Goal: Task Accomplishment & Management: Manage account settings

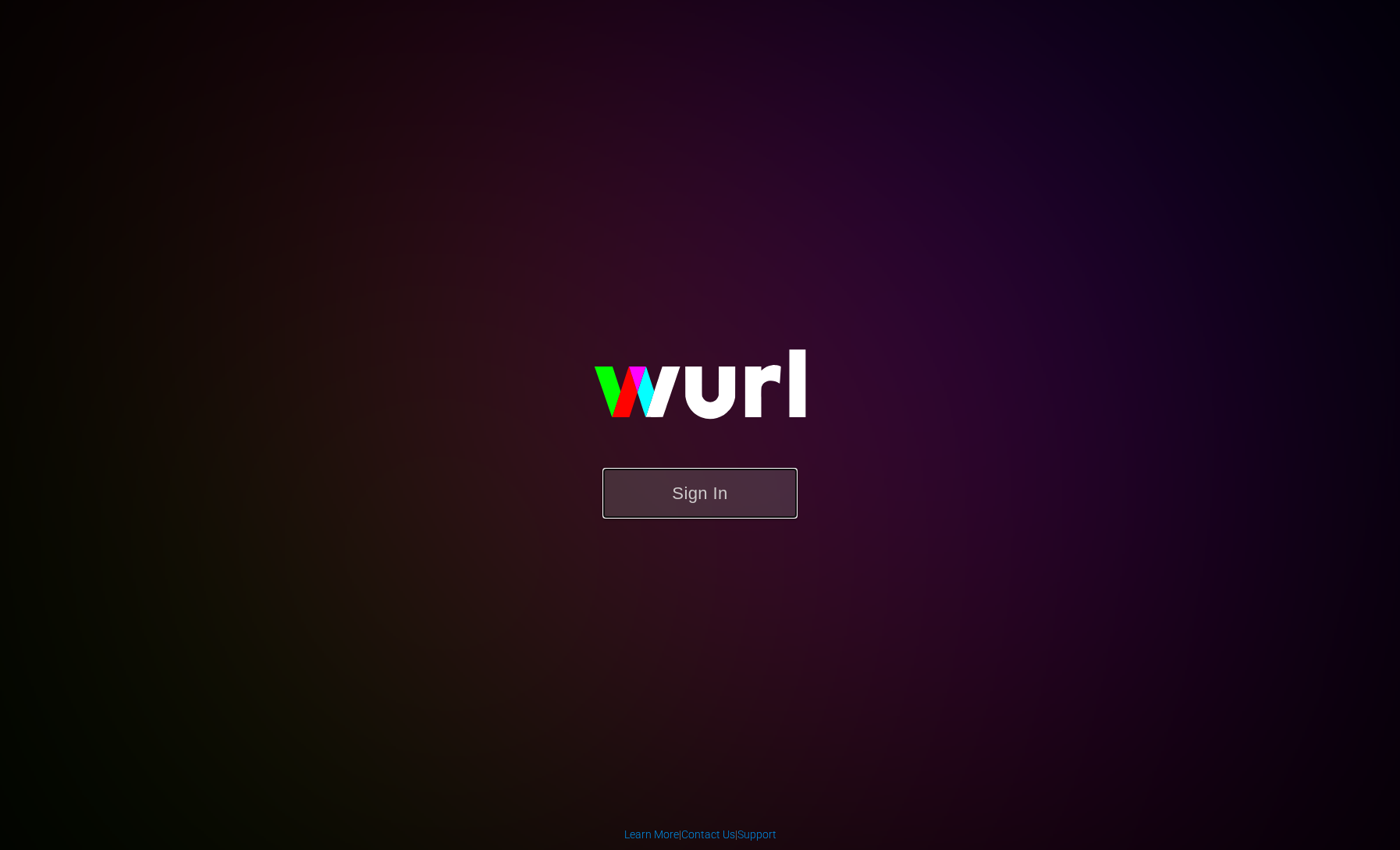
click at [659, 479] on button "Sign In" at bounding box center [700, 494] width 195 height 51
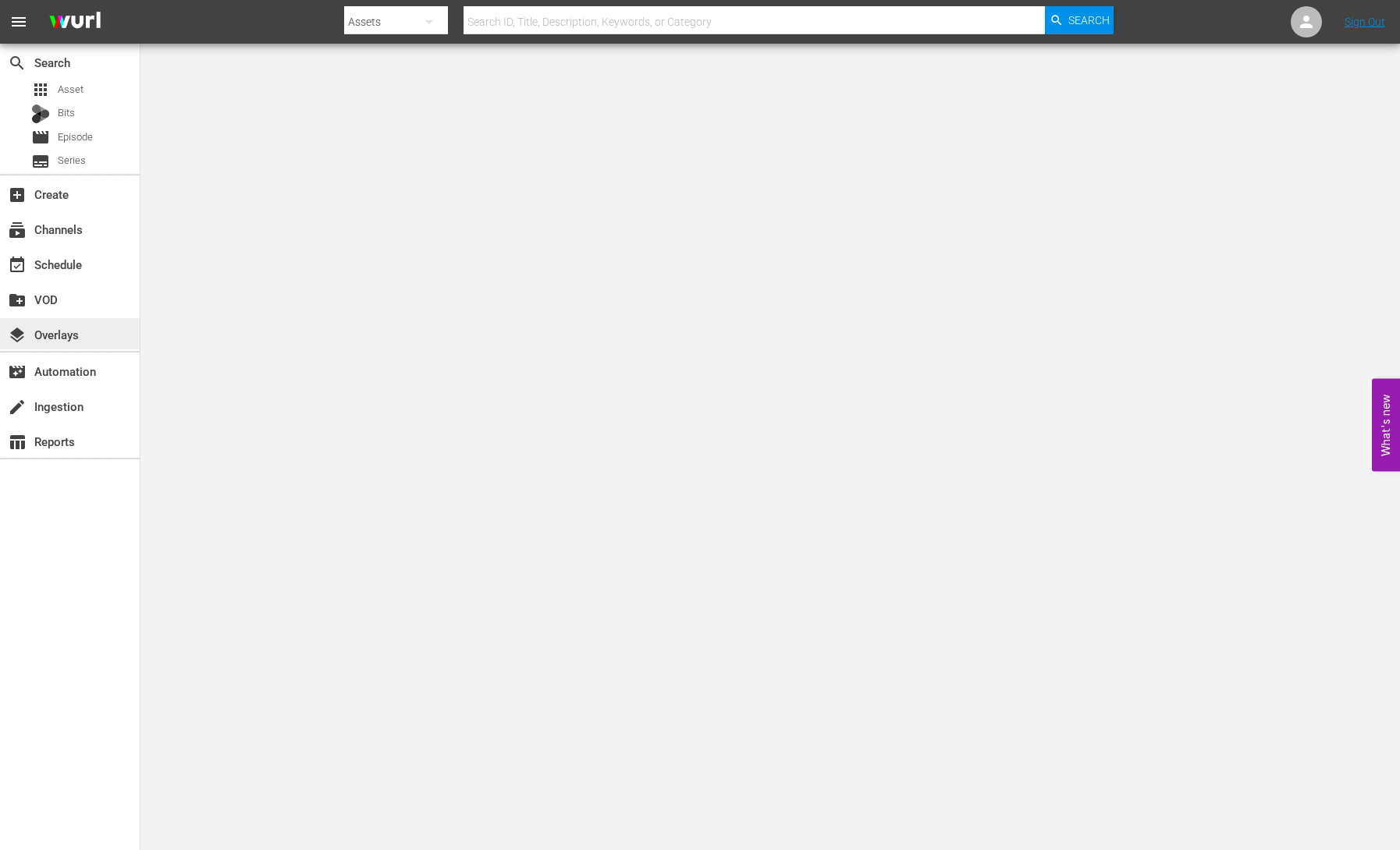
click at [91, 333] on div "layers Overlays" at bounding box center [70, 334] width 140 height 31
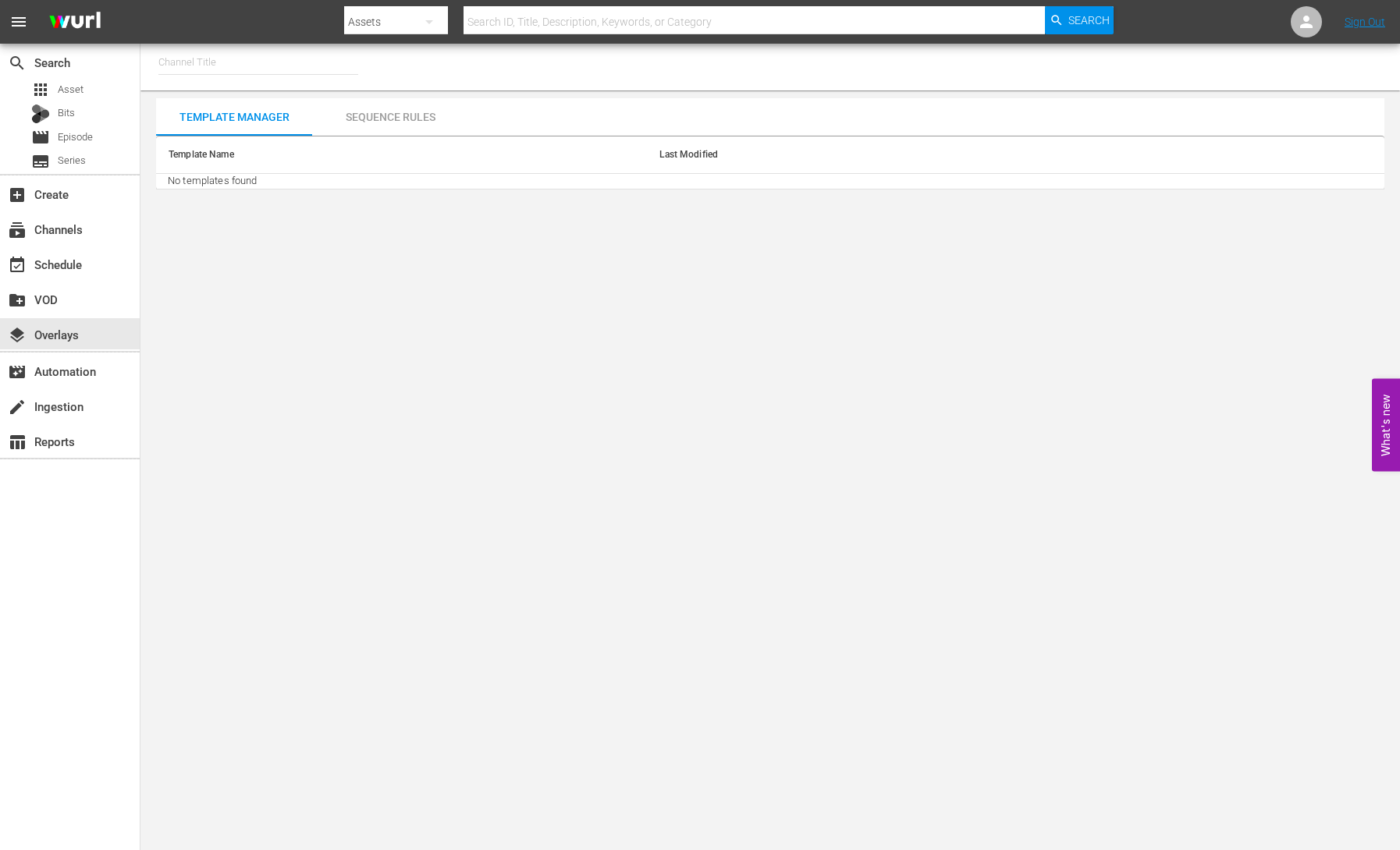
click at [361, 117] on div "Sequence Rules" at bounding box center [390, 118] width 156 height 38
click at [373, 117] on div "Sequence Rules" at bounding box center [390, 118] width 156 height 38
click at [265, 120] on div "Template Manager" at bounding box center [234, 118] width 156 height 38
click at [71, 221] on div "subscriptions Channels" at bounding box center [43, 227] width 87 height 14
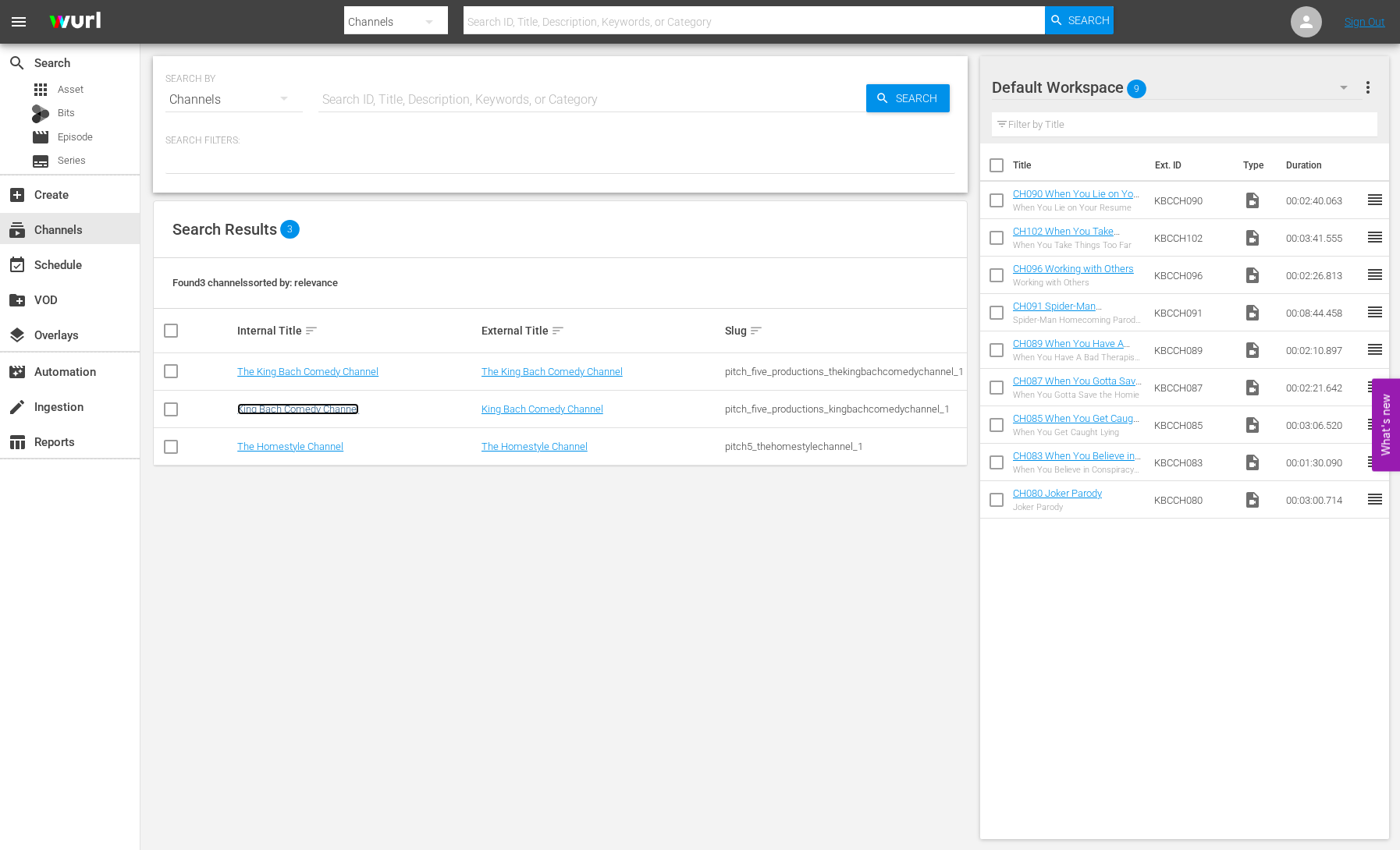
click at [318, 411] on link "King Bach Comedy Channel" at bounding box center [297, 409] width 121 height 11
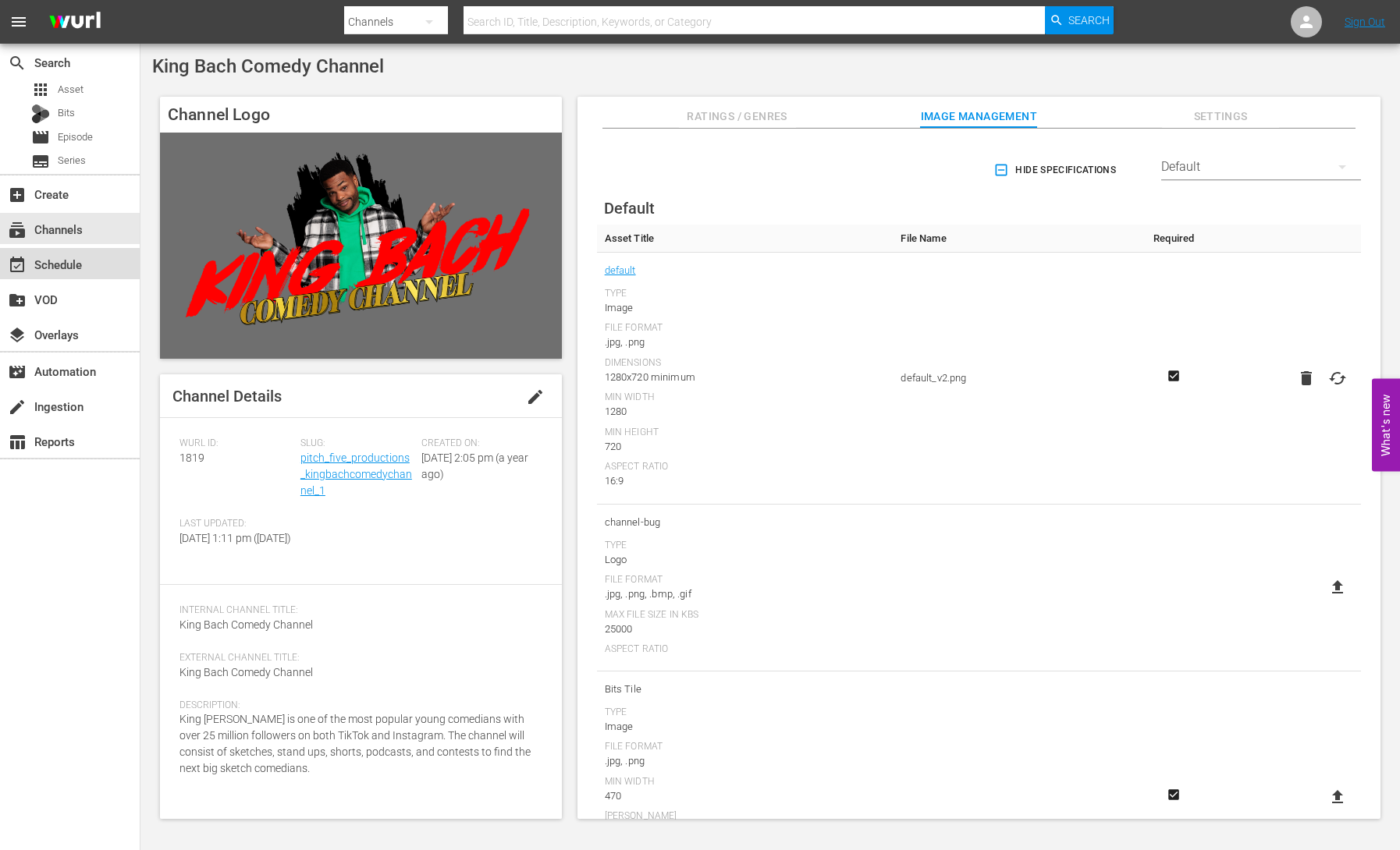
click at [54, 269] on div "event_available Schedule" at bounding box center [43, 261] width 87 height 14
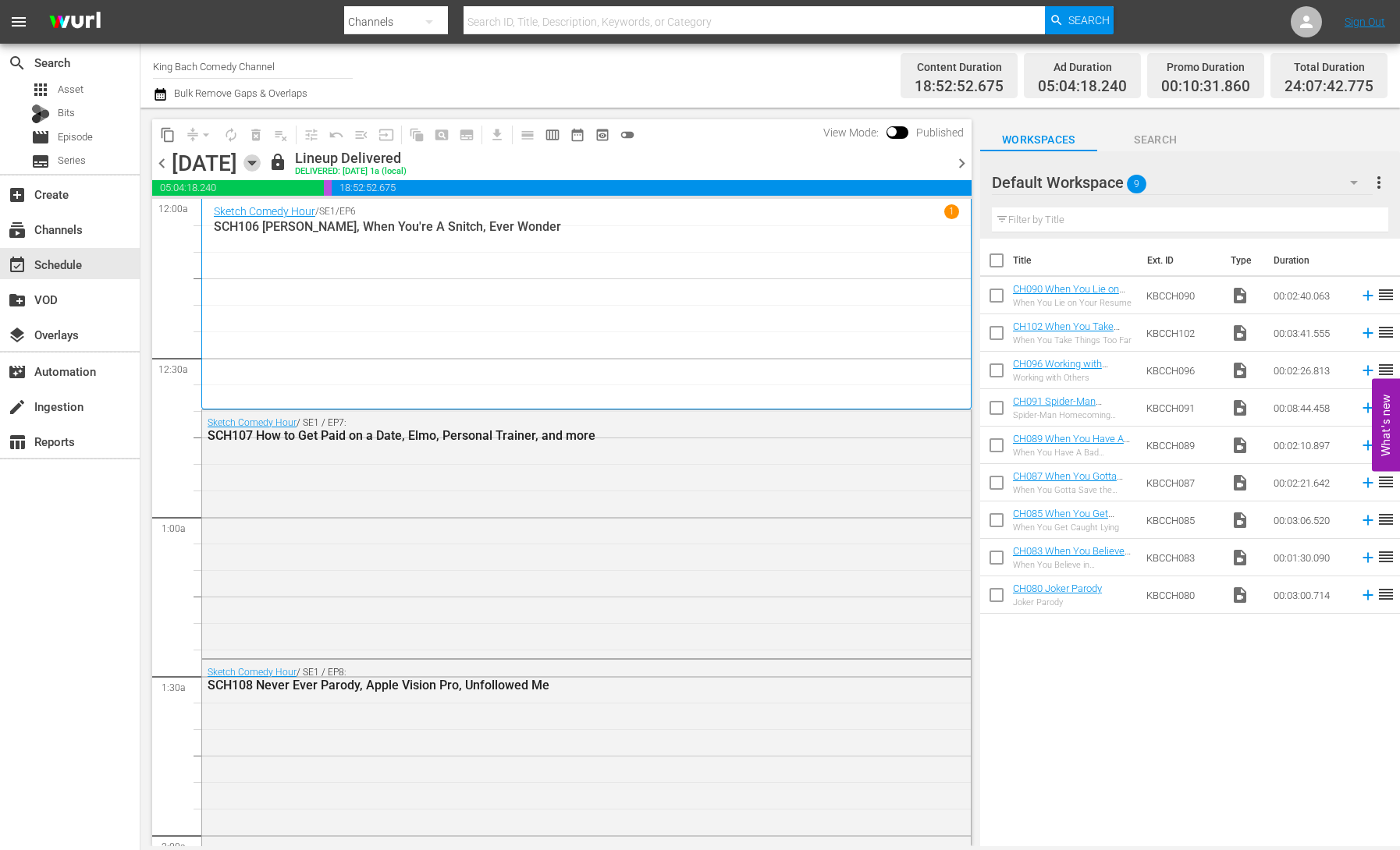
click at [260, 167] on icon "button" at bounding box center [252, 163] width 17 height 17
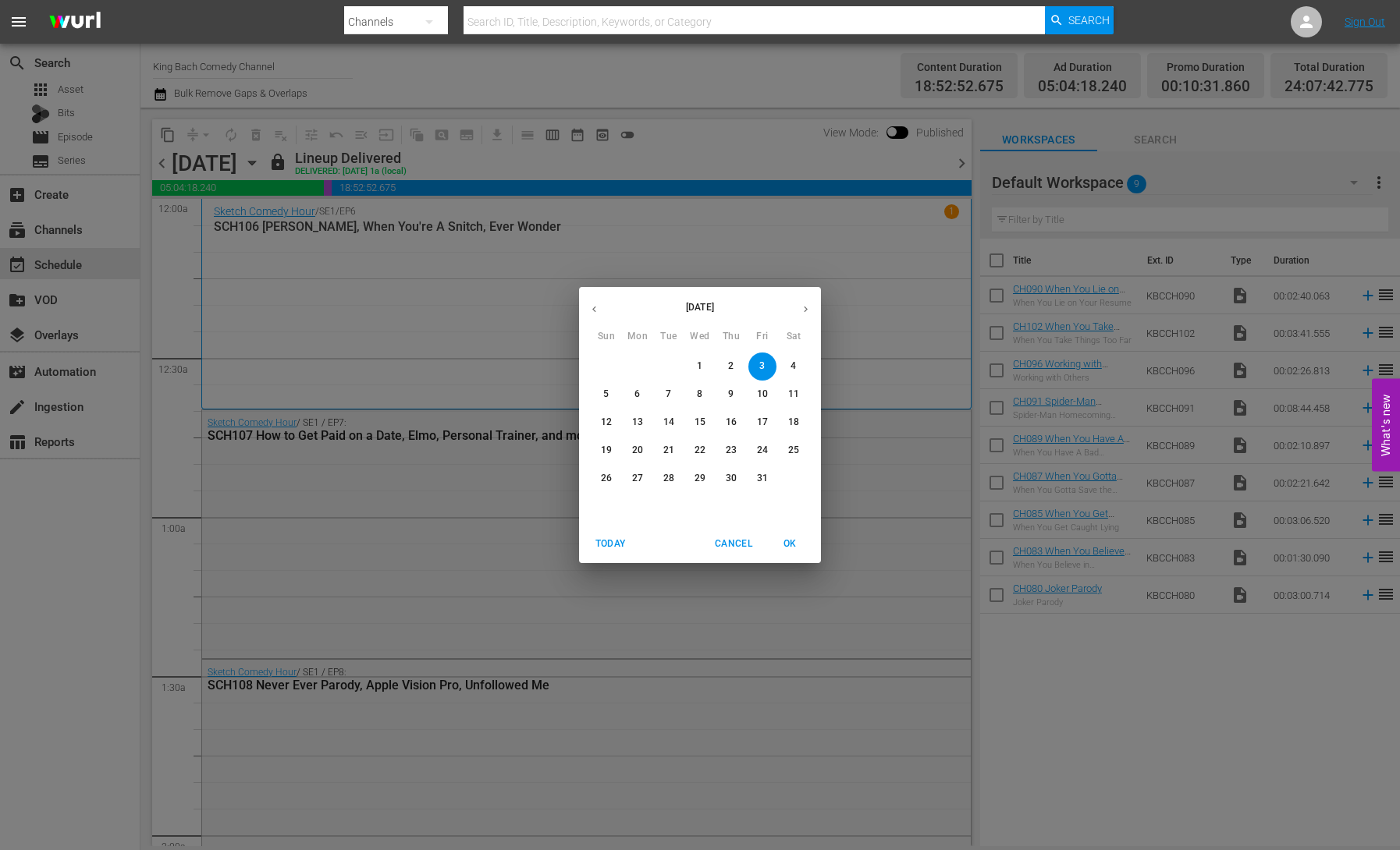
click at [579, 169] on div "[DATE] Sun Mon Tue Wed Thu Fri Sat 28 29 30 1 2 3 4 5 6 7 8 9 10 11 12 13 14 15…" at bounding box center [700, 425] width 1400 height 850
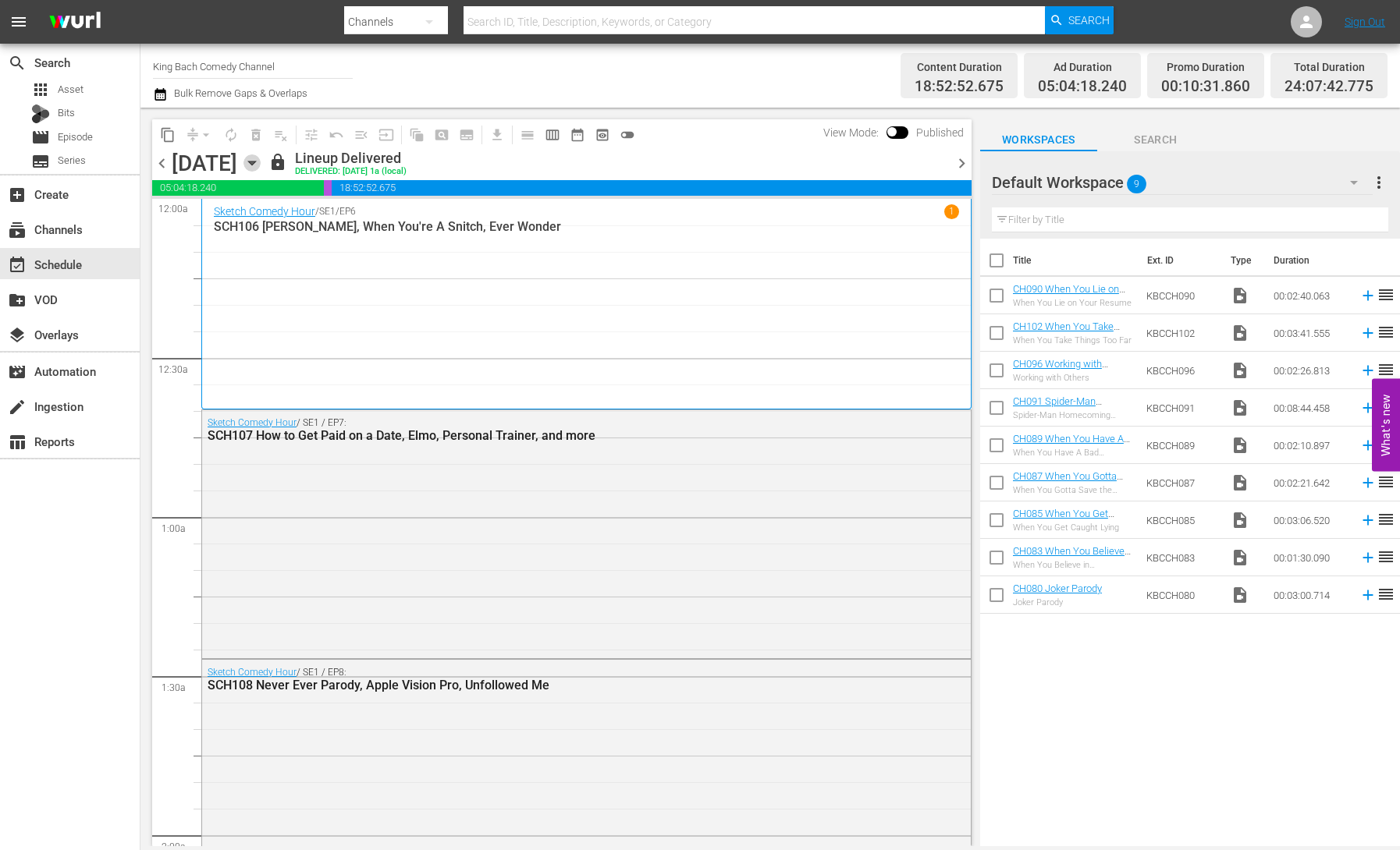
click at [255, 163] on icon "button" at bounding box center [251, 164] width 7 height 4
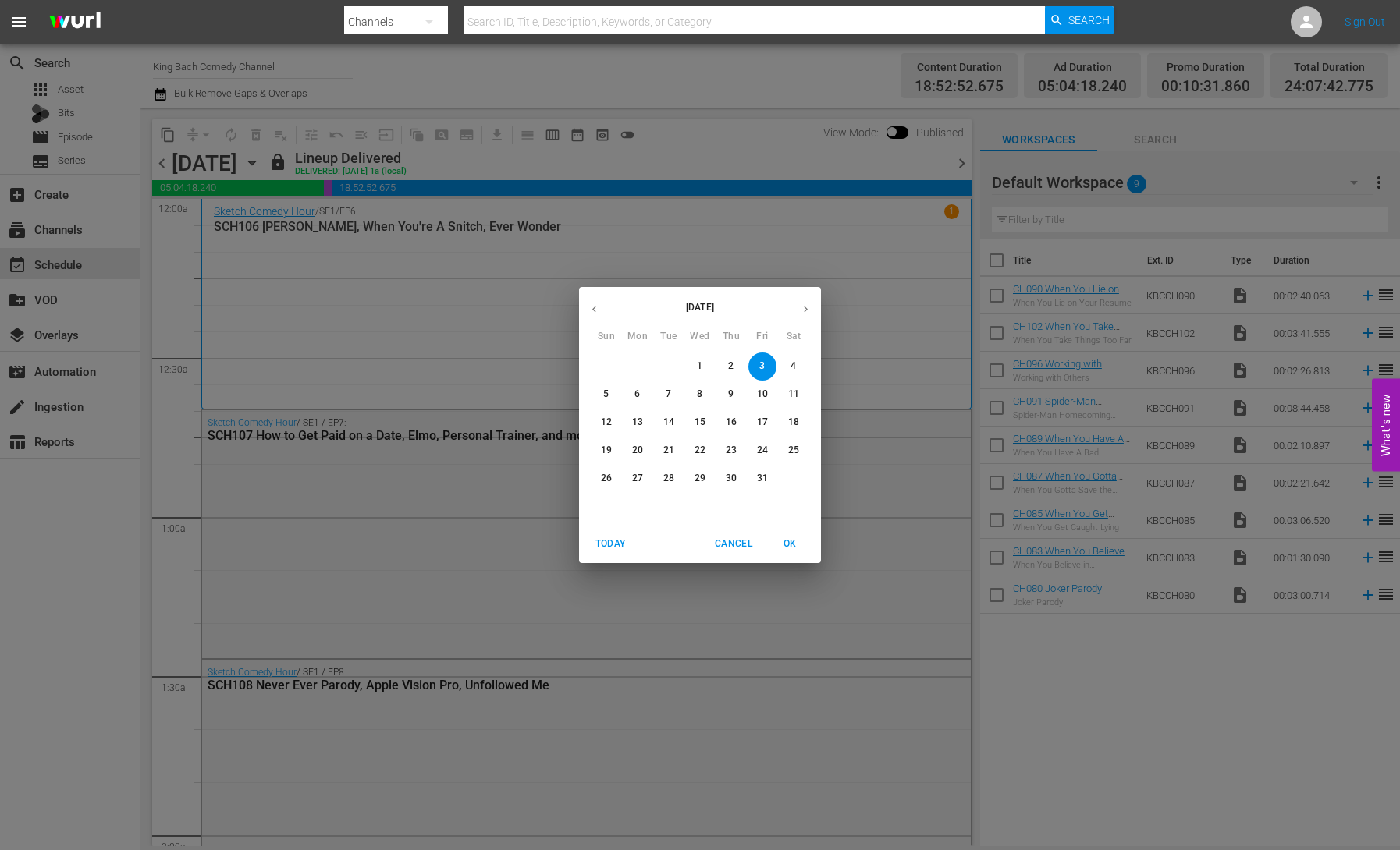
click at [636, 397] on p "6" at bounding box center [637, 394] width 6 height 13
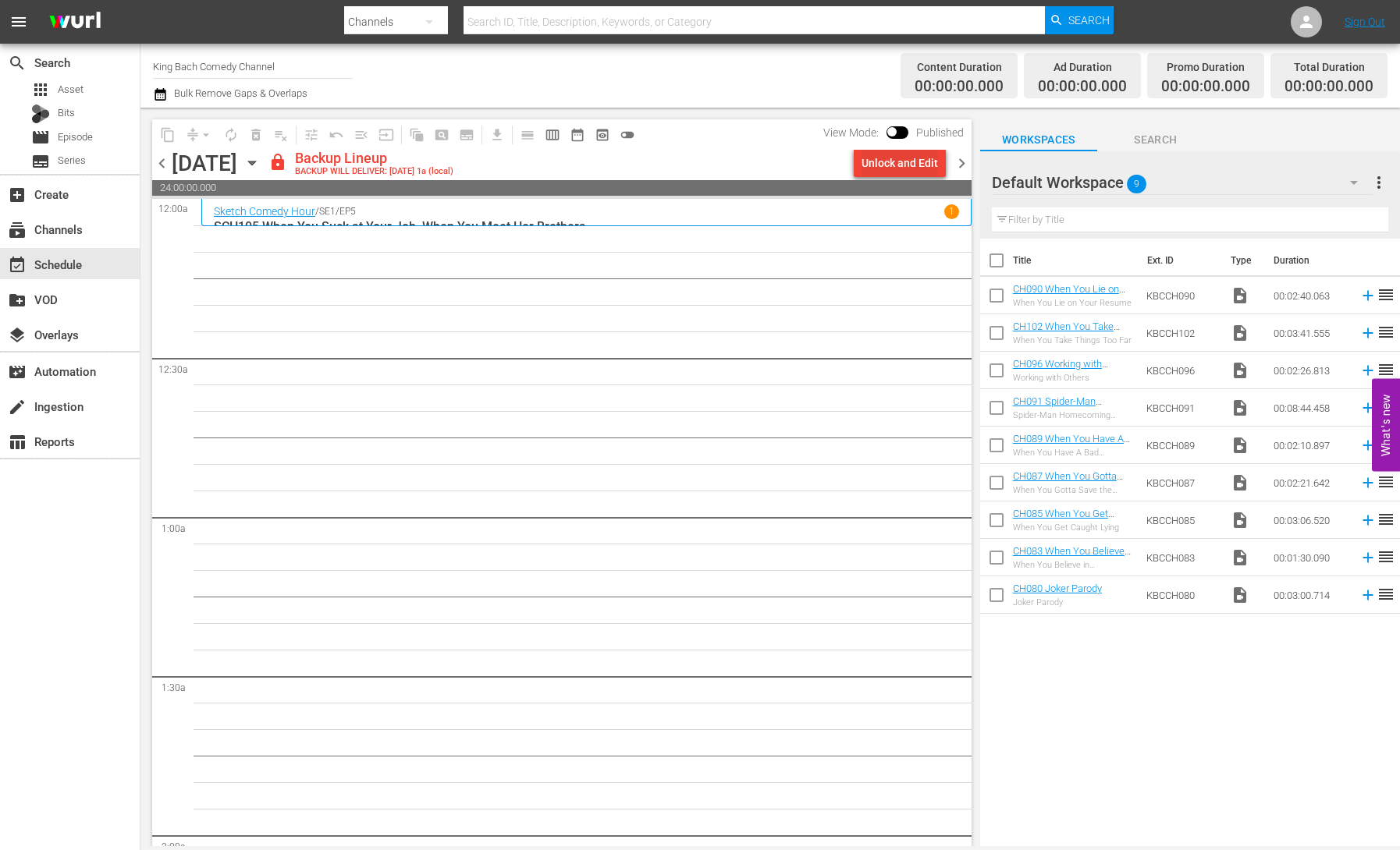
click at [887, 166] on div "Unlock and Edit" at bounding box center [899, 163] width 76 height 28
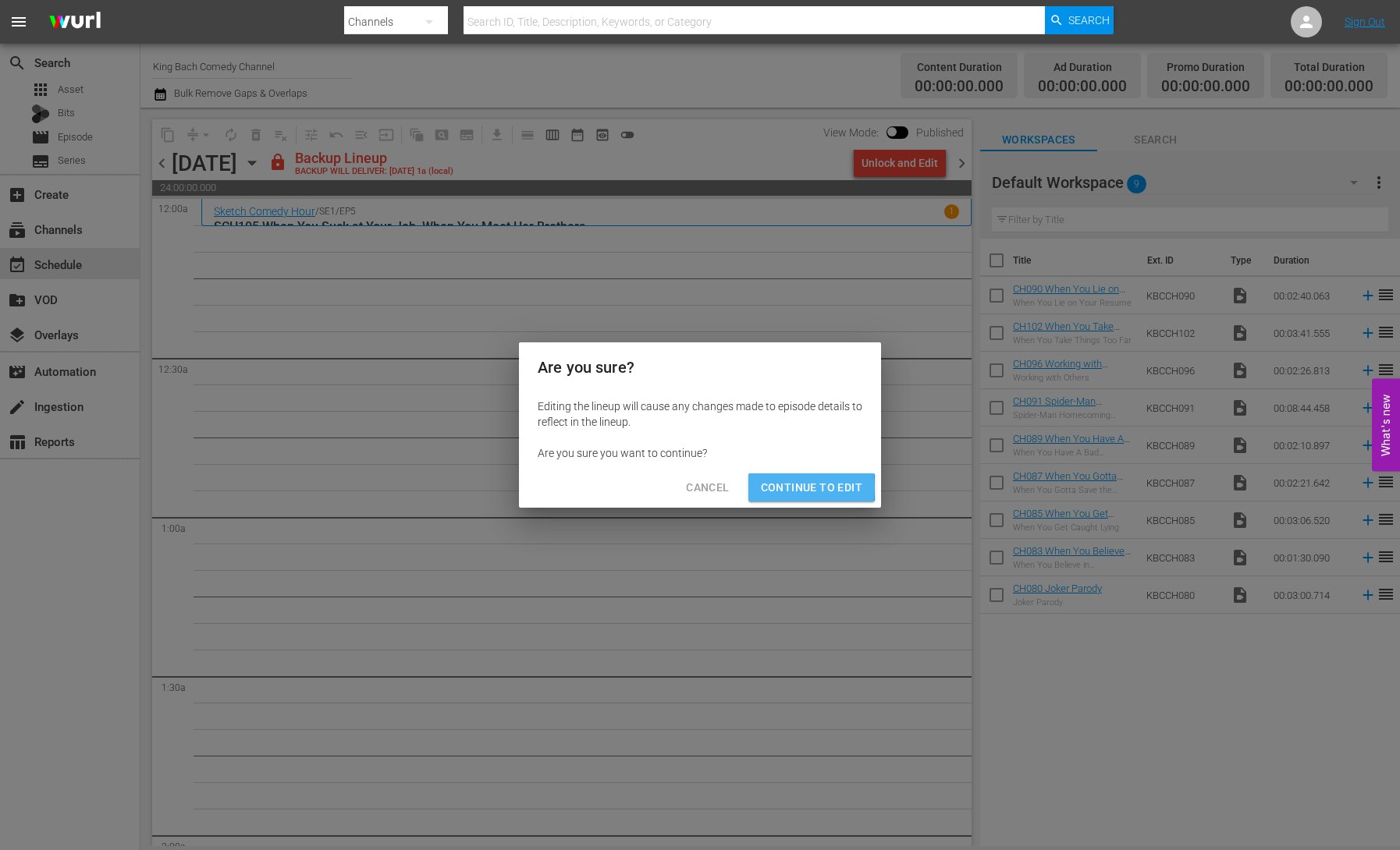
click at [781, 487] on span "Continue to Edit" at bounding box center [811, 488] width 102 height 20
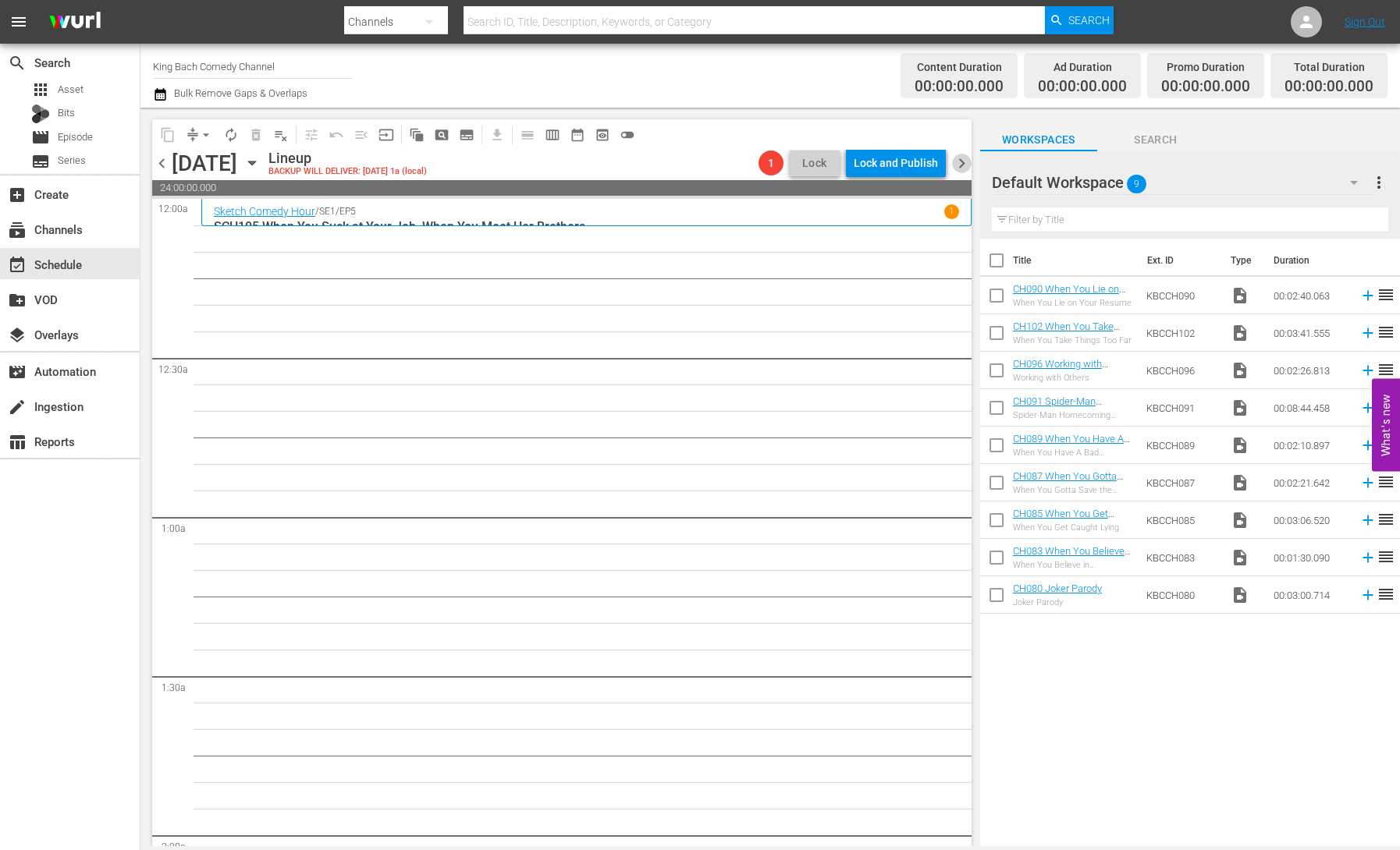
click at [962, 163] on span "chevron_right" at bounding box center [961, 163] width 20 height 20
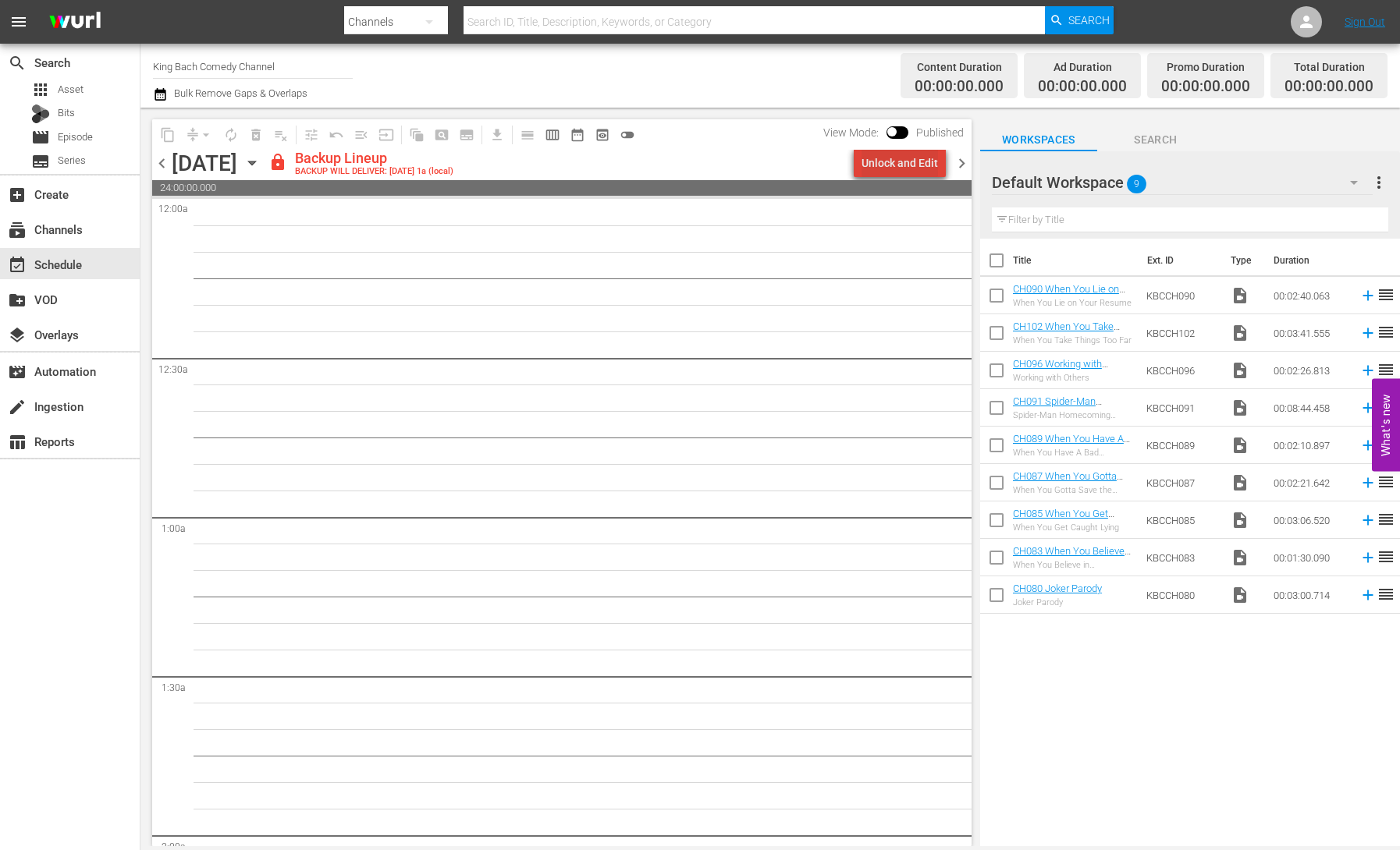
click at [920, 165] on div "Unlock and Edit" at bounding box center [899, 163] width 76 height 28
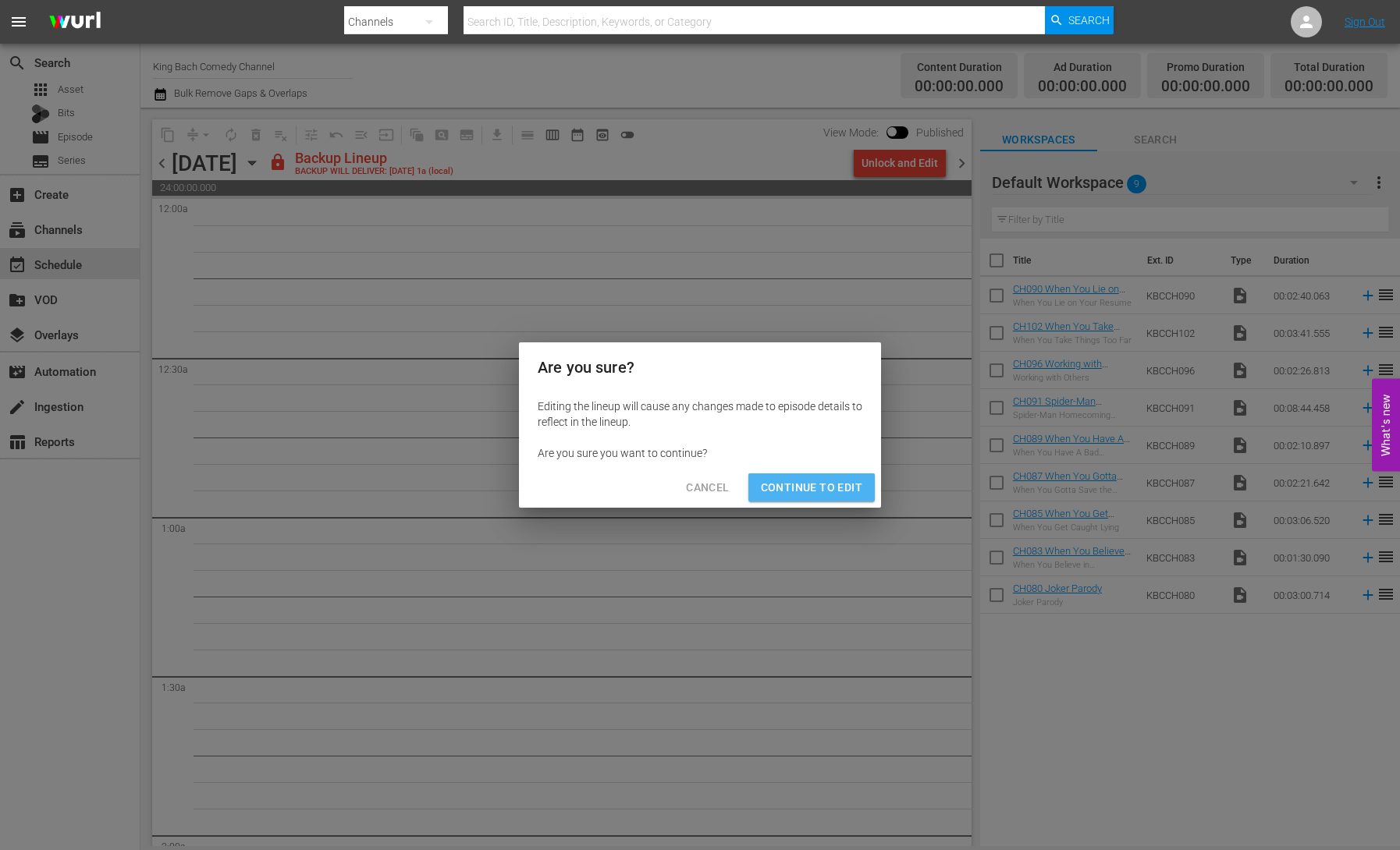
click at [851, 476] on button "Continue to Edit" at bounding box center [811, 488] width 126 height 29
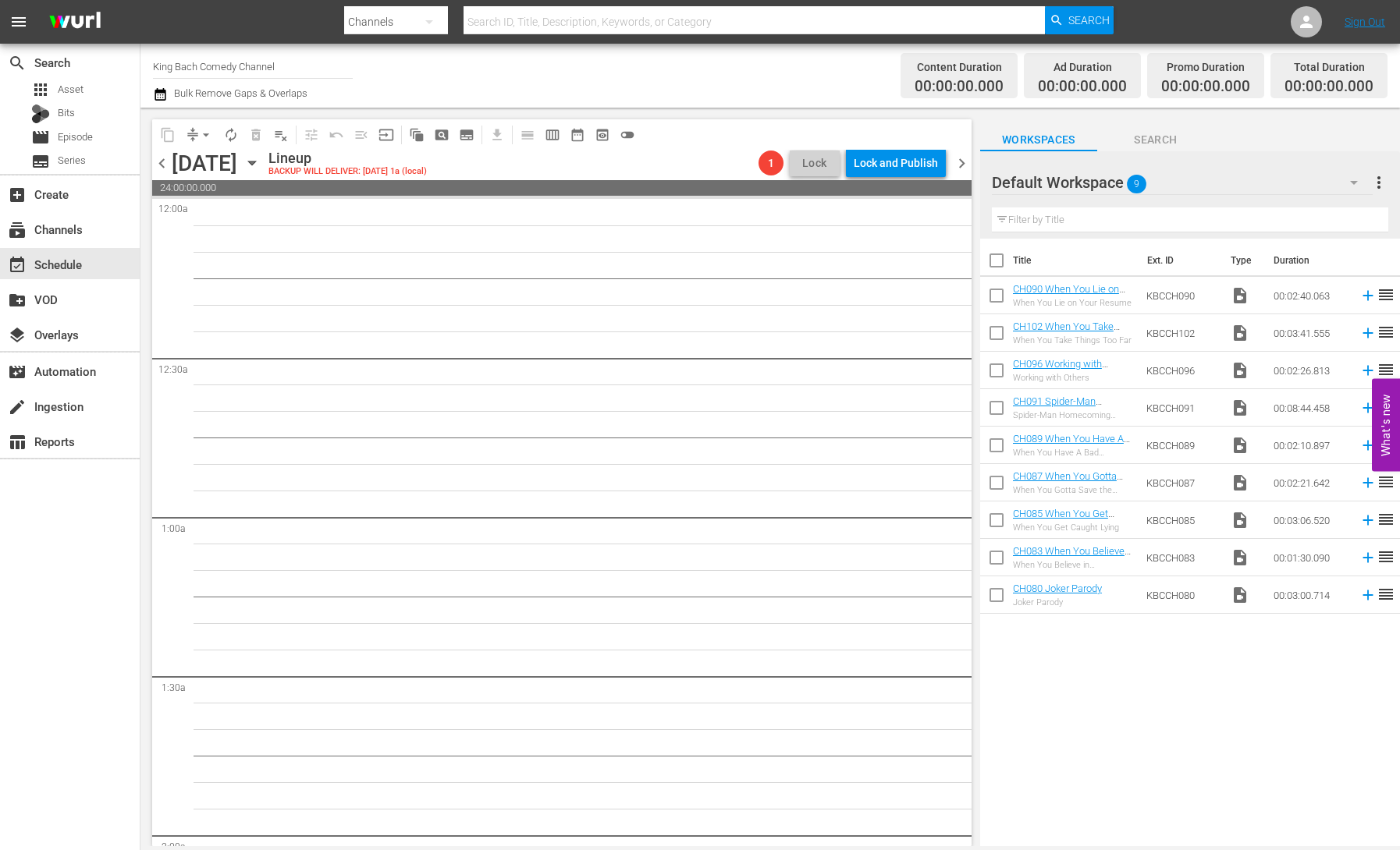
click at [966, 167] on span "chevron_right" at bounding box center [961, 163] width 20 height 20
click at [894, 166] on div "Unlock and Edit" at bounding box center [899, 163] width 76 height 28
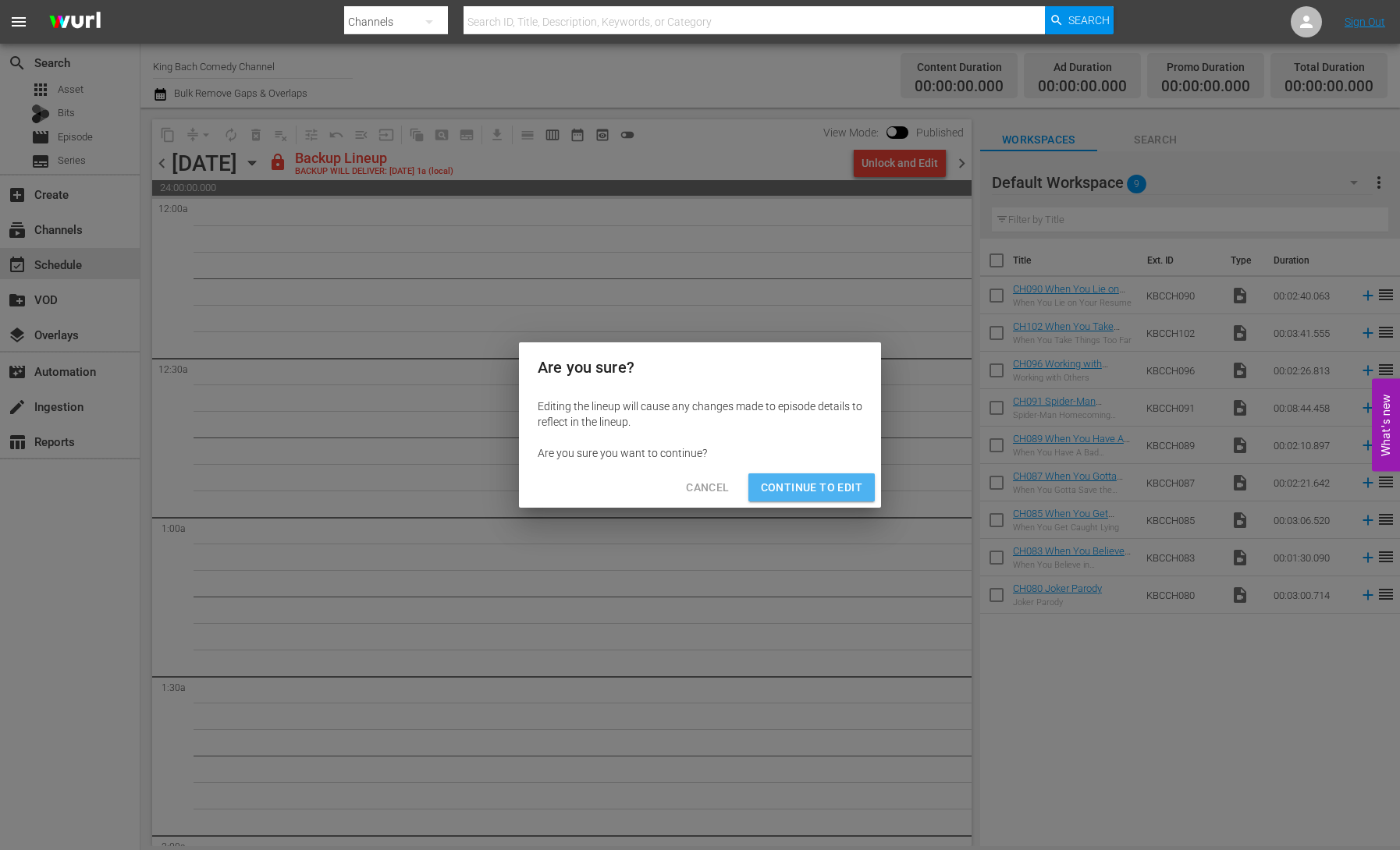
click at [804, 479] on span "Continue to Edit" at bounding box center [811, 488] width 102 height 20
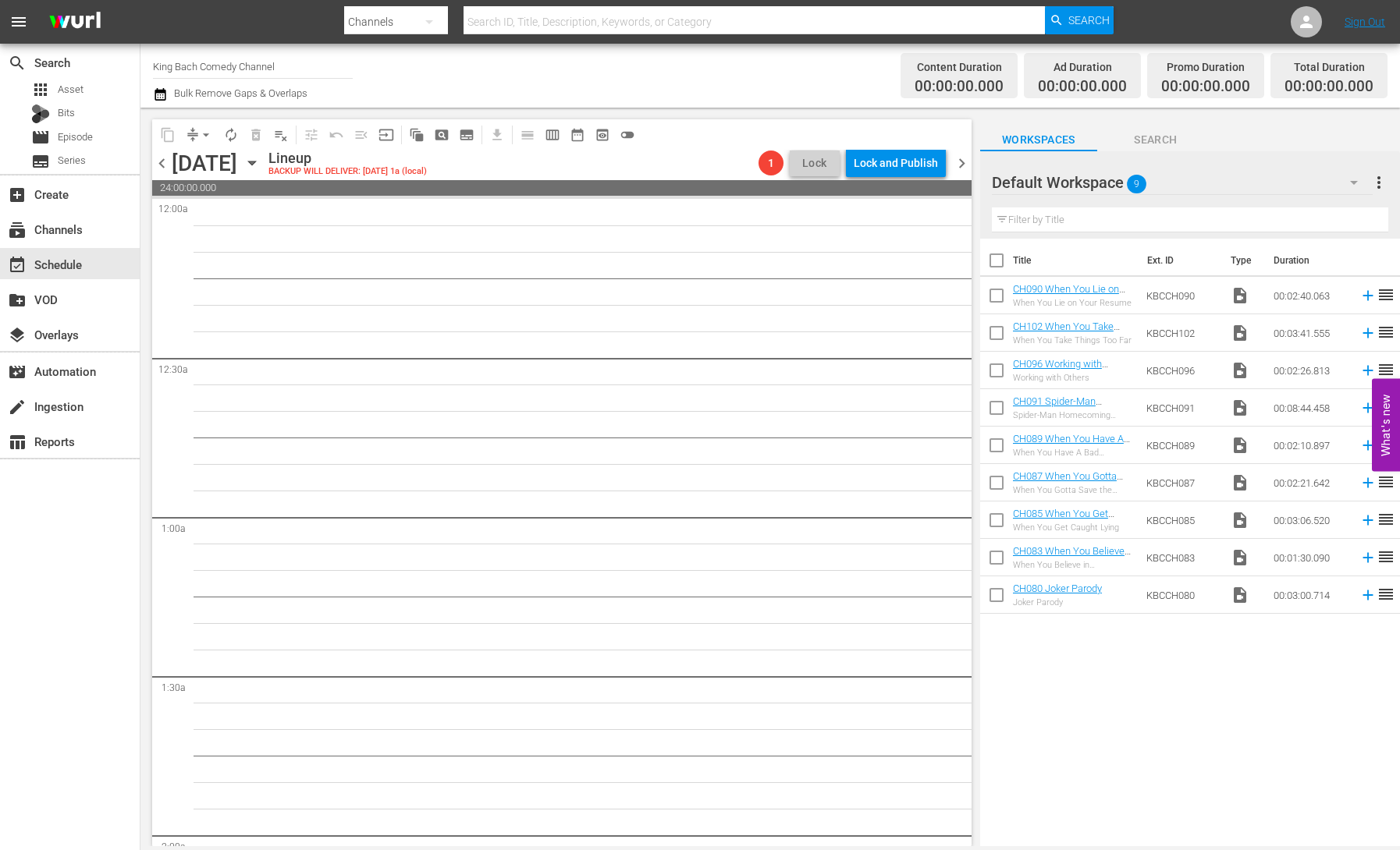
click at [964, 158] on span "chevron_right" at bounding box center [961, 163] width 20 height 20
click at [916, 172] on div "Unlock and Edit" at bounding box center [899, 163] width 76 height 28
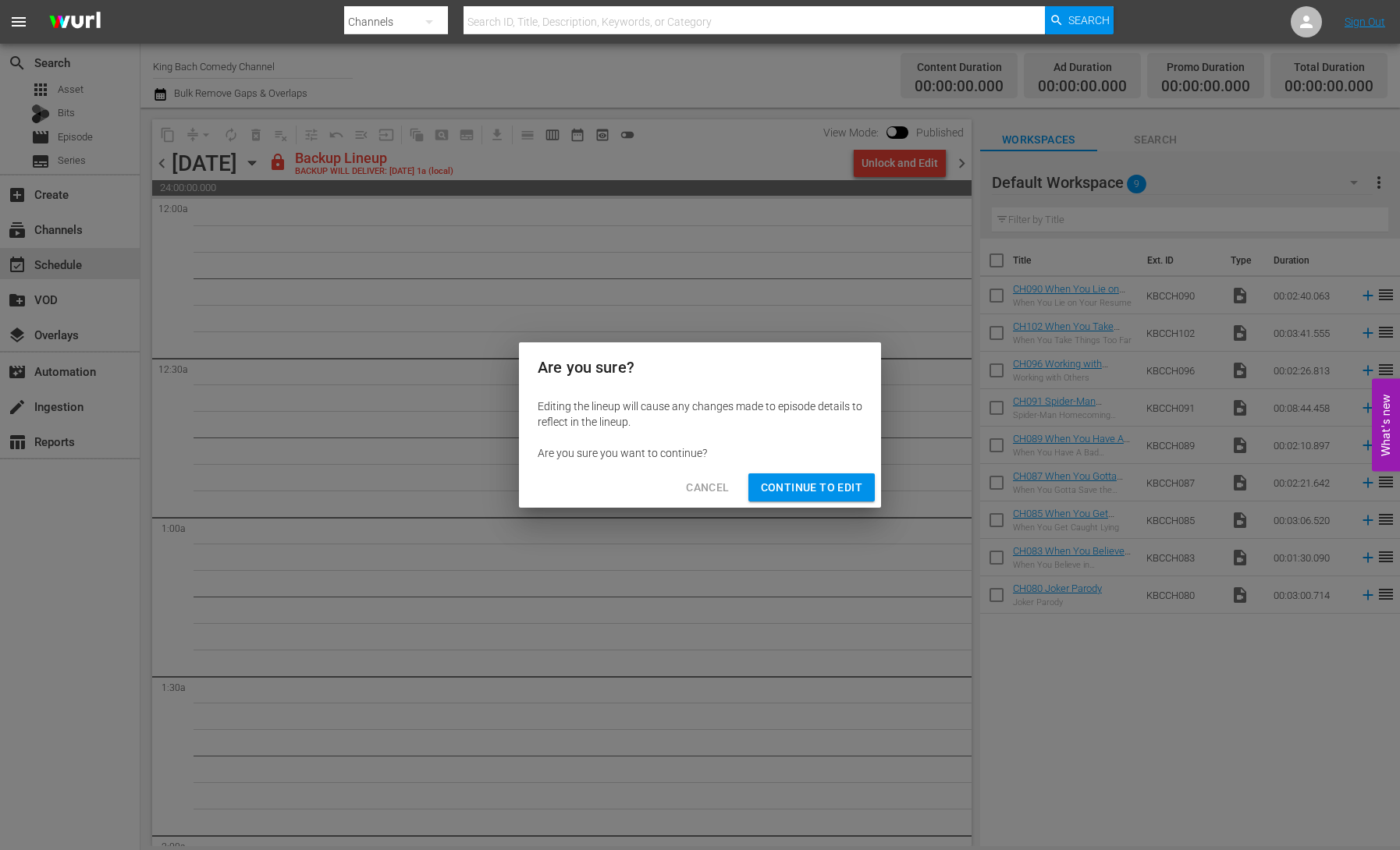
click at [794, 495] on span "Continue to Edit" at bounding box center [811, 488] width 102 height 20
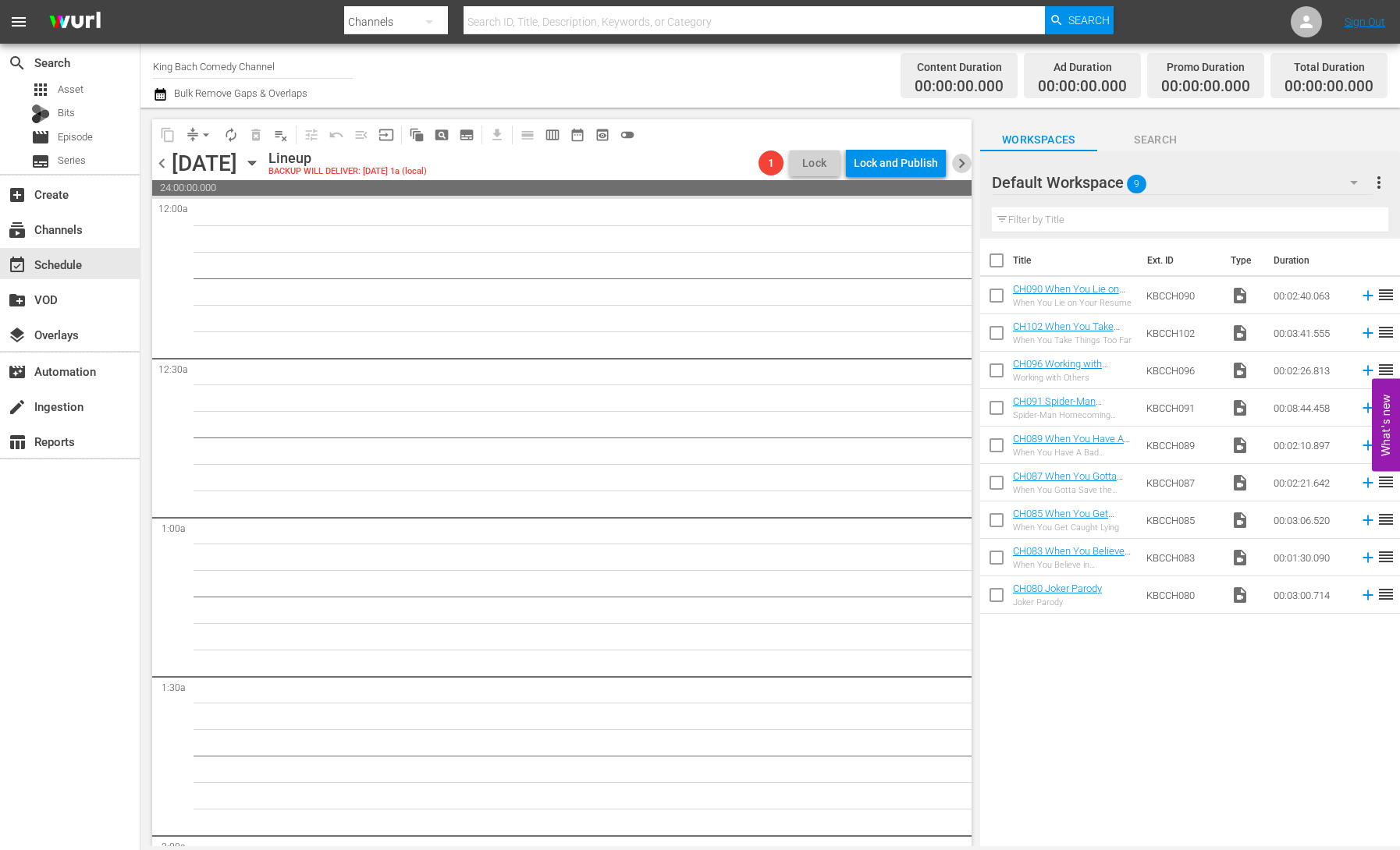
click at [961, 162] on span "chevron_right" at bounding box center [961, 163] width 20 height 20
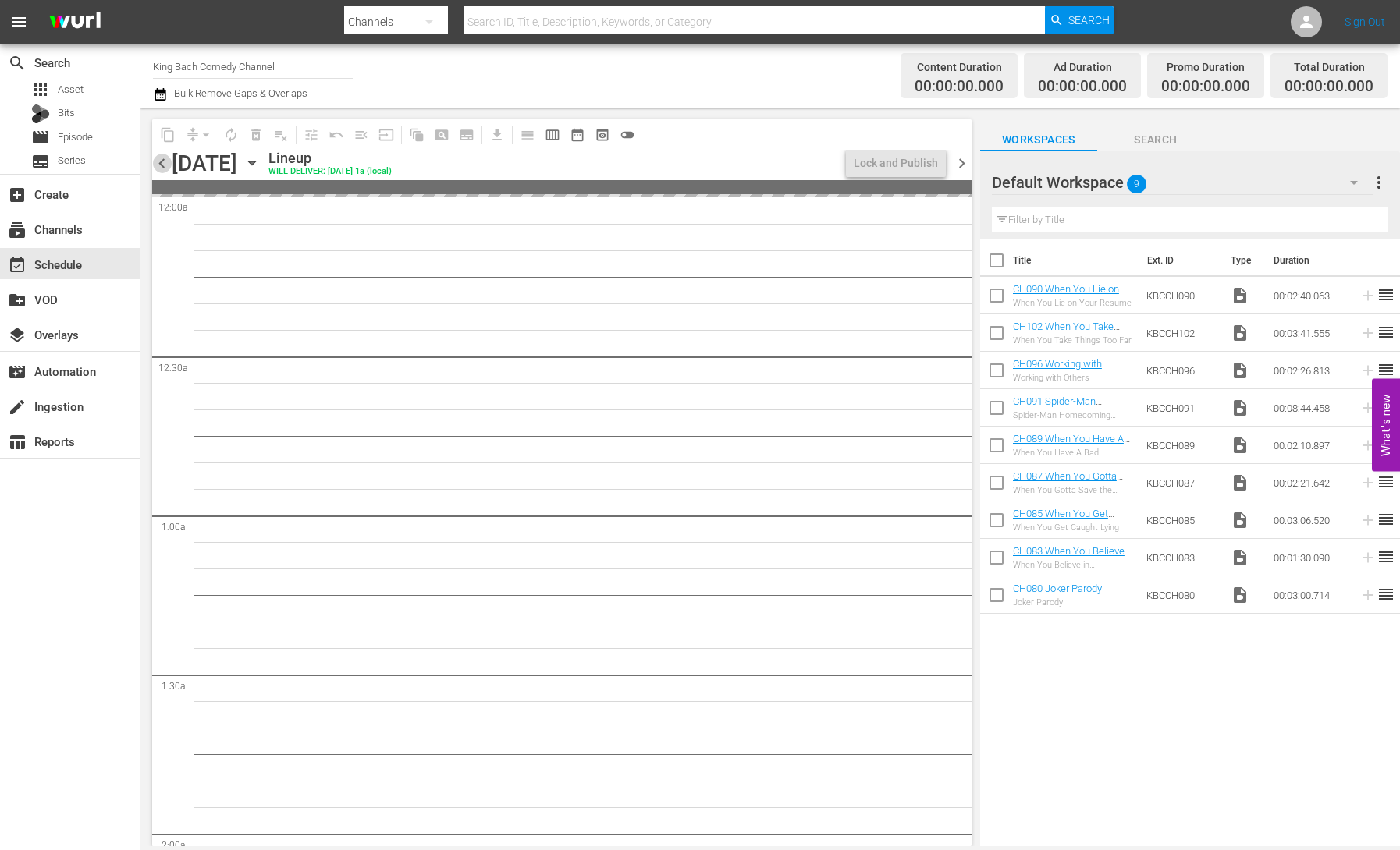
click at [166, 165] on span "chevron_left" at bounding box center [162, 163] width 20 height 20
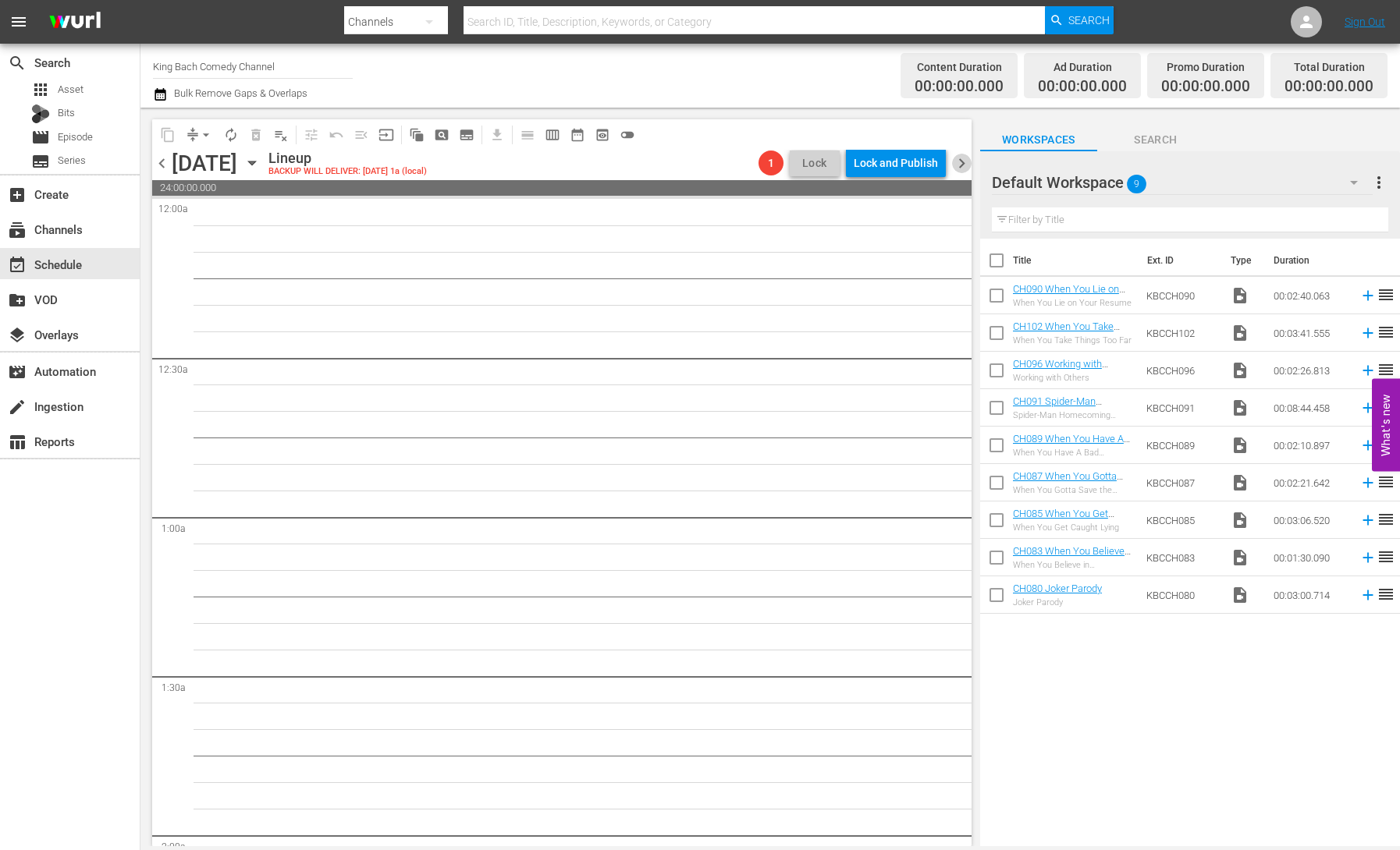
click at [960, 168] on span "chevron_right" at bounding box center [961, 163] width 20 height 20
click at [260, 164] on icon "button" at bounding box center [252, 163] width 17 height 17
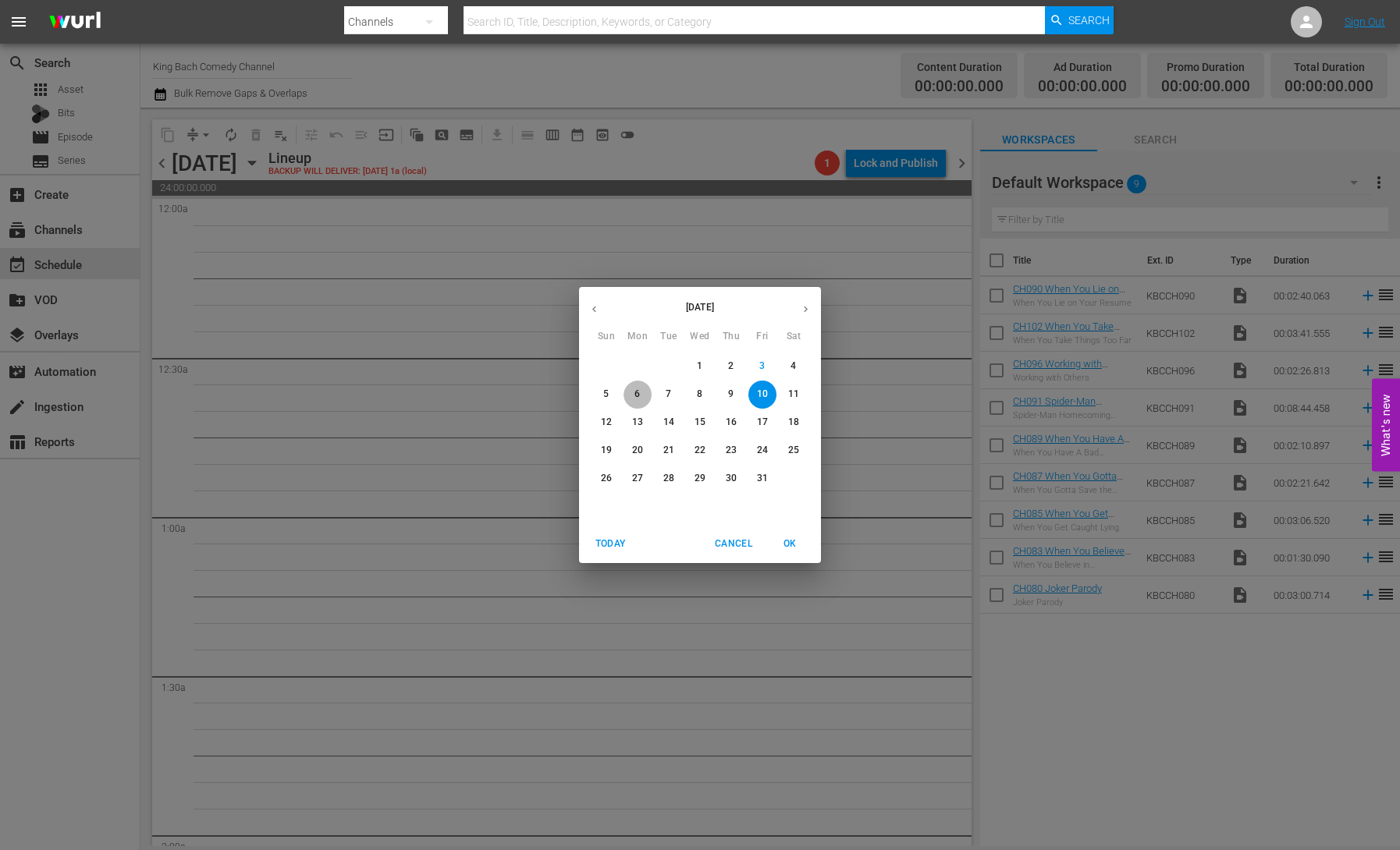
click at [635, 394] on p "6" at bounding box center [637, 394] width 6 height 13
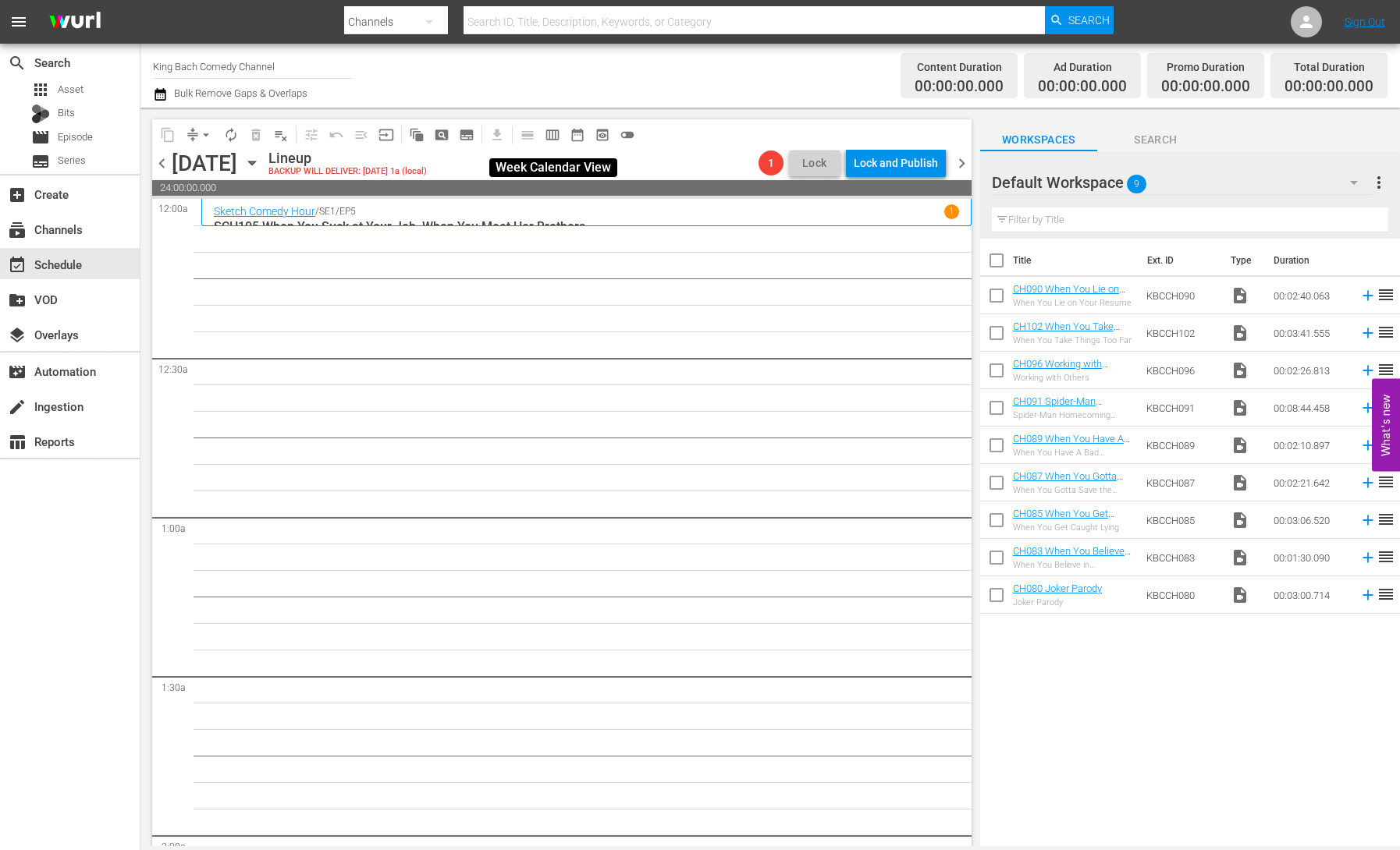
click at [557, 137] on span "calendar_view_week_outlined" at bounding box center [552, 134] width 16 height 16
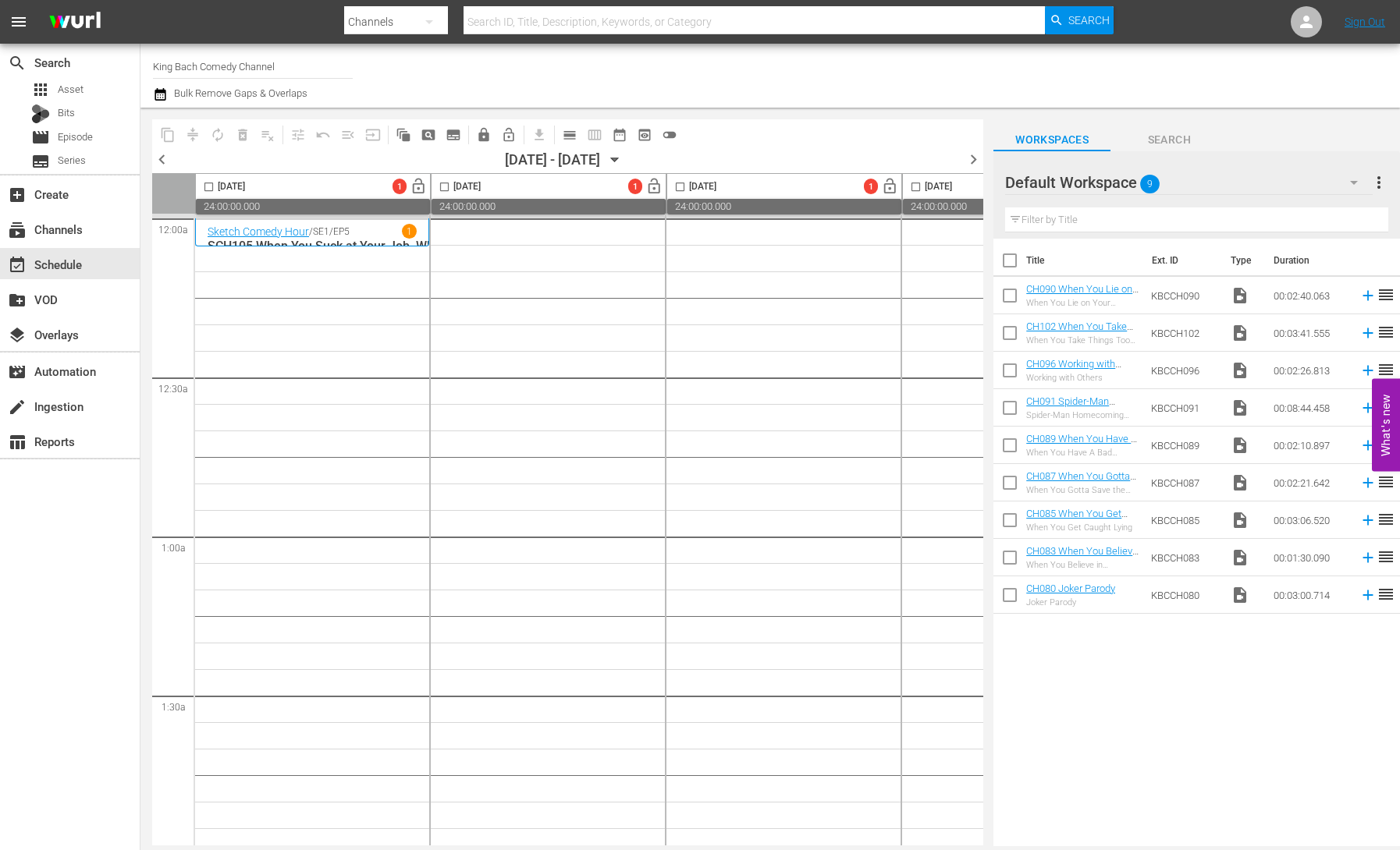
click at [163, 164] on span "chevron_left" at bounding box center [162, 159] width 20 height 20
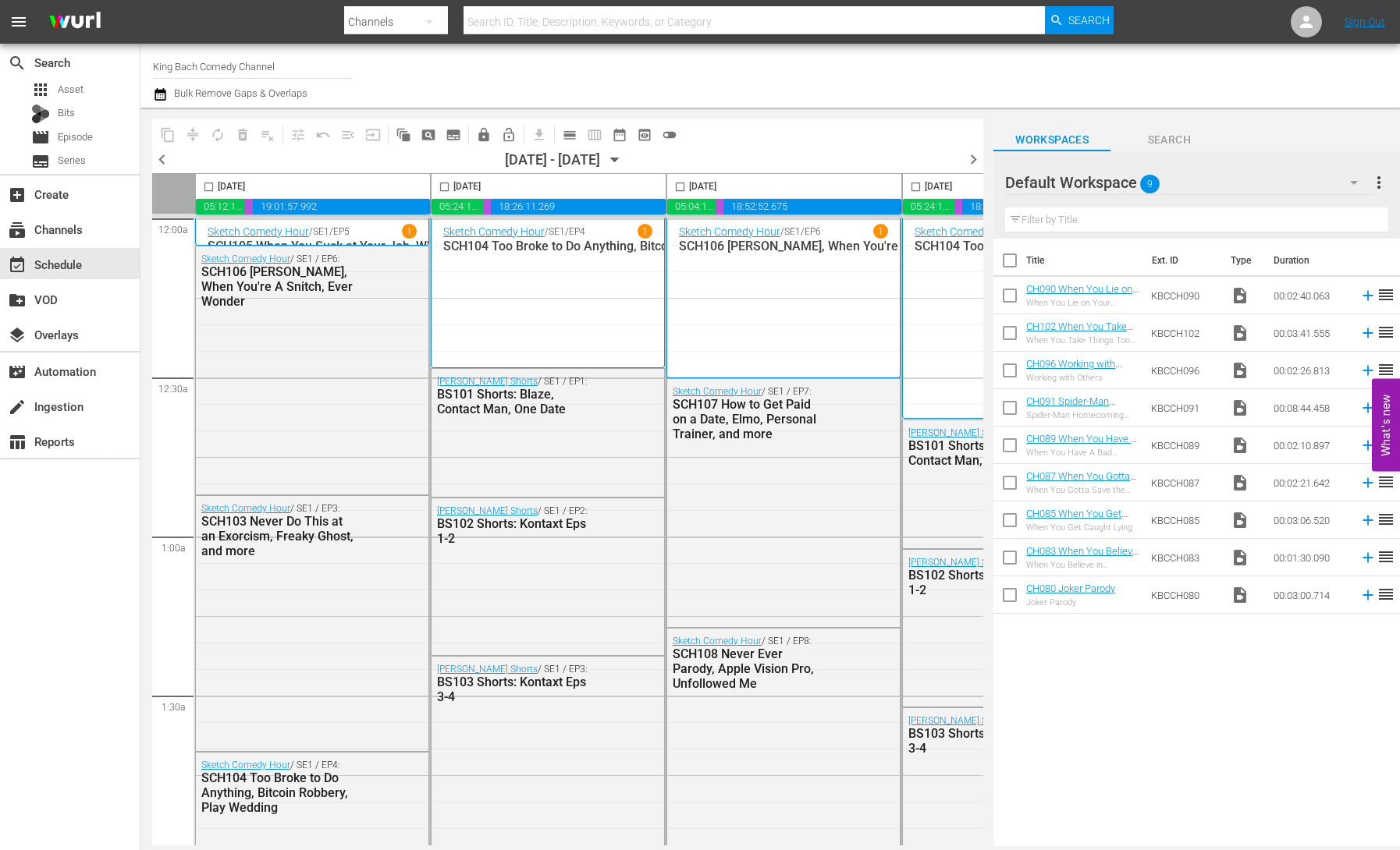
click at [208, 188] on input "checkbox" at bounding box center [208, 190] width 18 height 18
checkbox input "true"
click at [446, 187] on input "checkbox" at bounding box center [444, 190] width 18 height 18
checkbox input "true"
click at [678, 188] on input "checkbox" at bounding box center [680, 190] width 18 height 18
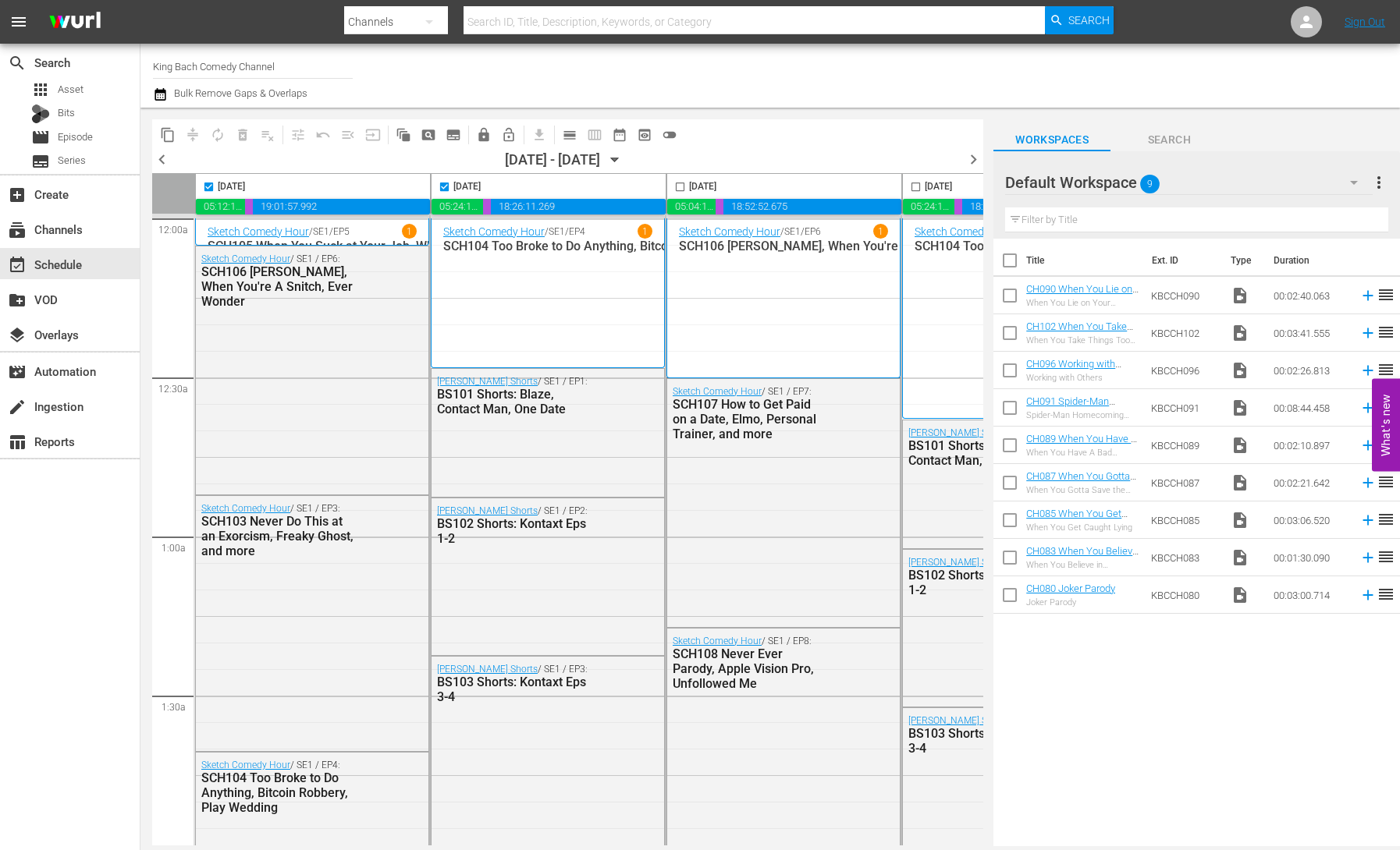
checkbox input "true"
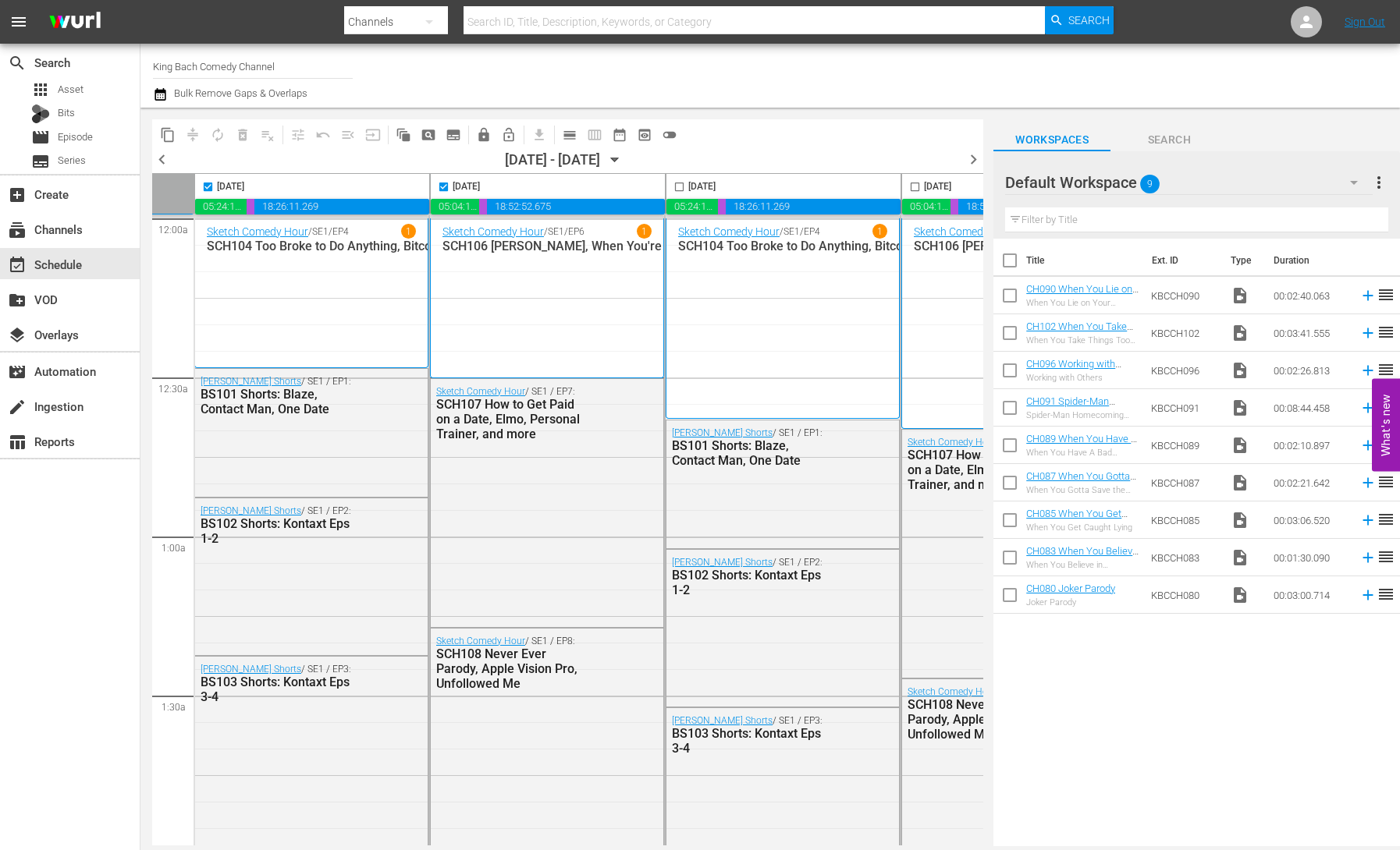
click at [679, 189] on input "checkbox" at bounding box center [679, 190] width 18 height 18
checkbox input "true"
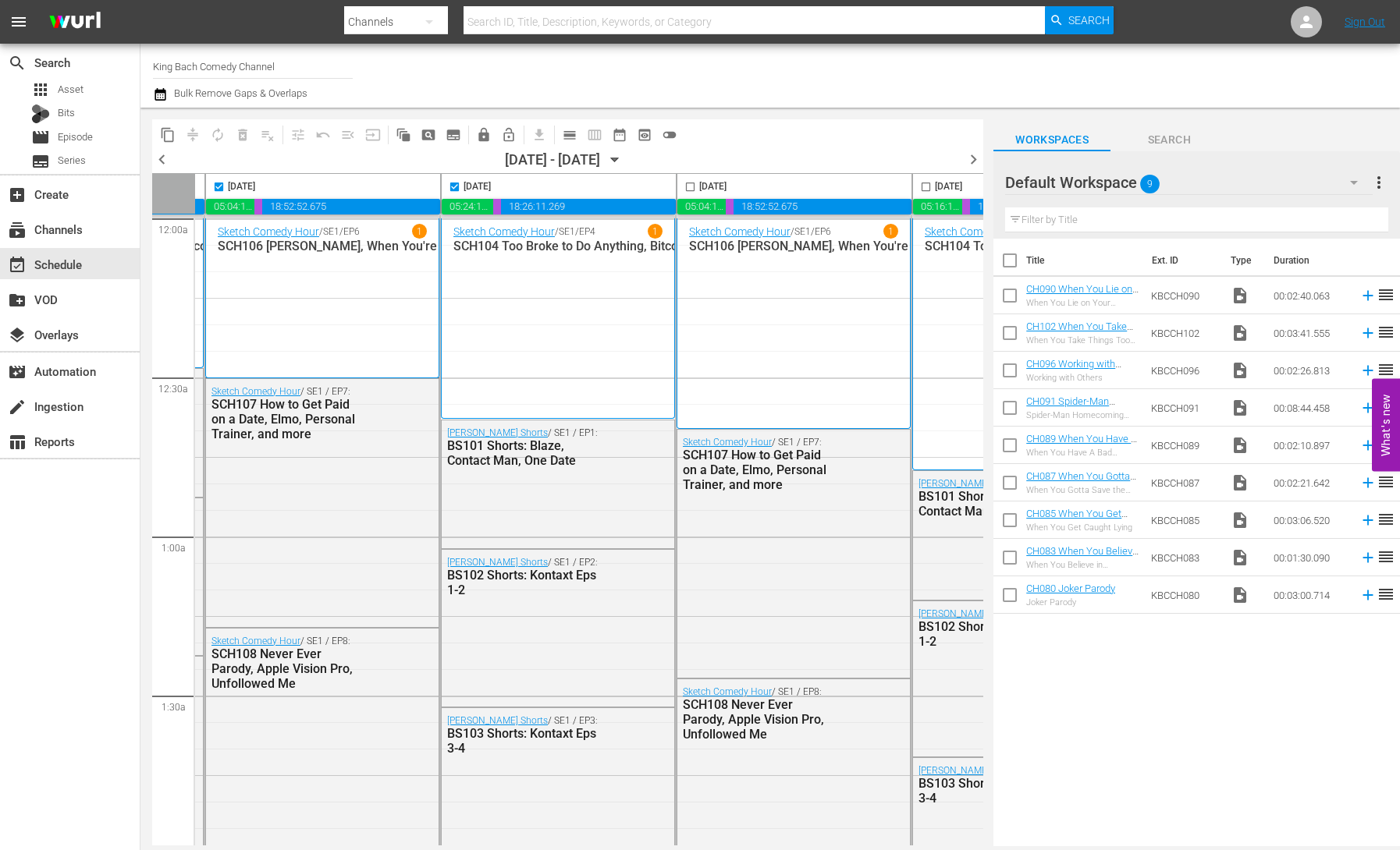
scroll to position [0, 597]
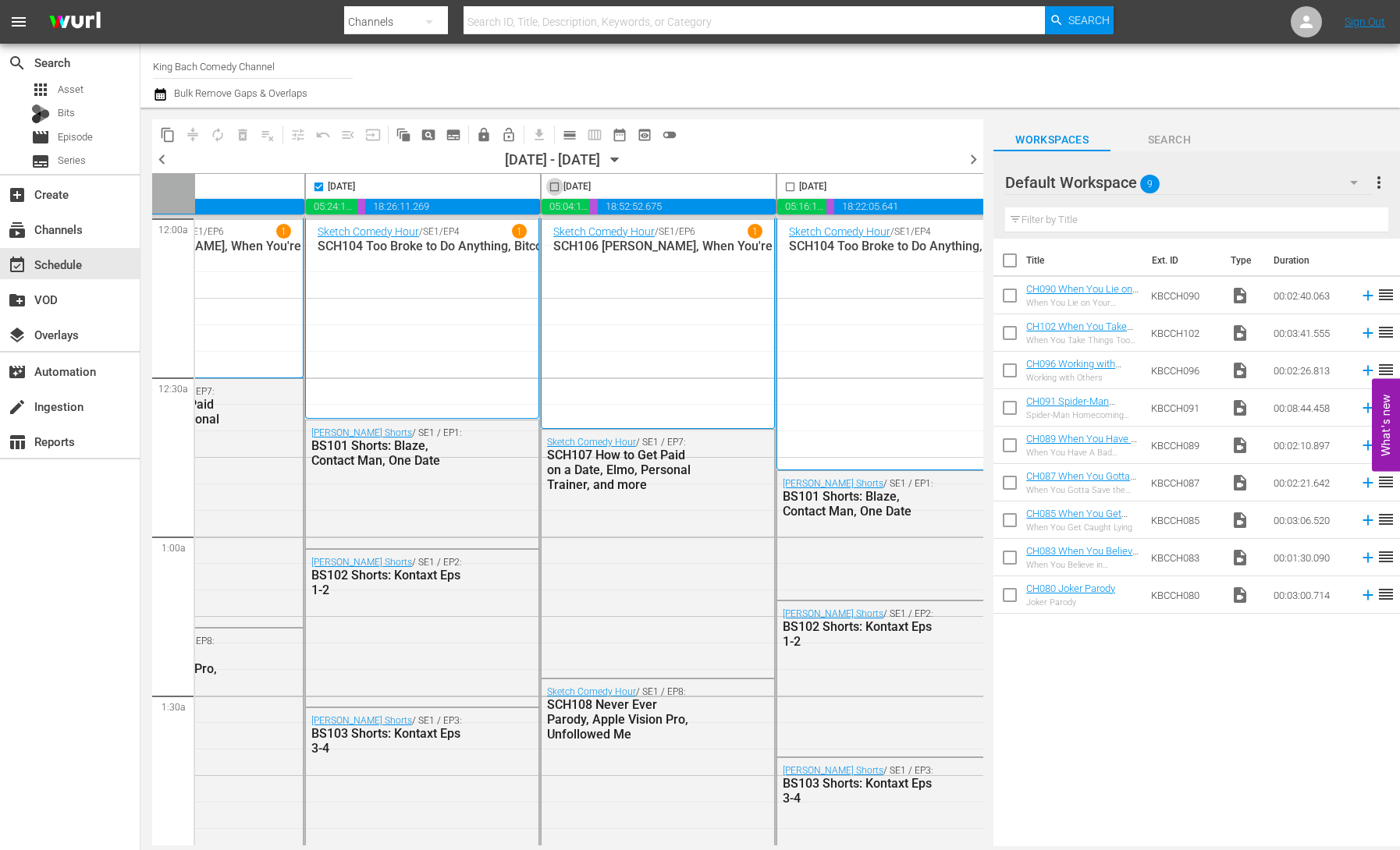
click at [555, 189] on input "checkbox" at bounding box center [554, 190] width 18 height 18
checkbox input "true"
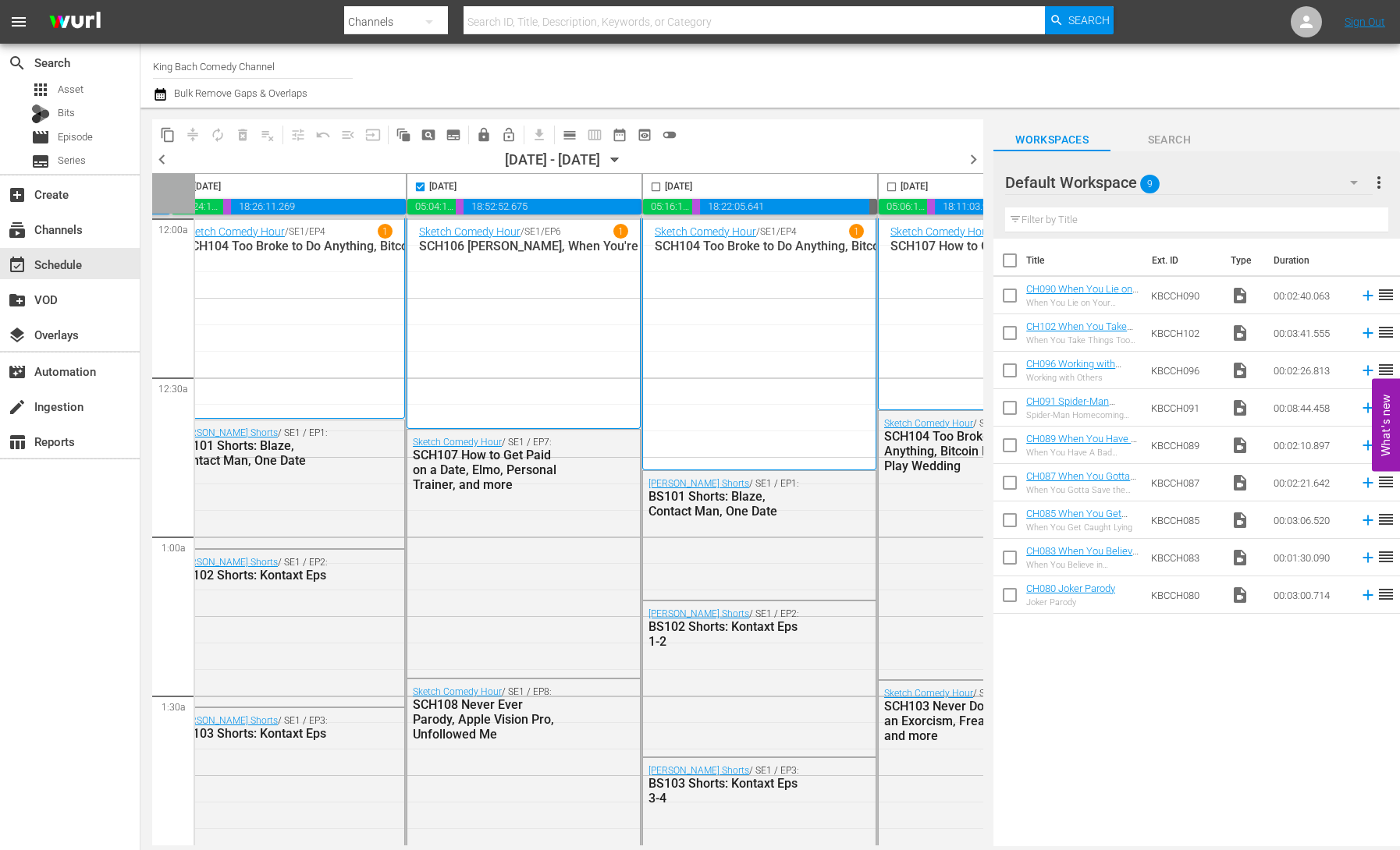
scroll to position [0, 747]
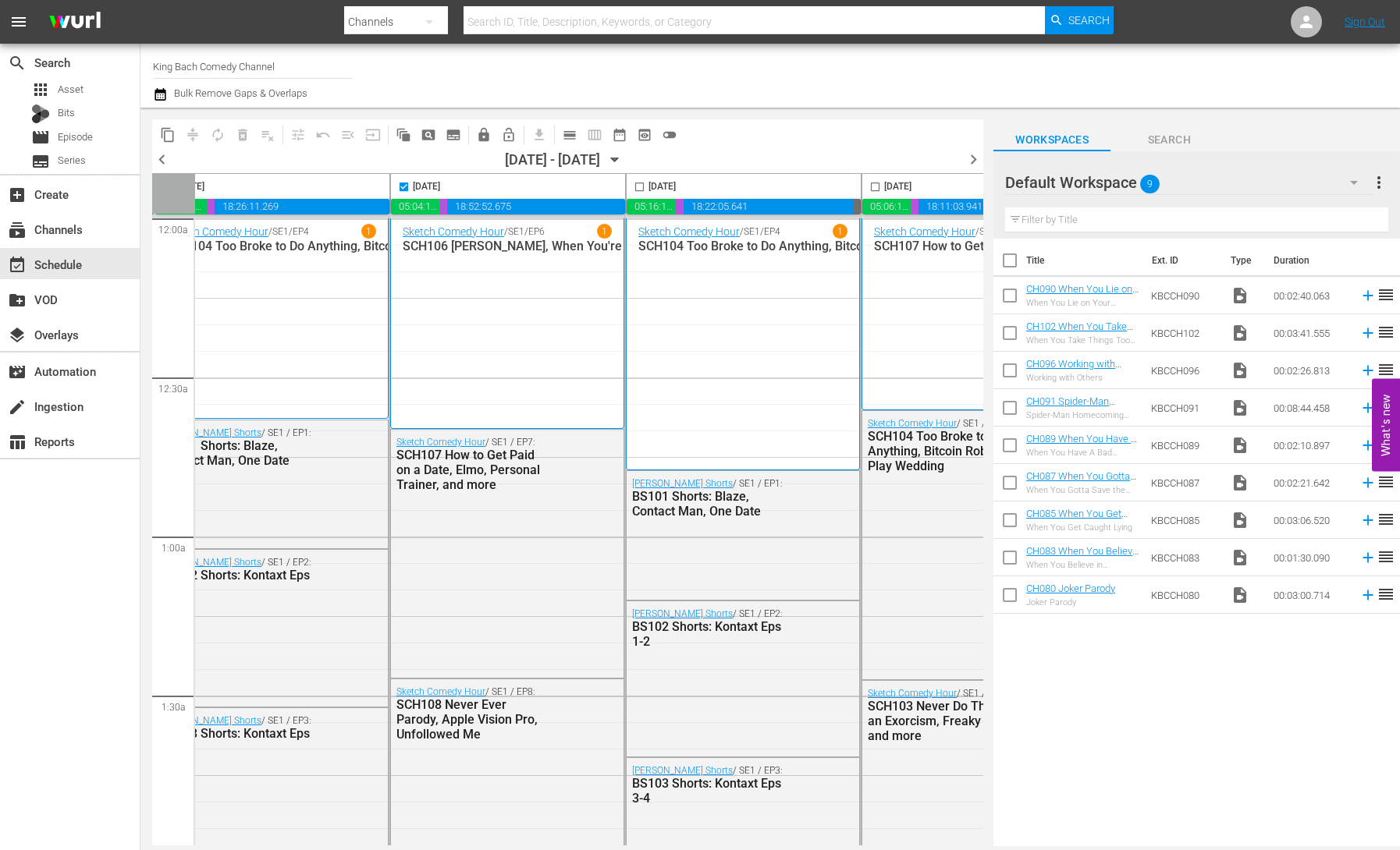
click at [638, 188] on input "checkbox" at bounding box center [638, 190] width 18 height 18
checkbox input "true"
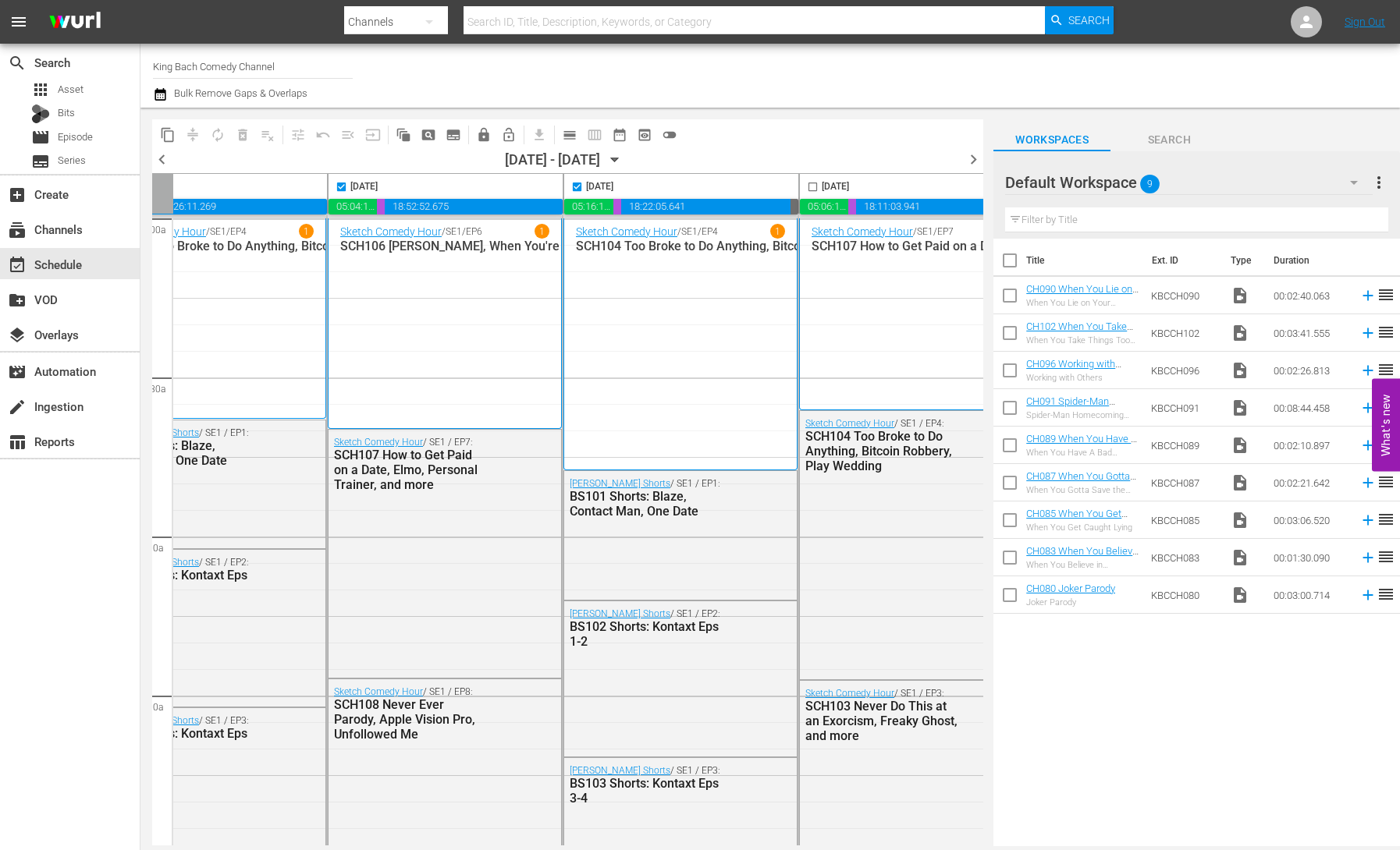
scroll to position [0, 868]
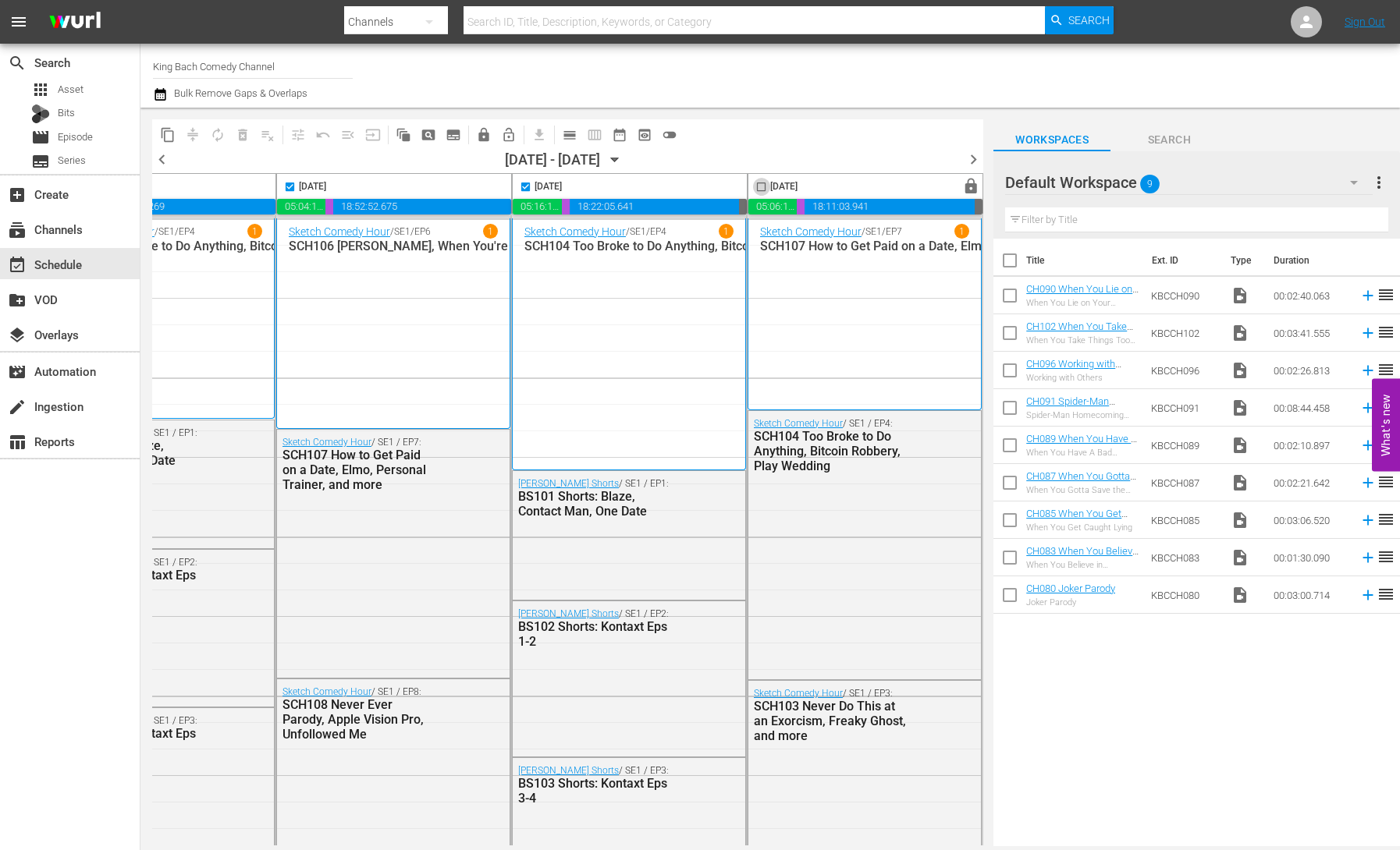
click at [753, 187] on input "checkbox" at bounding box center [761, 190] width 18 height 18
checkbox input "true"
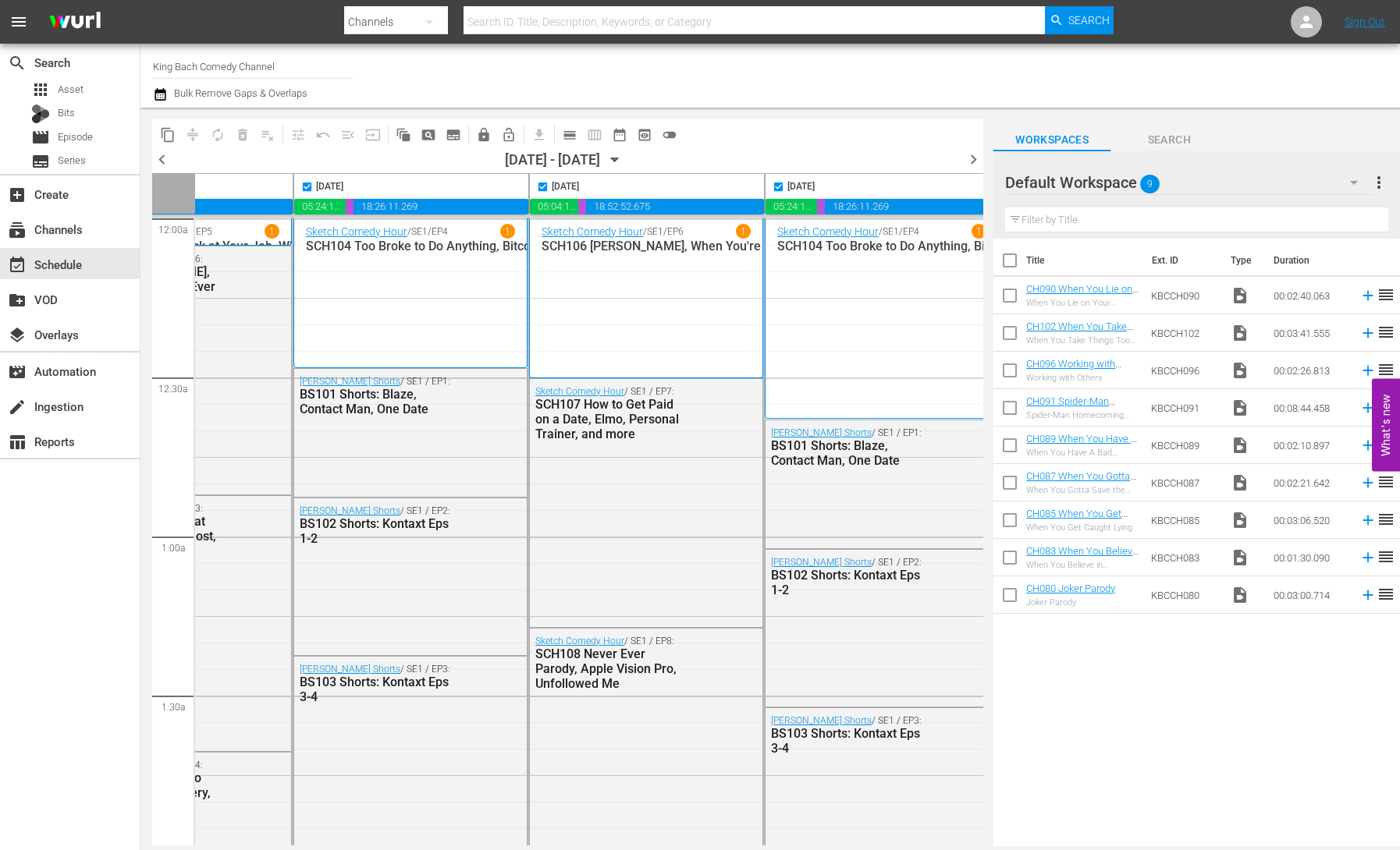
scroll to position [0, 0]
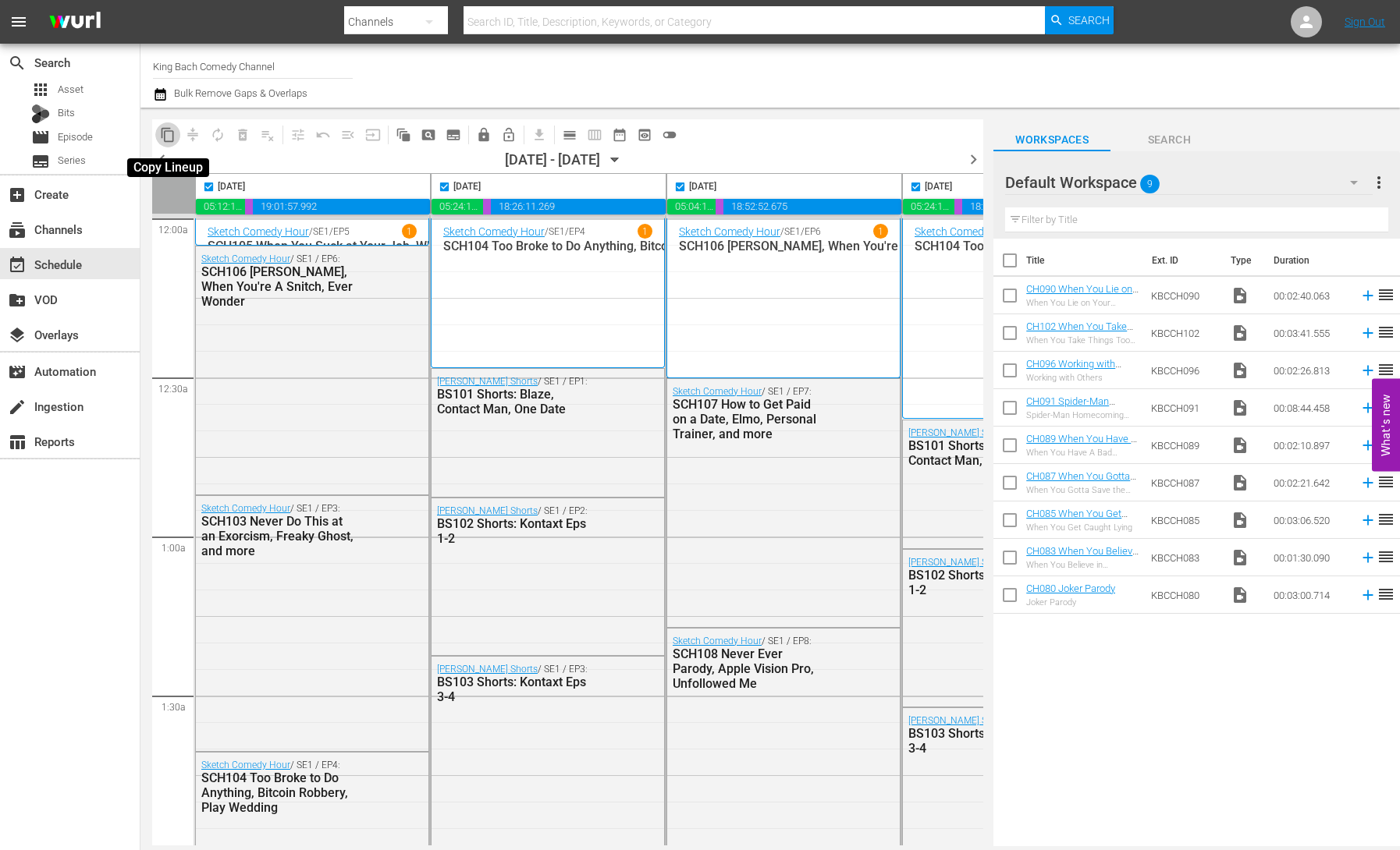
click at [166, 136] on span "content_copy" at bounding box center [167, 134] width 16 height 16
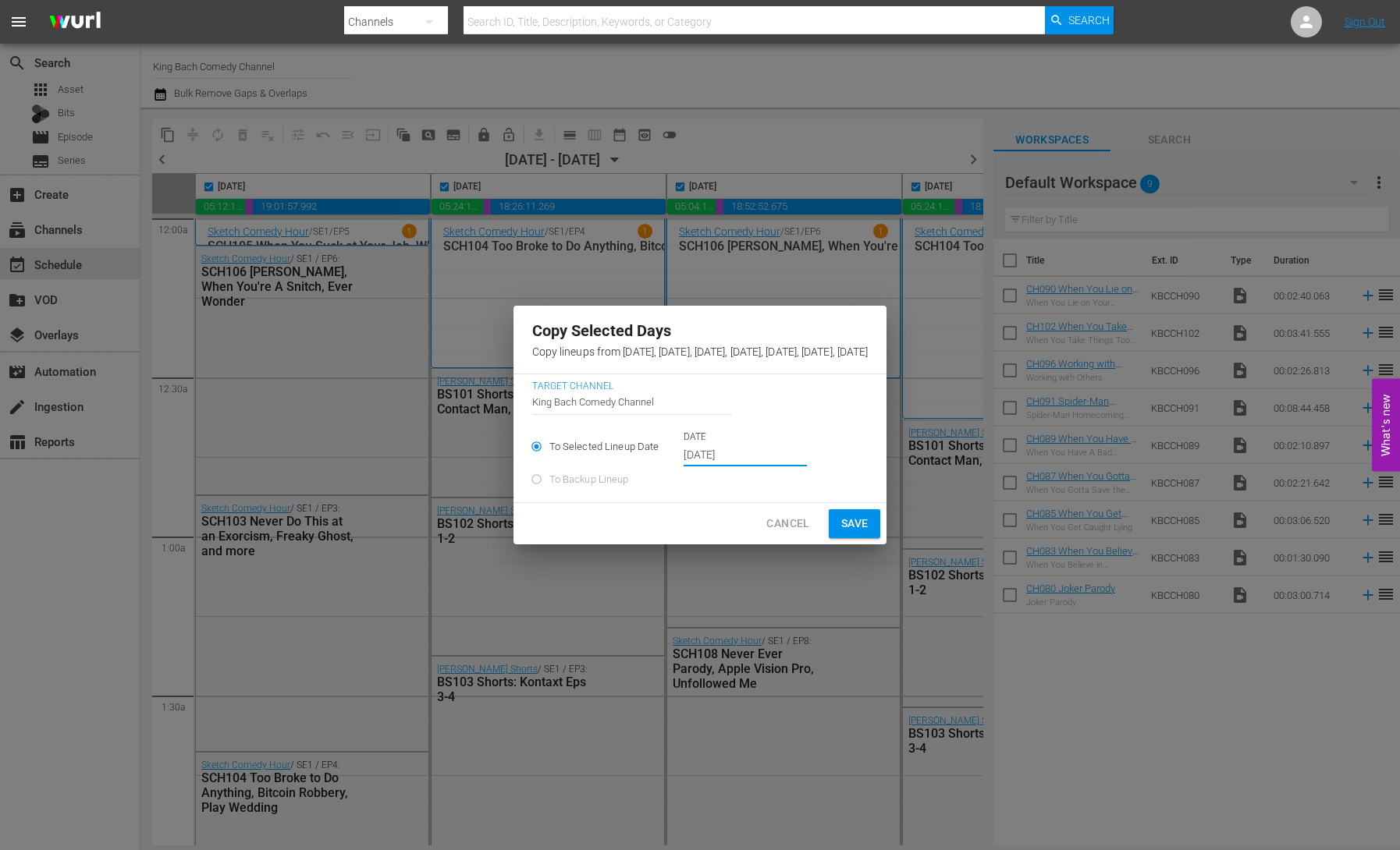
click at [684, 465] on input "[DATE]" at bounding box center [745, 455] width 123 height 24
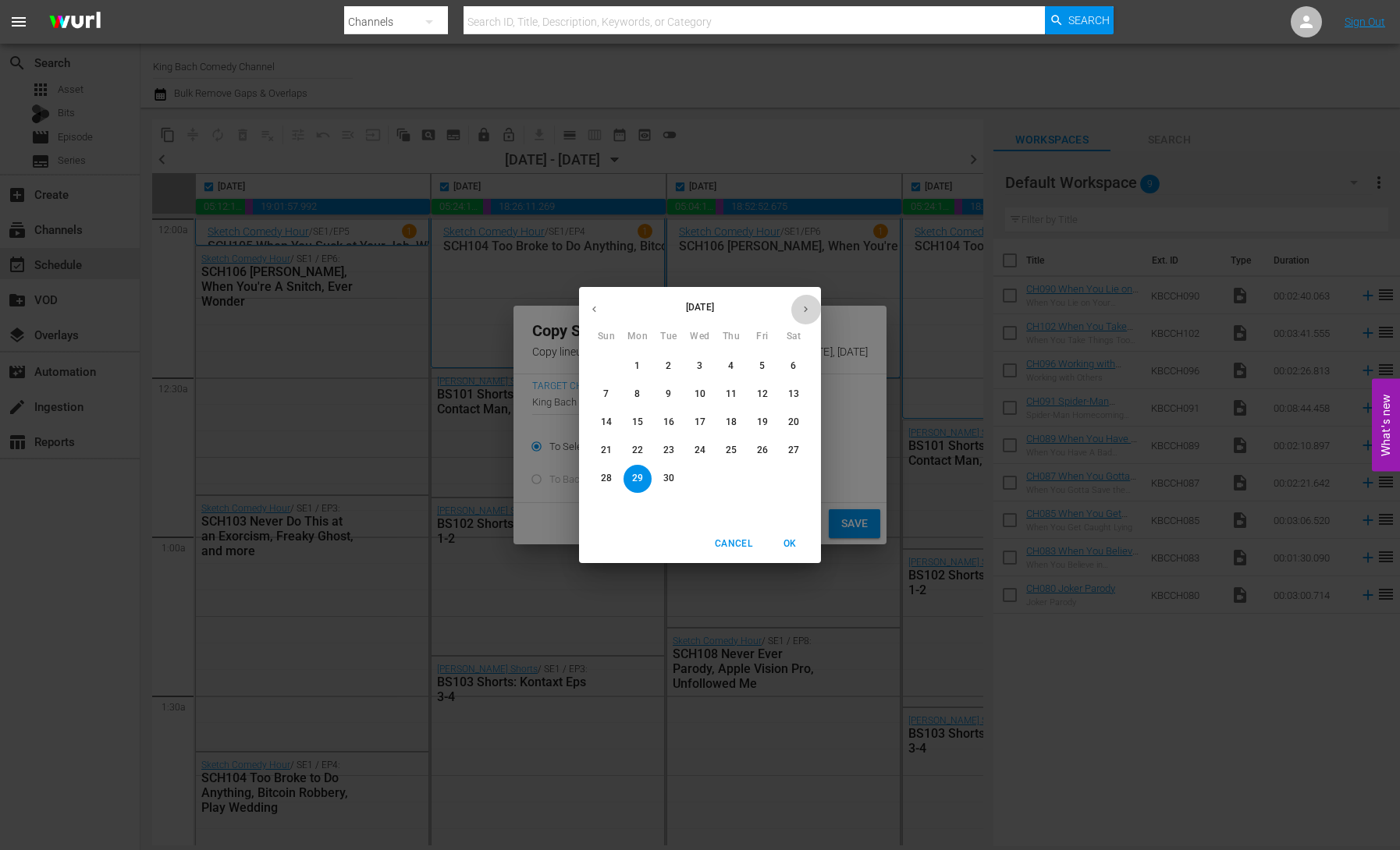
click at [802, 314] on icon "button" at bounding box center [806, 309] width 11 height 11
click at [636, 394] on p "6" at bounding box center [637, 394] width 6 height 13
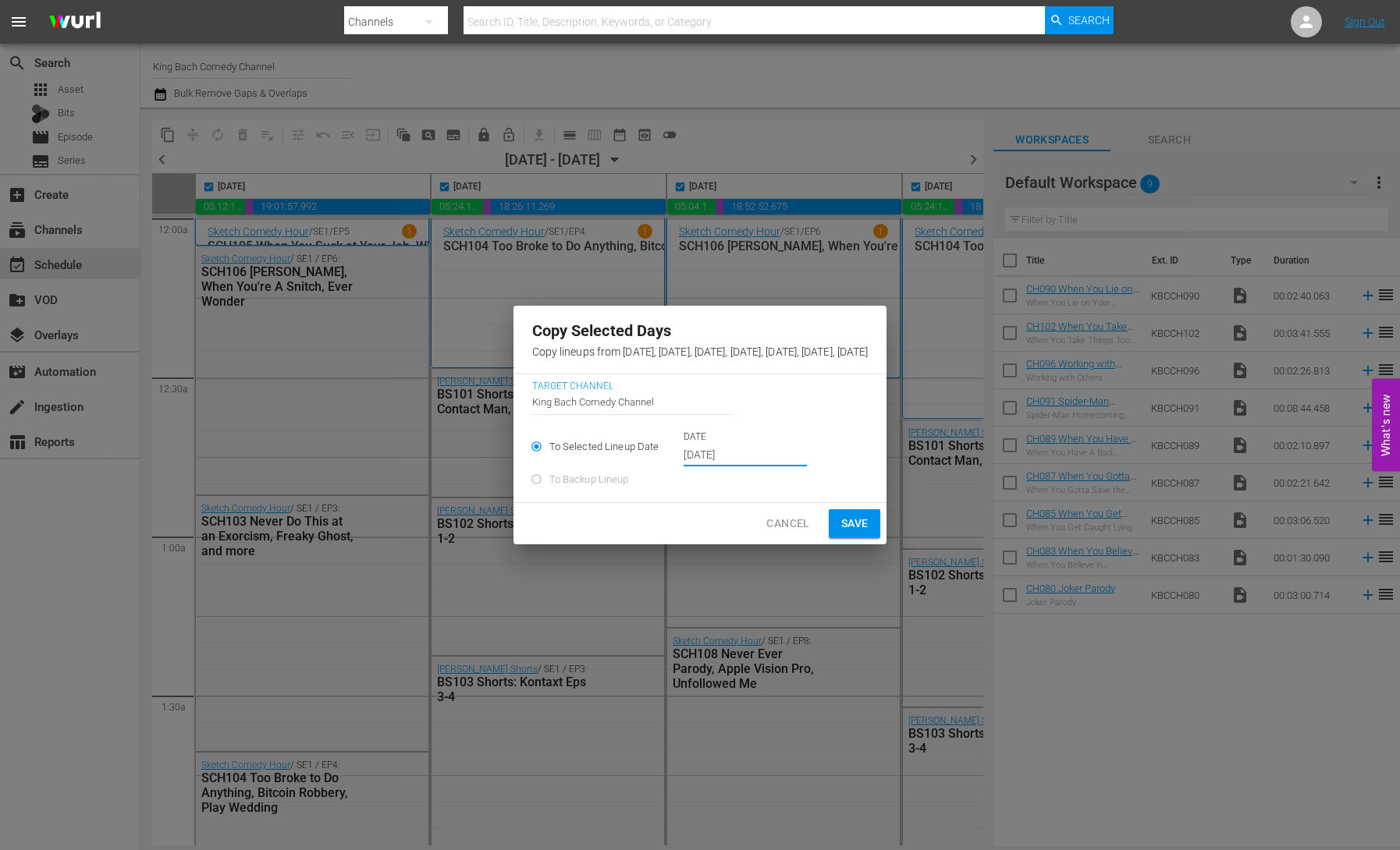
click at [869, 528] on span "Save" at bounding box center [855, 524] width 27 height 20
type input "[DATE]"
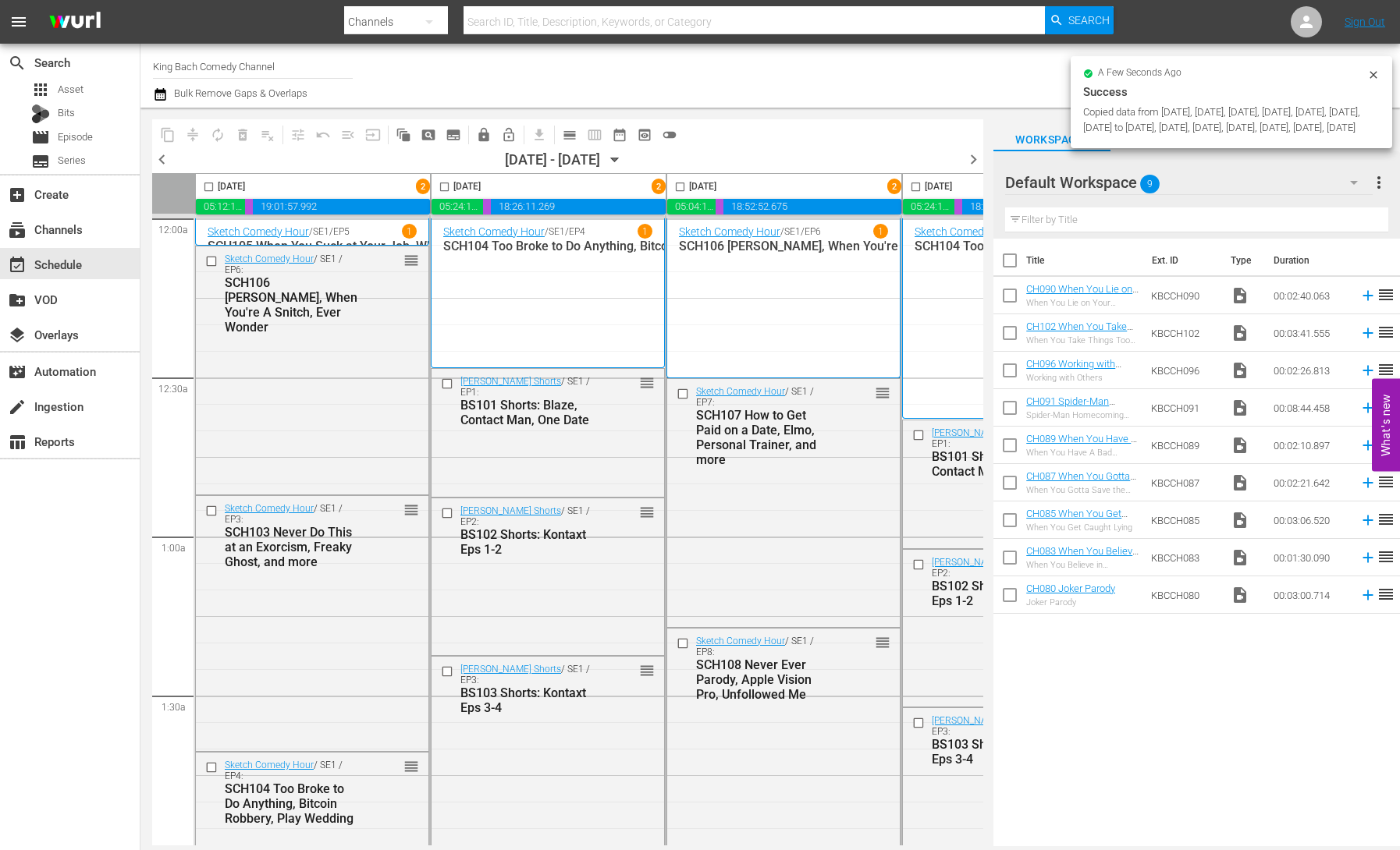
checkbox input "false"
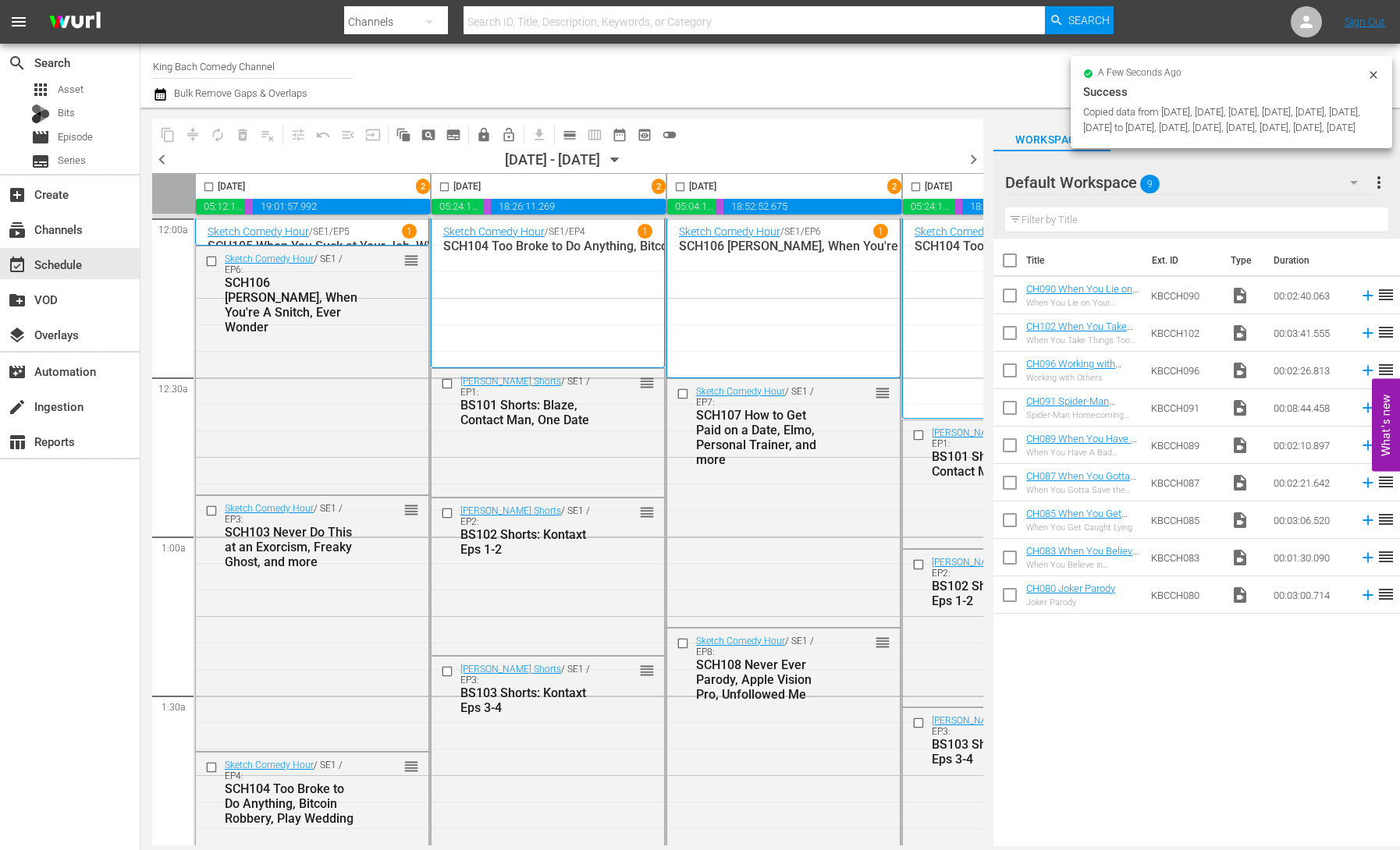
checkbox input "false"
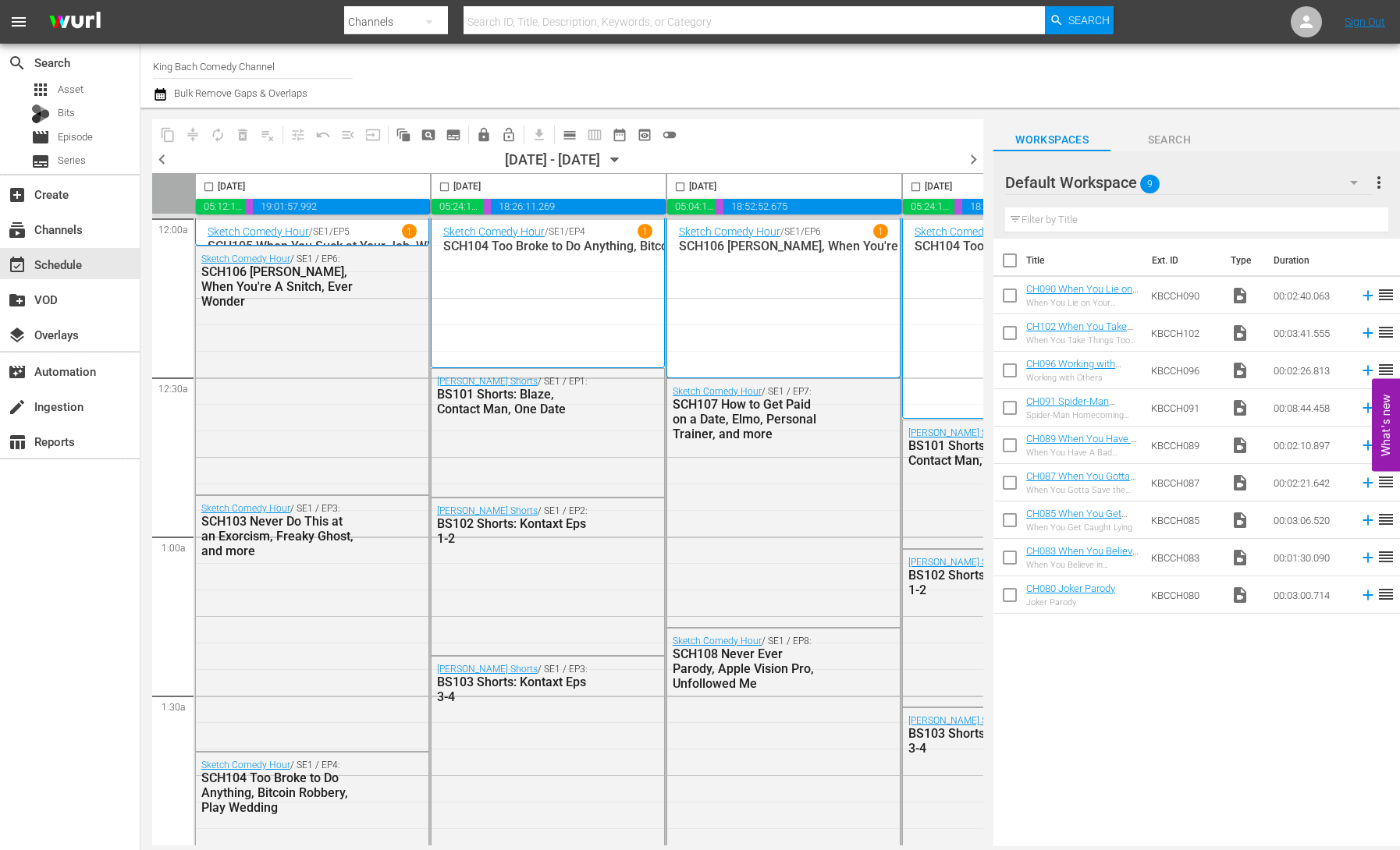
click at [968, 161] on span "chevron_right" at bounding box center [973, 159] width 20 height 20
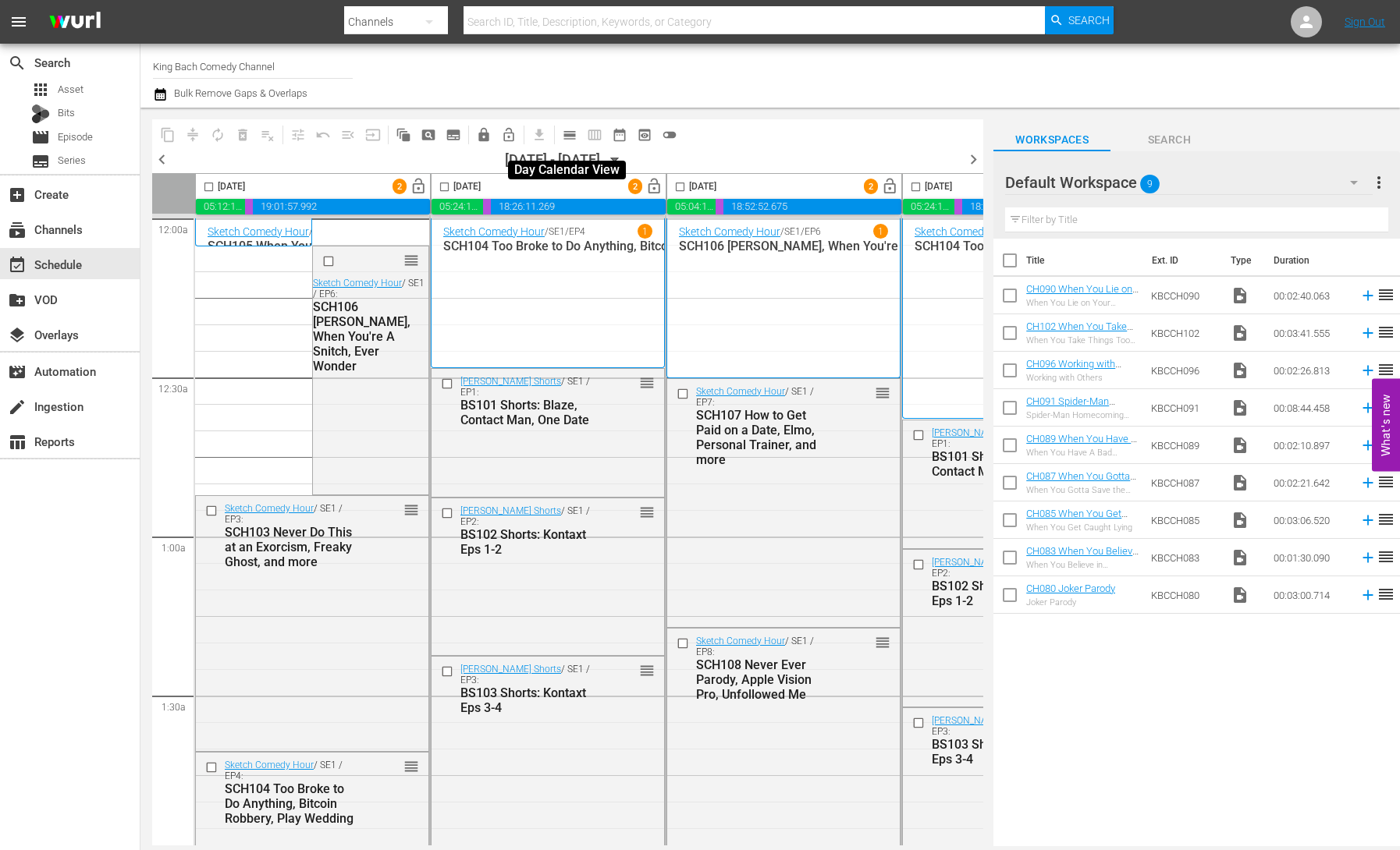
click at [573, 134] on span "calendar_view_day_outlined" at bounding box center [569, 134] width 16 height 16
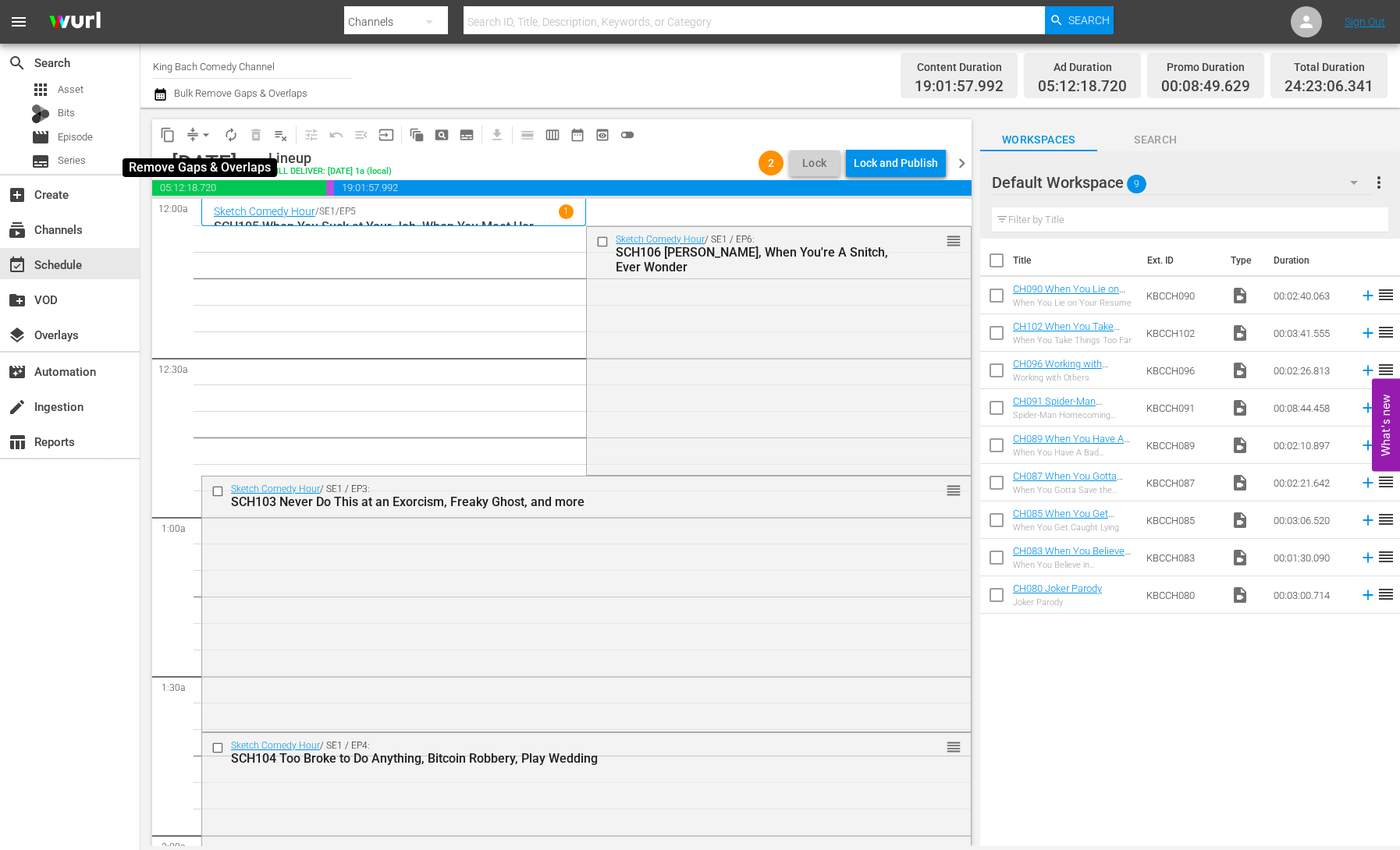
click at [204, 134] on span "arrow_drop_down" at bounding box center [206, 134] width 16 height 16
click at [224, 220] on li "Align to End of Previous Day" at bounding box center [207, 217] width 164 height 25
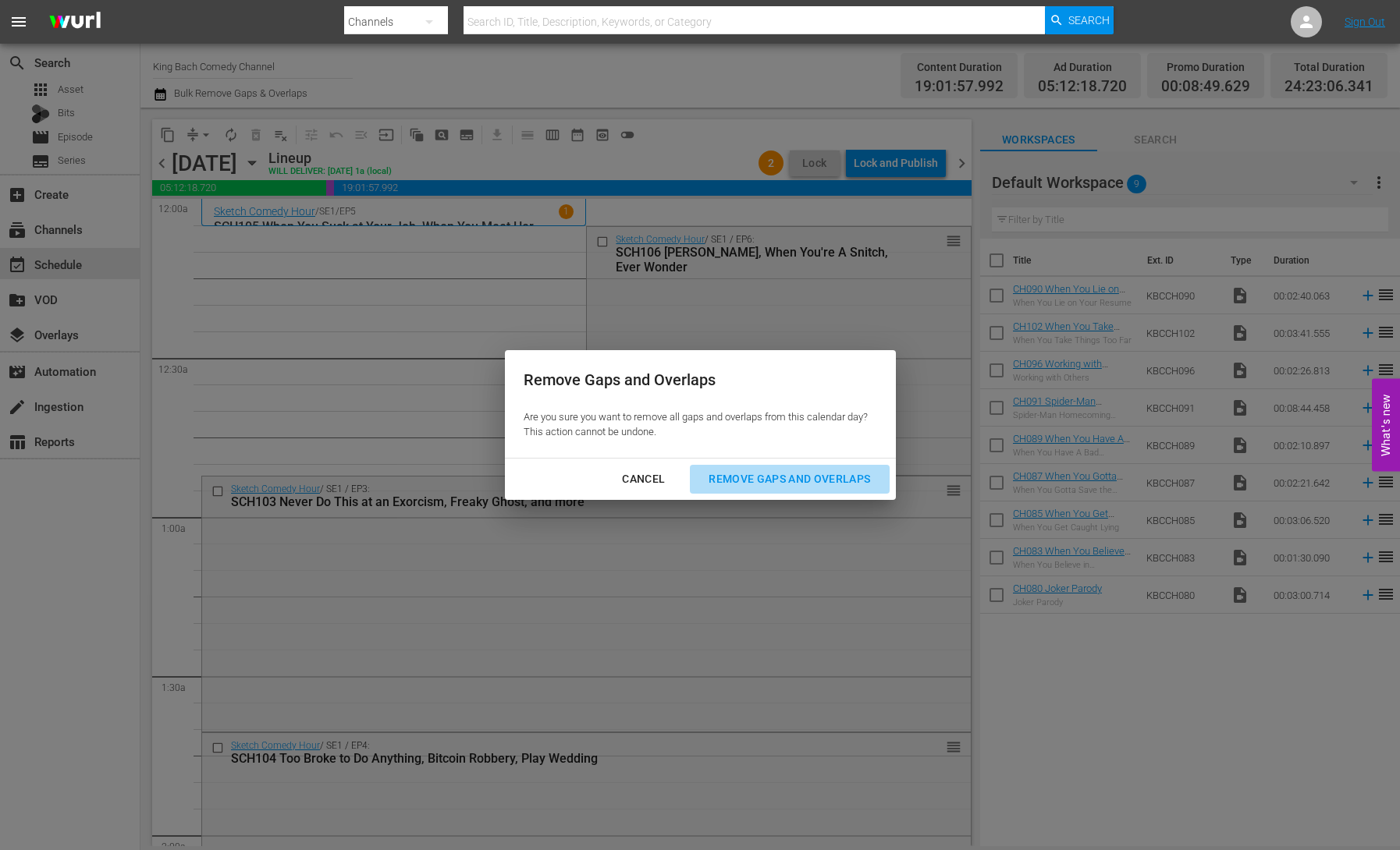
click at [809, 479] on div "Remove Gaps and Overlaps" at bounding box center [789, 480] width 186 height 20
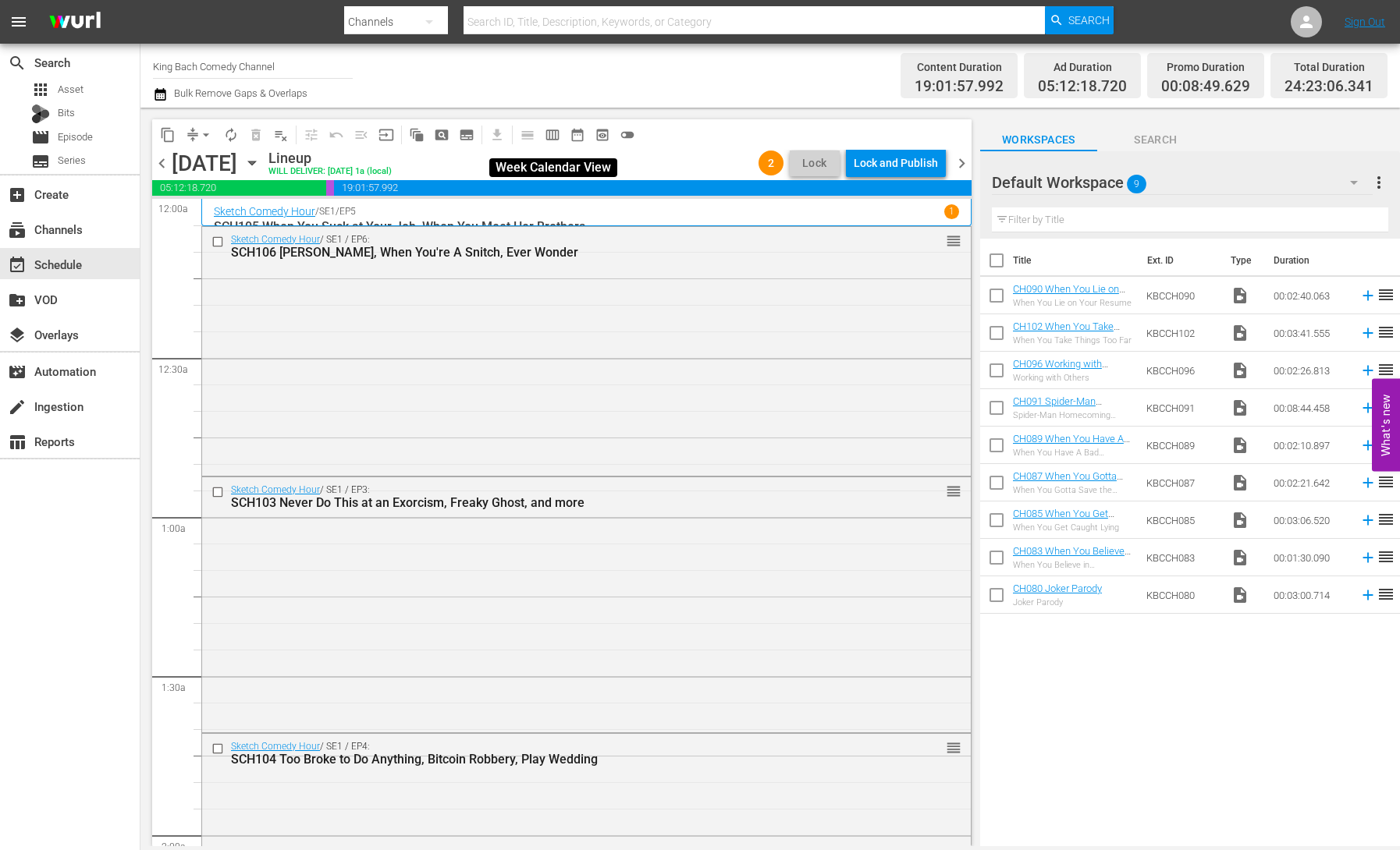
click at [555, 131] on span "calendar_view_week_outlined" at bounding box center [552, 134] width 16 height 16
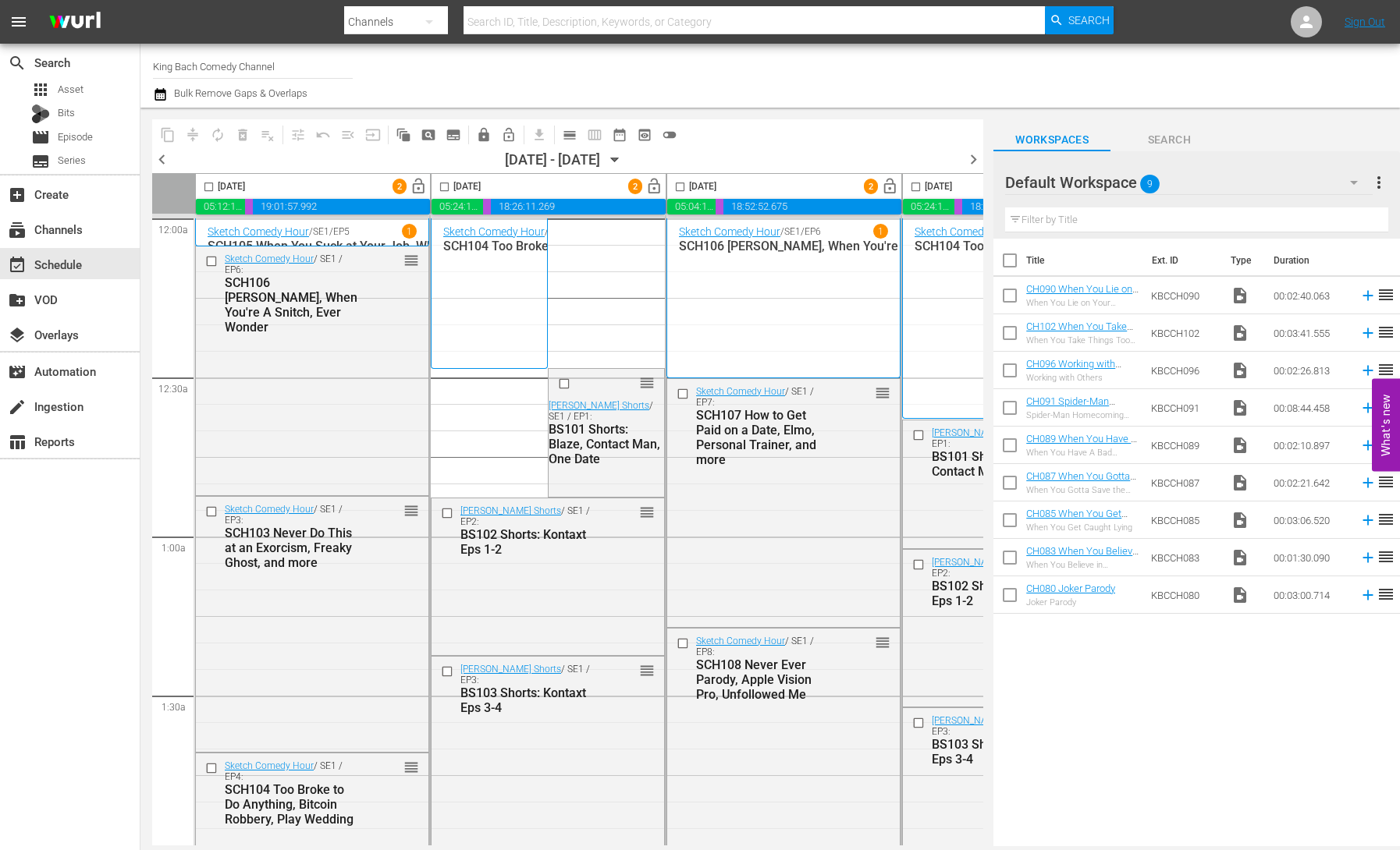
click at [165, 163] on span "chevron_left" at bounding box center [162, 159] width 20 height 20
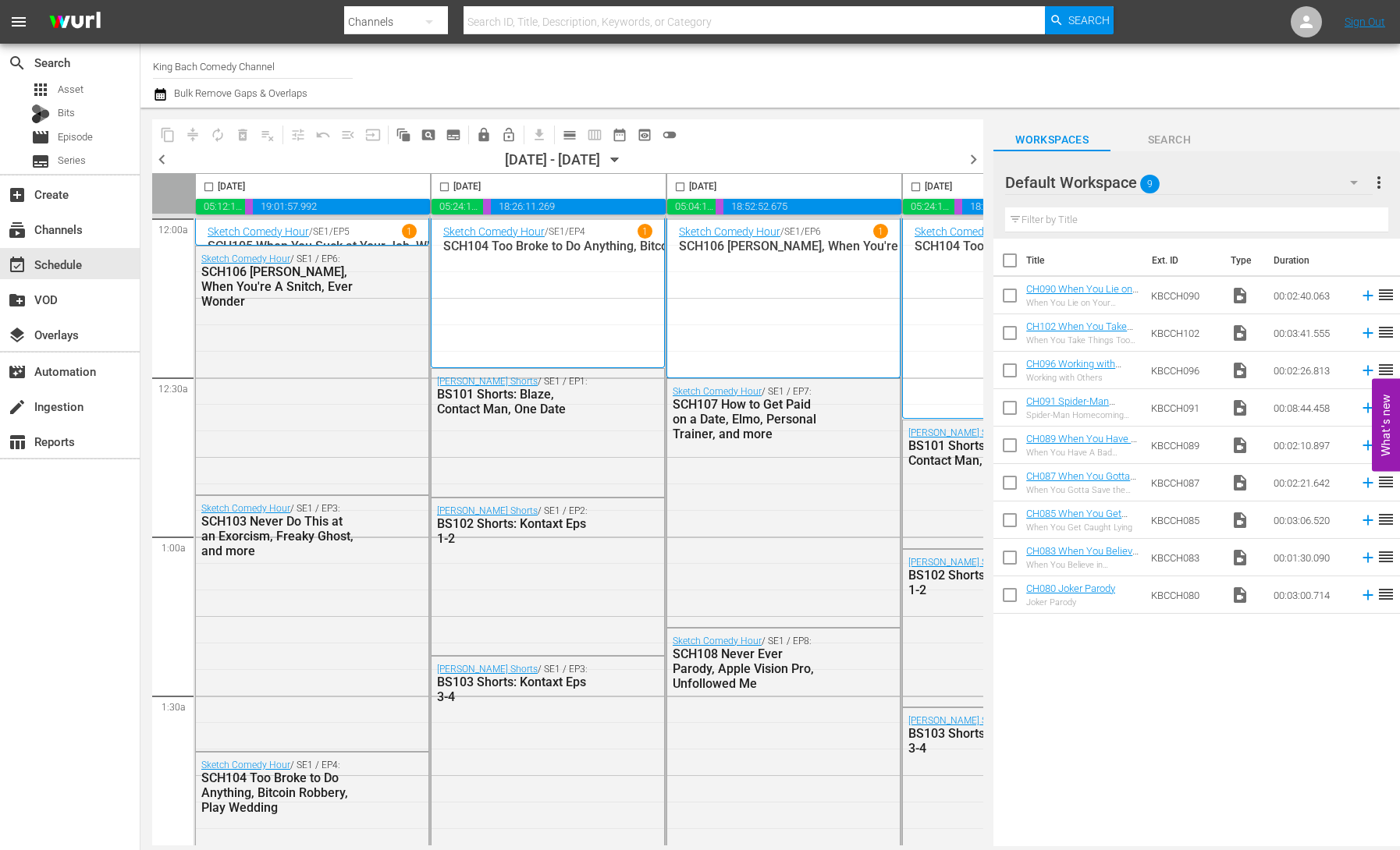
click at [973, 163] on span "chevron_right" at bounding box center [973, 159] width 20 height 20
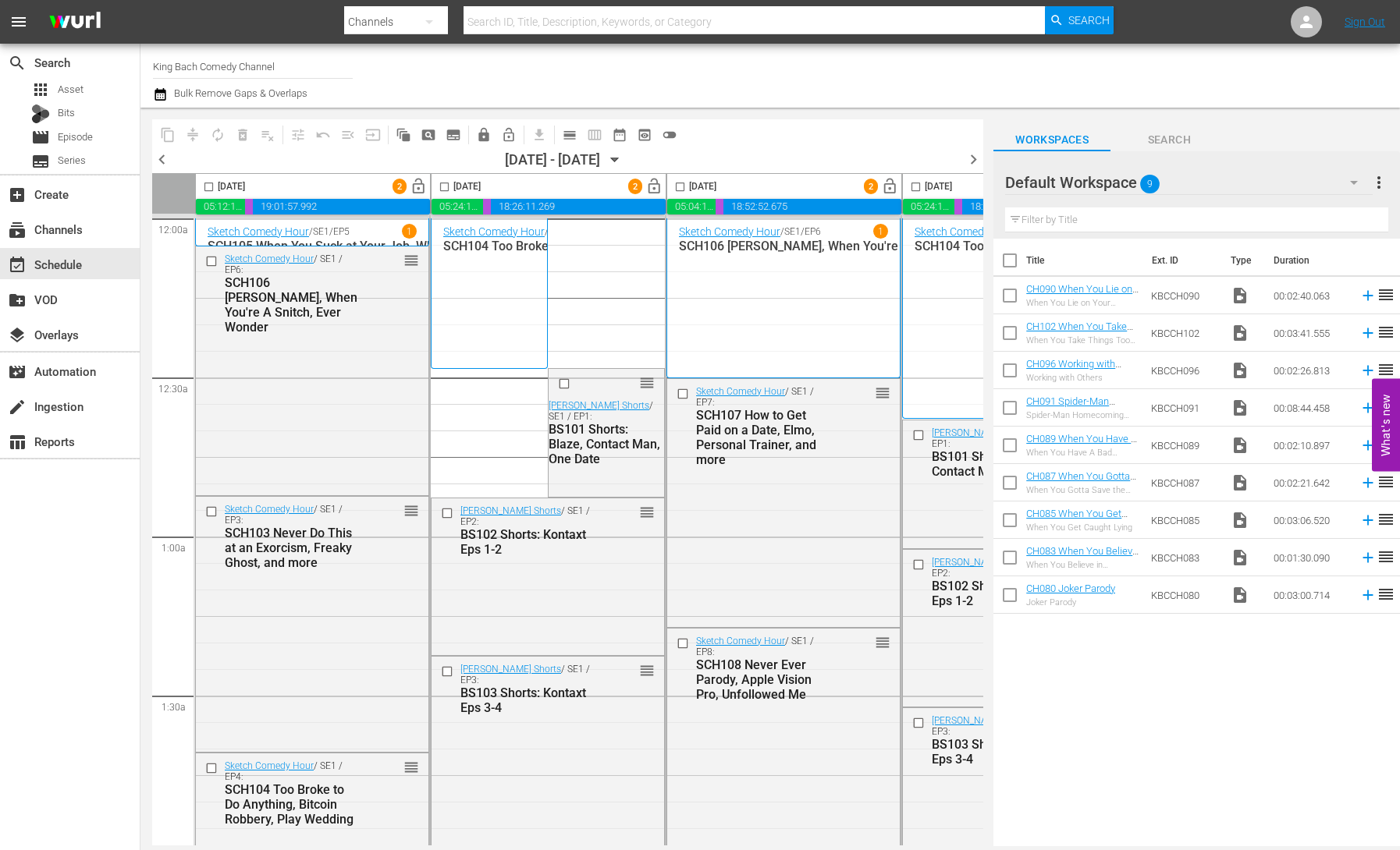
click at [443, 190] on input "checkbox" at bounding box center [444, 190] width 18 height 18
click at [195, 135] on span "compress" at bounding box center [193, 134] width 16 height 16
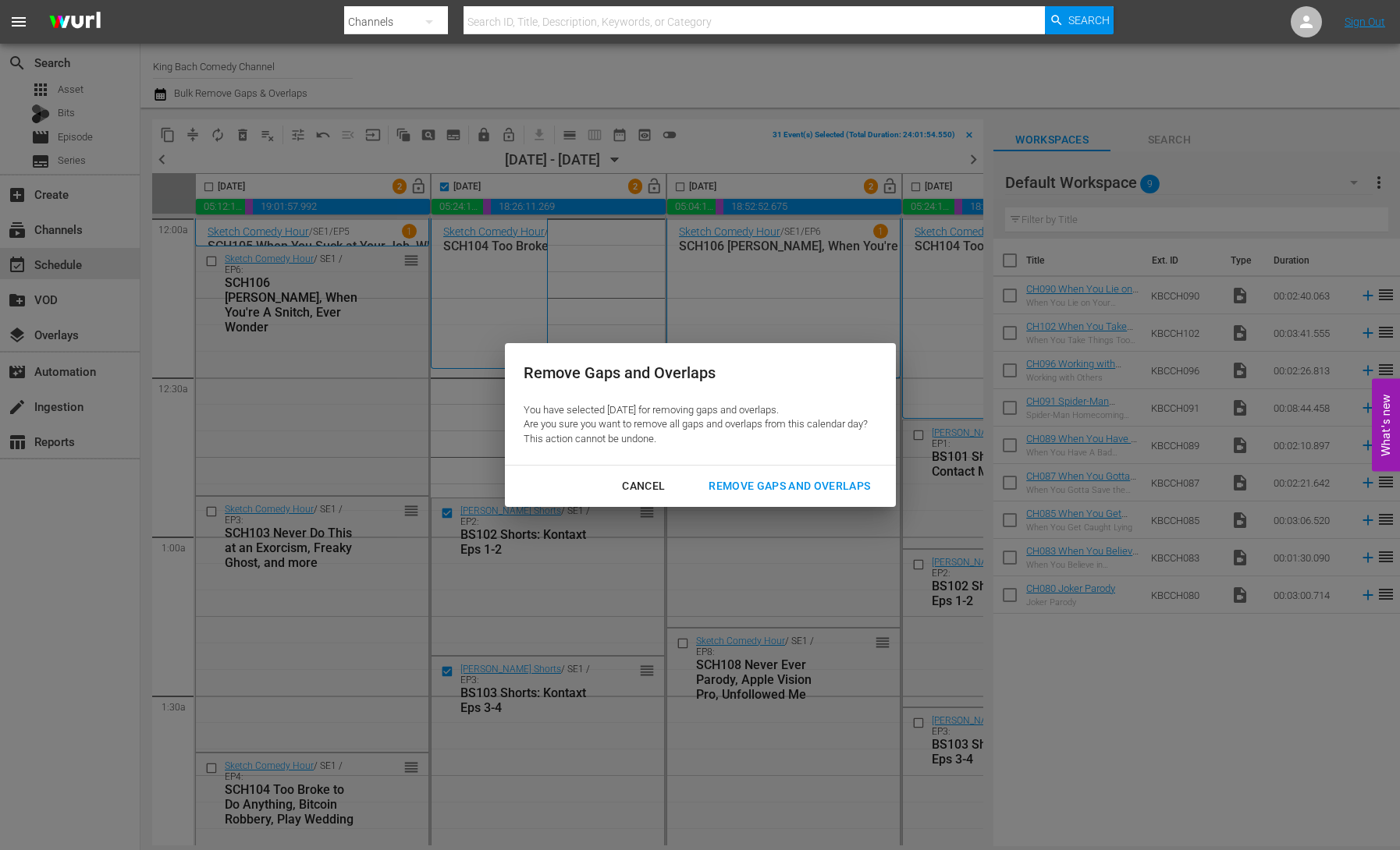
click at [783, 482] on div "Remove Gaps and Overlaps" at bounding box center [789, 486] width 186 height 20
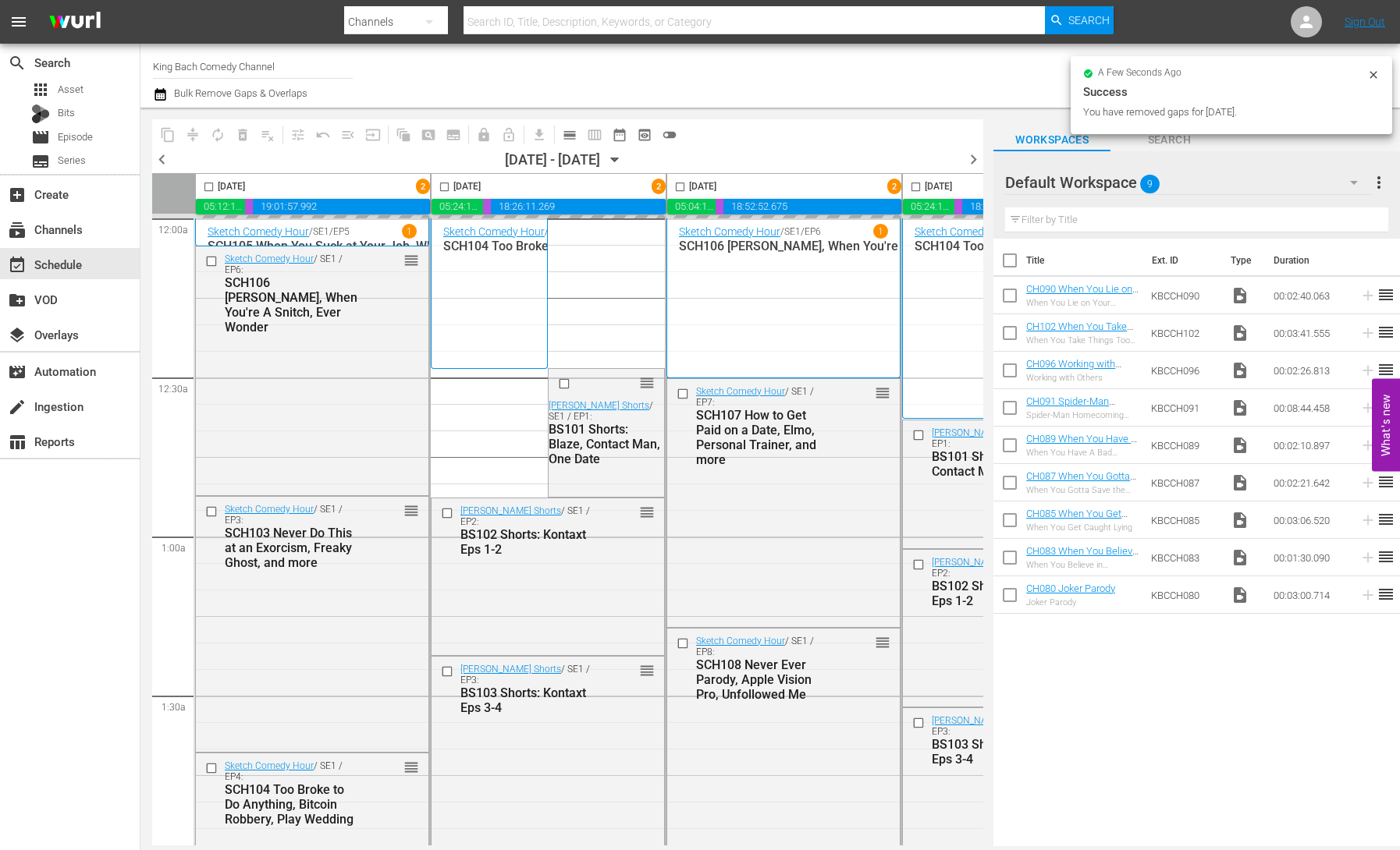
checkbox input "false"
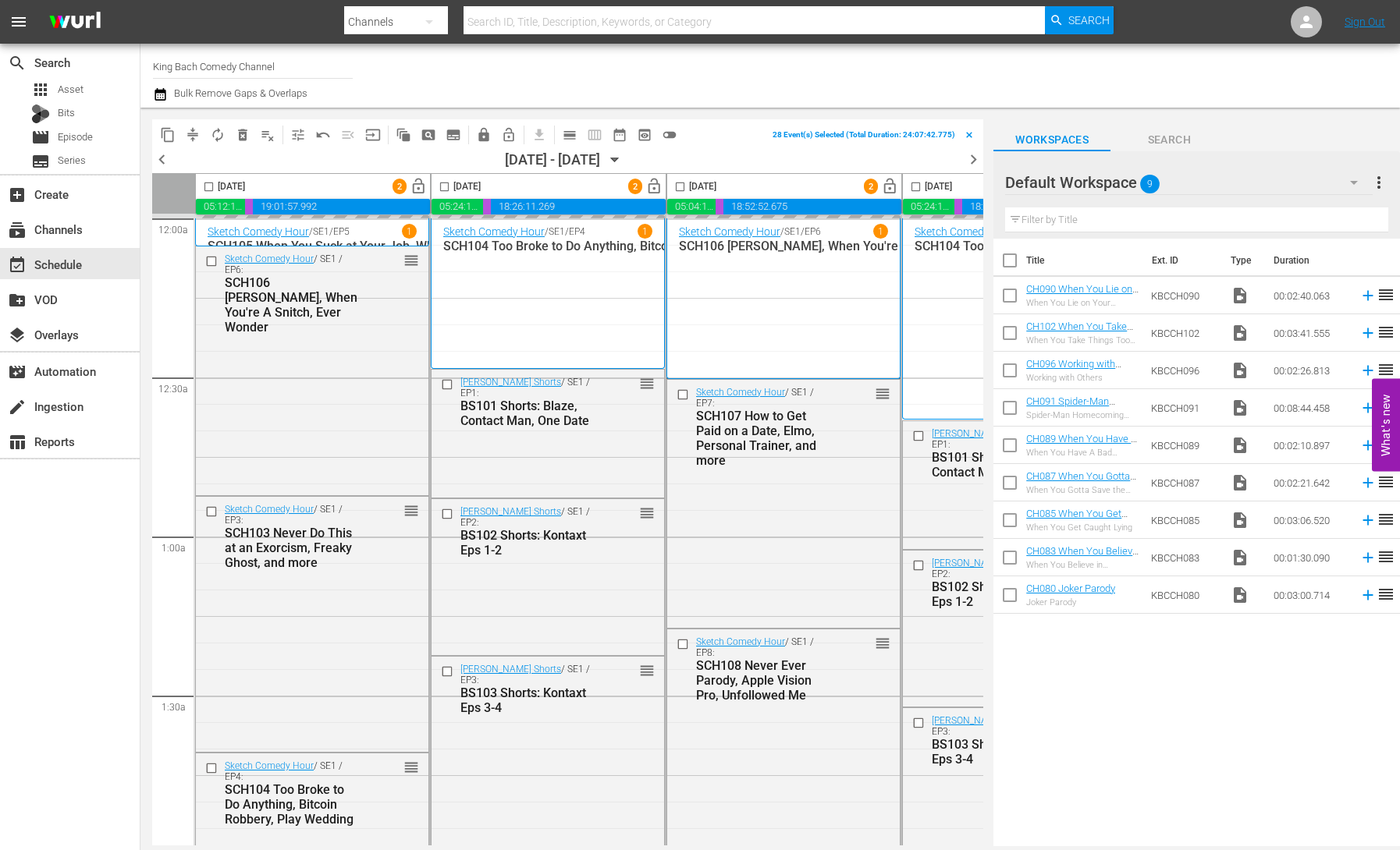
scroll to position [0, 554]
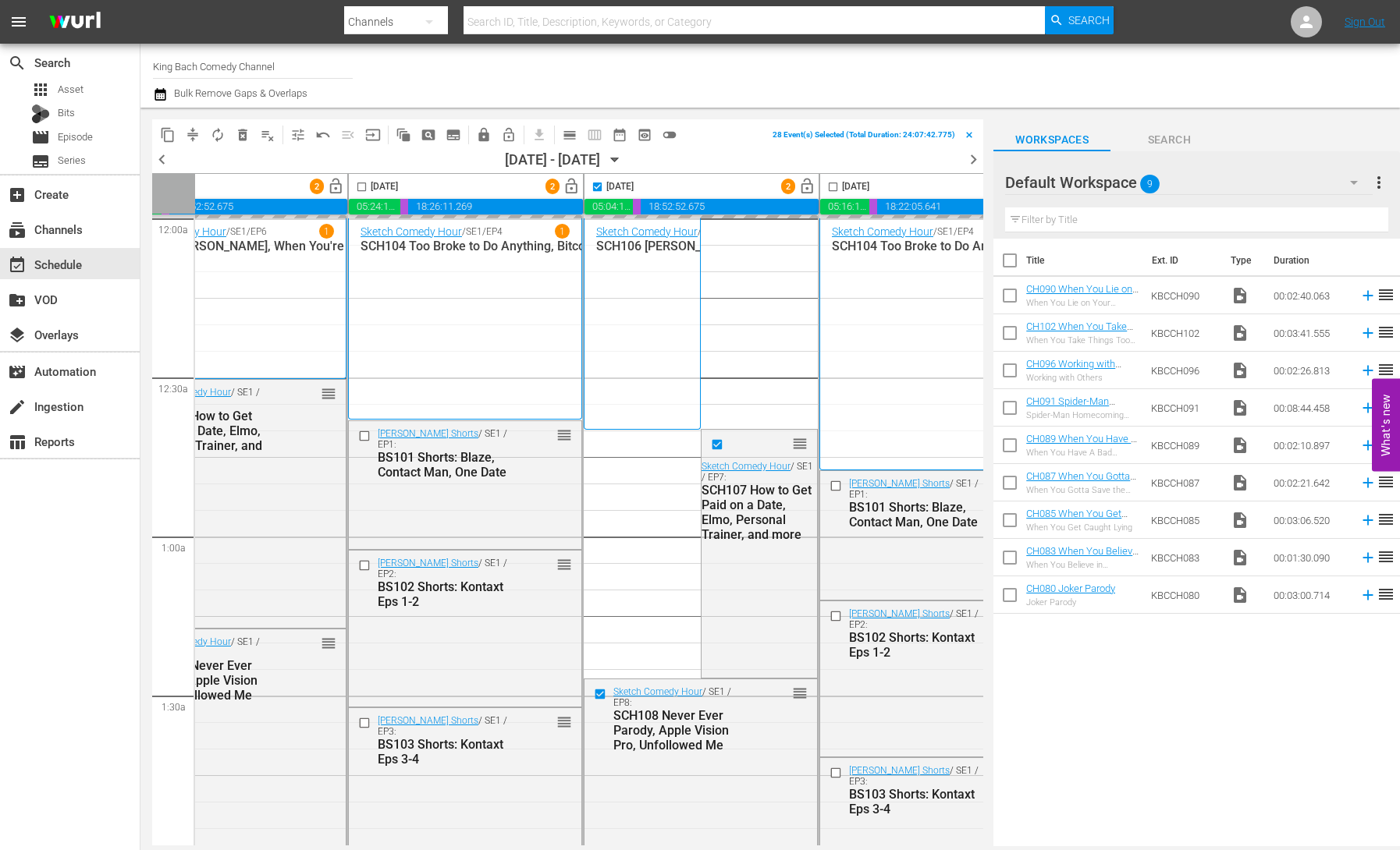
checkbox input "false"
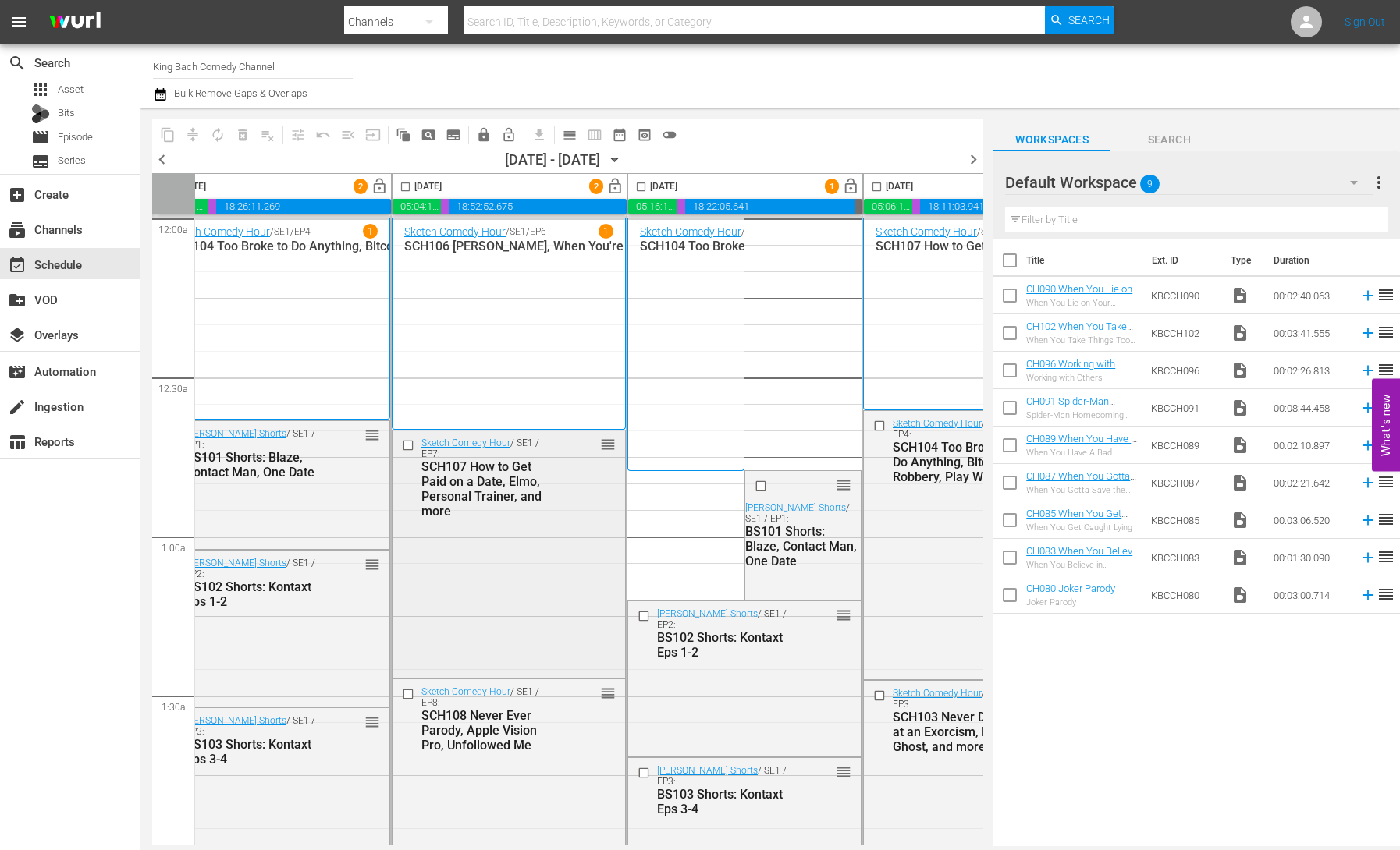
scroll to position [0, 868]
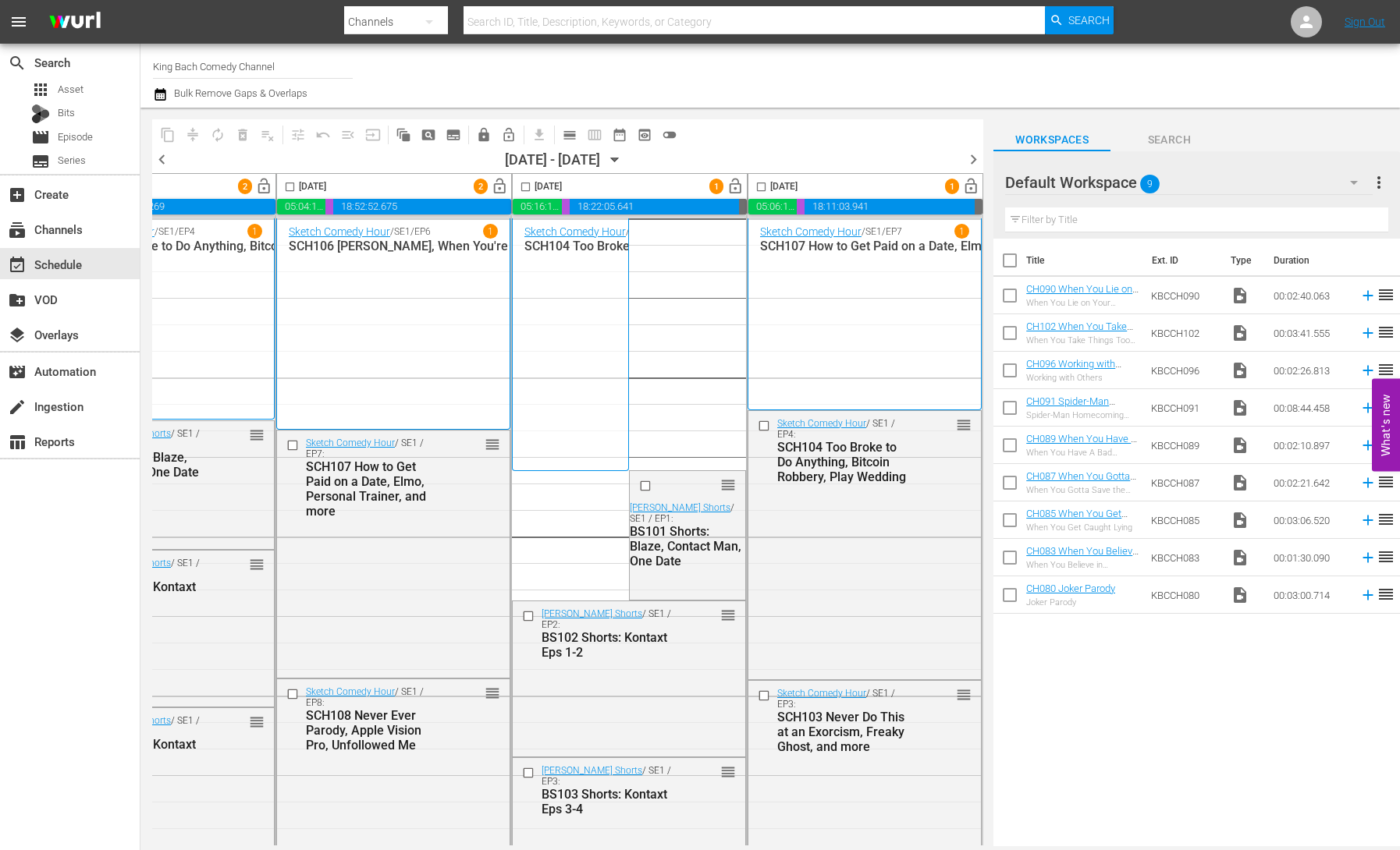
click at [522, 187] on input "checkbox" at bounding box center [525, 190] width 18 height 18
click at [191, 133] on span "compress" at bounding box center [193, 134] width 16 height 16
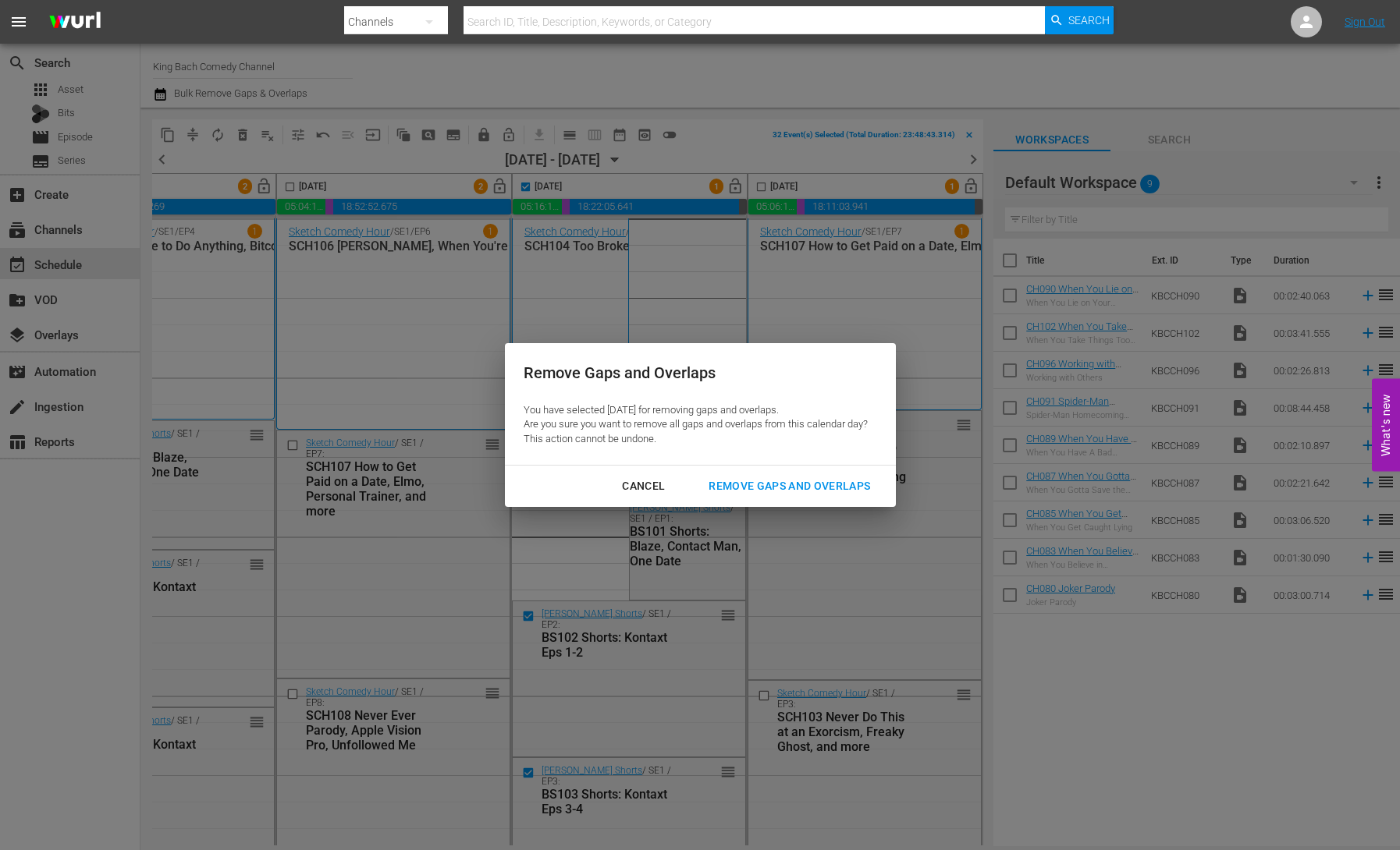
click at [789, 483] on div "Remove Gaps and Overlaps" at bounding box center [789, 486] width 186 height 20
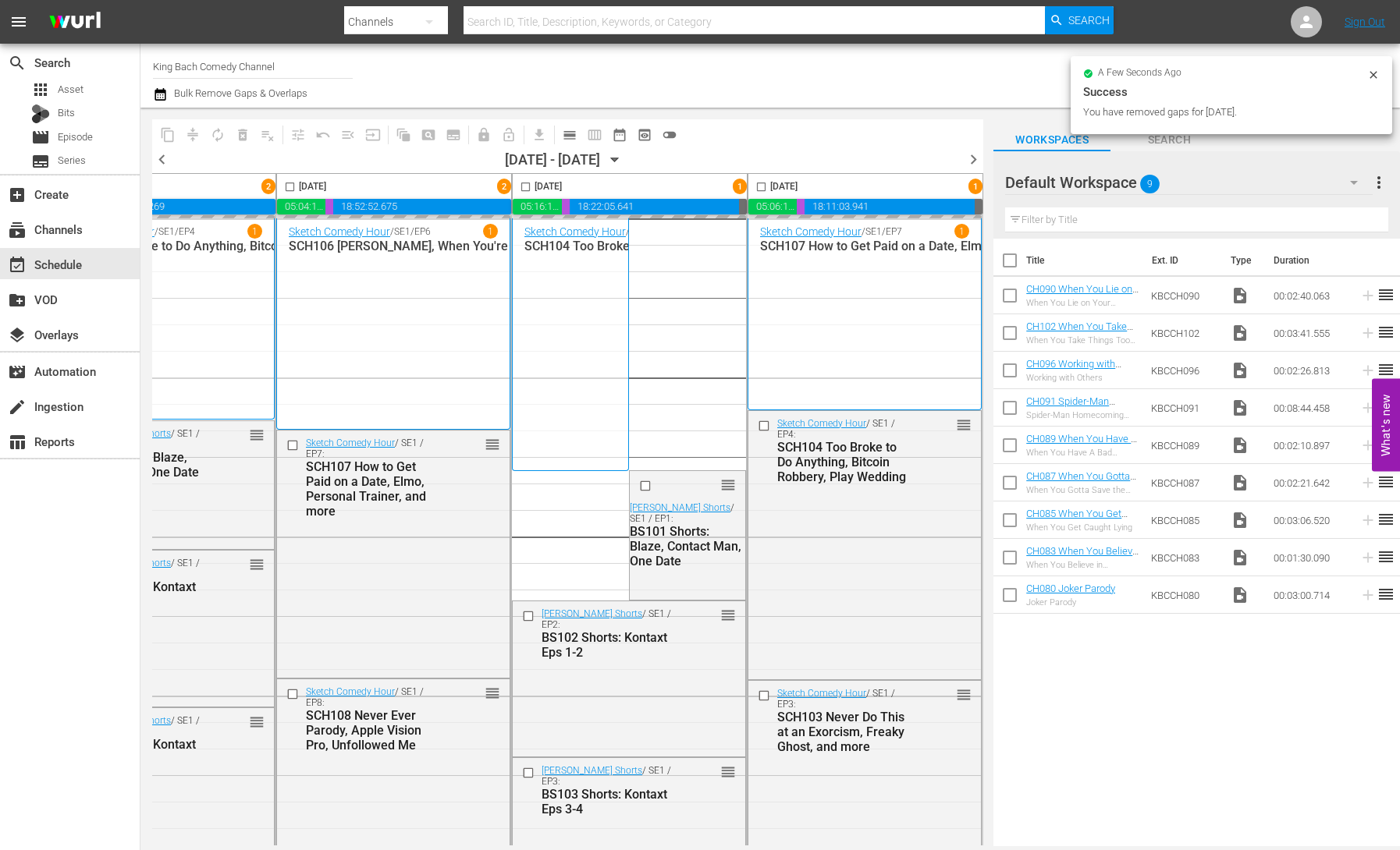
checkbox input "false"
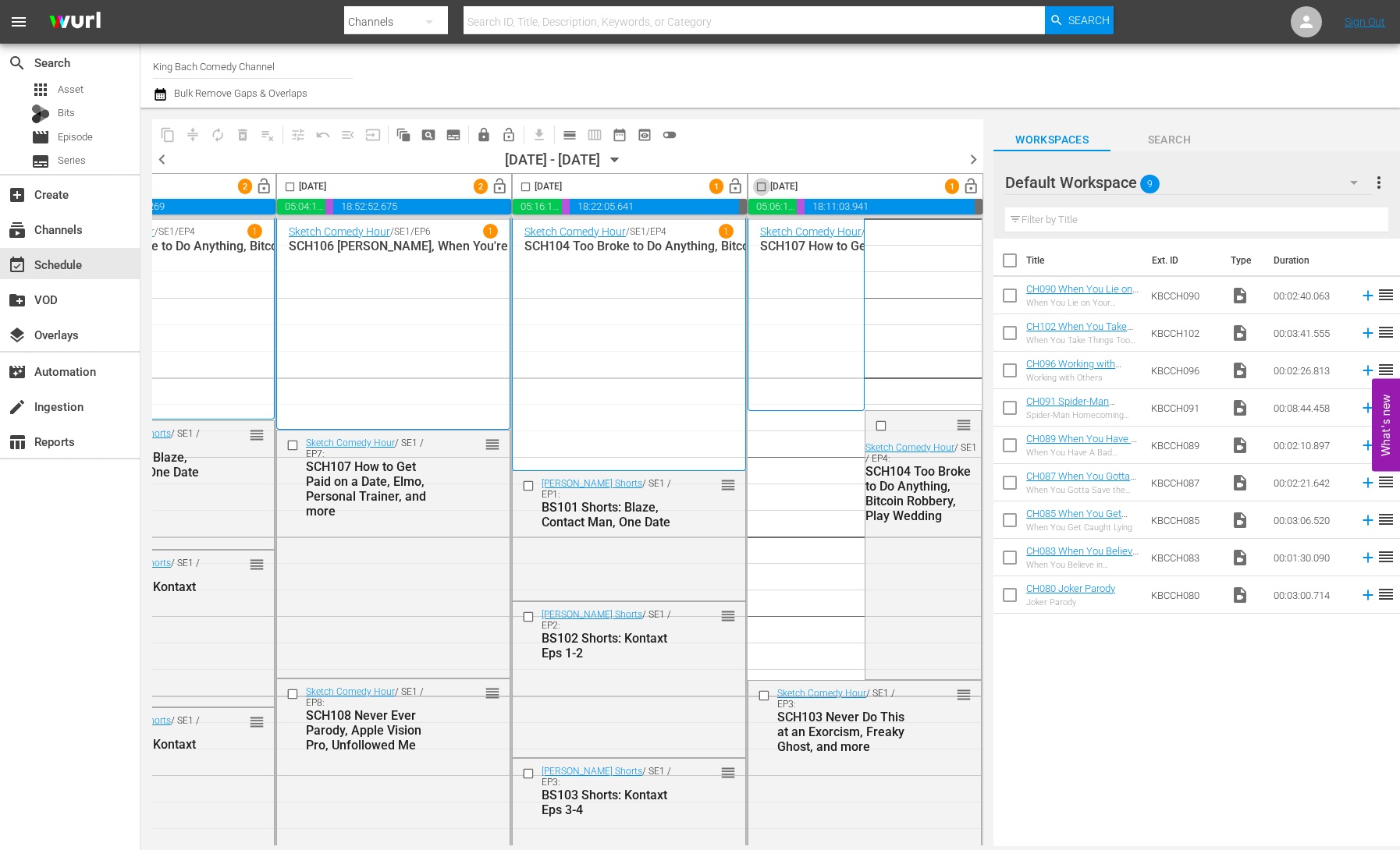
click at [754, 186] on input "checkbox" at bounding box center [761, 190] width 18 height 18
click at [194, 136] on span "compress" at bounding box center [193, 134] width 16 height 16
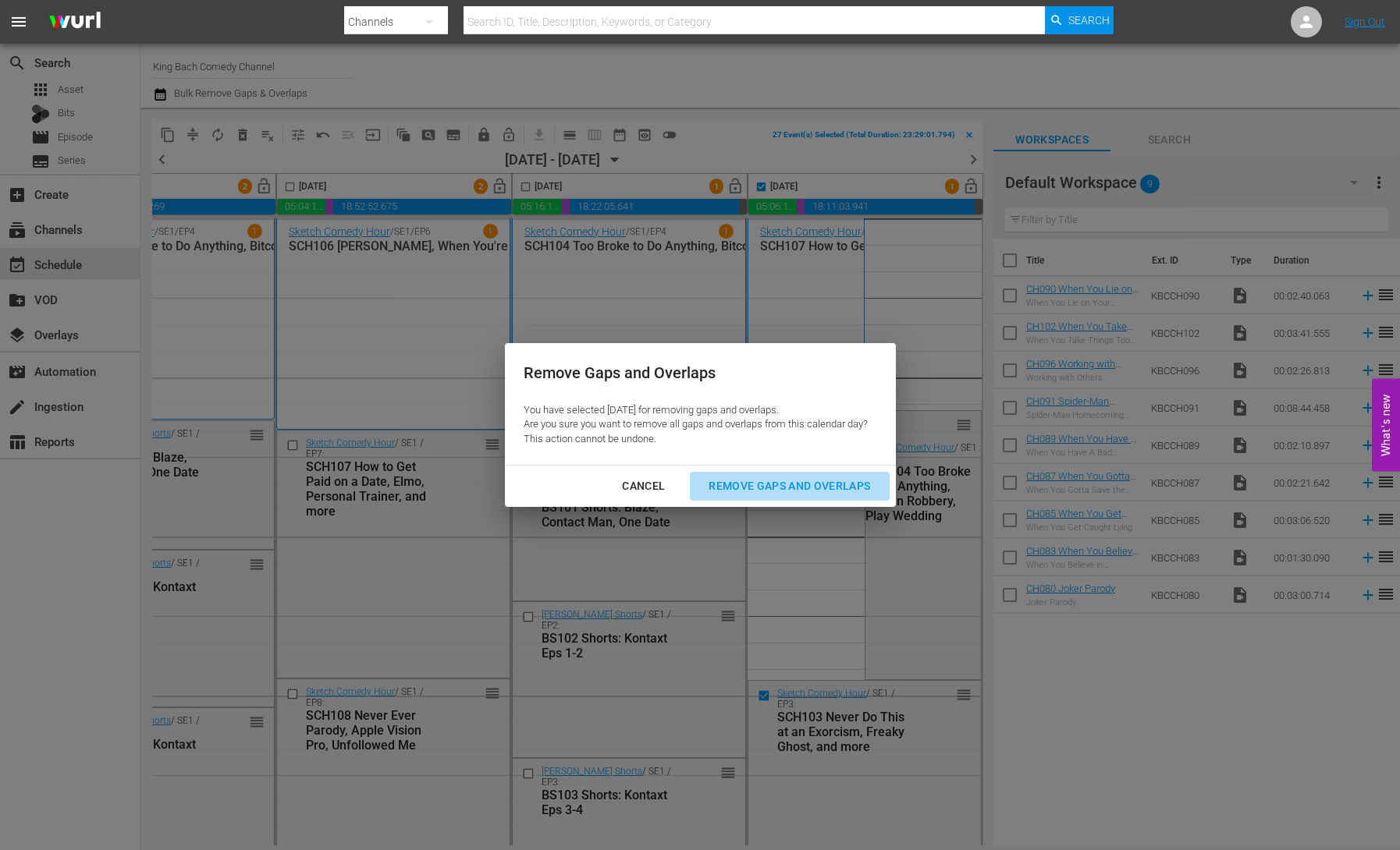
click at [789, 481] on div "Remove Gaps and Overlaps" at bounding box center [789, 486] width 186 height 20
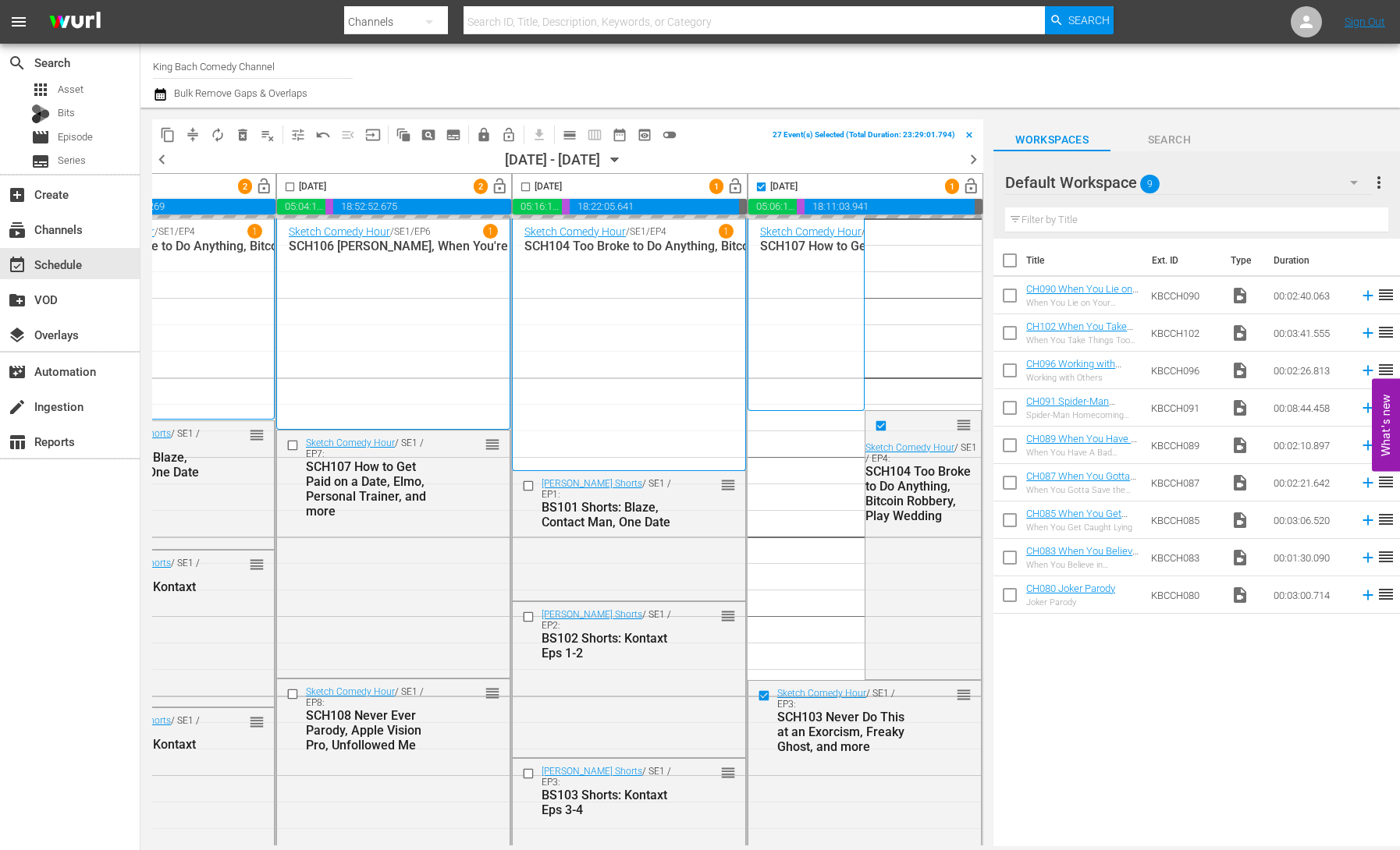
checkbox input "false"
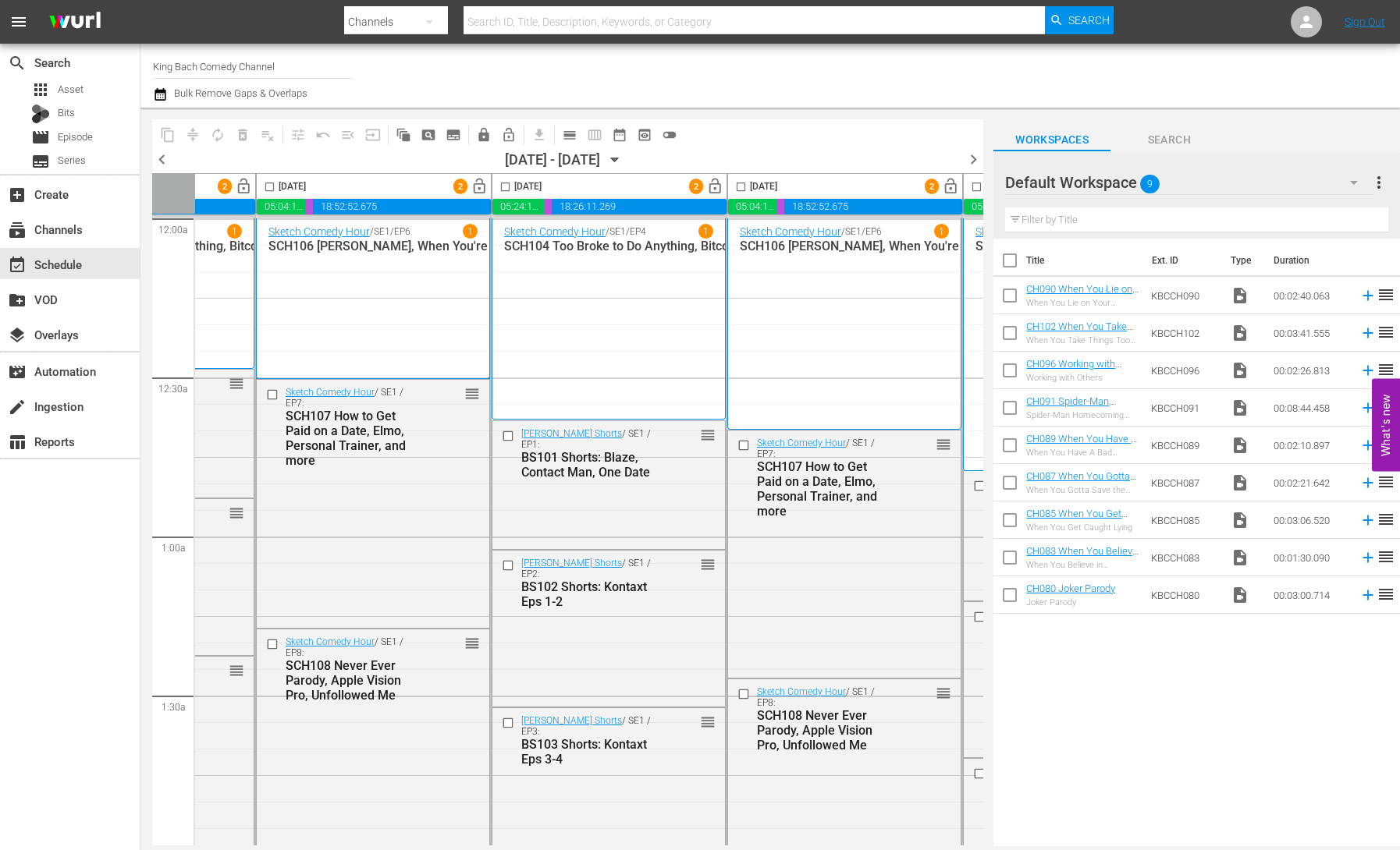
scroll to position [0, 0]
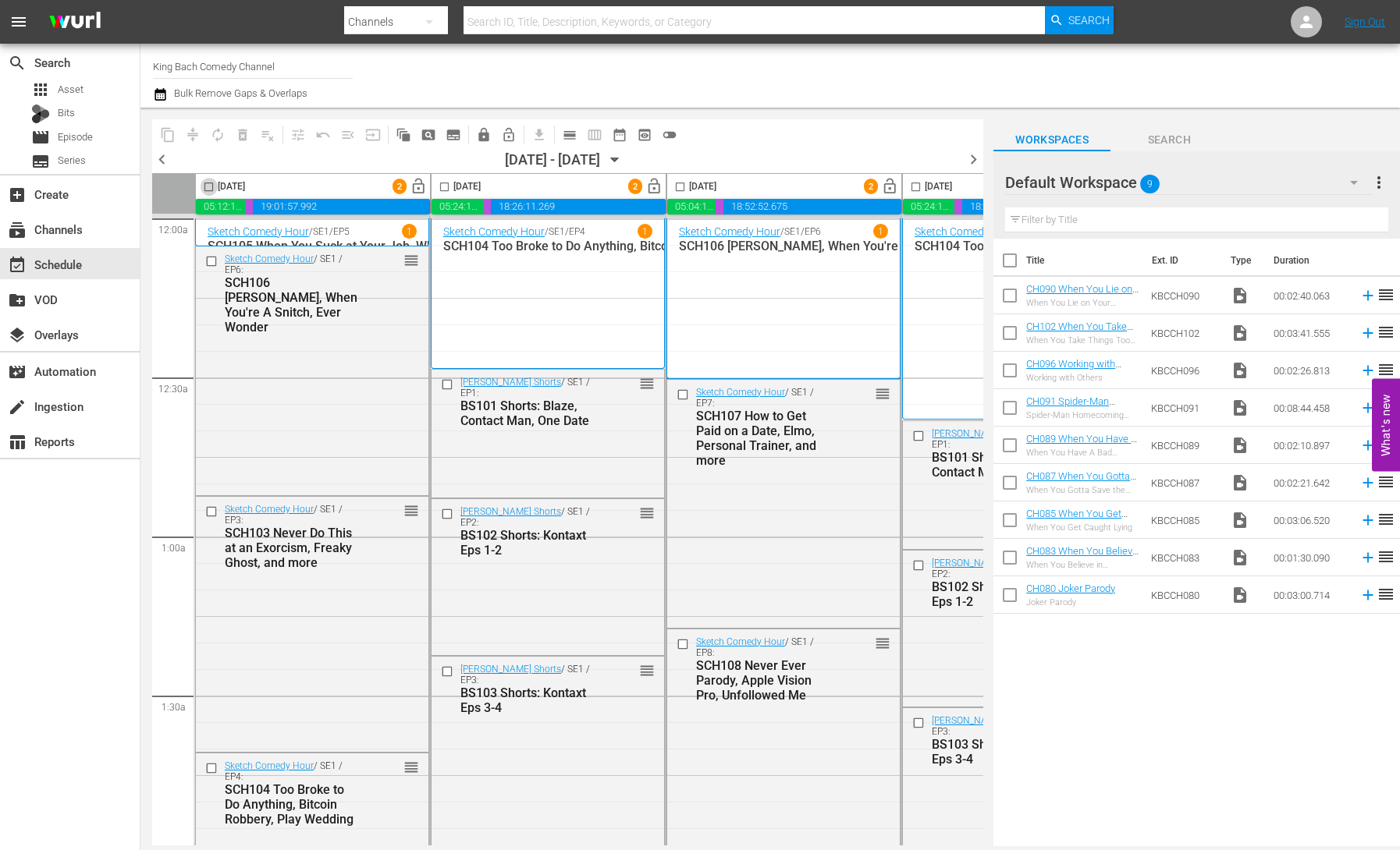
click at [210, 186] on input "checkbox" at bounding box center [208, 190] width 18 height 18
click at [212, 188] on input "checkbox" at bounding box center [208, 190] width 18 height 18
checkbox input "false"
click at [569, 137] on span "calendar_view_day_outlined" at bounding box center [569, 134] width 16 height 16
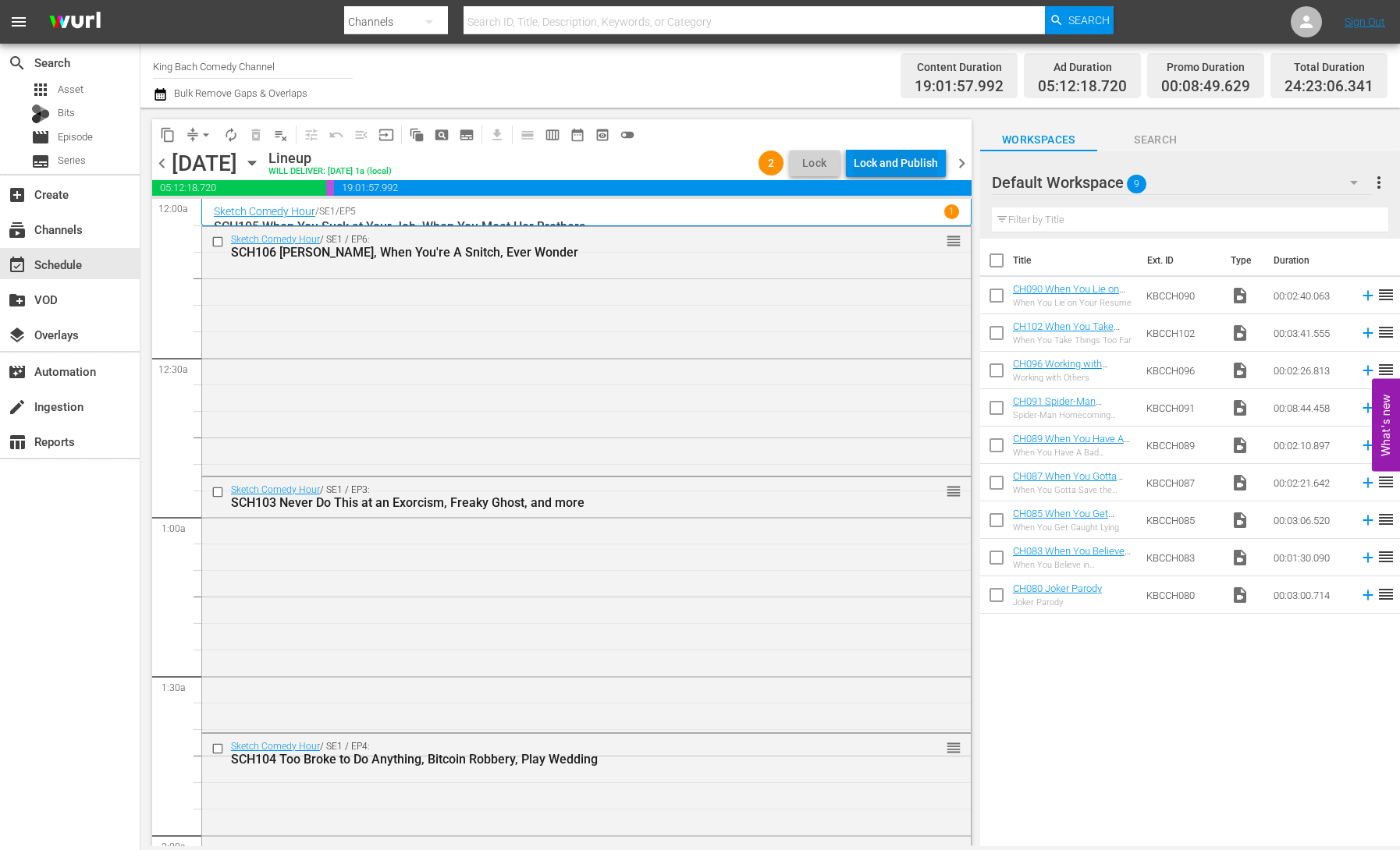
click at [910, 164] on div "Lock and Publish" at bounding box center [896, 163] width 85 height 28
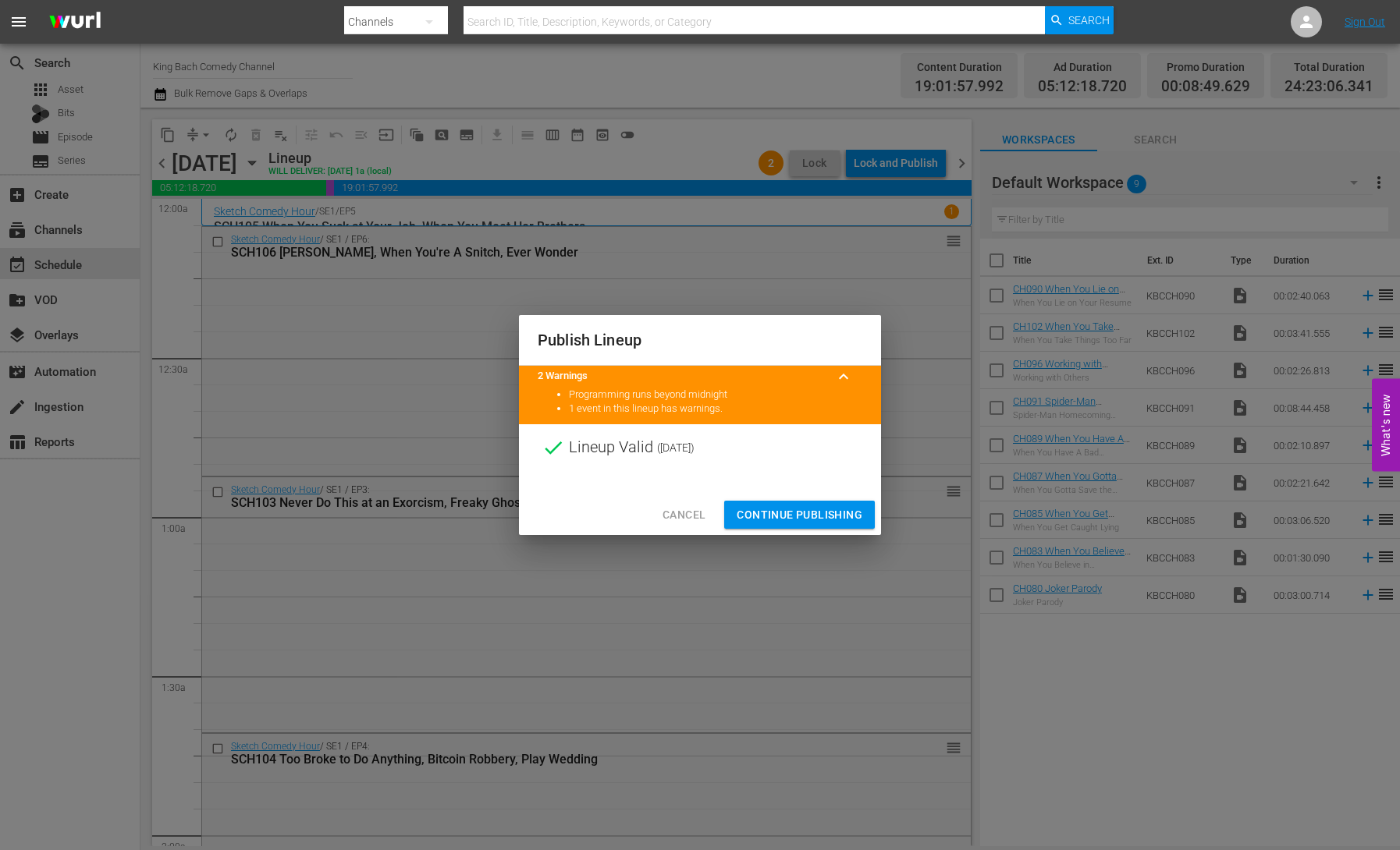
click at [819, 520] on span "Continue Publishing" at bounding box center [799, 515] width 126 height 20
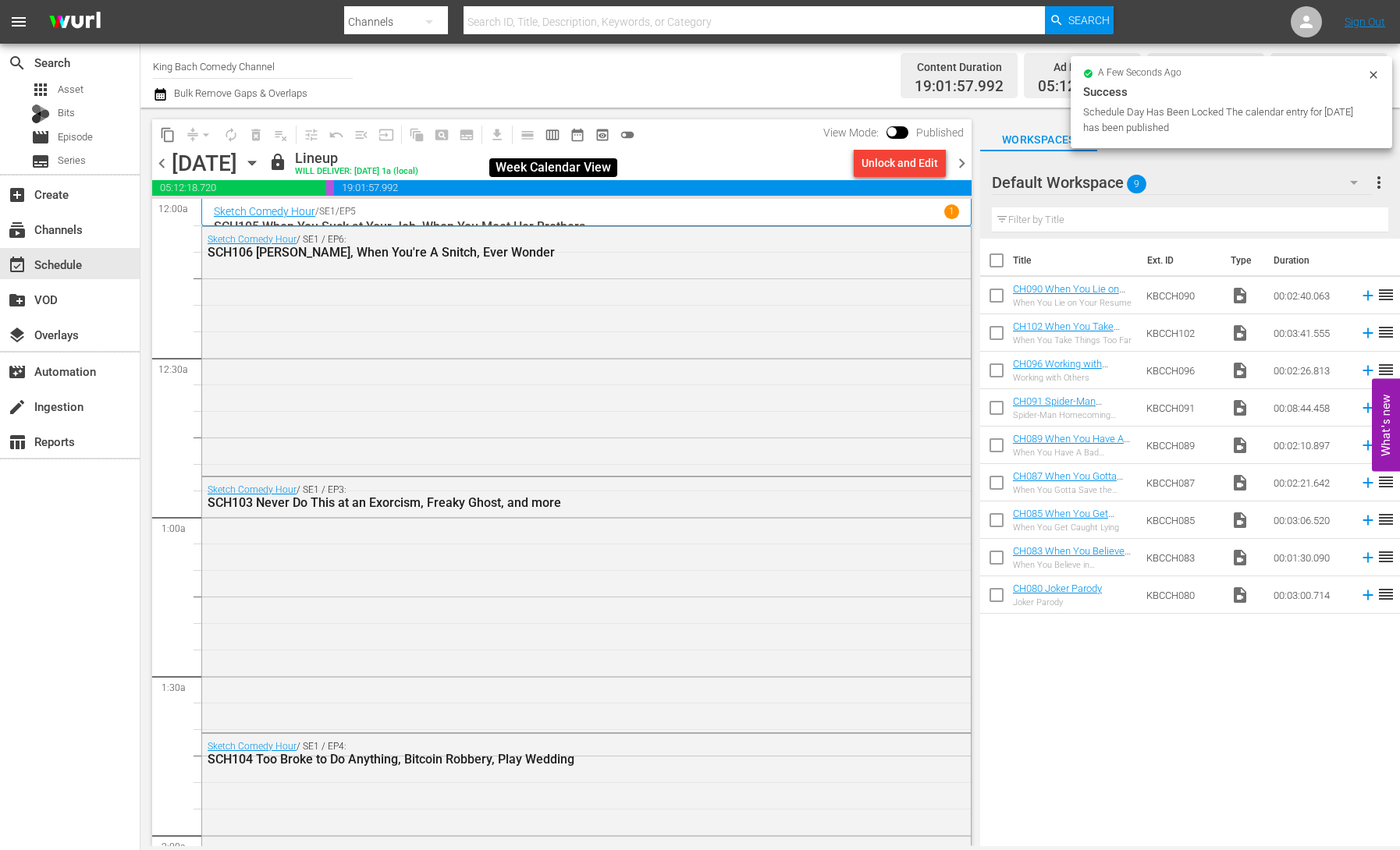
click at [548, 134] on span "calendar_view_week_outlined" at bounding box center [552, 134] width 16 height 16
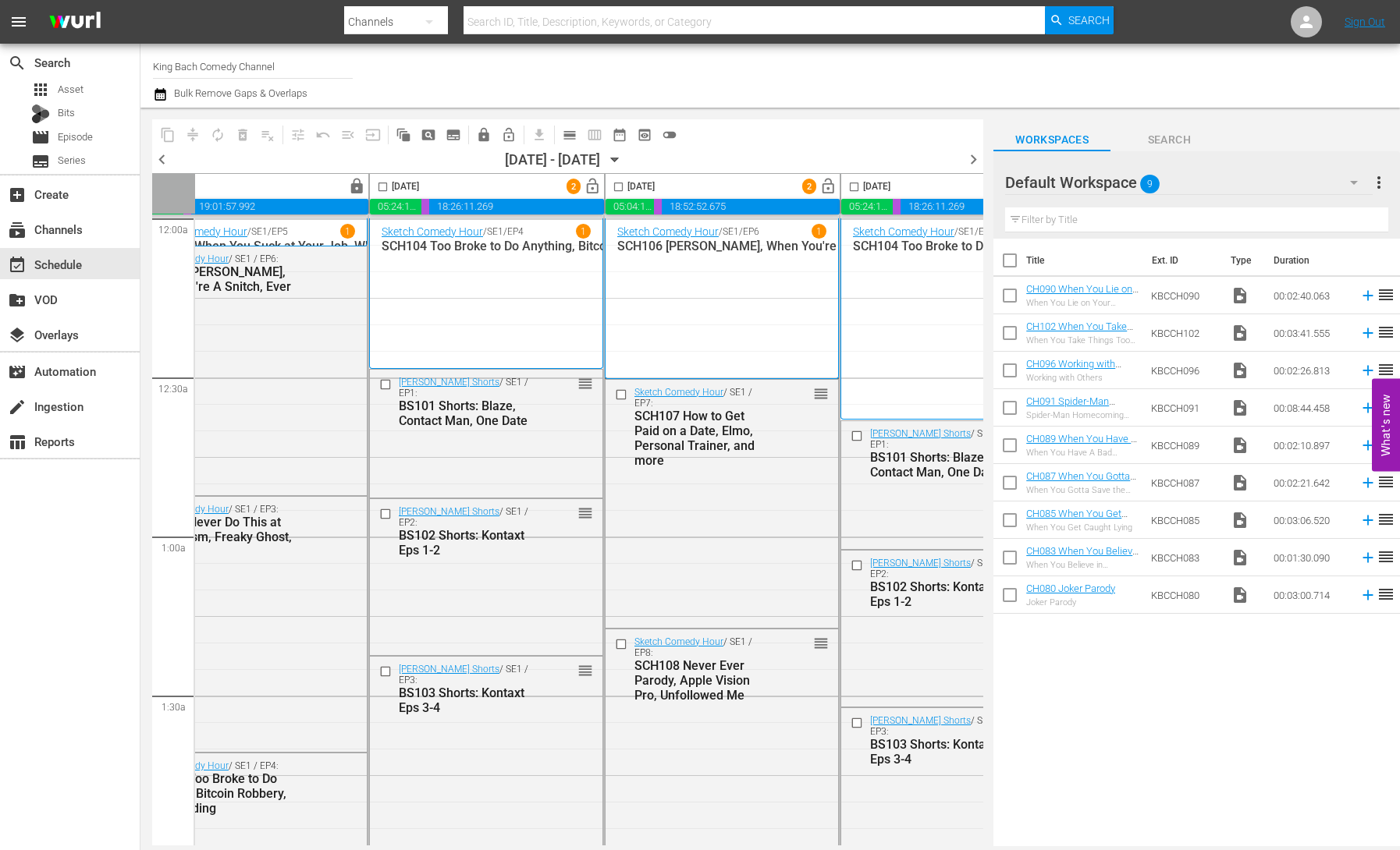
scroll to position [0, 63]
click at [384, 188] on input "checkbox" at bounding box center [381, 190] width 18 height 18
checkbox input "true"
click at [617, 185] on input "checkbox" at bounding box center [616, 190] width 18 height 18
checkbox input "true"
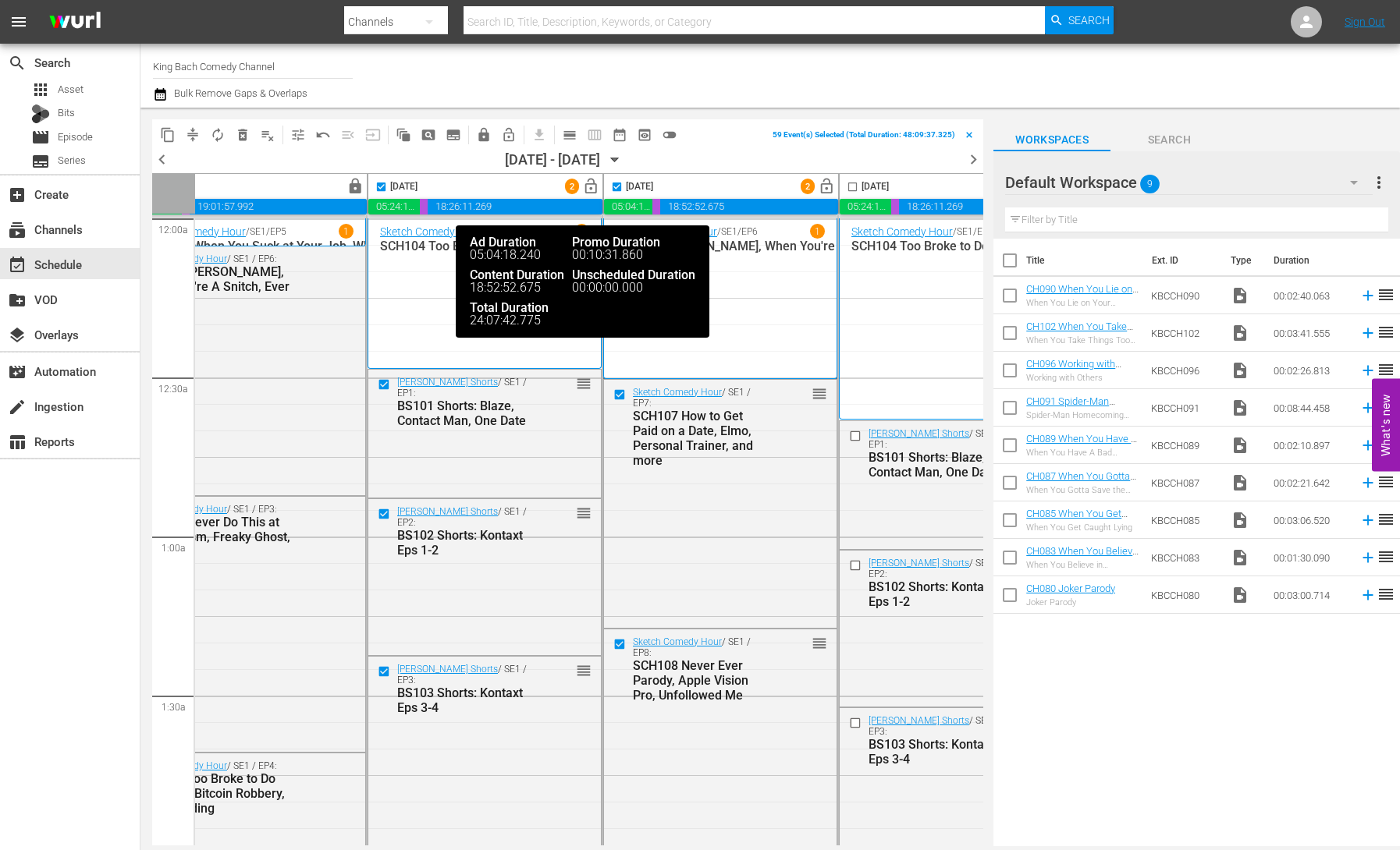
scroll to position [0, 331]
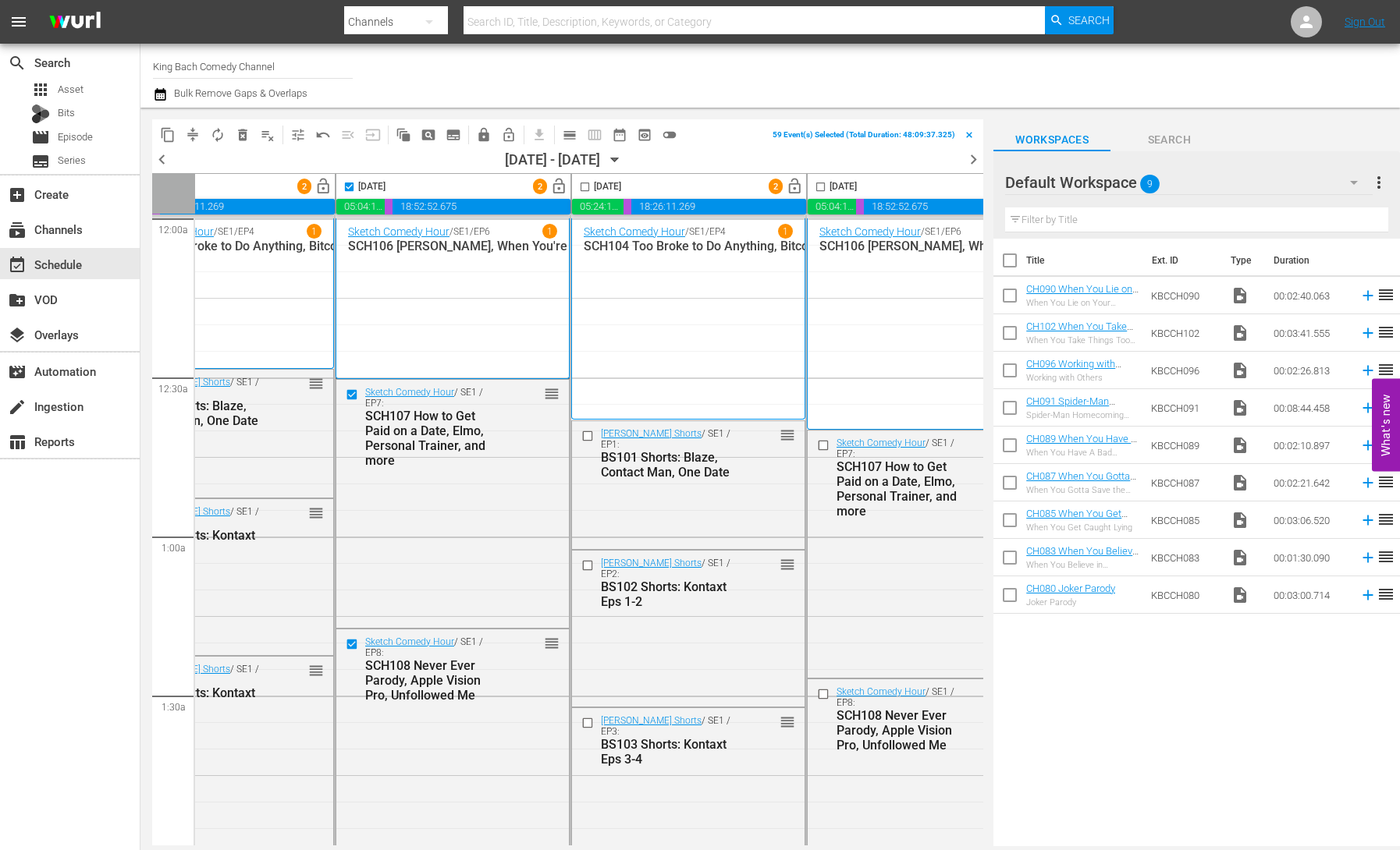
click at [586, 187] on input "checkbox" at bounding box center [584, 190] width 18 height 18
checkbox input "true"
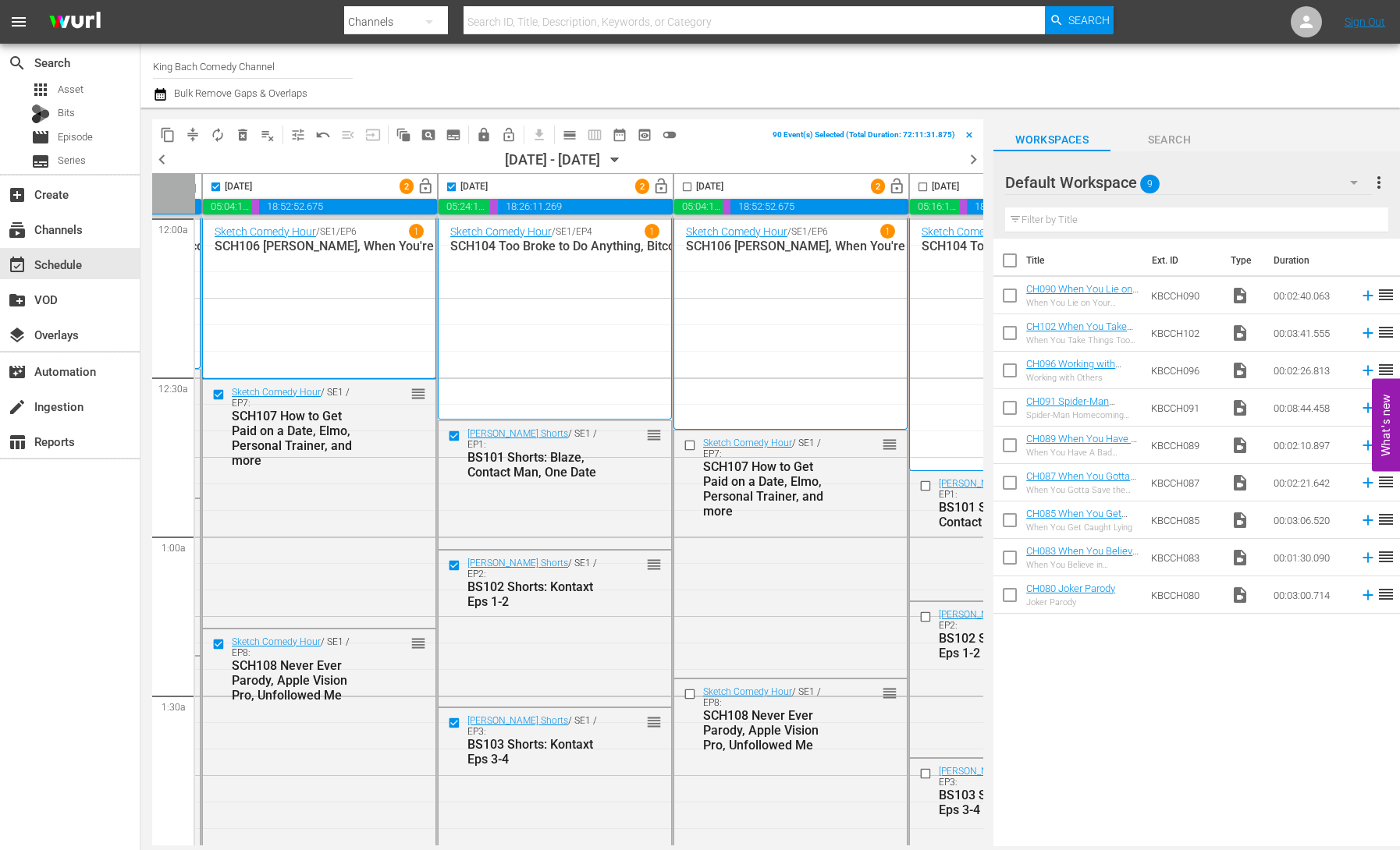
scroll to position [0, 485]
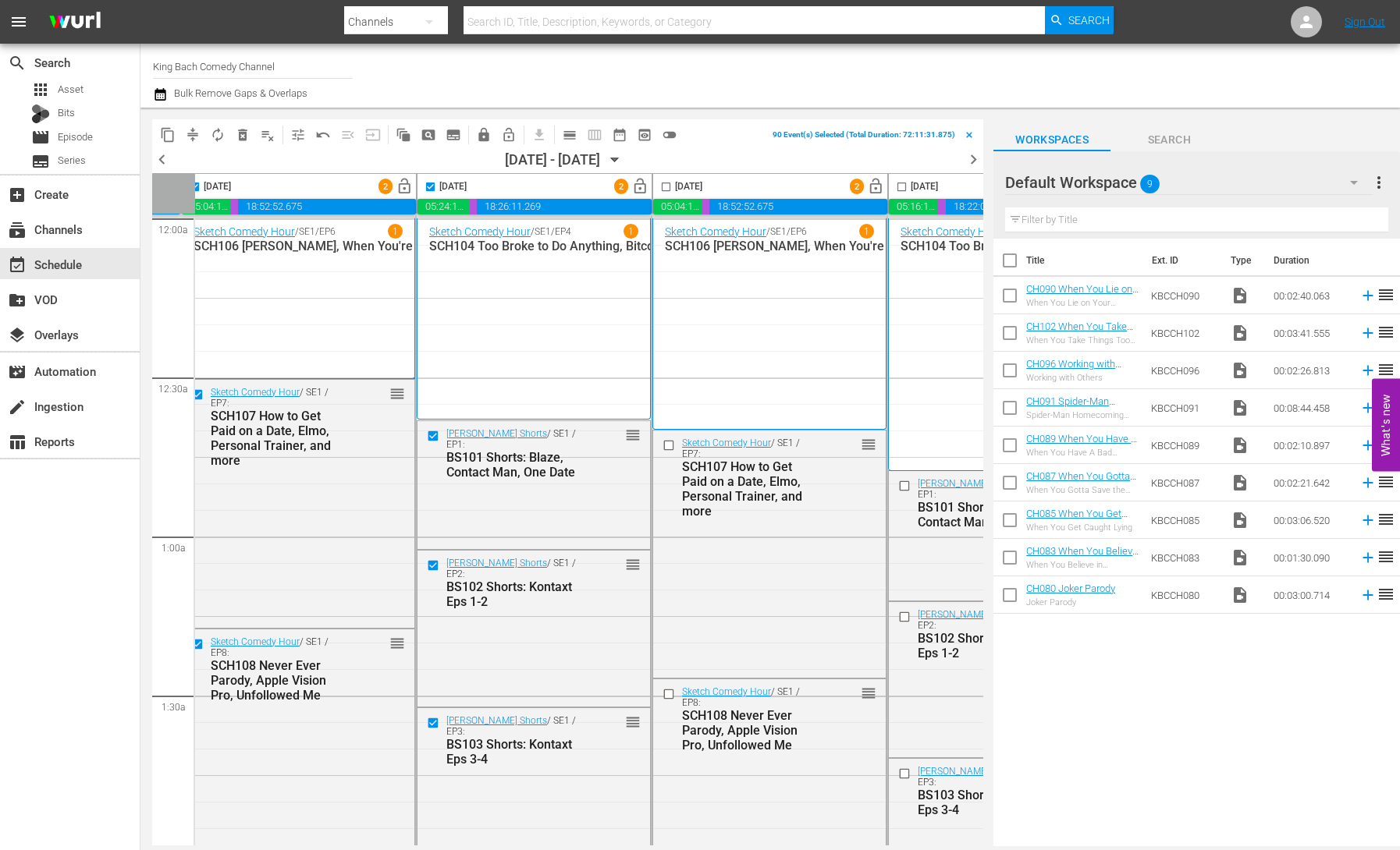
click at [667, 185] on input "checkbox" at bounding box center [666, 190] width 18 height 18
checkbox input "true"
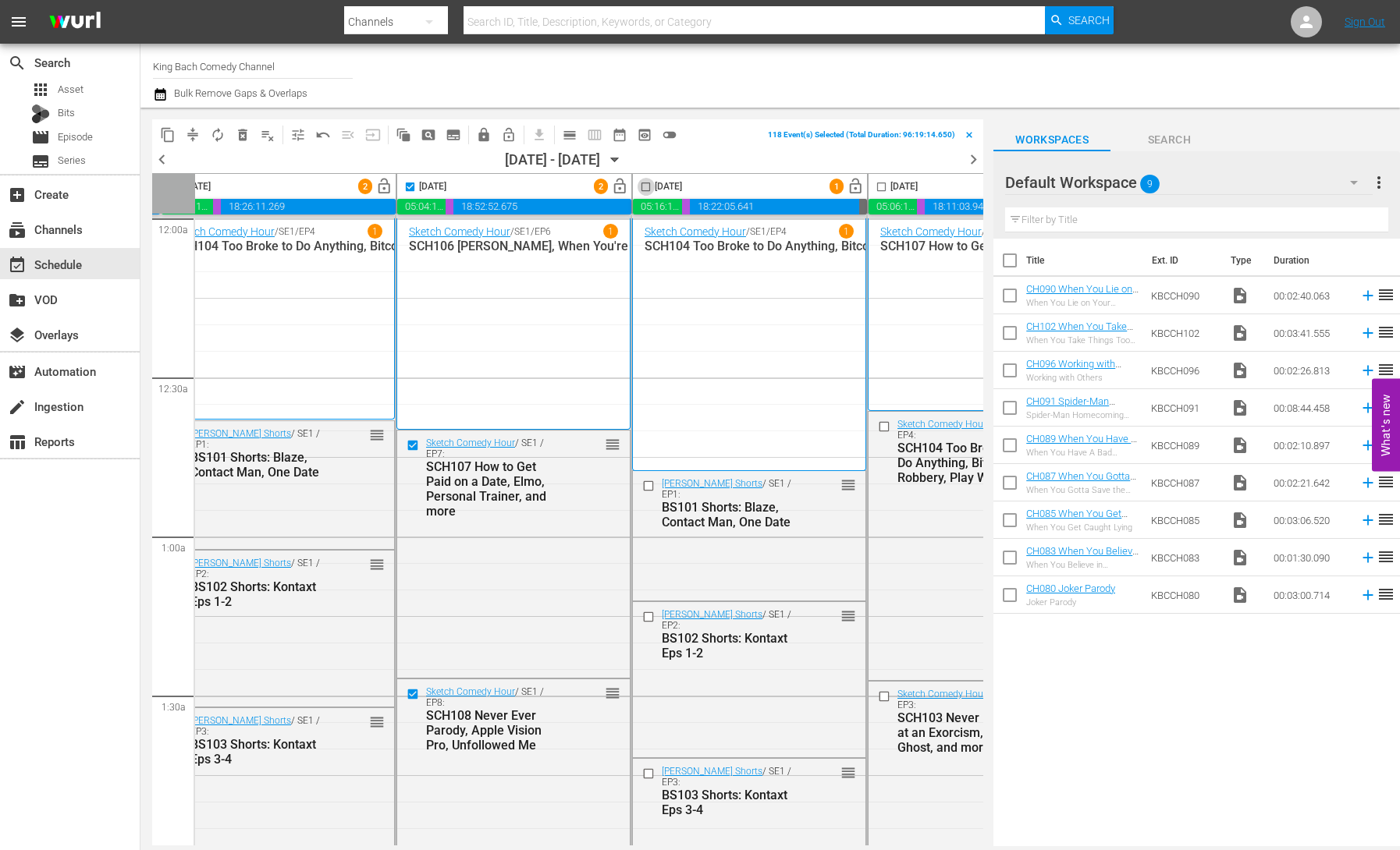
click at [646, 186] on input "checkbox" at bounding box center [645, 190] width 18 height 18
checkbox input "true"
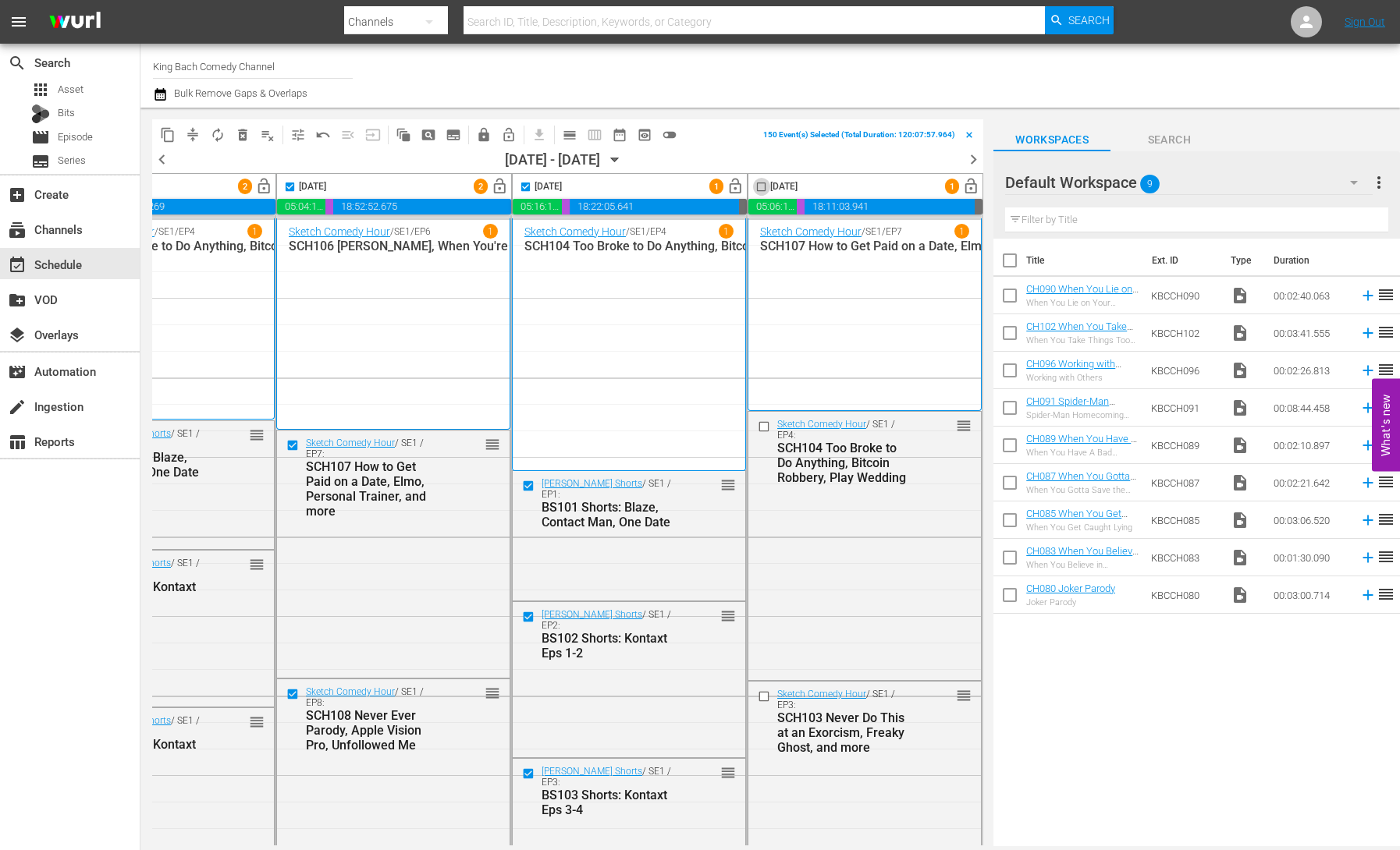
drag, startPoint x: 751, startPoint y: 186, endPoint x: 607, endPoint y: 190, distance: 144.1
click at [752, 186] on input "checkbox" at bounding box center [761, 190] width 18 height 18
checkbox input "true"
click at [480, 134] on span "lock" at bounding box center [483, 134] width 16 height 16
click at [569, 134] on span "calendar_view_day_outlined" at bounding box center [569, 134] width 16 height 16
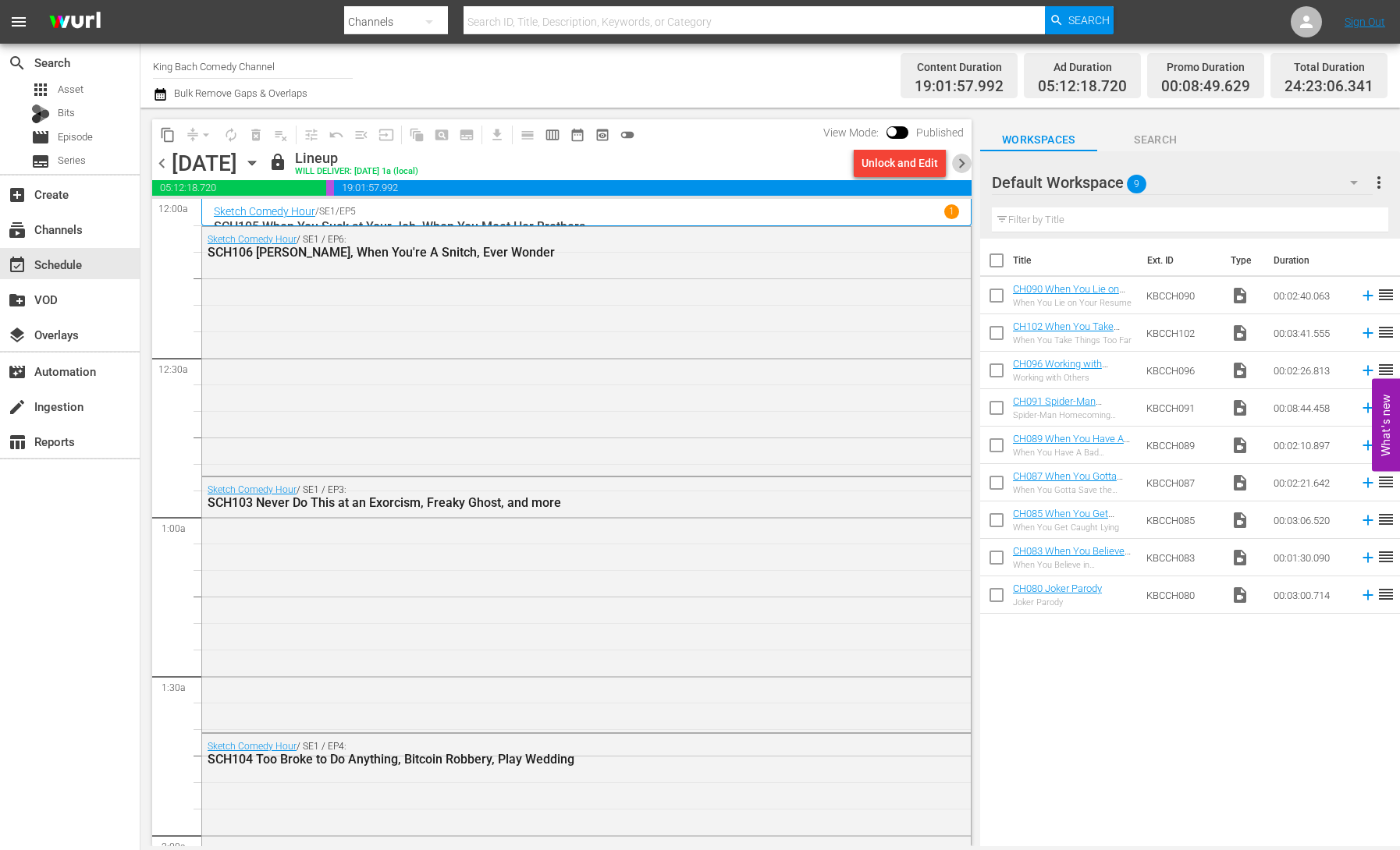
click at [958, 162] on span "chevron_right" at bounding box center [961, 163] width 20 height 20
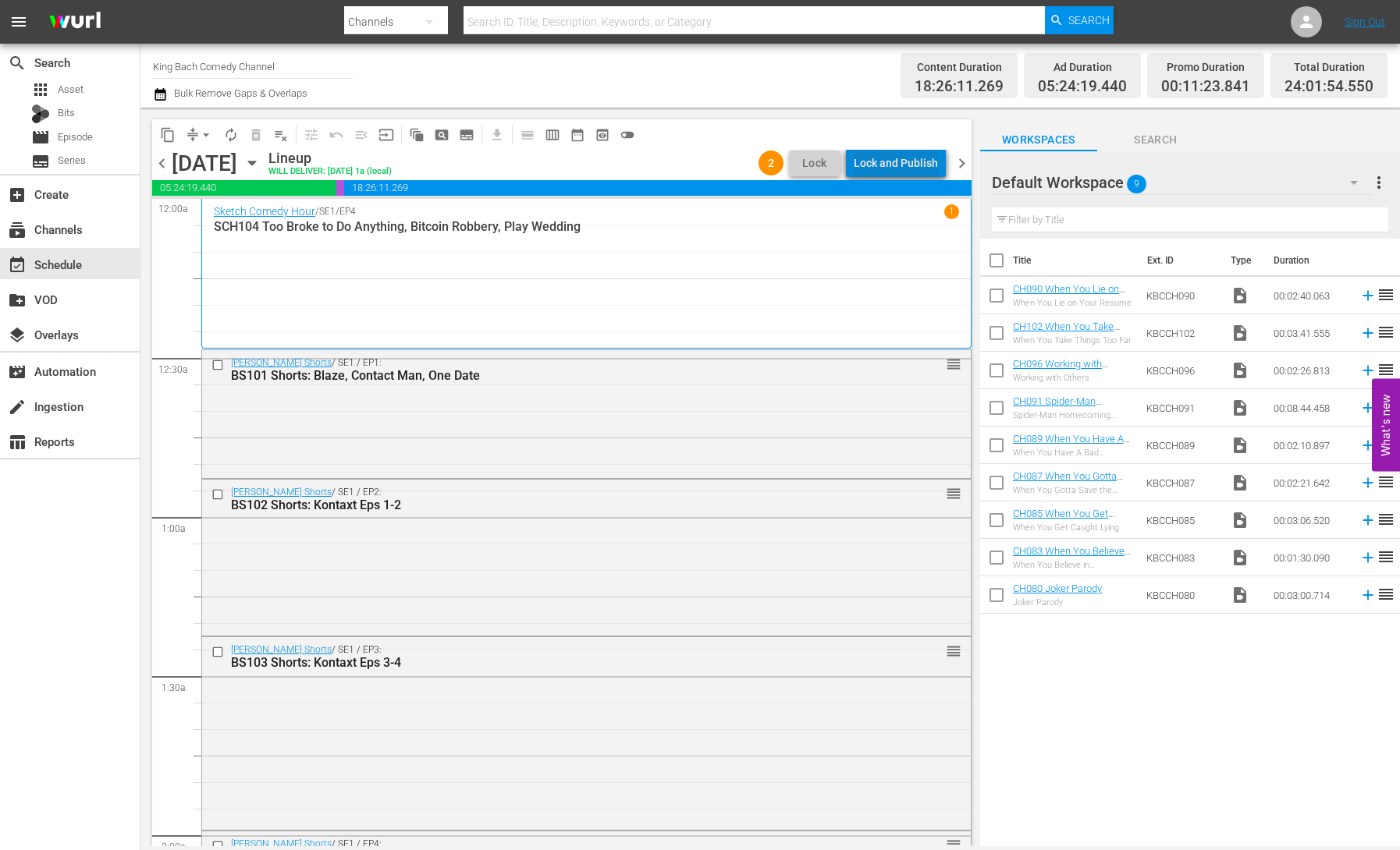
click at [915, 163] on div "Lock and Publish" at bounding box center [896, 163] width 85 height 28
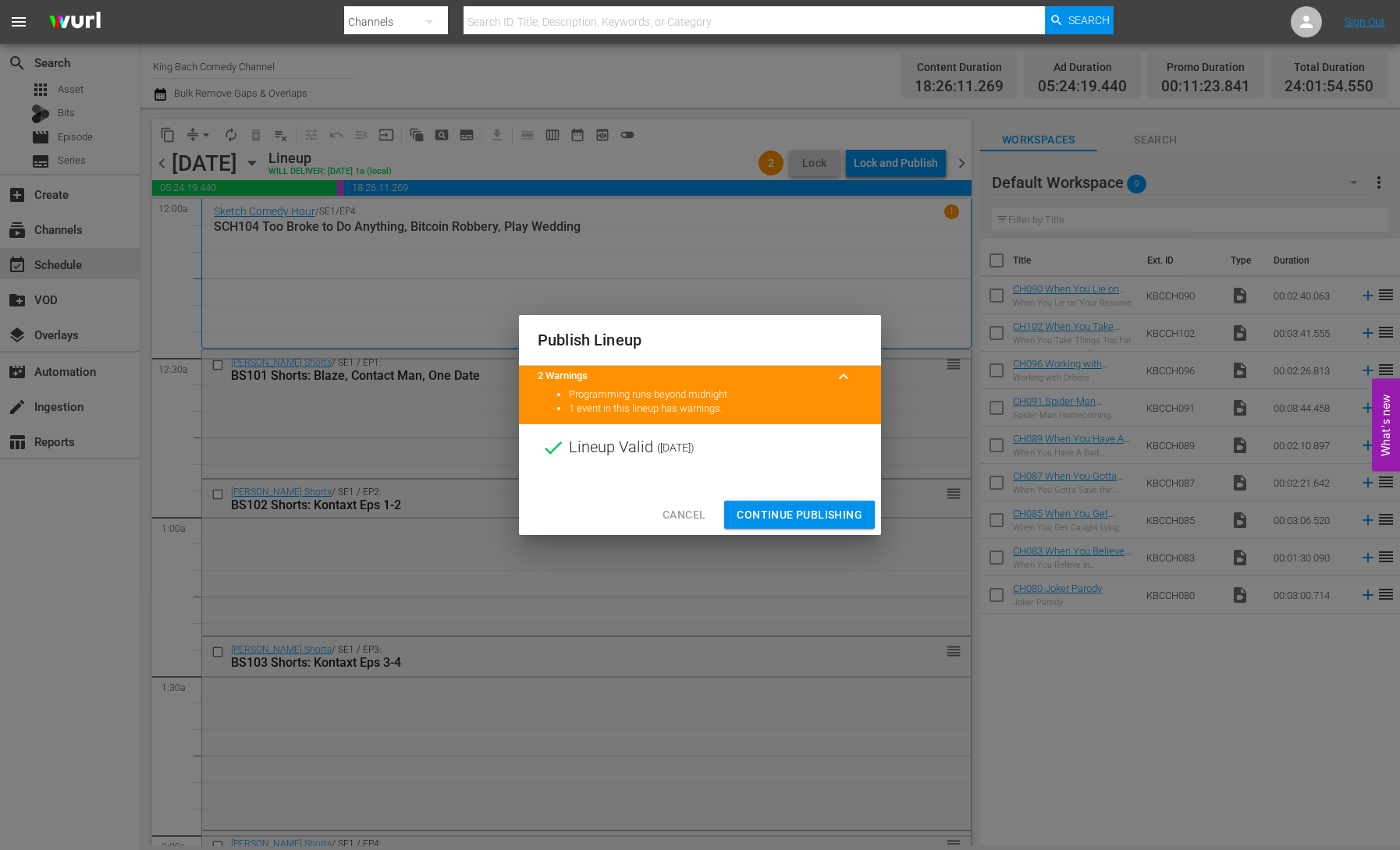
click at [811, 512] on span "Continue Publishing" at bounding box center [799, 515] width 126 height 20
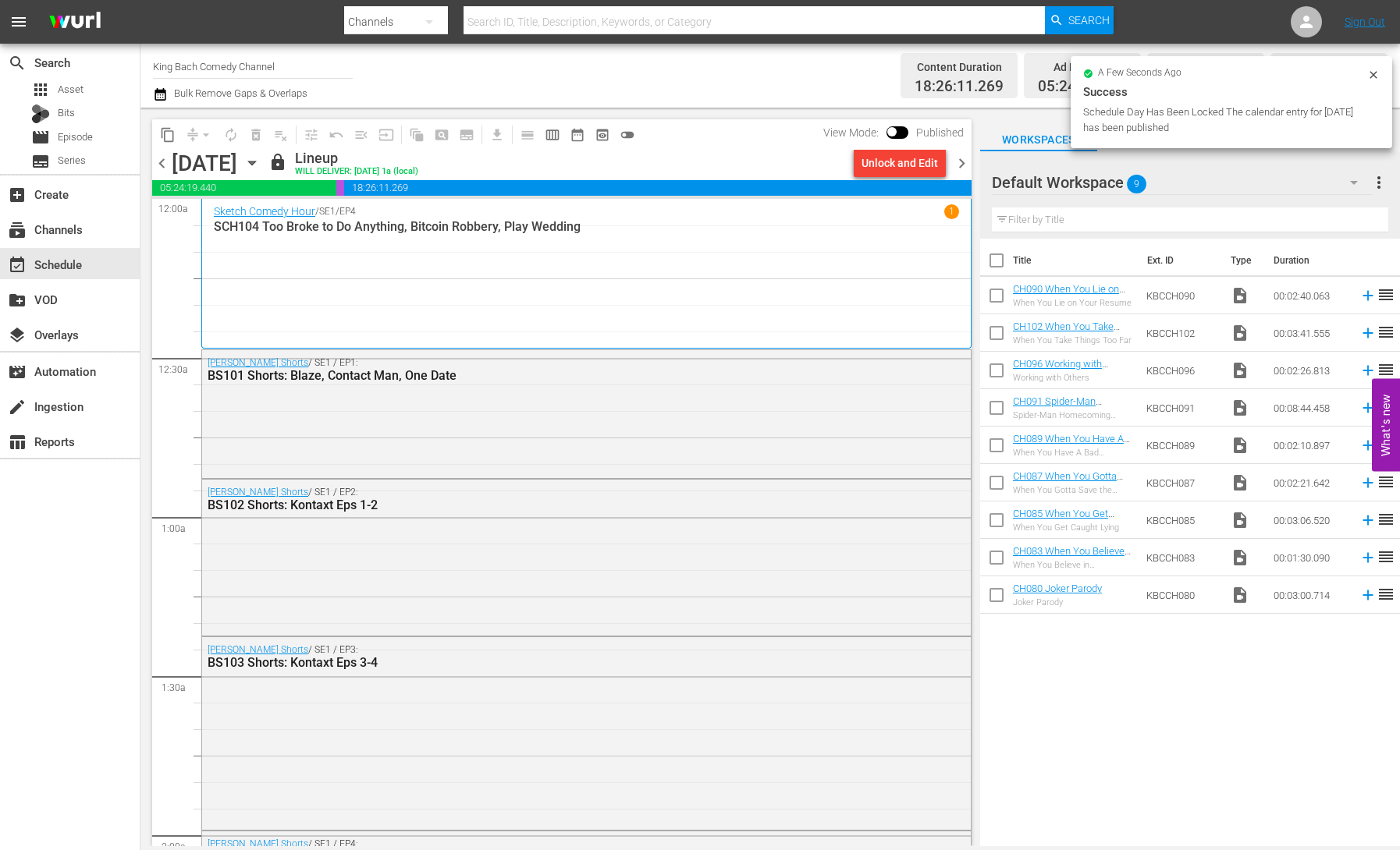
click at [962, 163] on span "chevron_right" at bounding box center [961, 163] width 20 height 20
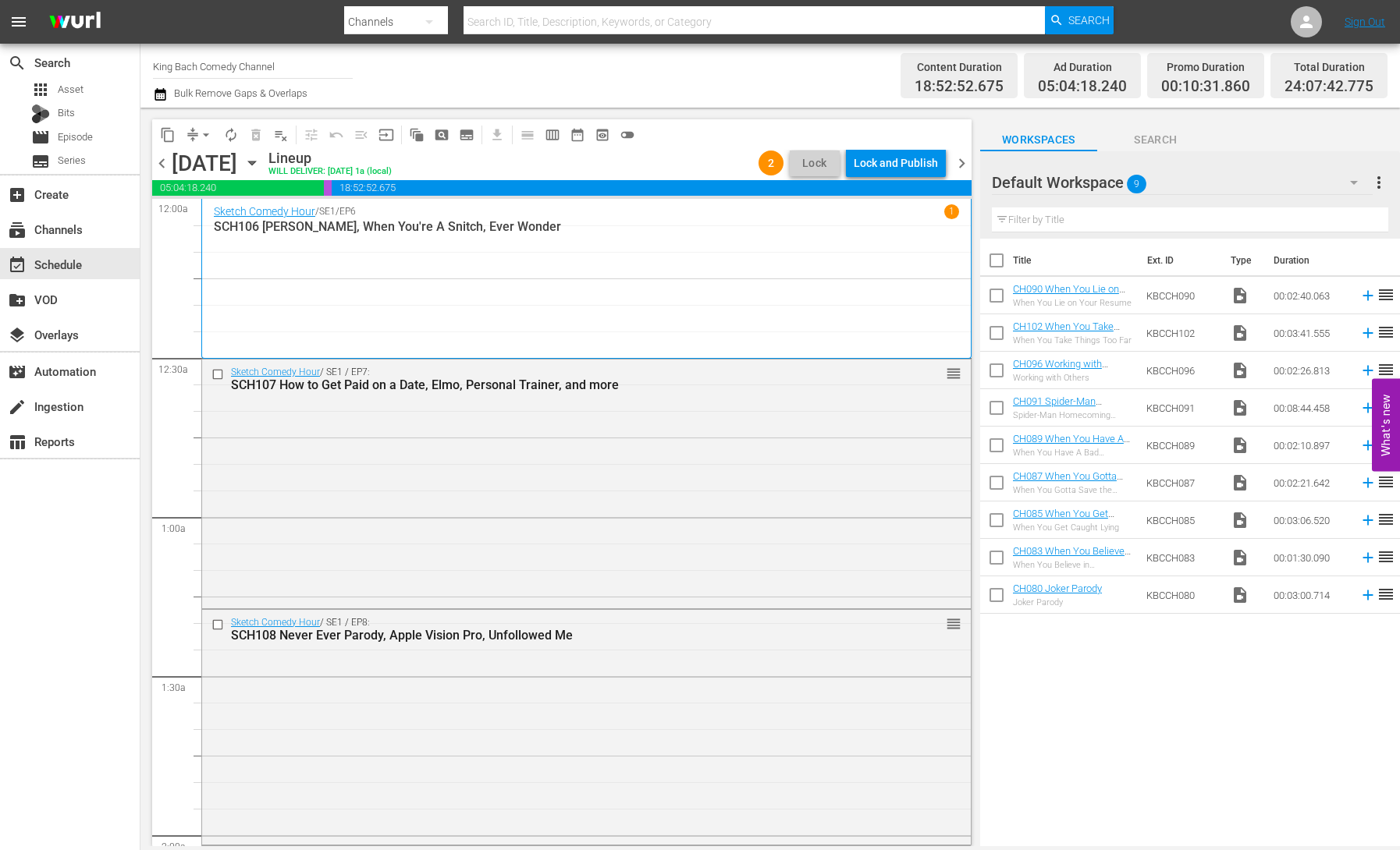
click at [905, 168] on div "Lock and Publish" at bounding box center [896, 163] width 85 height 28
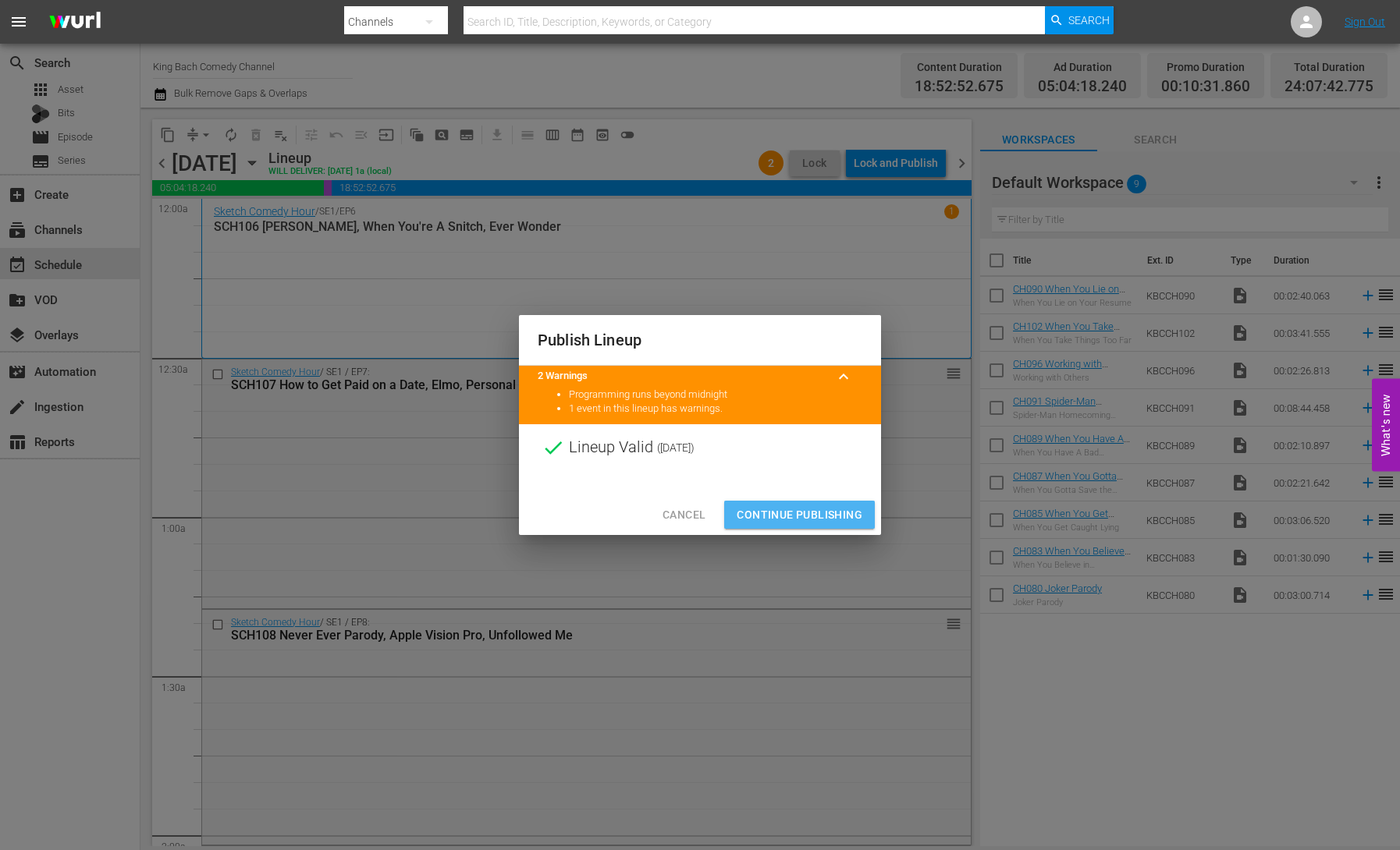
click at [813, 514] on span "Continue Publishing" at bounding box center [799, 515] width 126 height 20
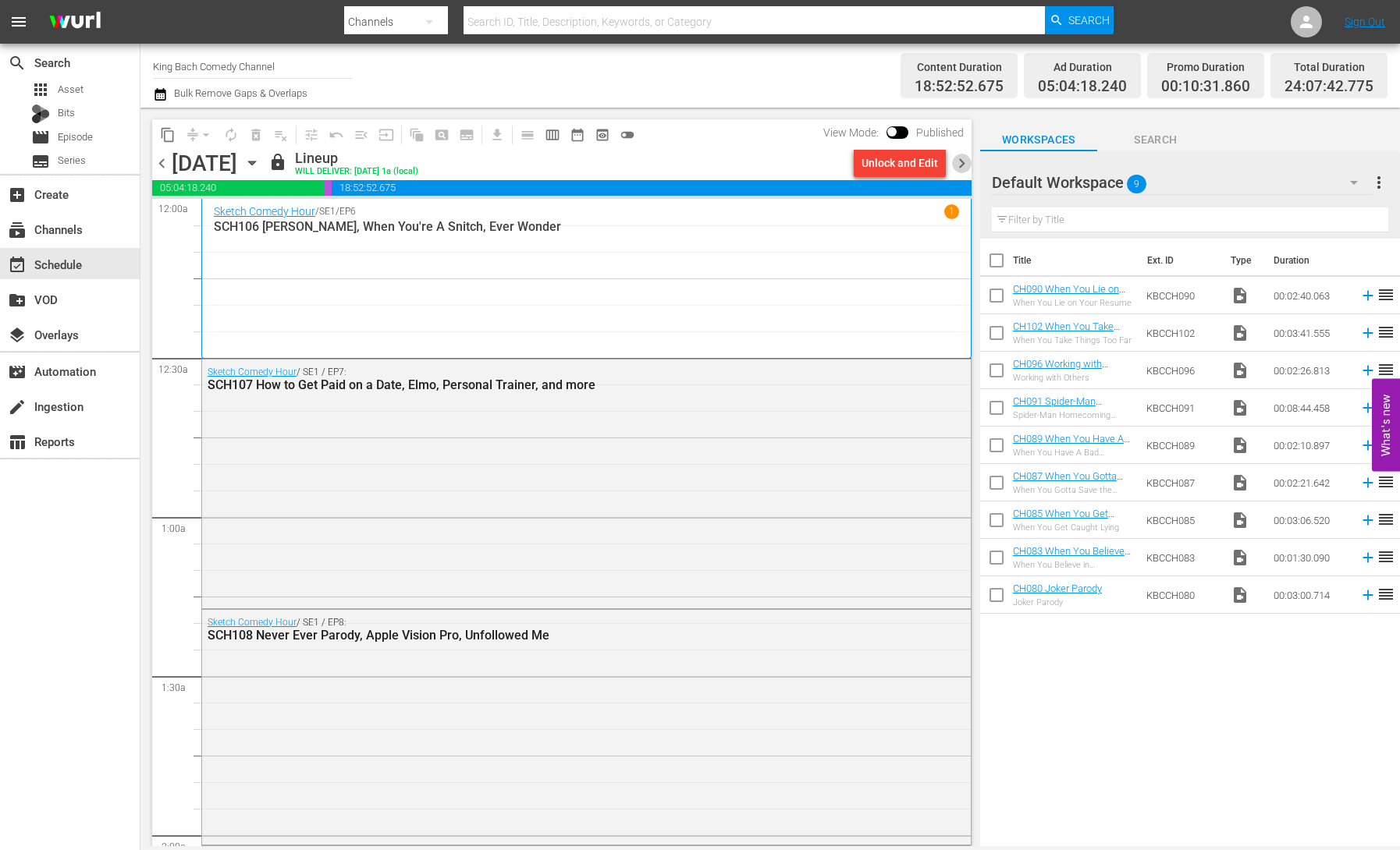
click at [958, 160] on span "chevron_right" at bounding box center [961, 163] width 20 height 20
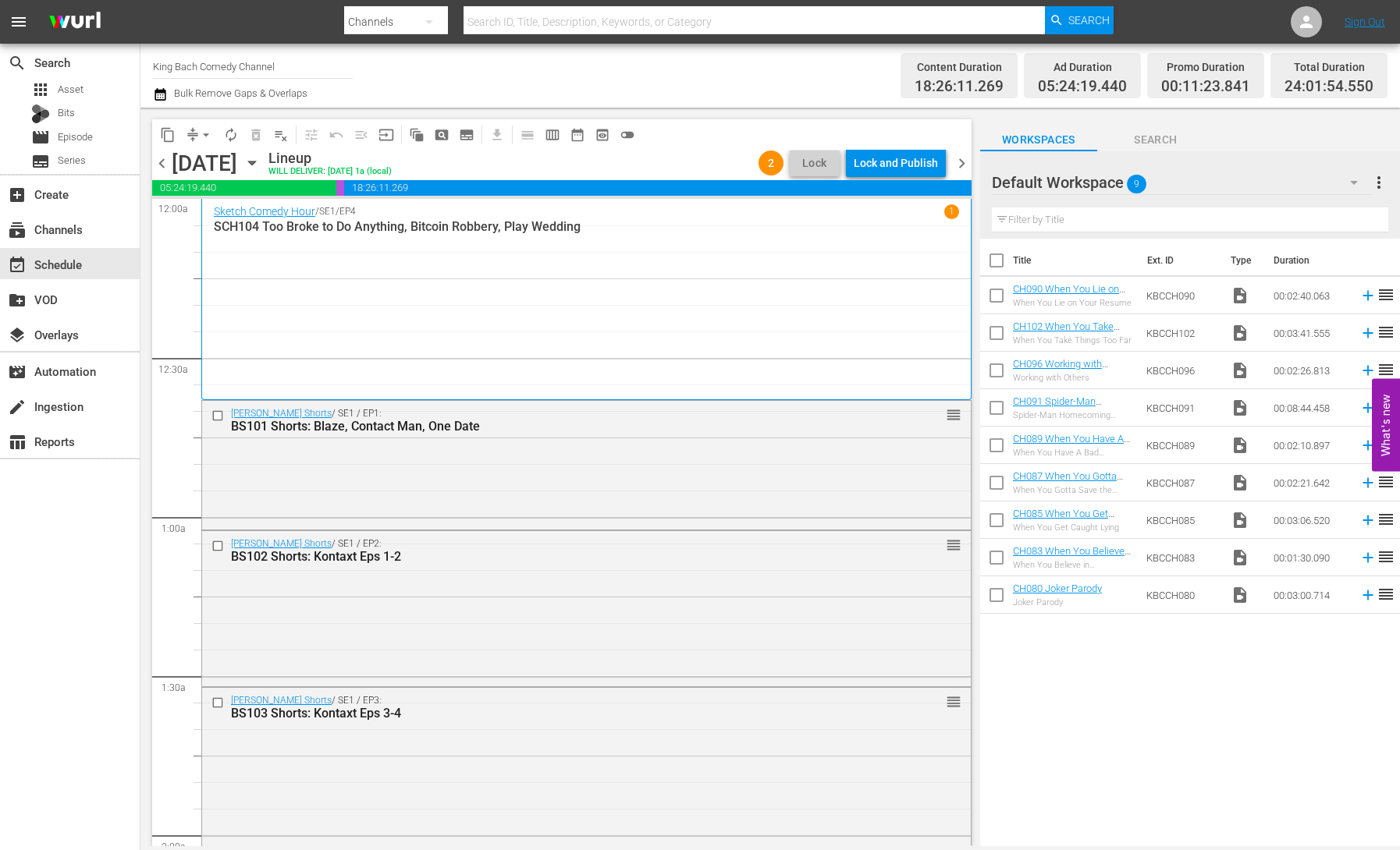
click at [923, 165] on div "Lock and Publish" at bounding box center [896, 163] width 85 height 28
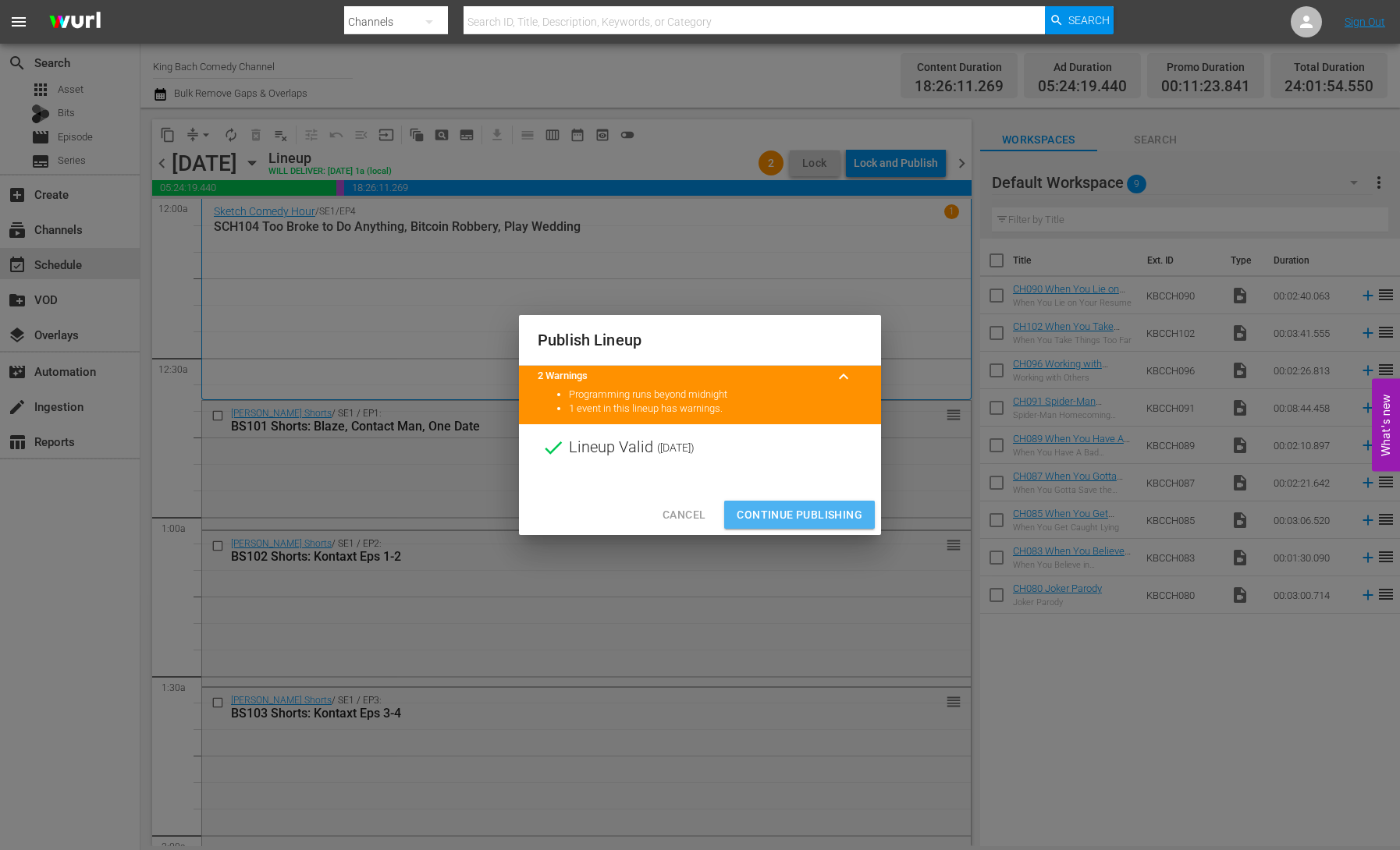
click at [833, 514] on span "Continue Publishing" at bounding box center [799, 515] width 126 height 20
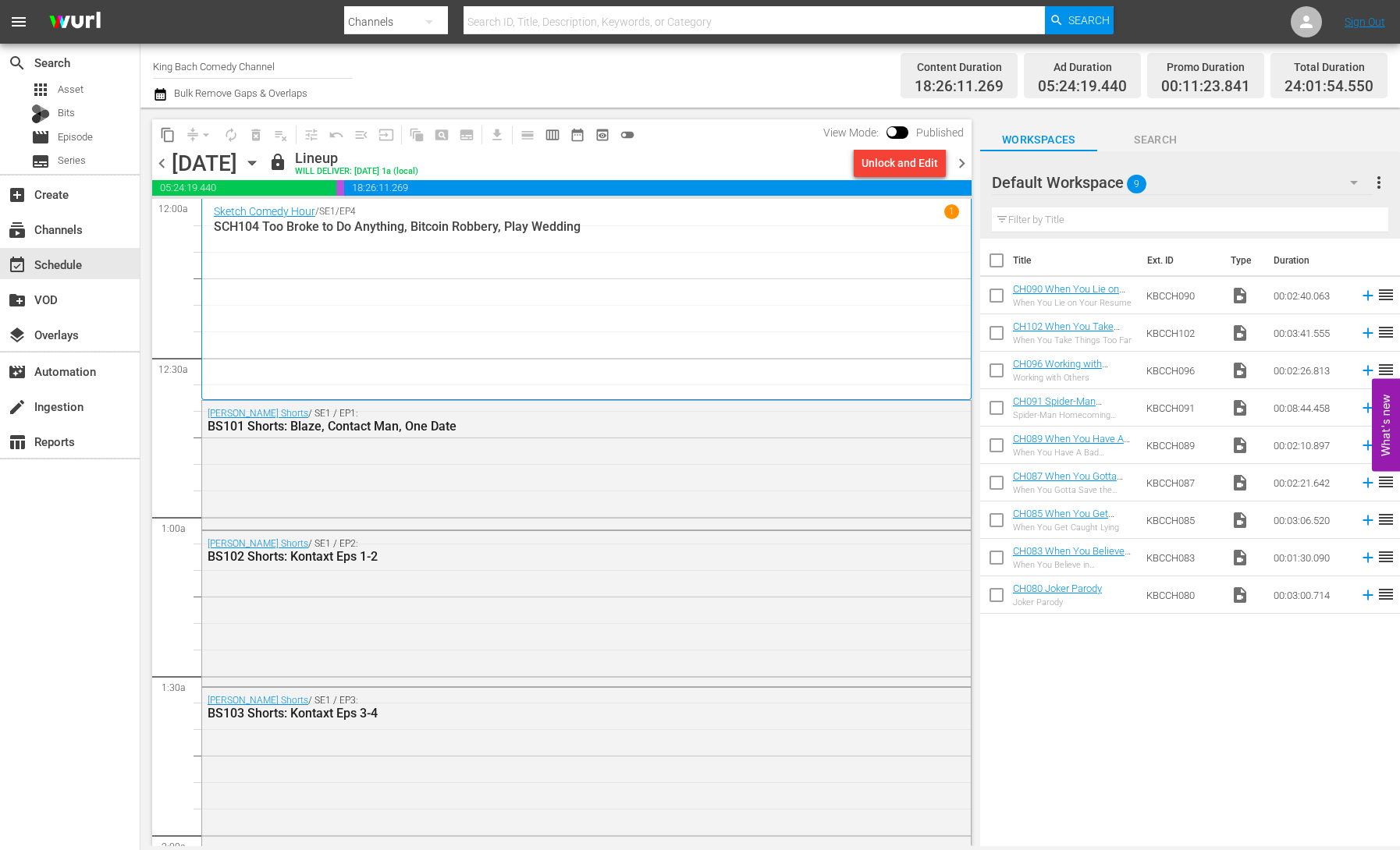
click at [957, 167] on span "chevron_right" at bounding box center [961, 163] width 20 height 20
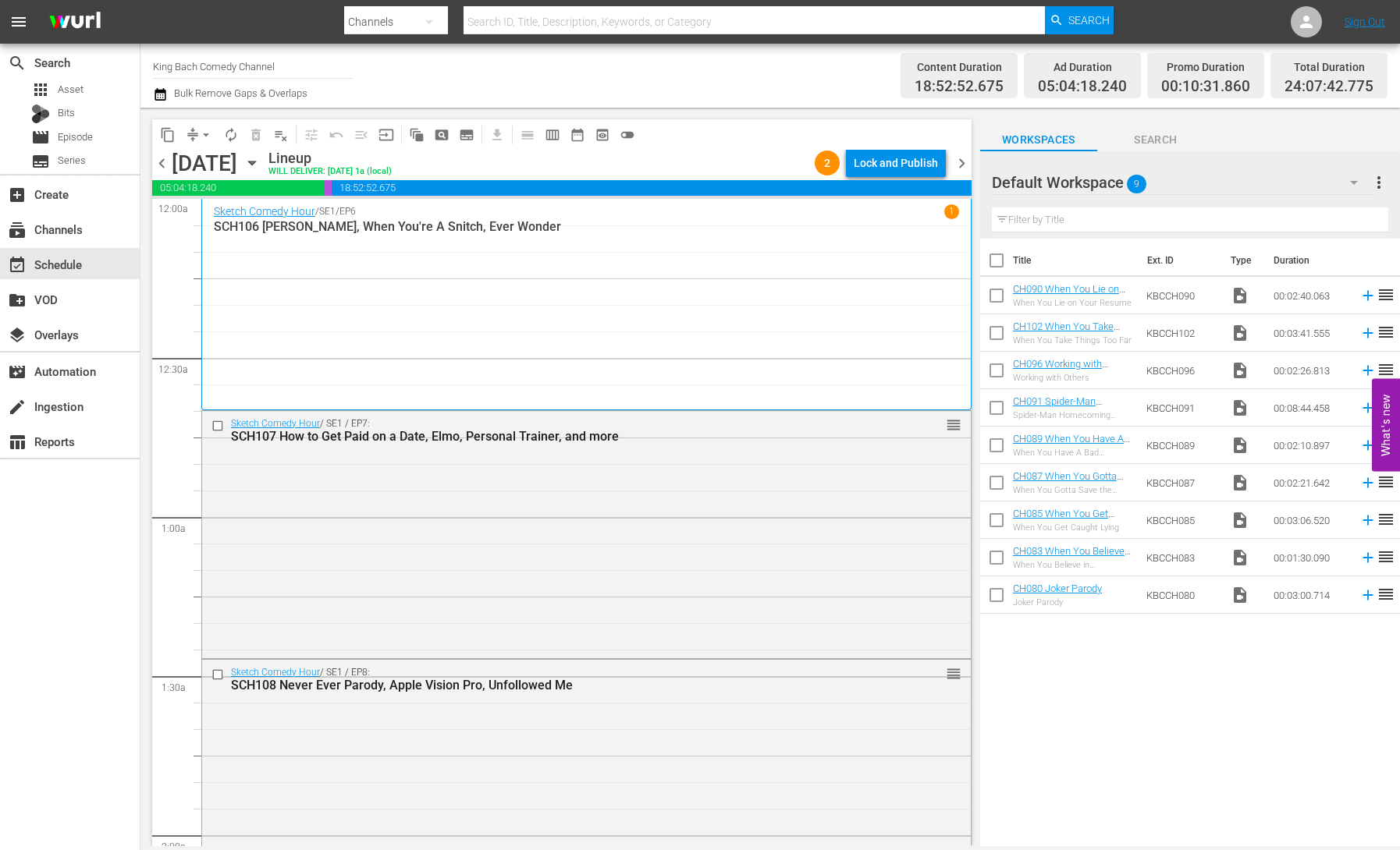
click at [896, 169] on div "Lock and Publish" at bounding box center [896, 163] width 85 height 28
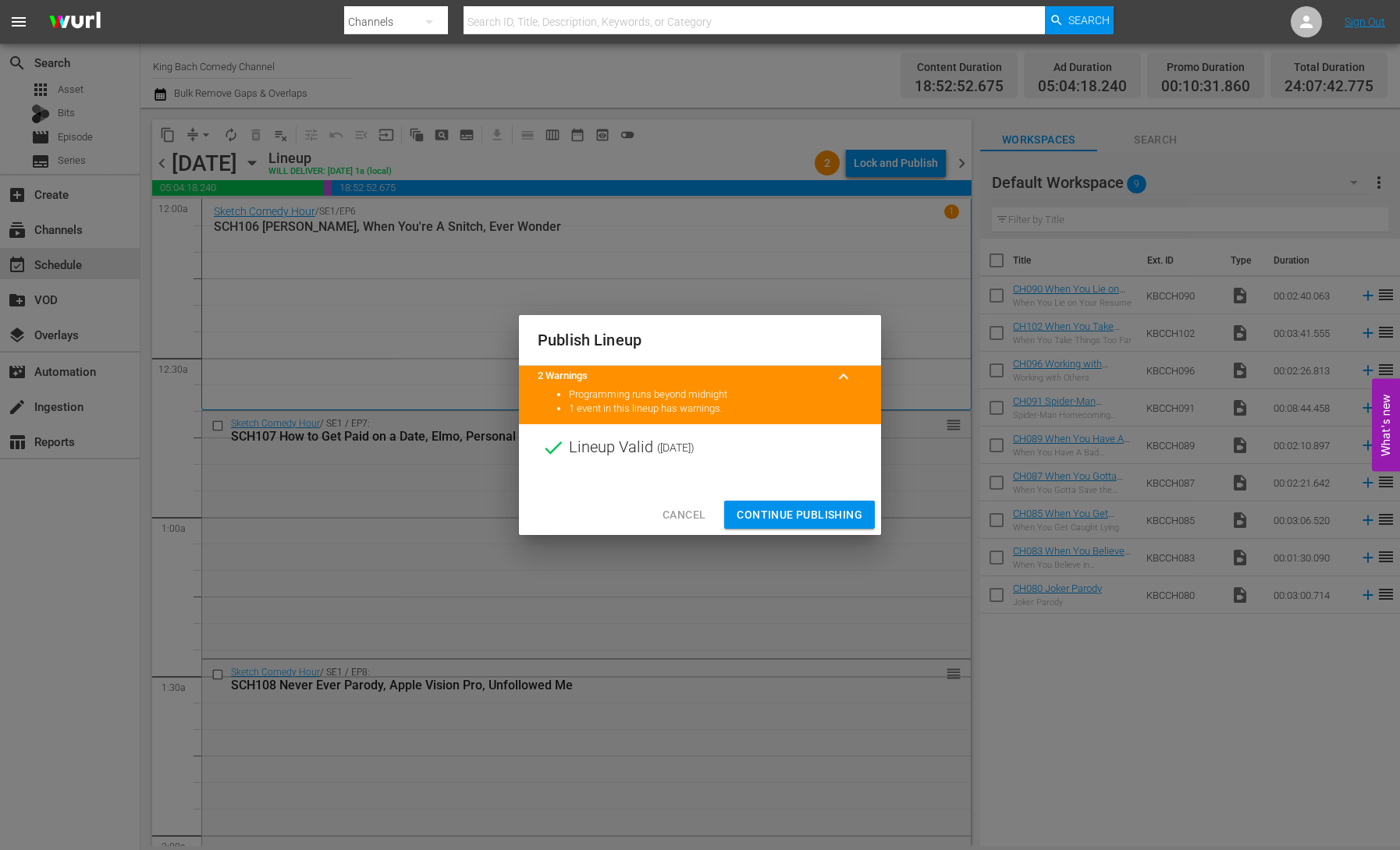
click at [833, 509] on span "Continue Publishing" at bounding box center [799, 515] width 126 height 20
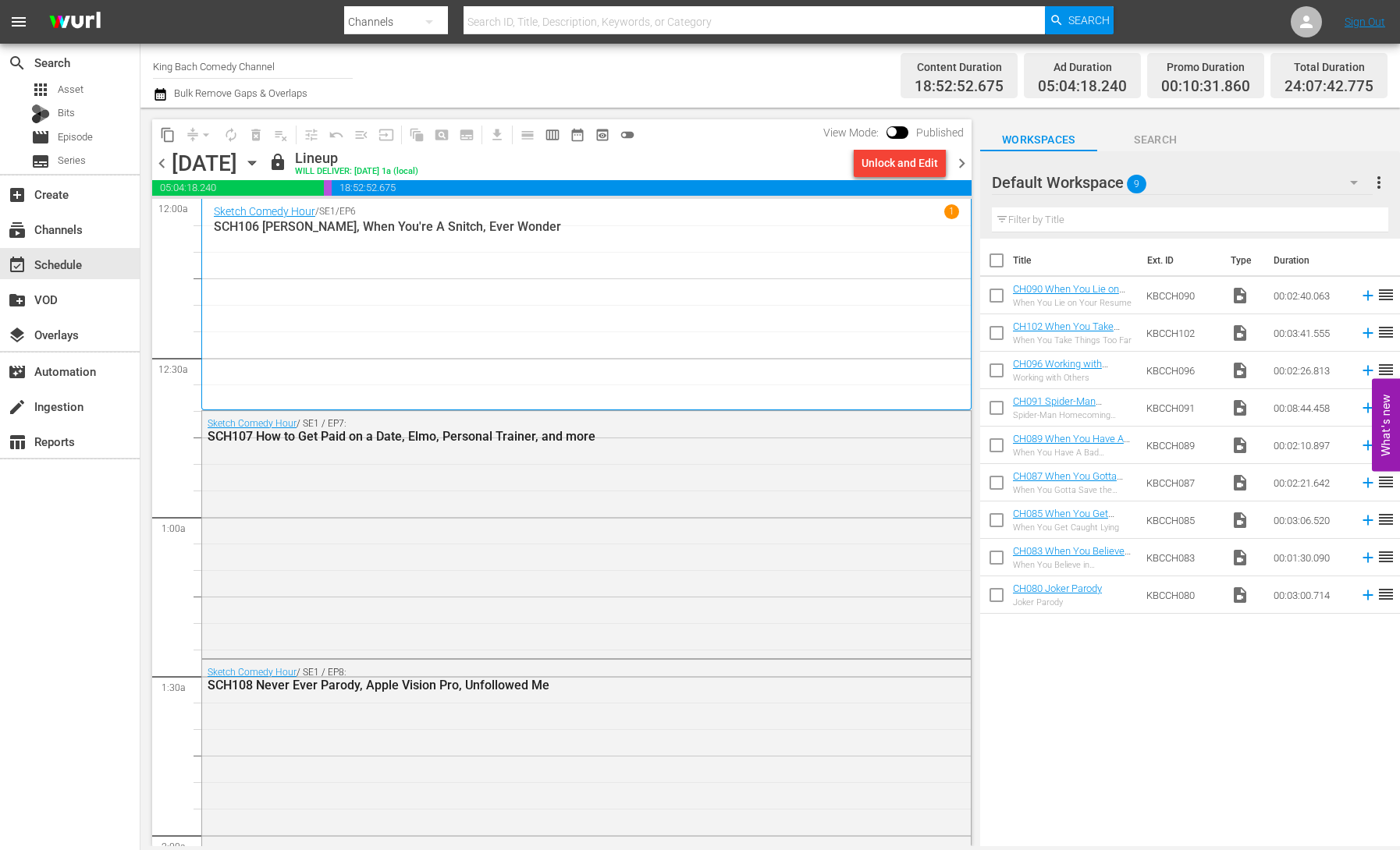
click at [967, 166] on span "chevron_right" at bounding box center [961, 163] width 20 height 20
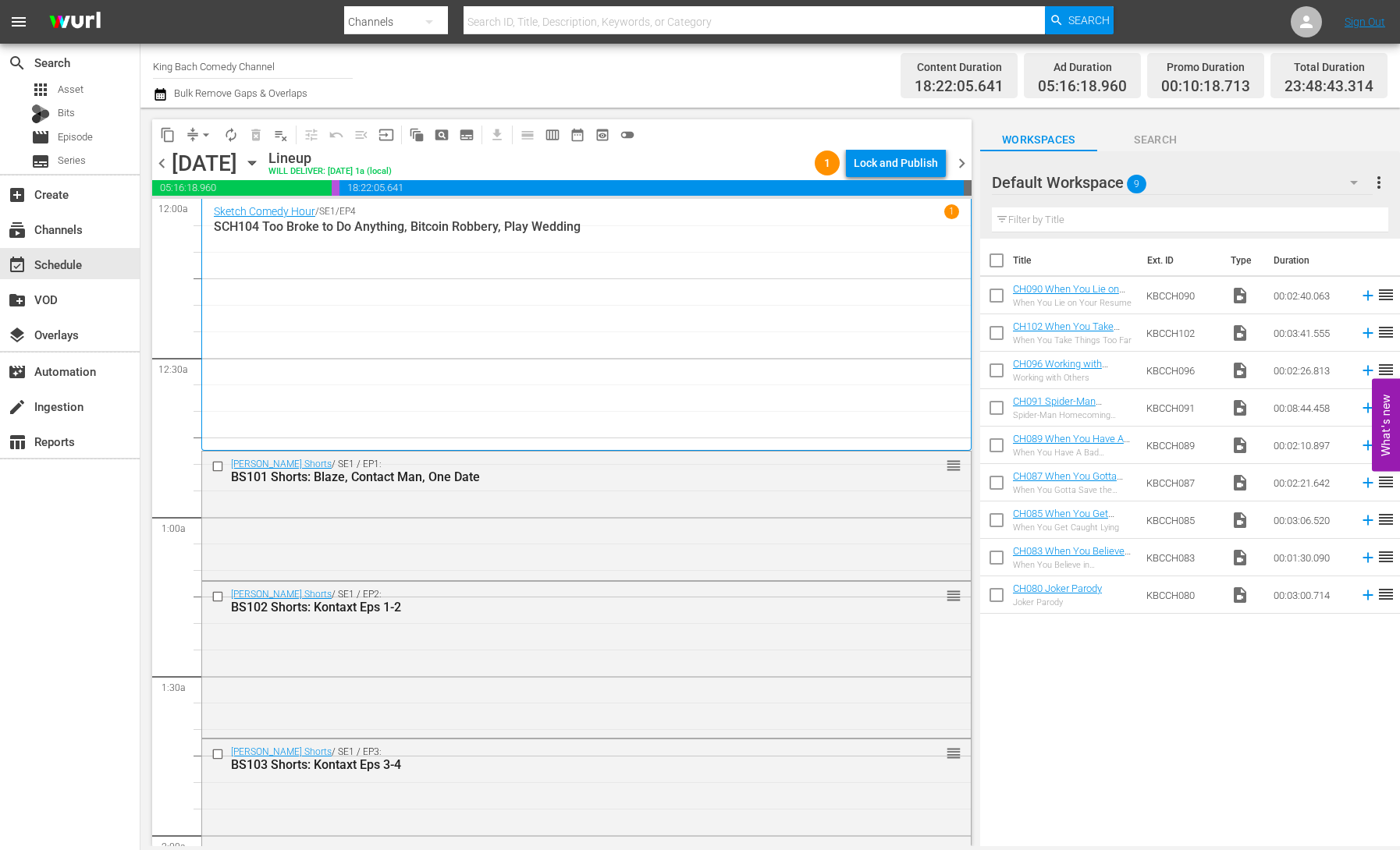
click at [905, 167] on div "Lock and Publish" at bounding box center [896, 163] width 85 height 28
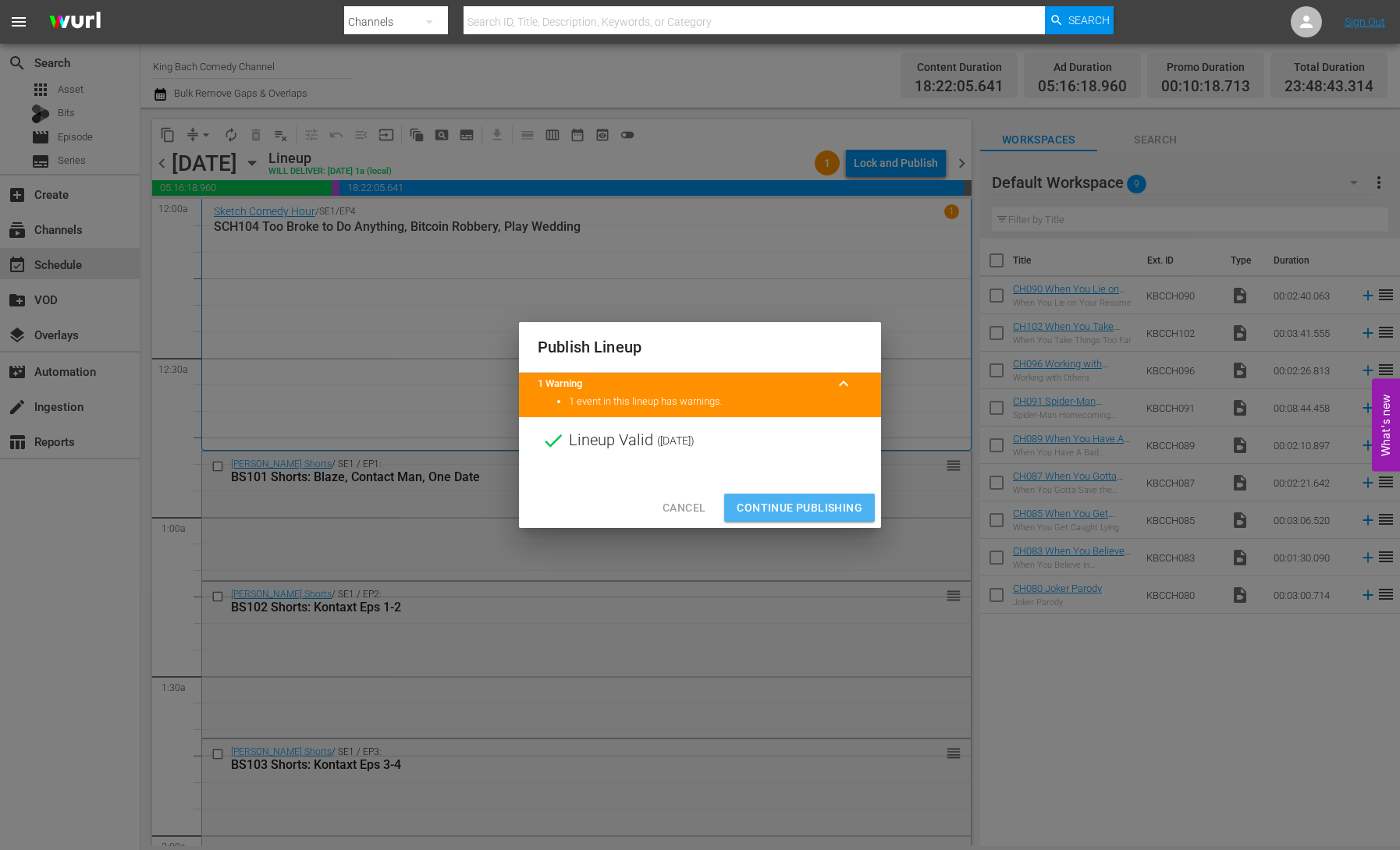
click at [787, 502] on span "Continue Publishing" at bounding box center [799, 508] width 126 height 20
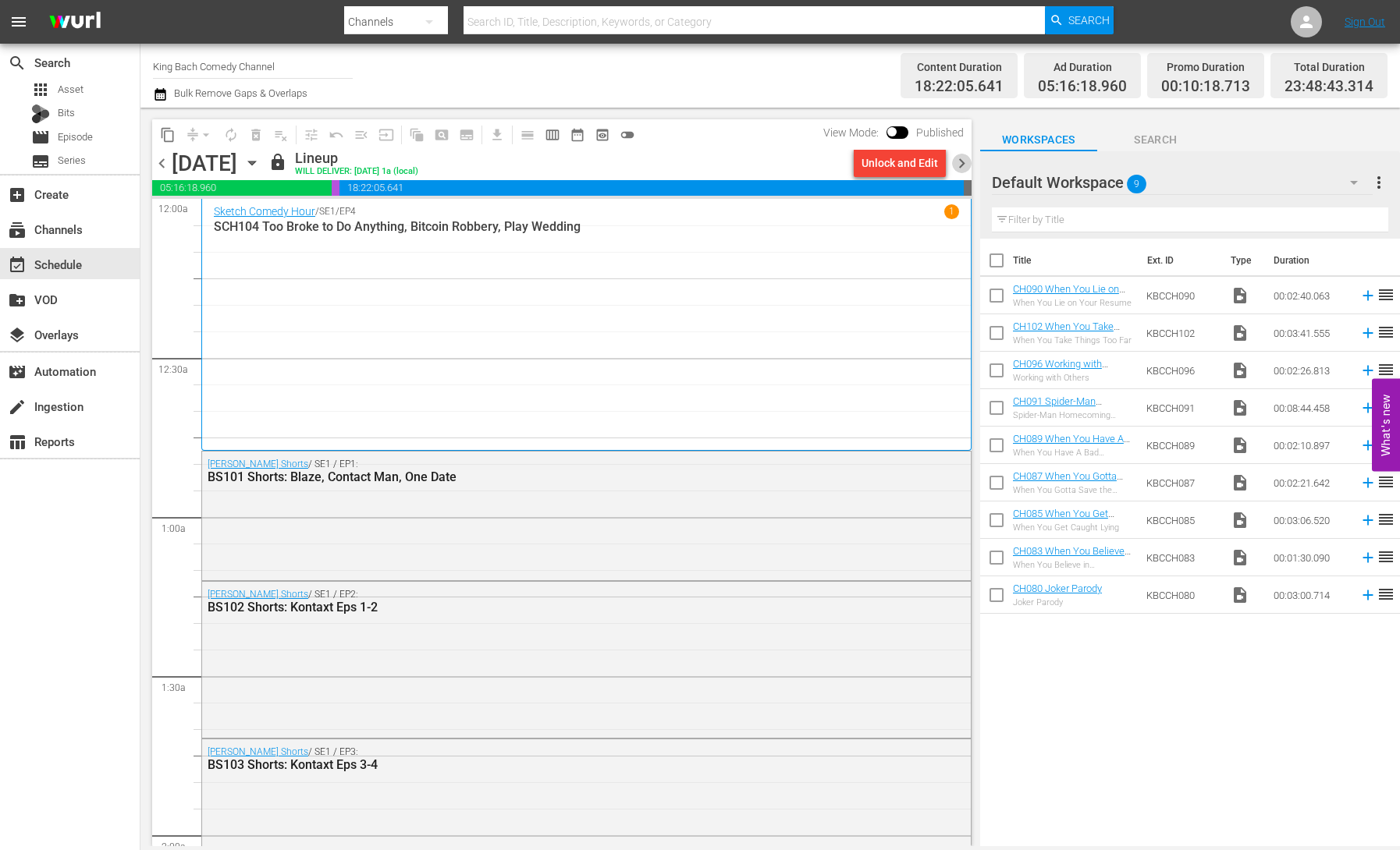
click at [962, 163] on span "chevron_right" at bounding box center [961, 163] width 20 height 20
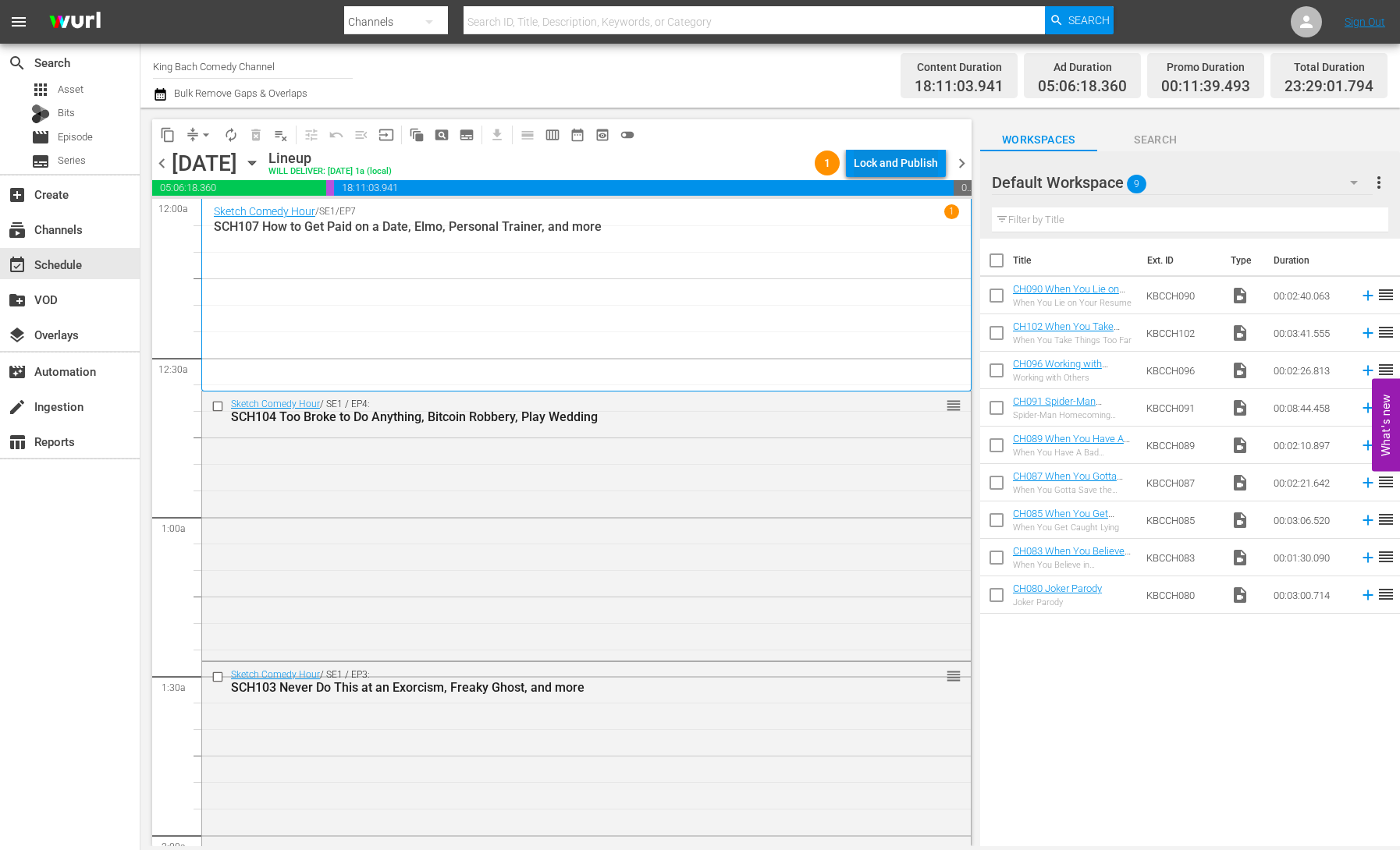
click at [871, 163] on div "Lock and Publish" at bounding box center [896, 163] width 85 height 28
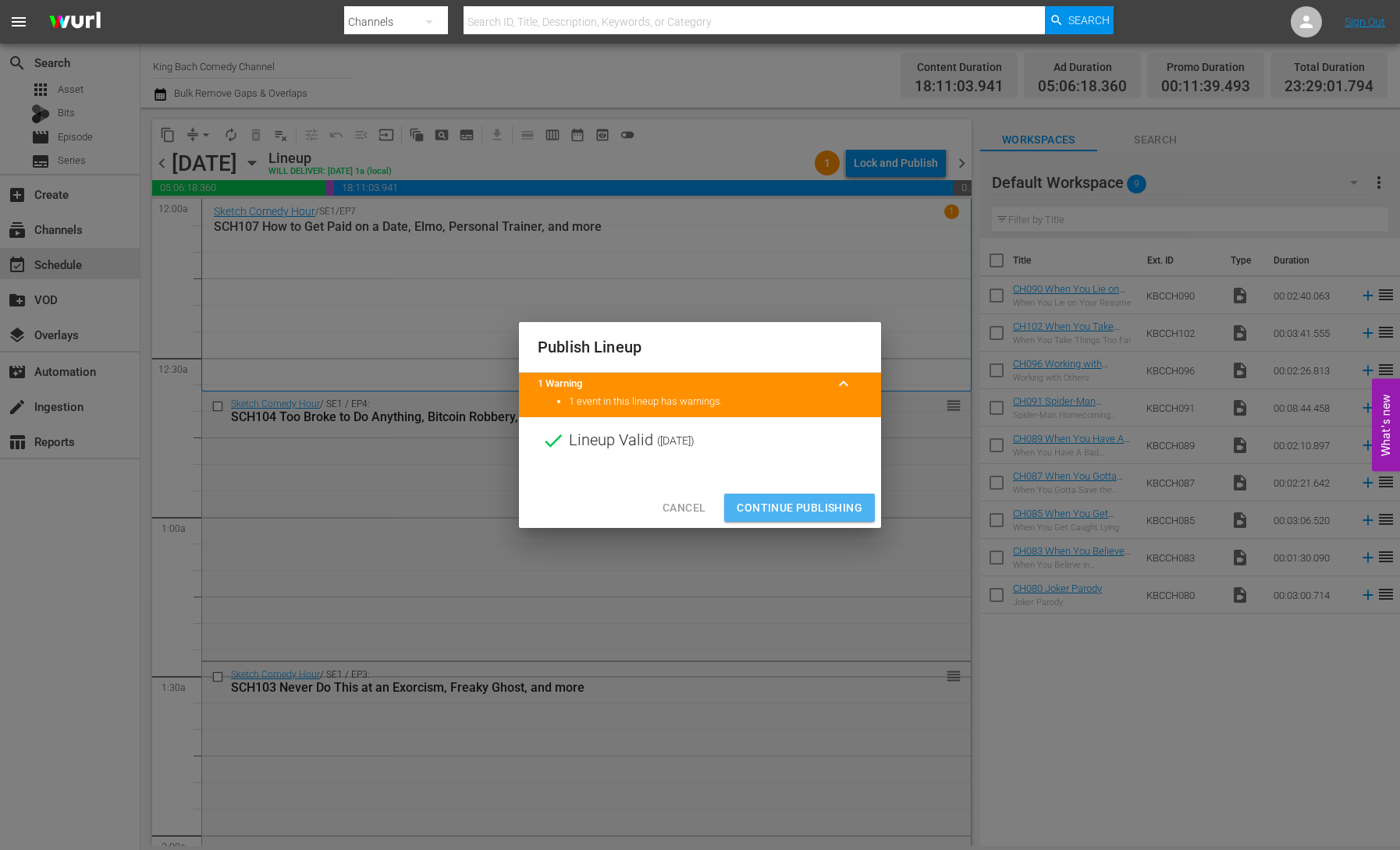
click at [827, 516] on span "Continue Publishing" at bounding box center [799, 508] width 126 height 20
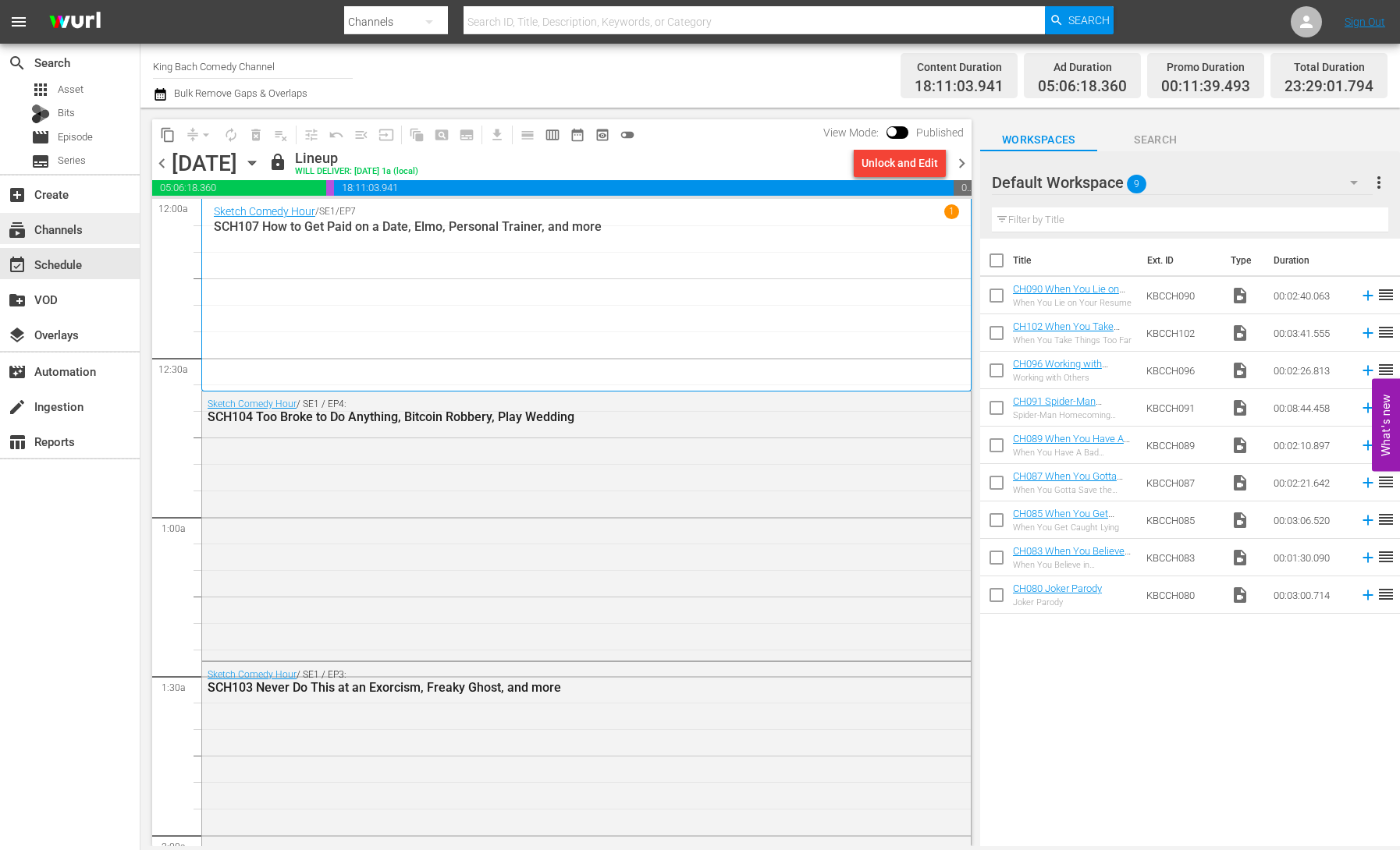
click at [81, 234] on div "subscriptions Channels" at bounding box center [43, 227] width 87 height 14
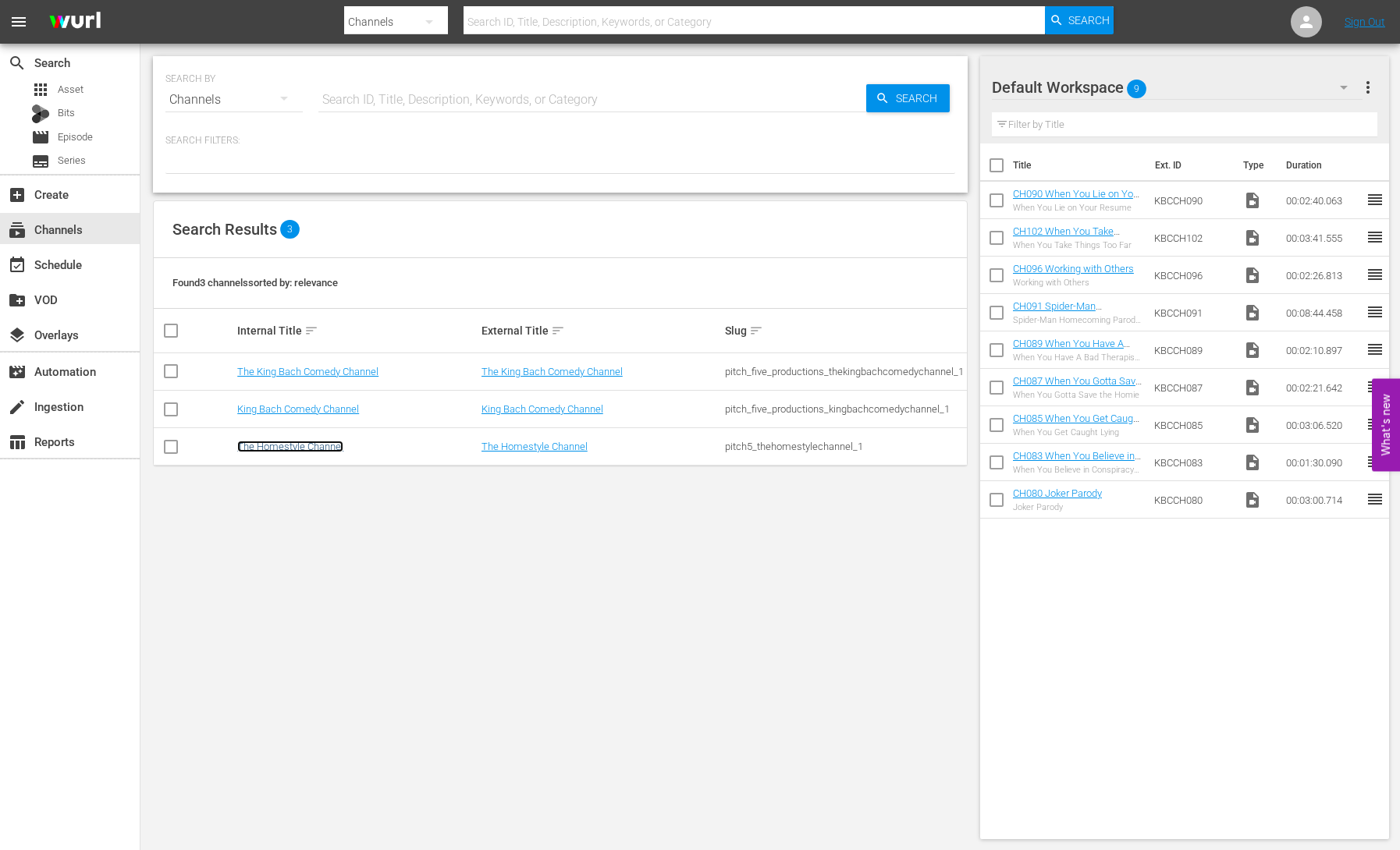
click at [307, 447] on link "The Homestyle Channel" at bounding box center [290, 447] width 106 height 11
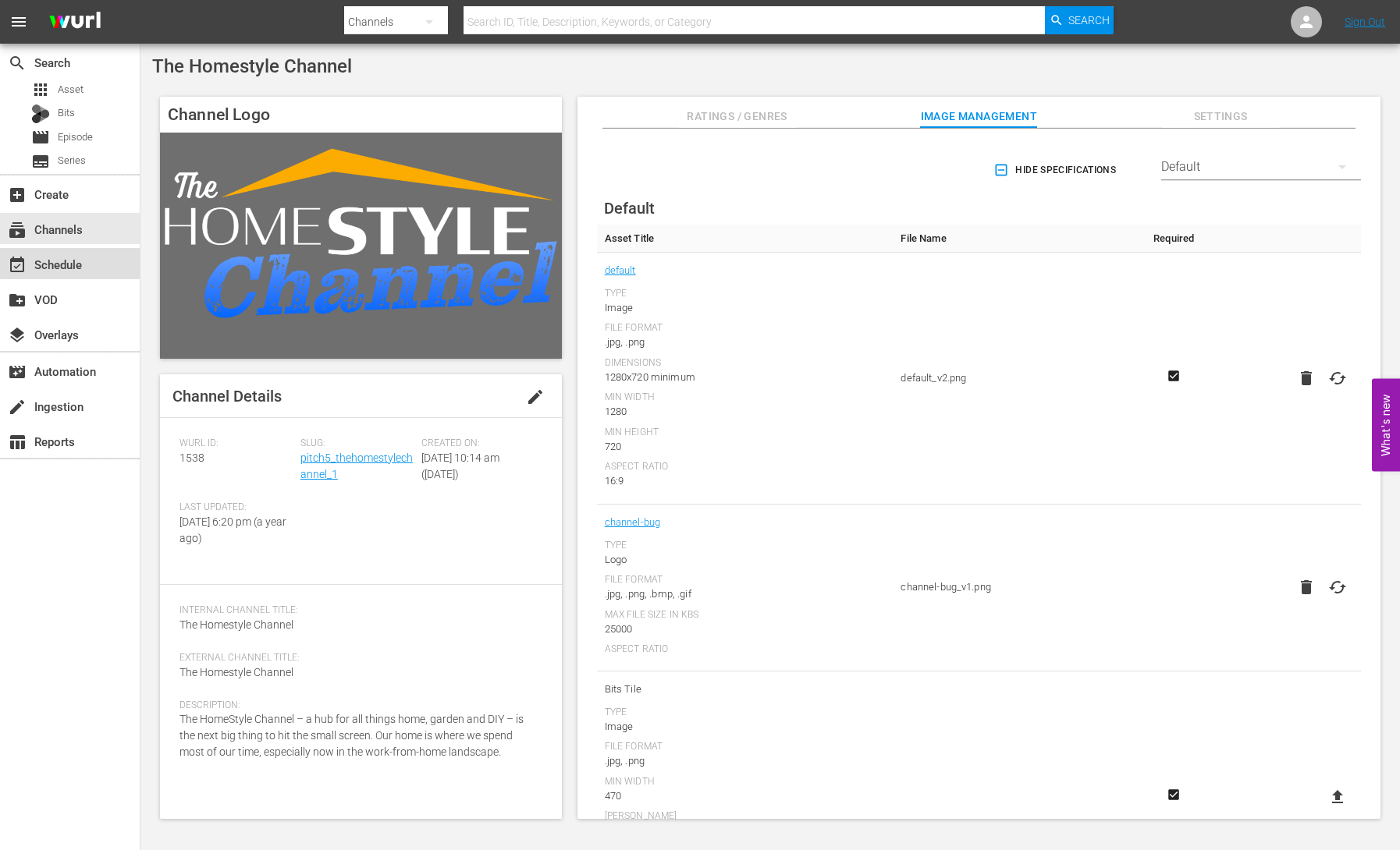
click at [88, 272] on div "event_available Schedule" at bounding box center [70, 263] width 140 height 31
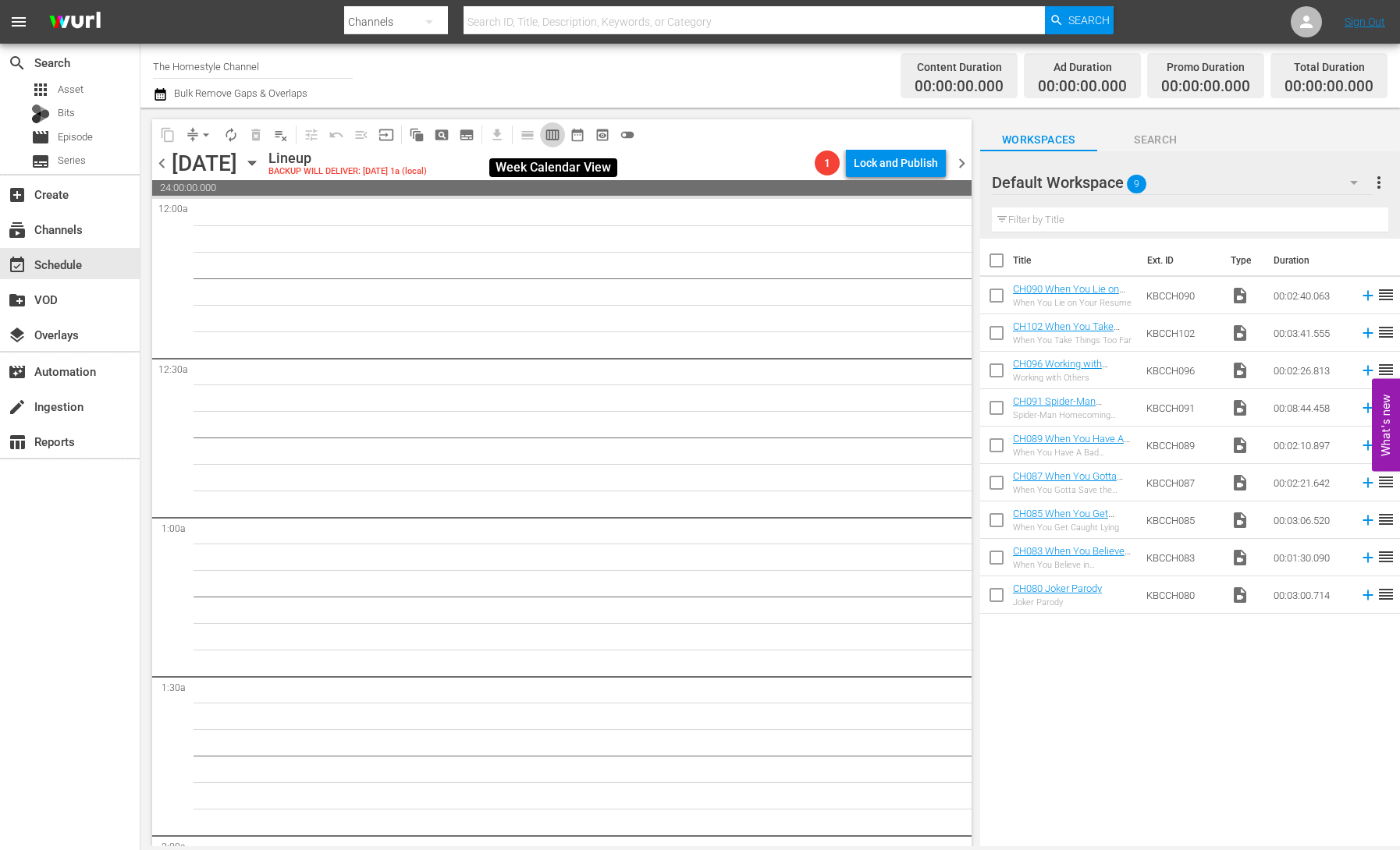
click at [555, 136] on span "calendar_view_week_outlined" at bounding box center [552, 134] width 16 height 16
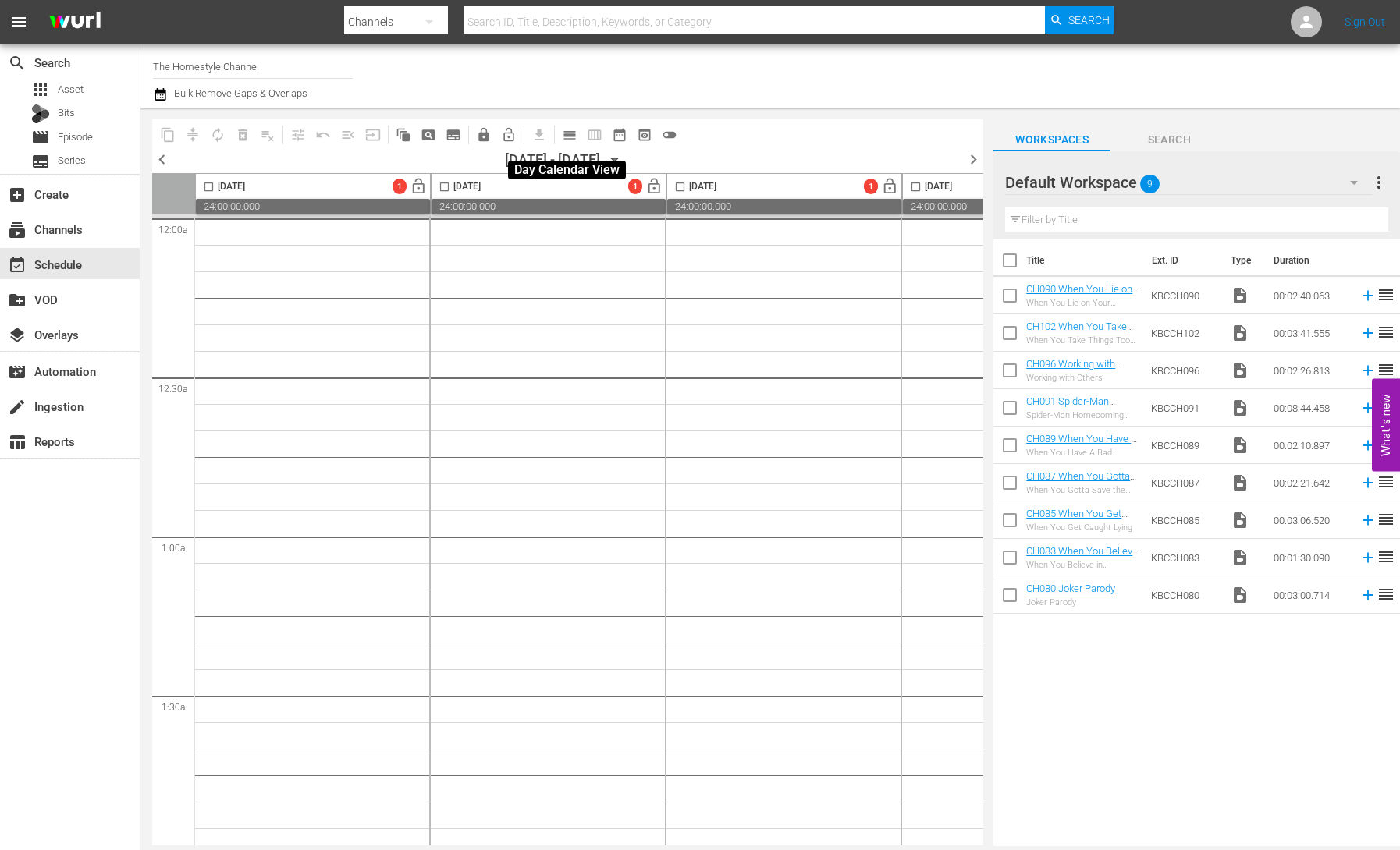
click at [571, 140] on span "calendar_view_day_outlined" at bounding box center [569, 134] width 16 height 16
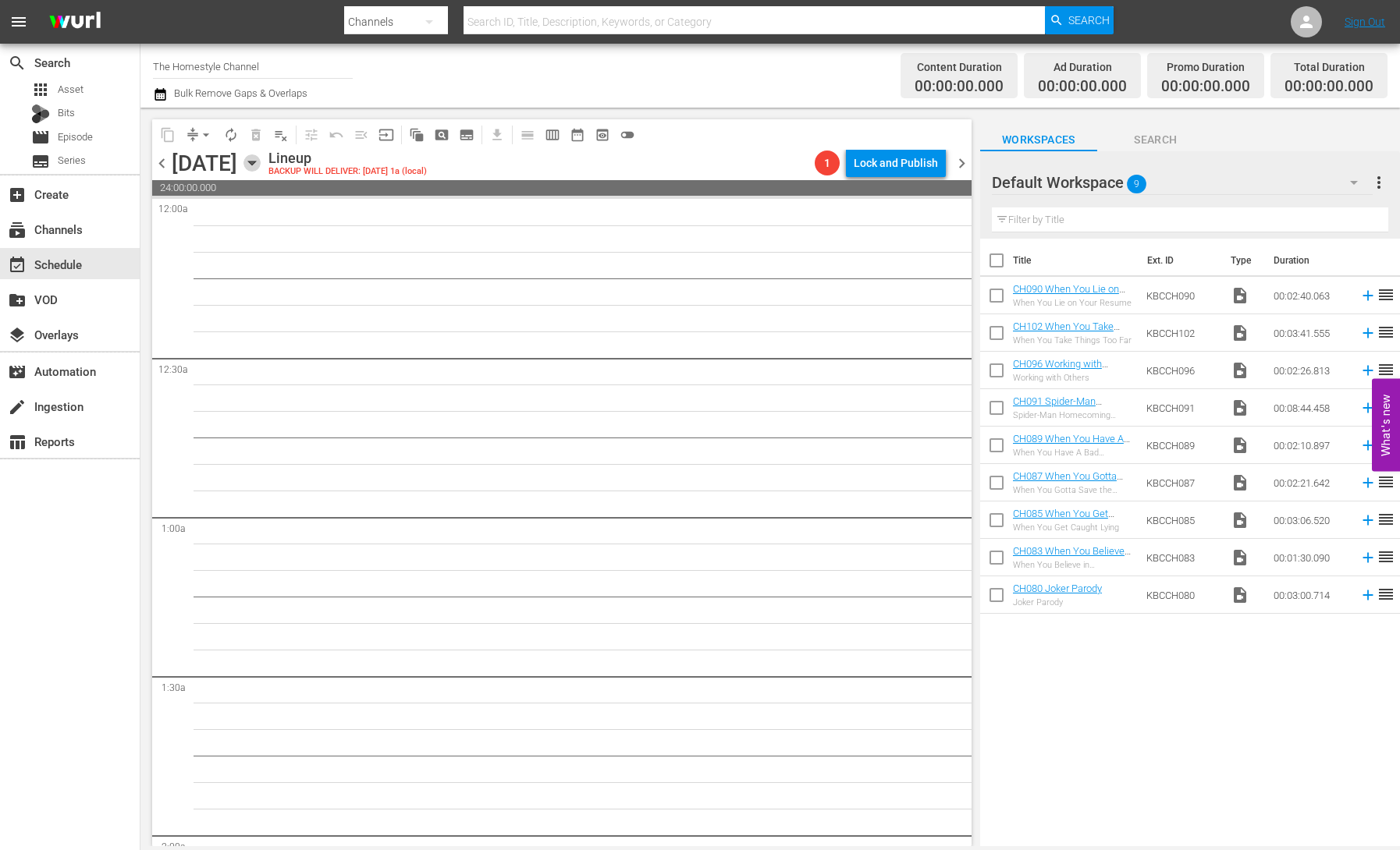
click at [260, 166] on icon "button" at bounding box center [252, 163] width 17 height 17
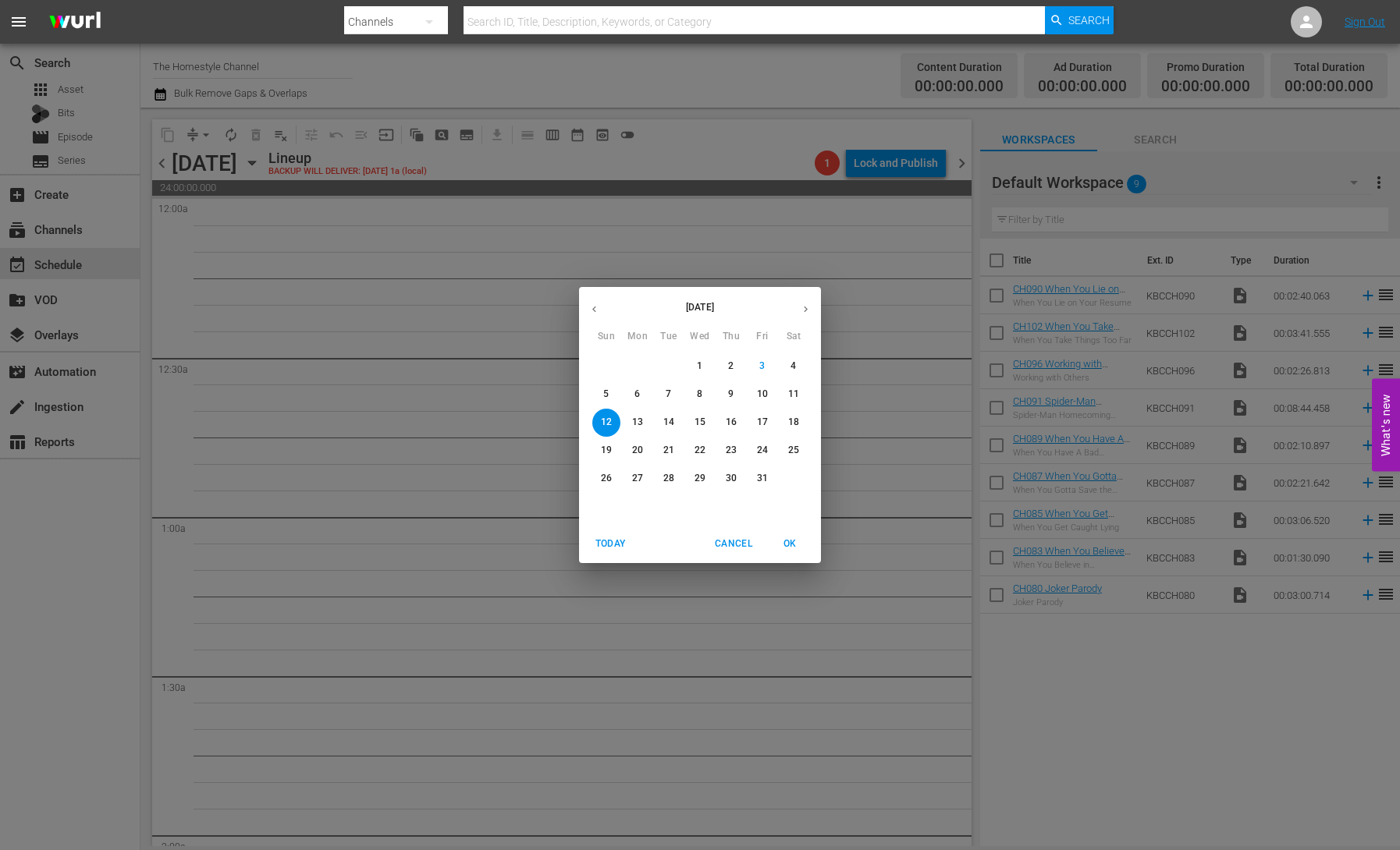
click at [636, 397] on p "6" at bounding box center [637, 394] width 6 height 13
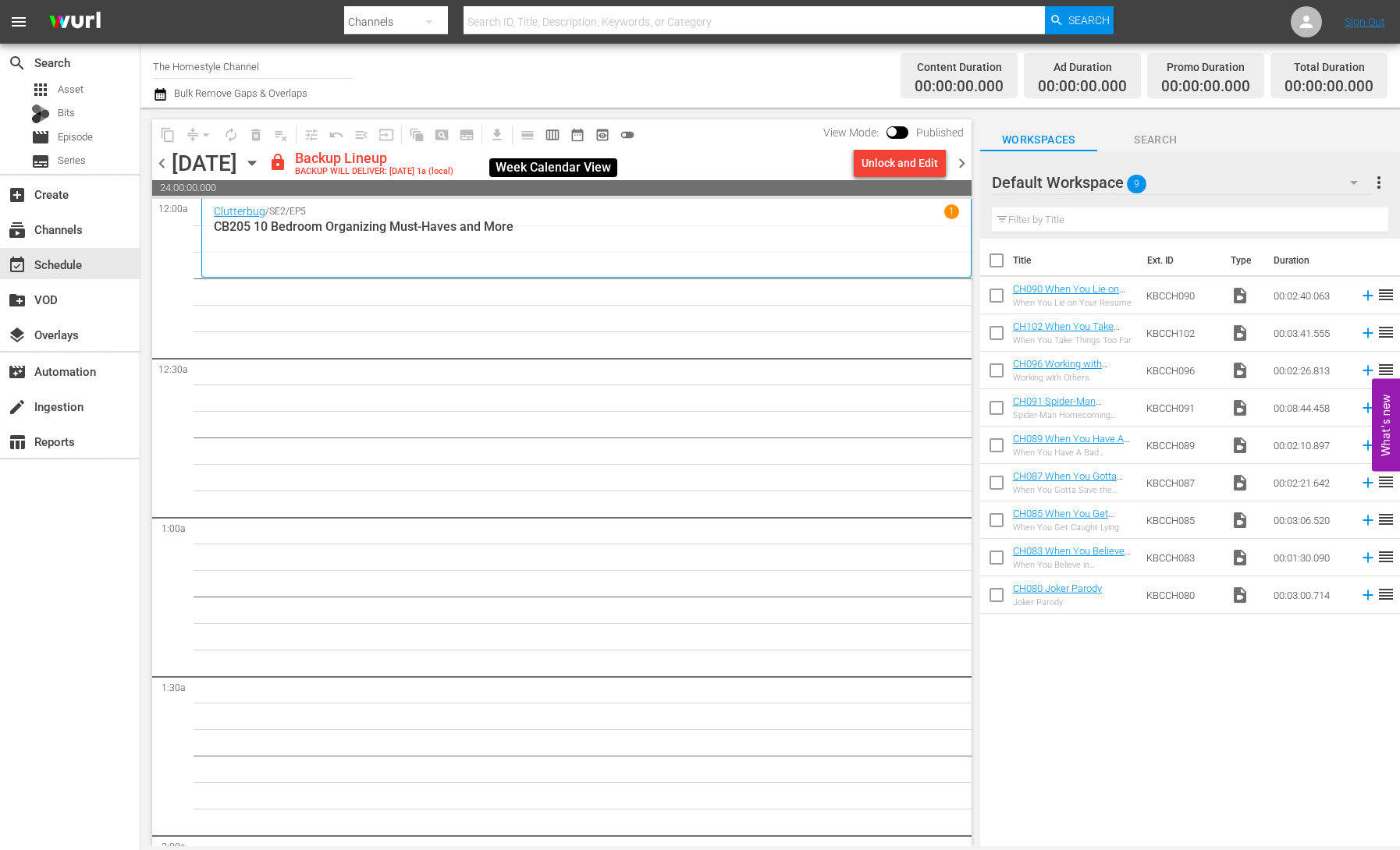
click at [557, 135] on span "calendar_view_week_outlined" at bounding box center [552, 134] width 16 height 16
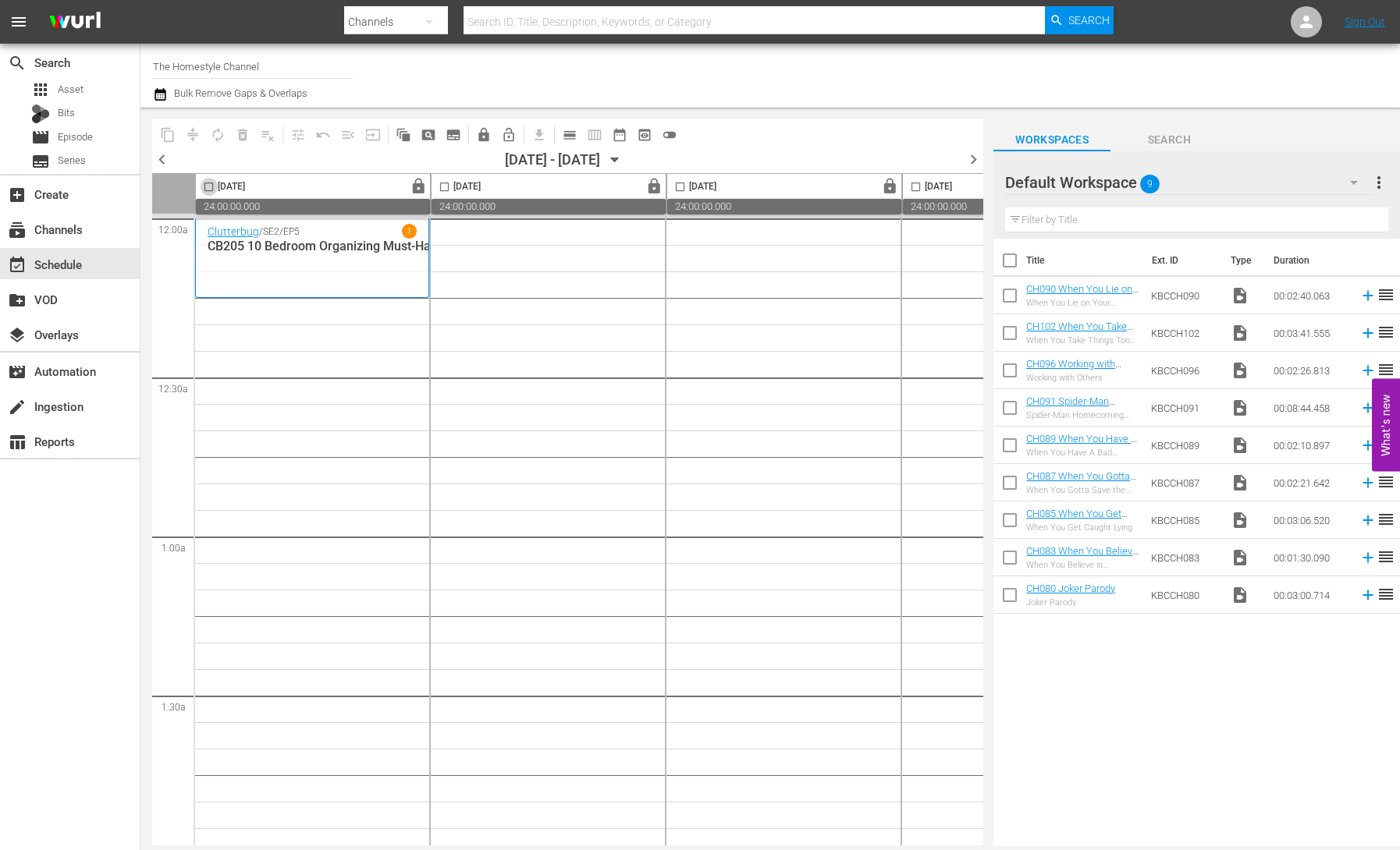
click at [212, 188] on input "checkbox" at bounding box center [208, 190] width 18 height 18
checkbox input "true"
click at [443, 188] on input "checkbox" at bounding box center [444, 190] width 18 height 18
checkbox input "true"
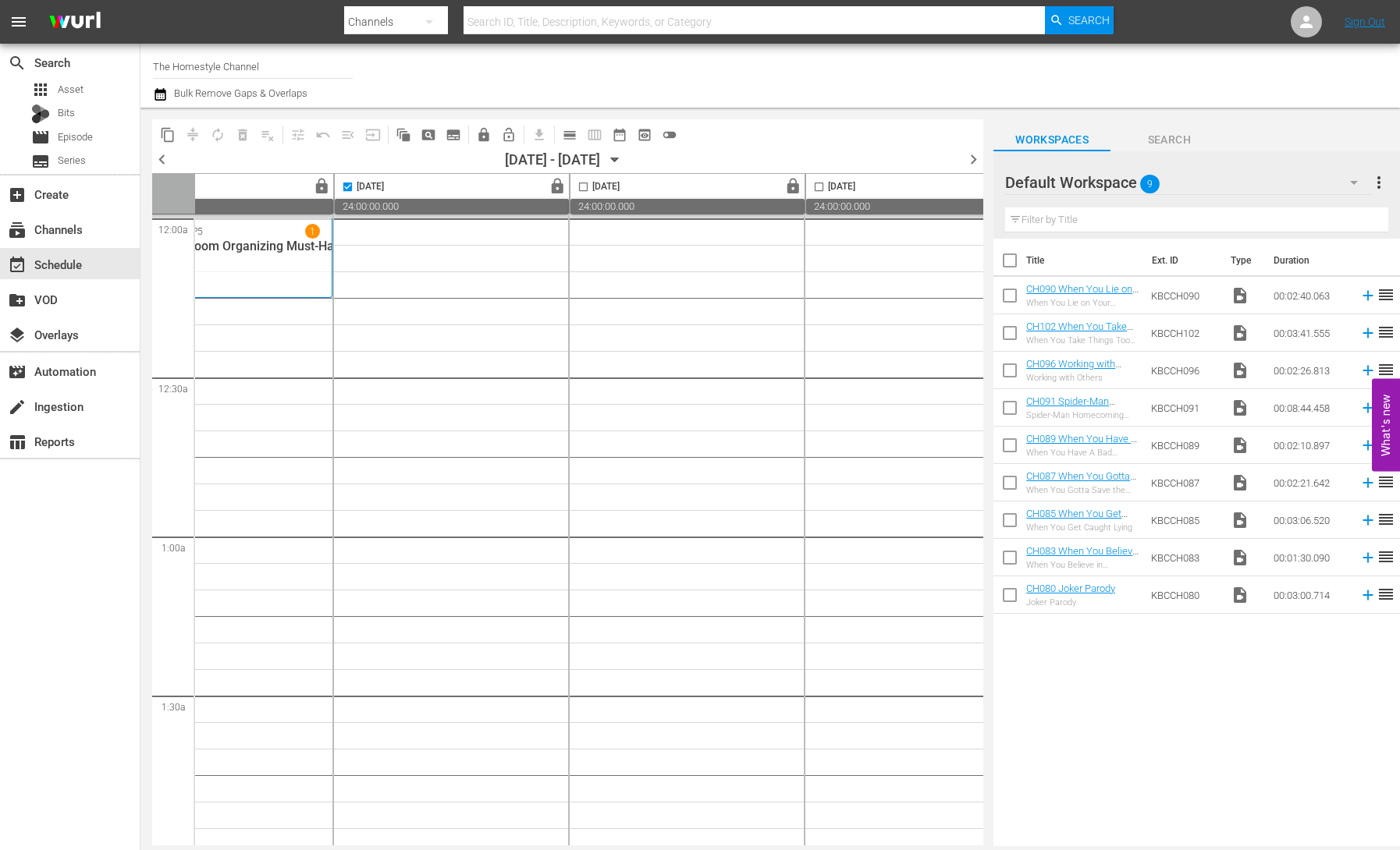
scroll to position [0, 151]
click at [529, 189] on input "checkbox" at bounding box center [528, 190] width 18 height 18
checkbox input "true"
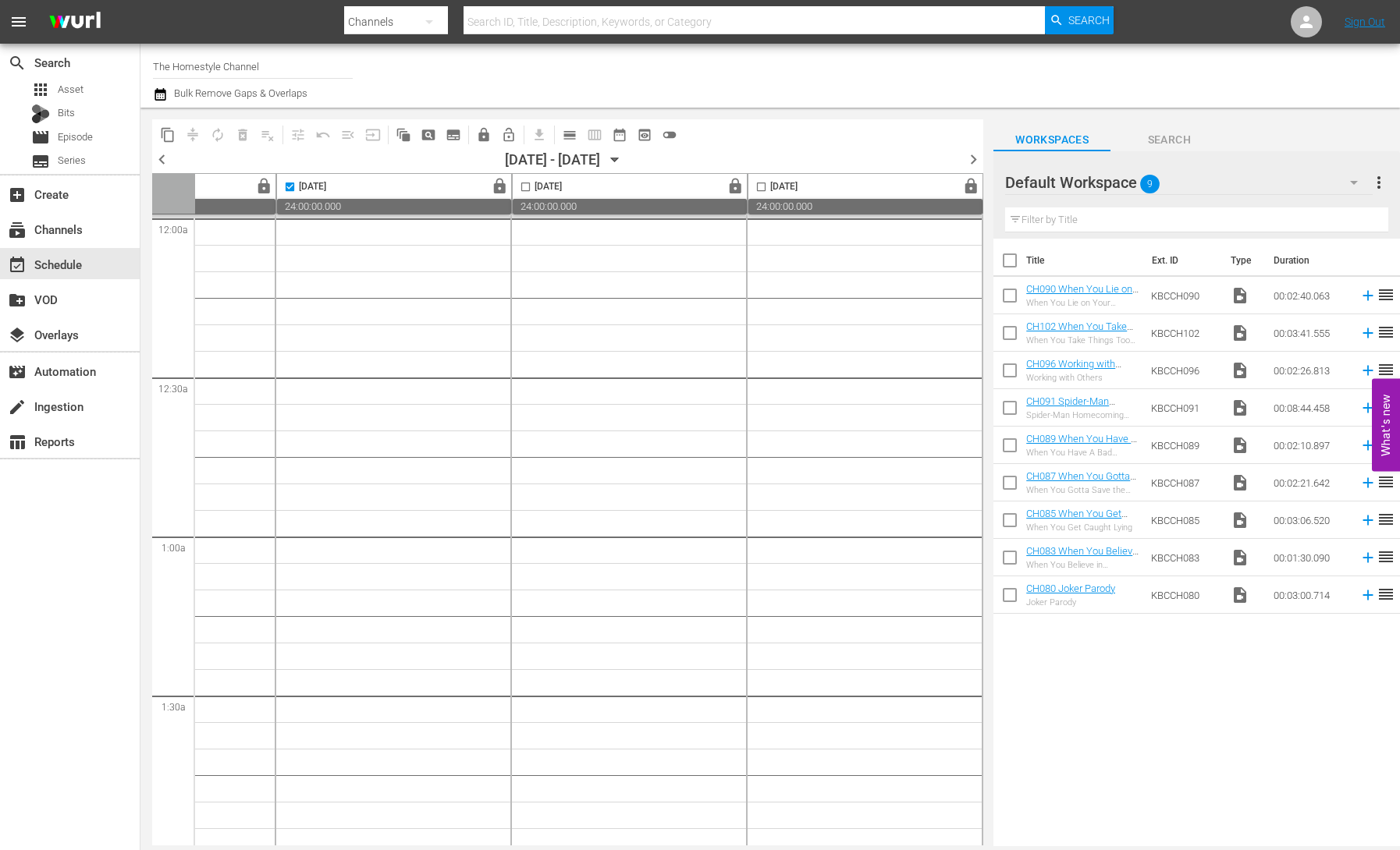
click at [525, 188] on input "checkbox" at bounding box center [525, 190] width 18 height 18
checkbox input "true"
click at [535, 188] on input "checkbox" at bounding box center [532, 190] width 18 height 18
checkbox input "true"
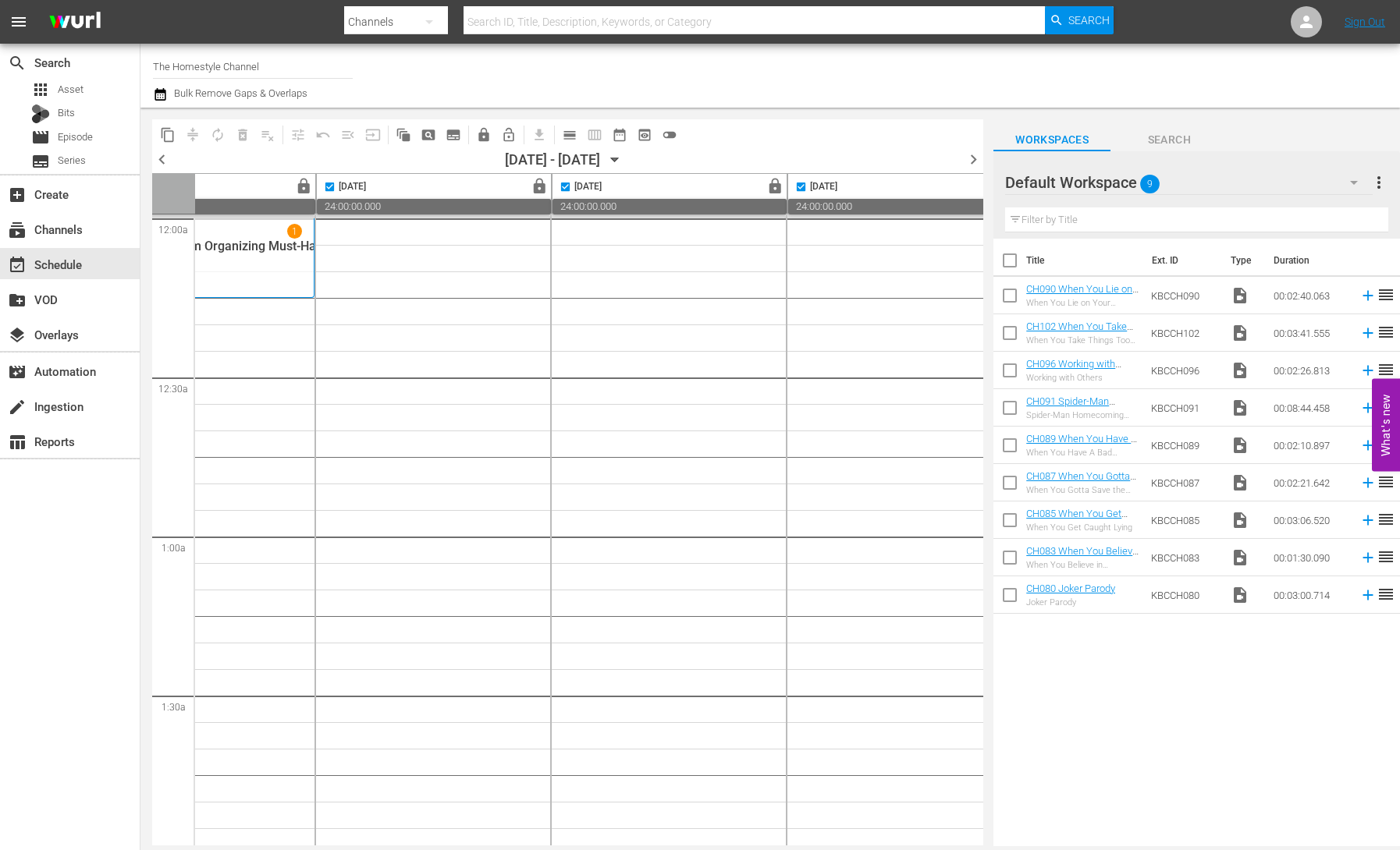
scroll to position [0, 0]
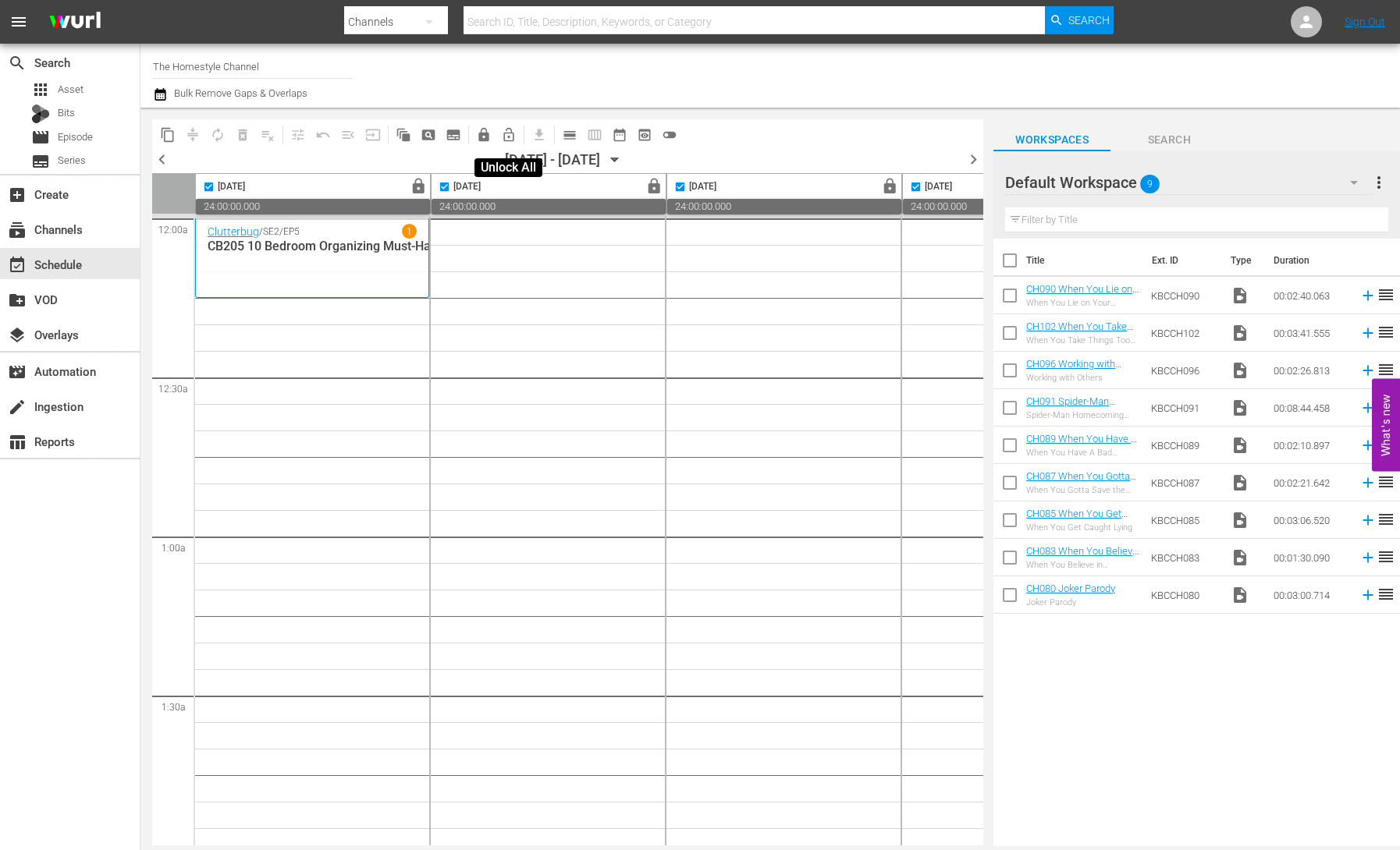
click at [511, 138] on span "lock_open_outlined" at bounding box center [509, 134] width 16 height 16
click at [158, 158] on span "chevron_left" at bounding box center [162, 159] width 20 height 20
checkbox input "false"
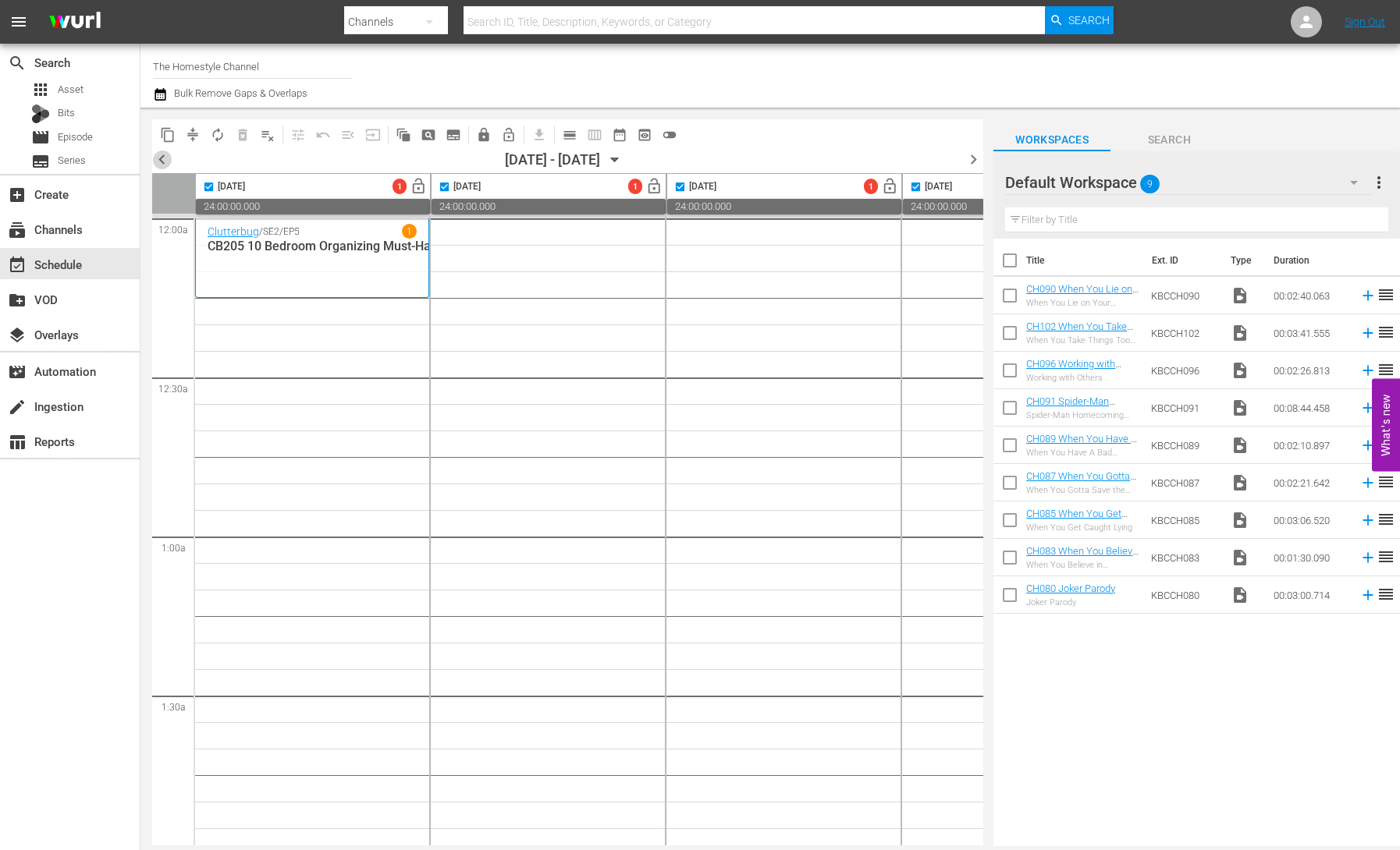
checkbox input "false"
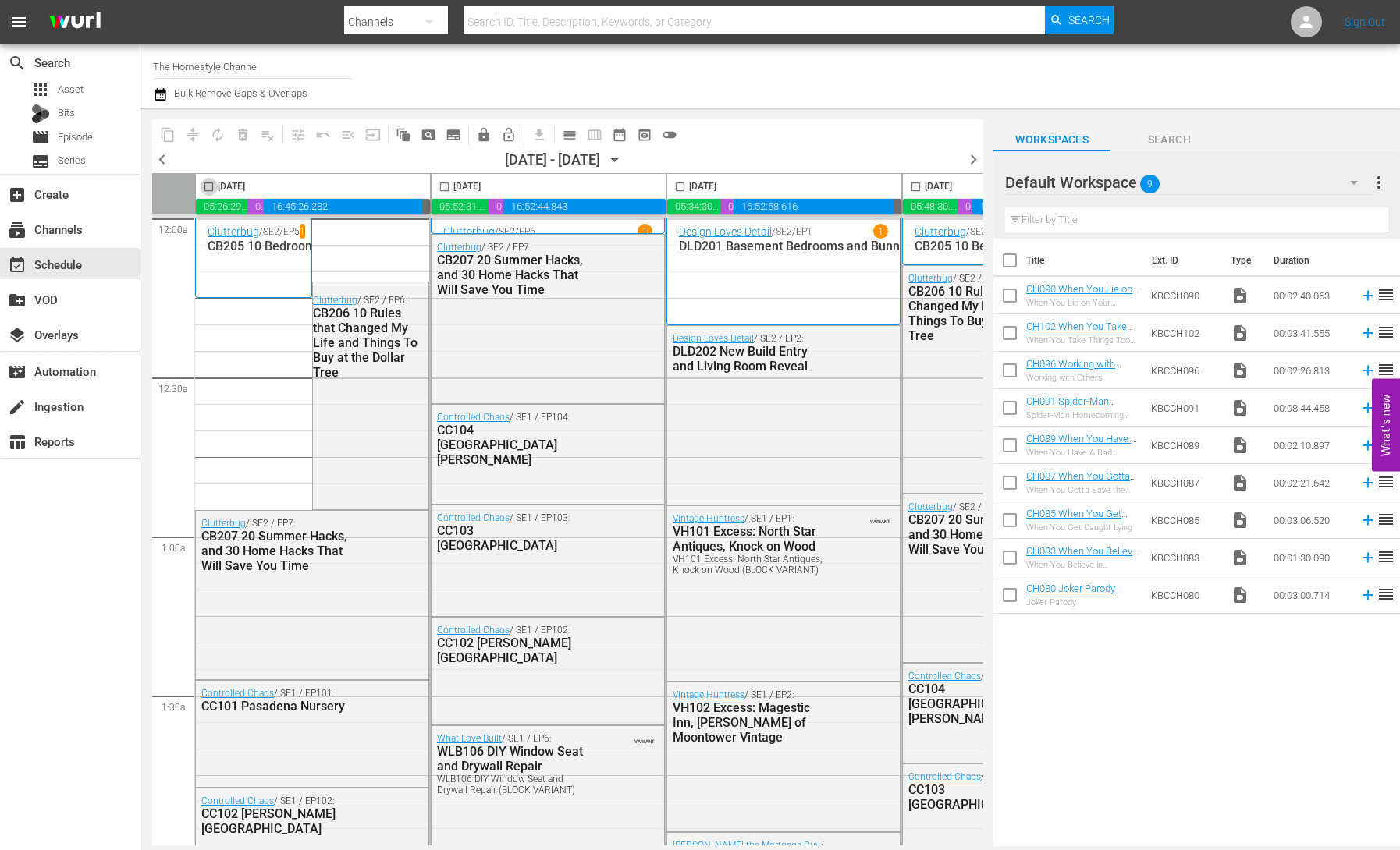
click at [211, 190] on input "checkbox" at bounding box center [208, 190] width 18 height 18
checkbox input "true"
click at [444, 187] on input "checkbox" at bounding box center [444, 190] width 18 height 18
checkbox input "true"
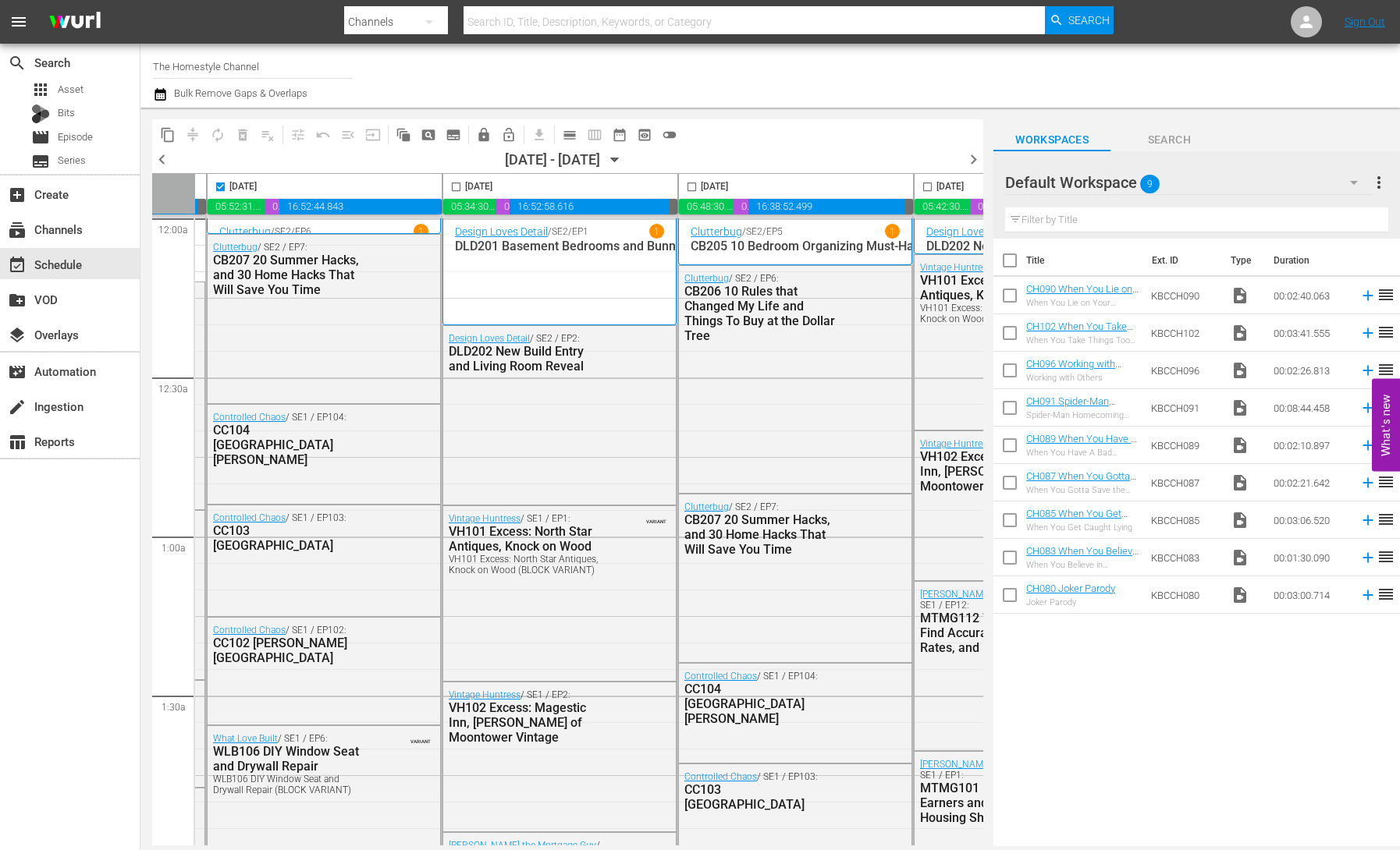
scroll to position [0, 261]
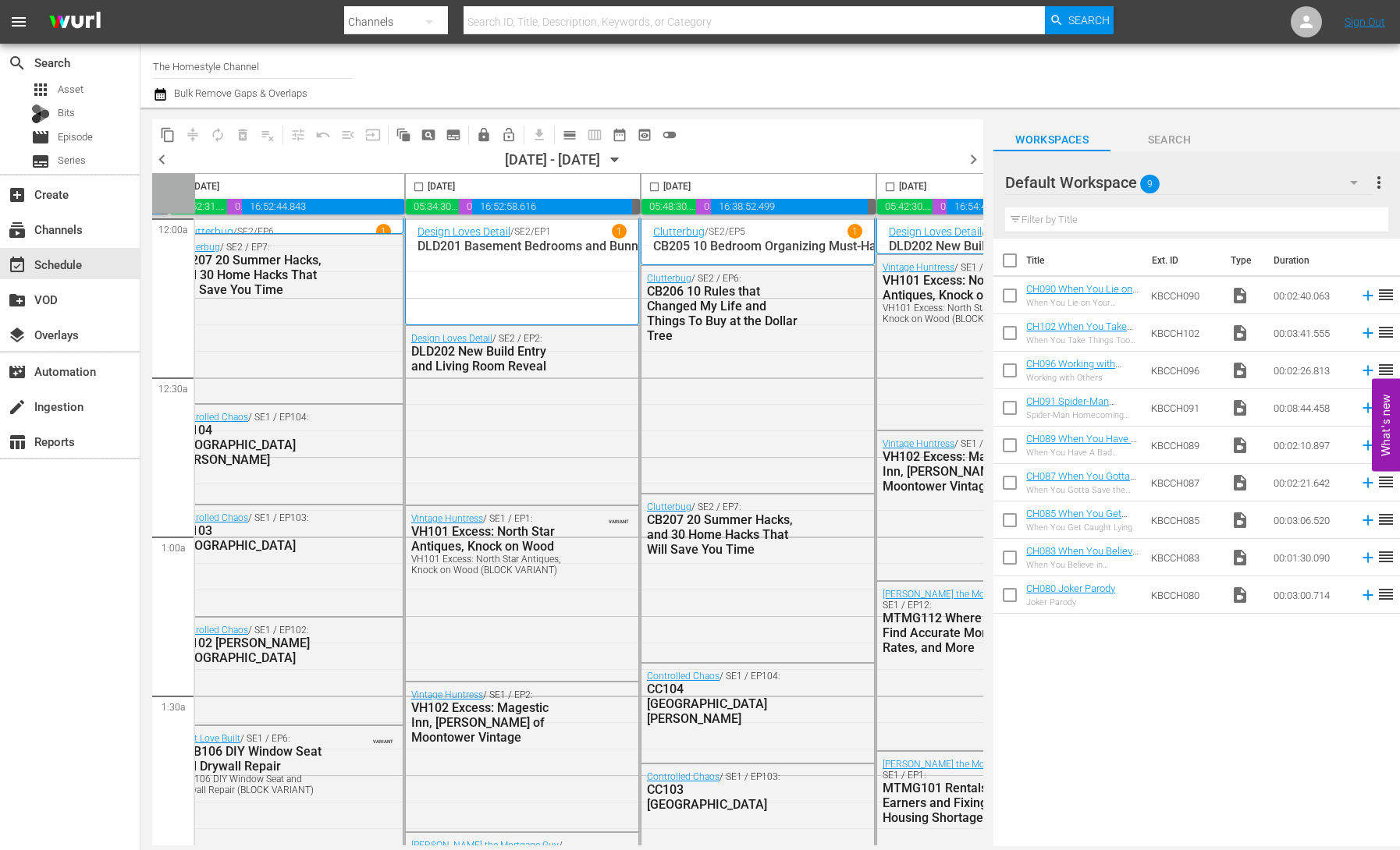
click at [417, 187] on input "checkbox" at bounding box center [418, 190] width 18 height 18
checkbox input "true"
click at [652, 185] on input "checkbox" at bounding box center [653, 190] width 18 height 18
checkbox input "true"
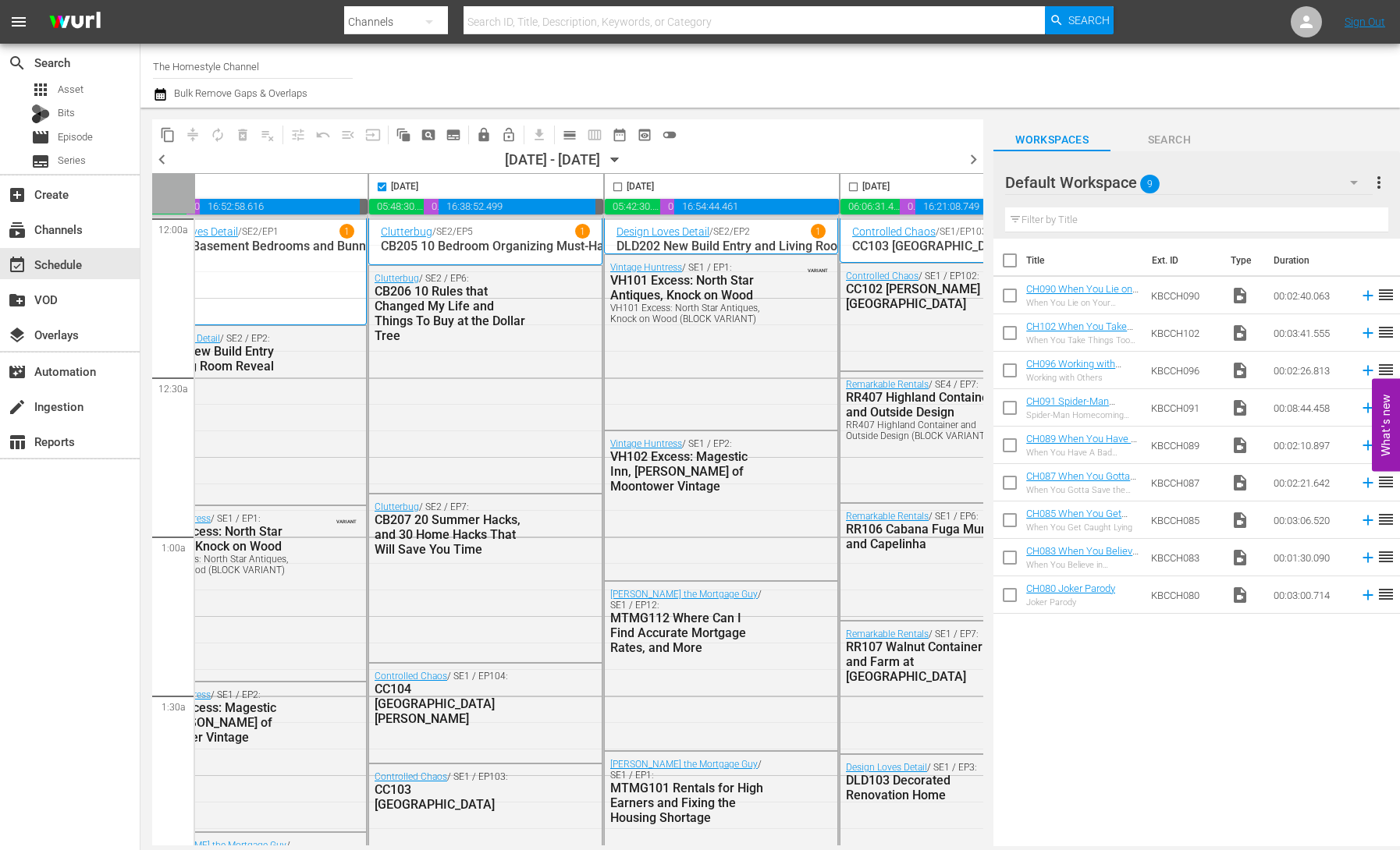
scroll to position [0, 578]
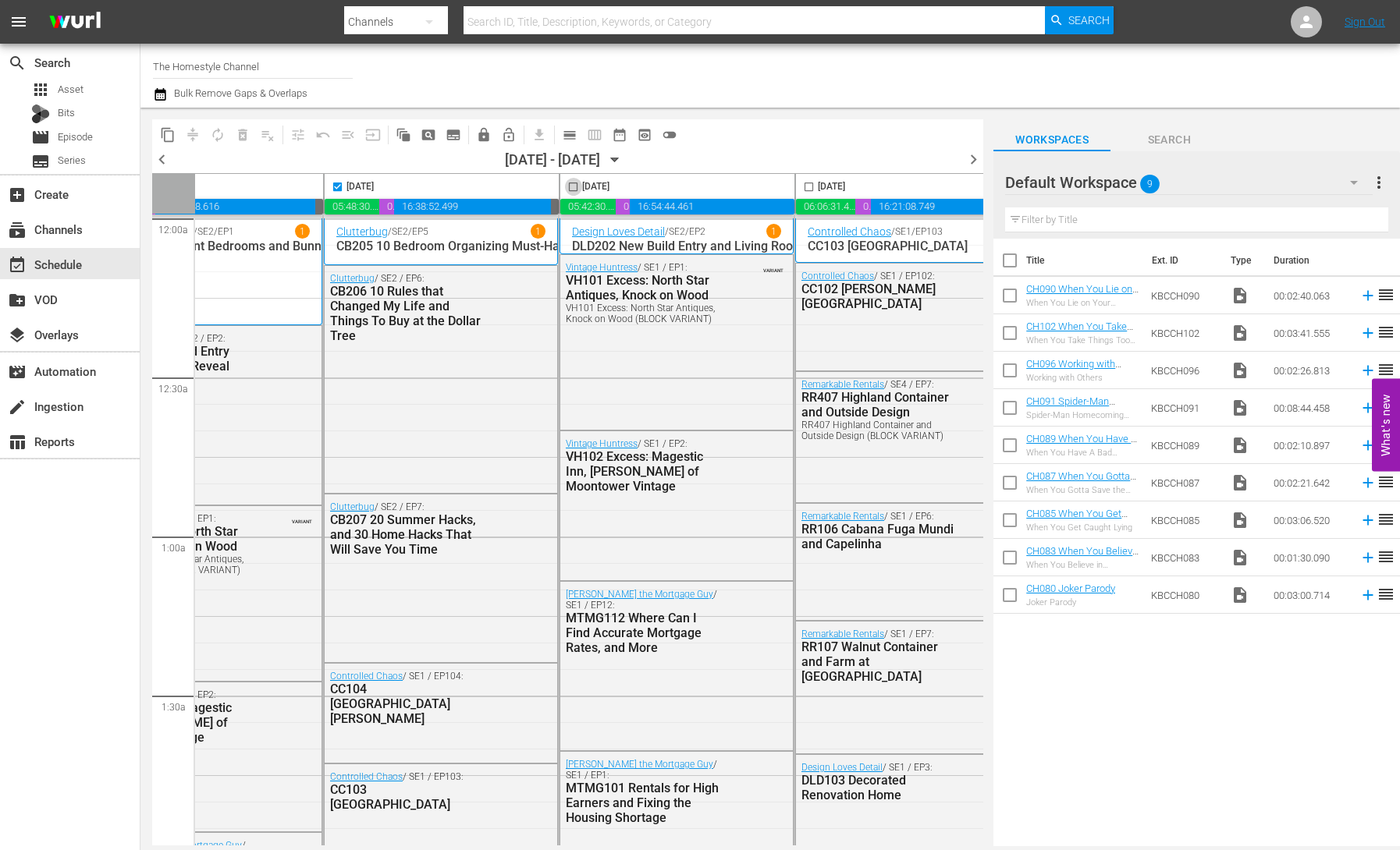
click at [575, 187] on input "checkbox" at bounding box center [573, 190] width 18 height 18
checkbox input "true"
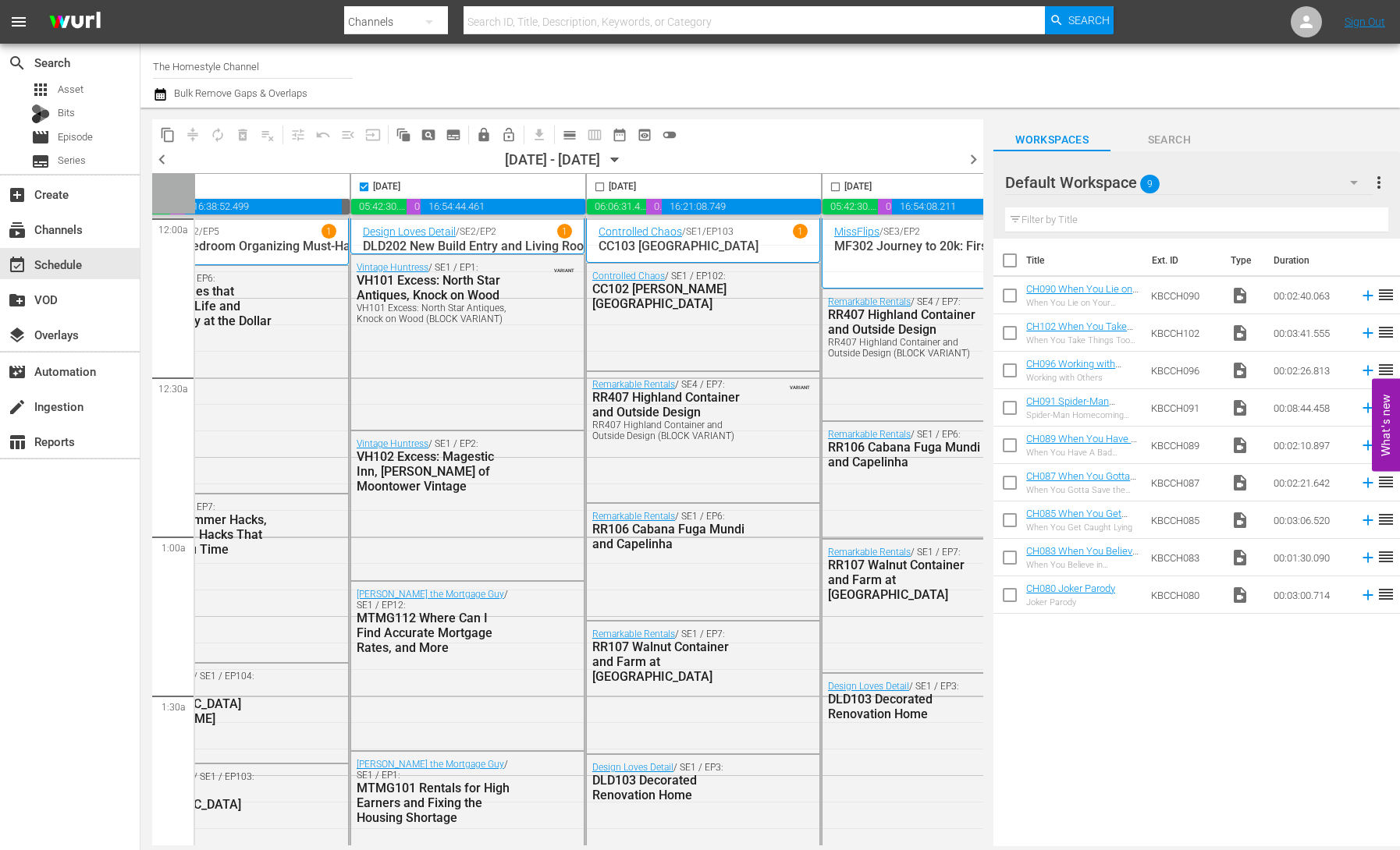
scroll to position [0, 830]
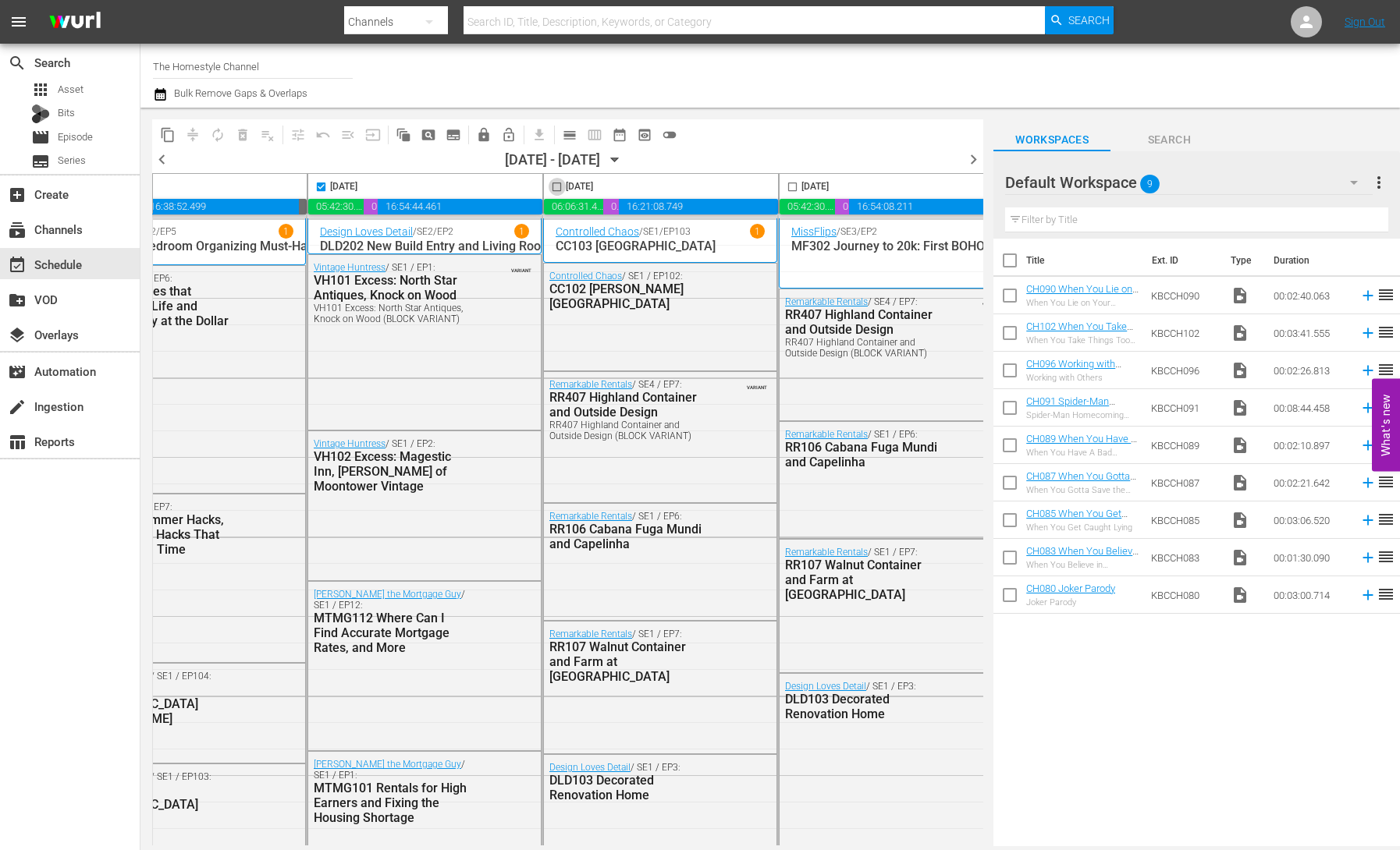
click at [561, 187] on input "checkbox" at bounding box center [557, 190] width 18 height 18
checkbox input "true"
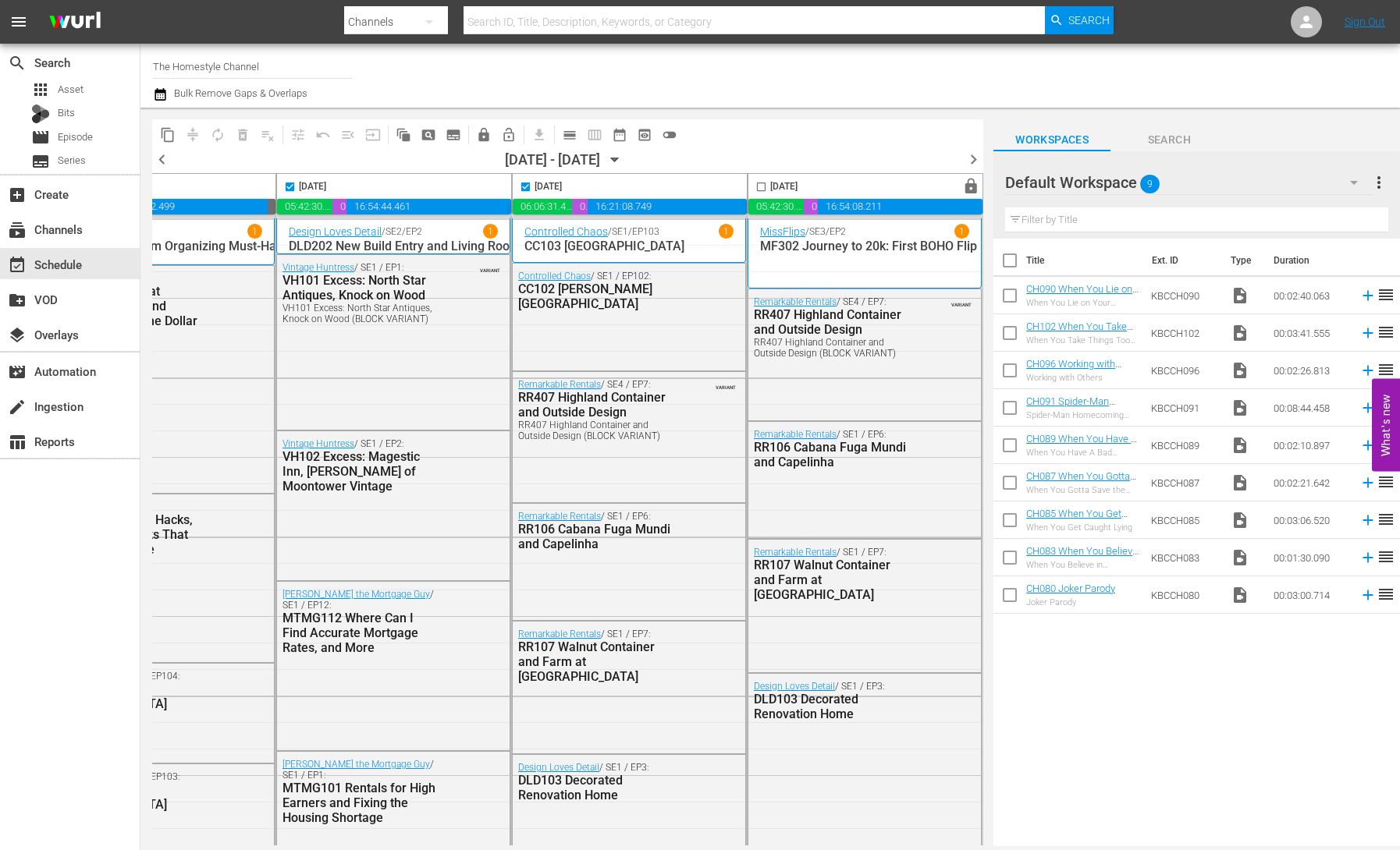
click at [752, 186] on input "checkbox" at bounding box center [761, 190] width 18 height 18
checkbox input "true"
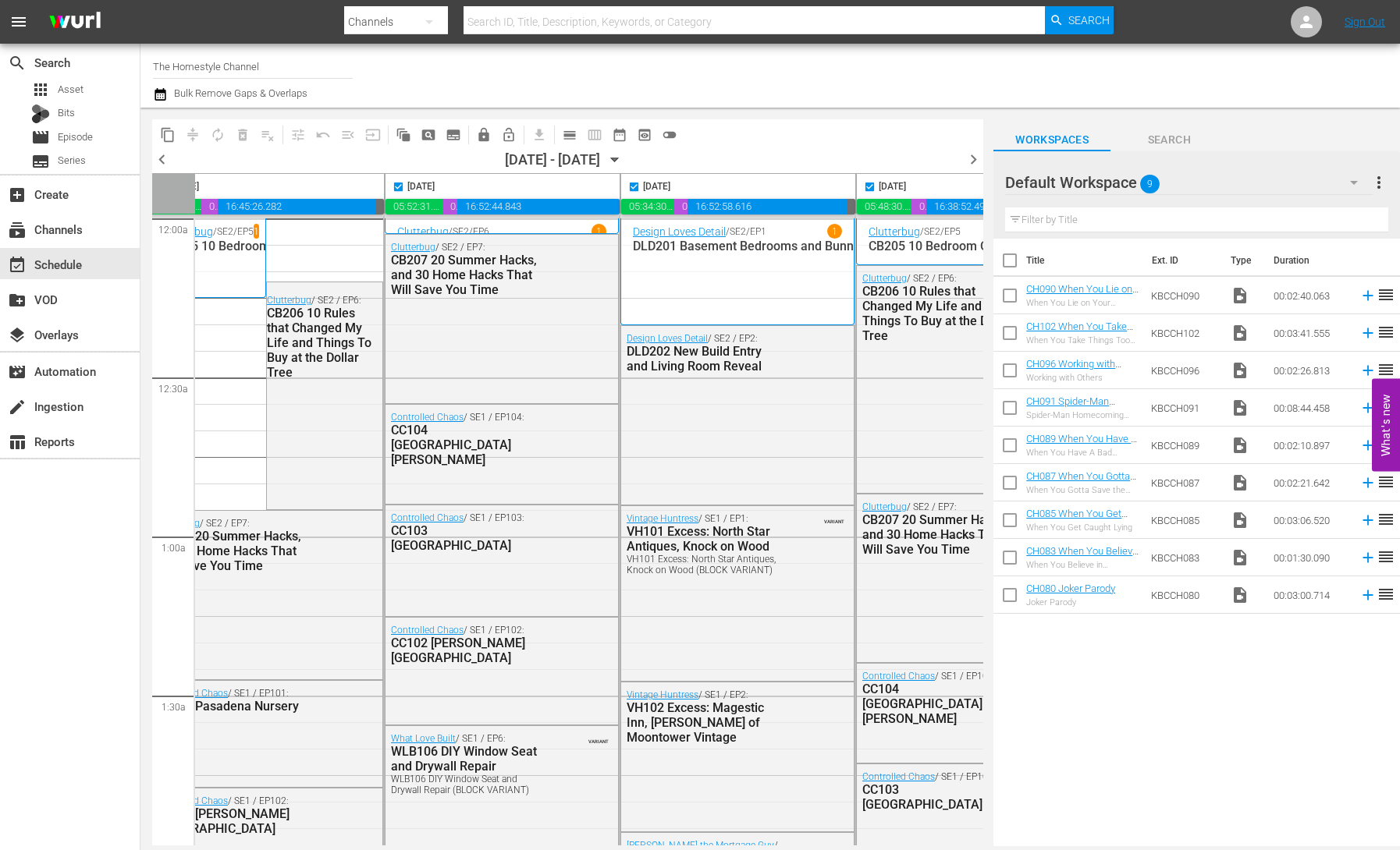
scroll to position [0, 0]
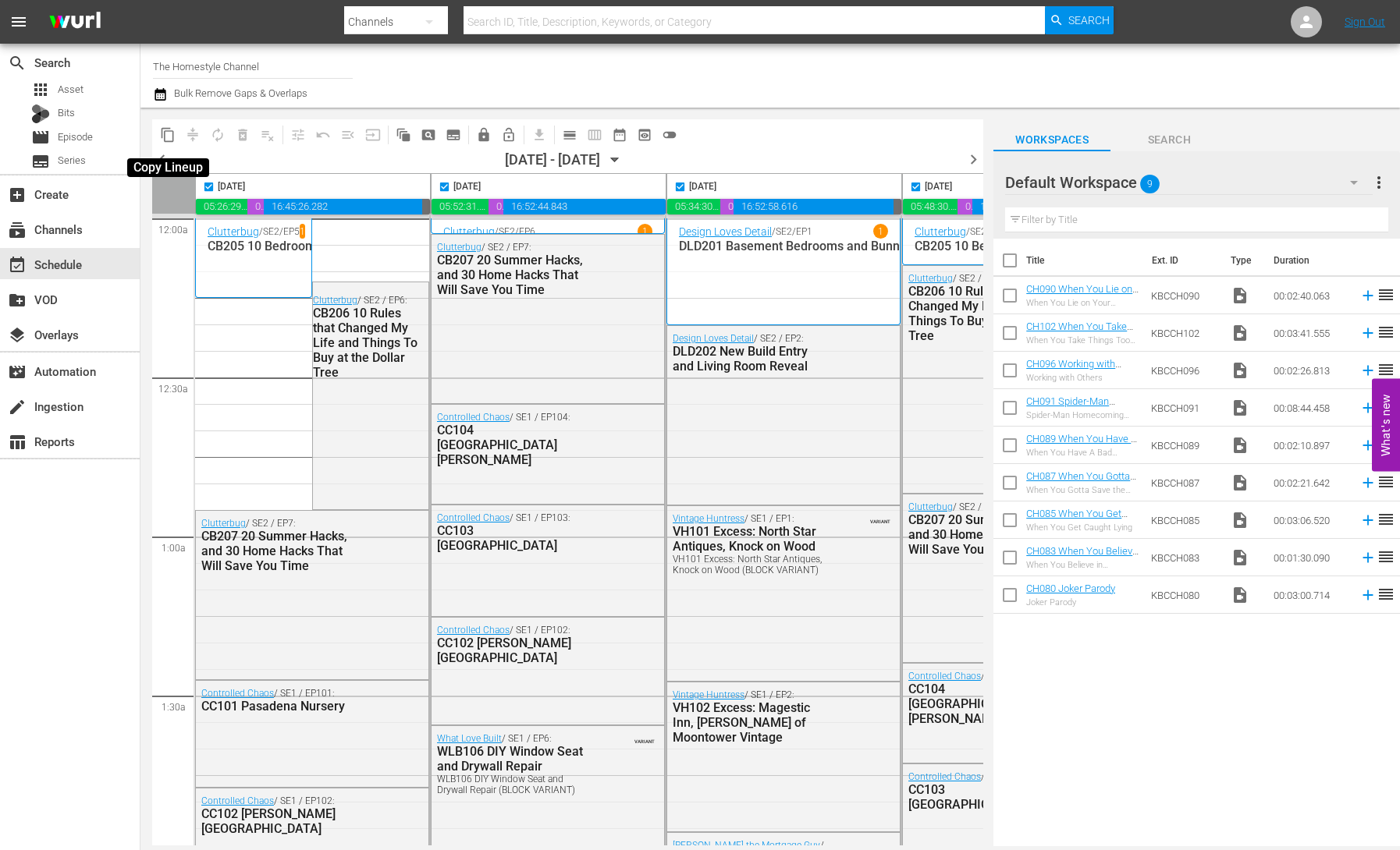
click at [168, 135] on span "content_copy" at bounding box center [167, 134] width 16 height 16
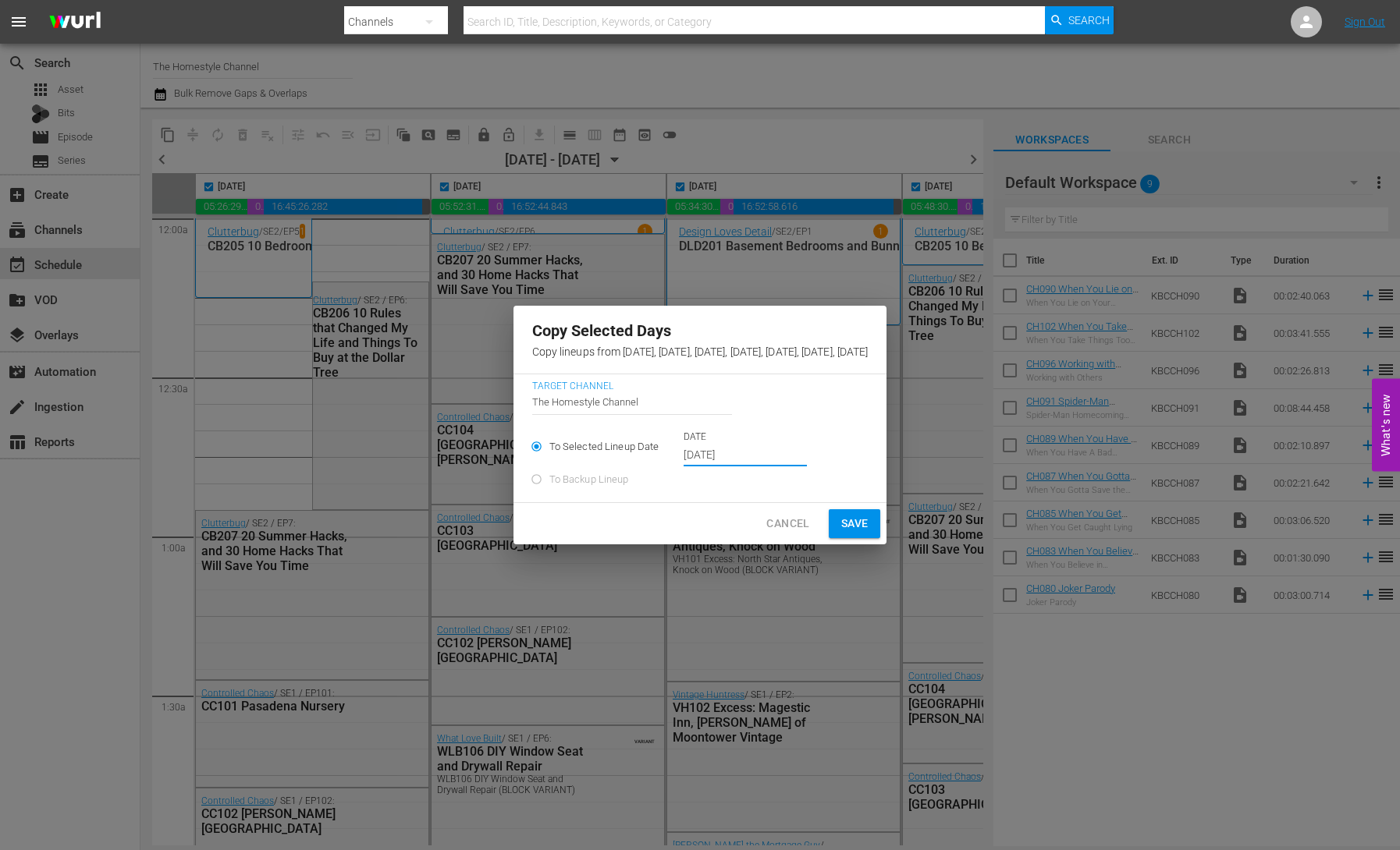
click at [684, 464] on input "[DATE]" at bounding box center [745, 455] width 123 height 24
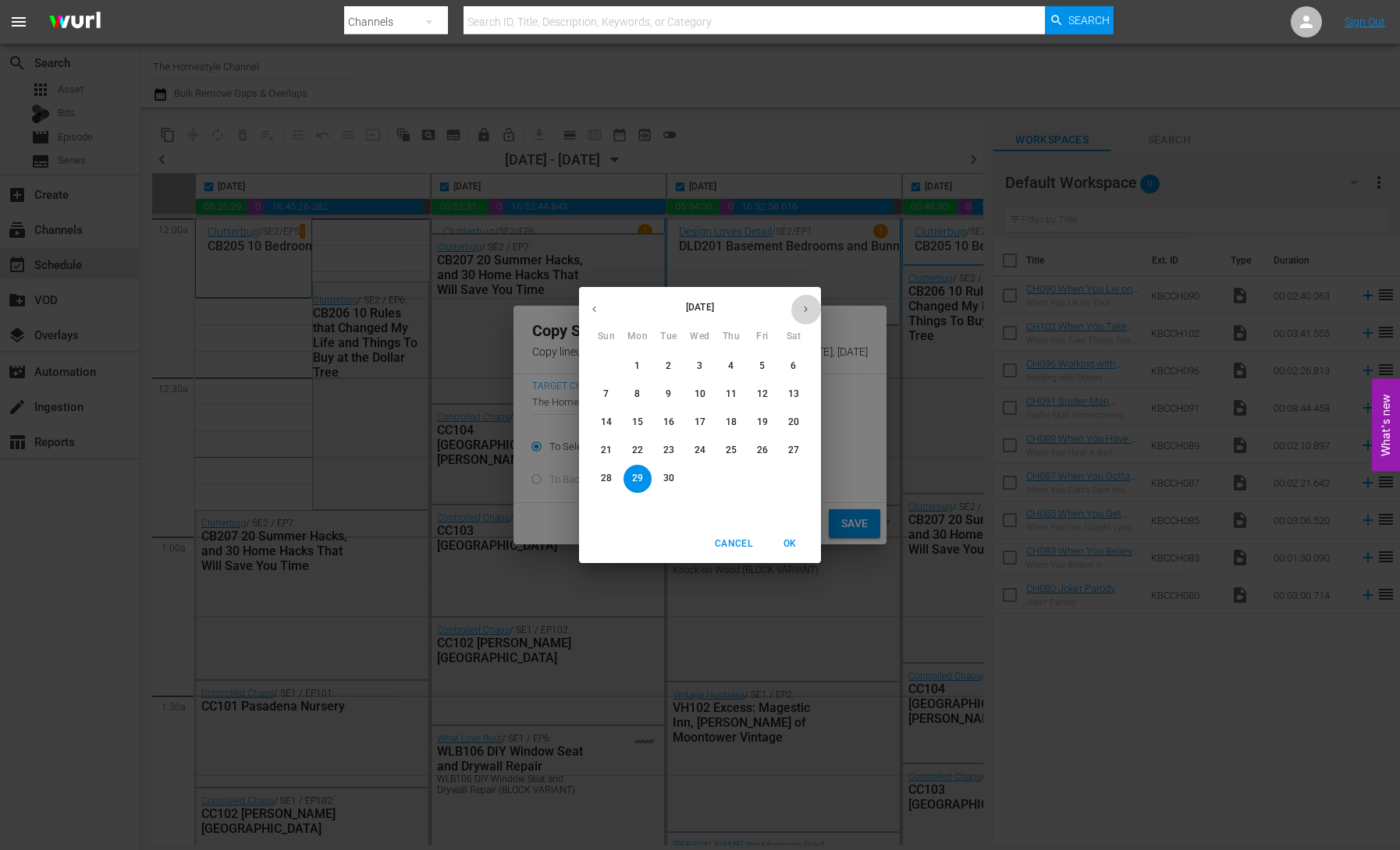
click at [806, 314] on icon "button" at bounding box center [806, 309] width 11 height 11
click at [598, 315] on button "button" at bounding box center [594, 309] width 30 height 30
click at [810, 314] on icon "button" at bounding box center [806, 309] width 11 height 11
click at [635, 394] on p "6" at bounding box center [637, 394] width 6 height 13
type input "[DATE]"
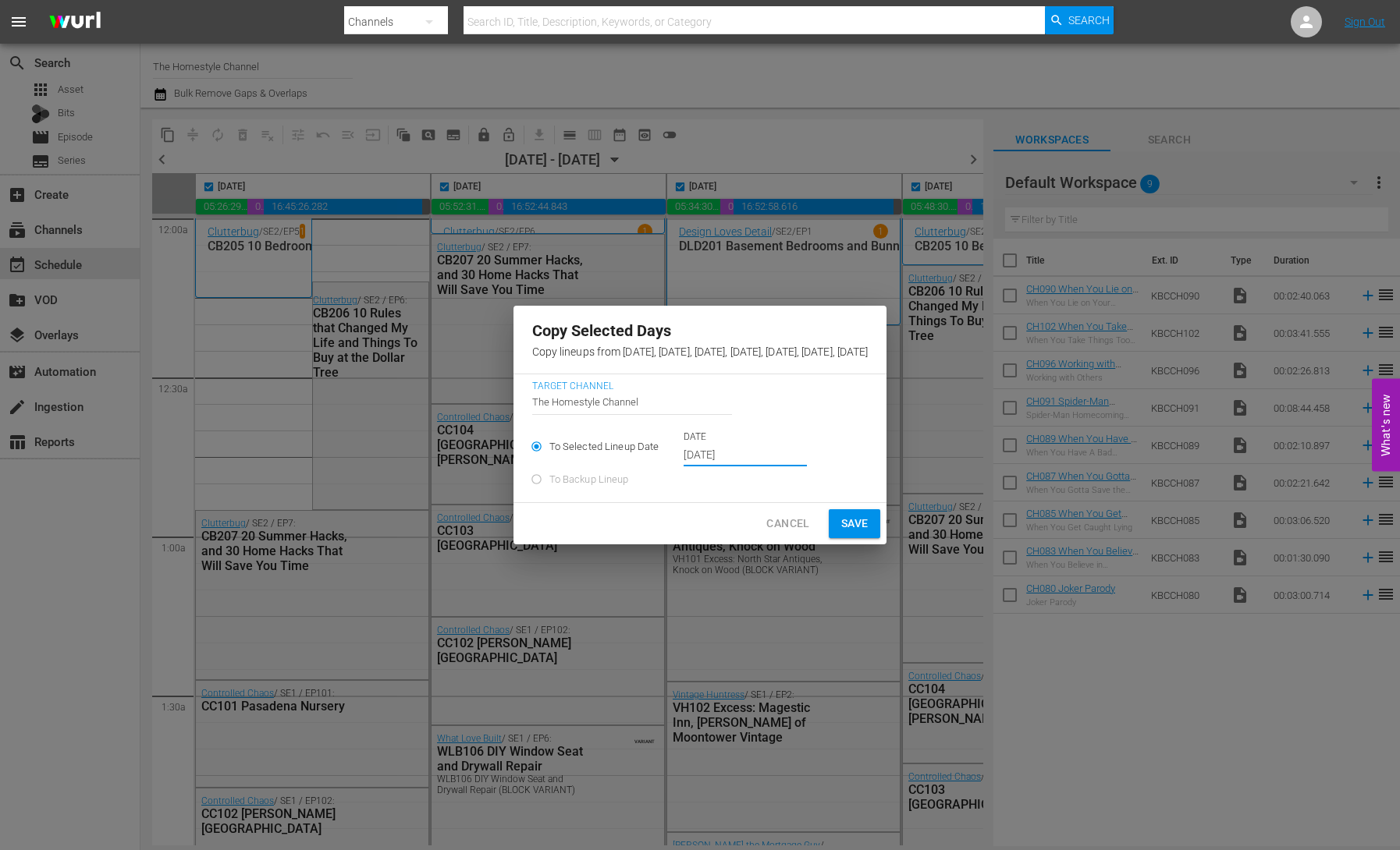
click at [869, 534] on span "Save" at bounding box center [855, 524] width 27 height 20
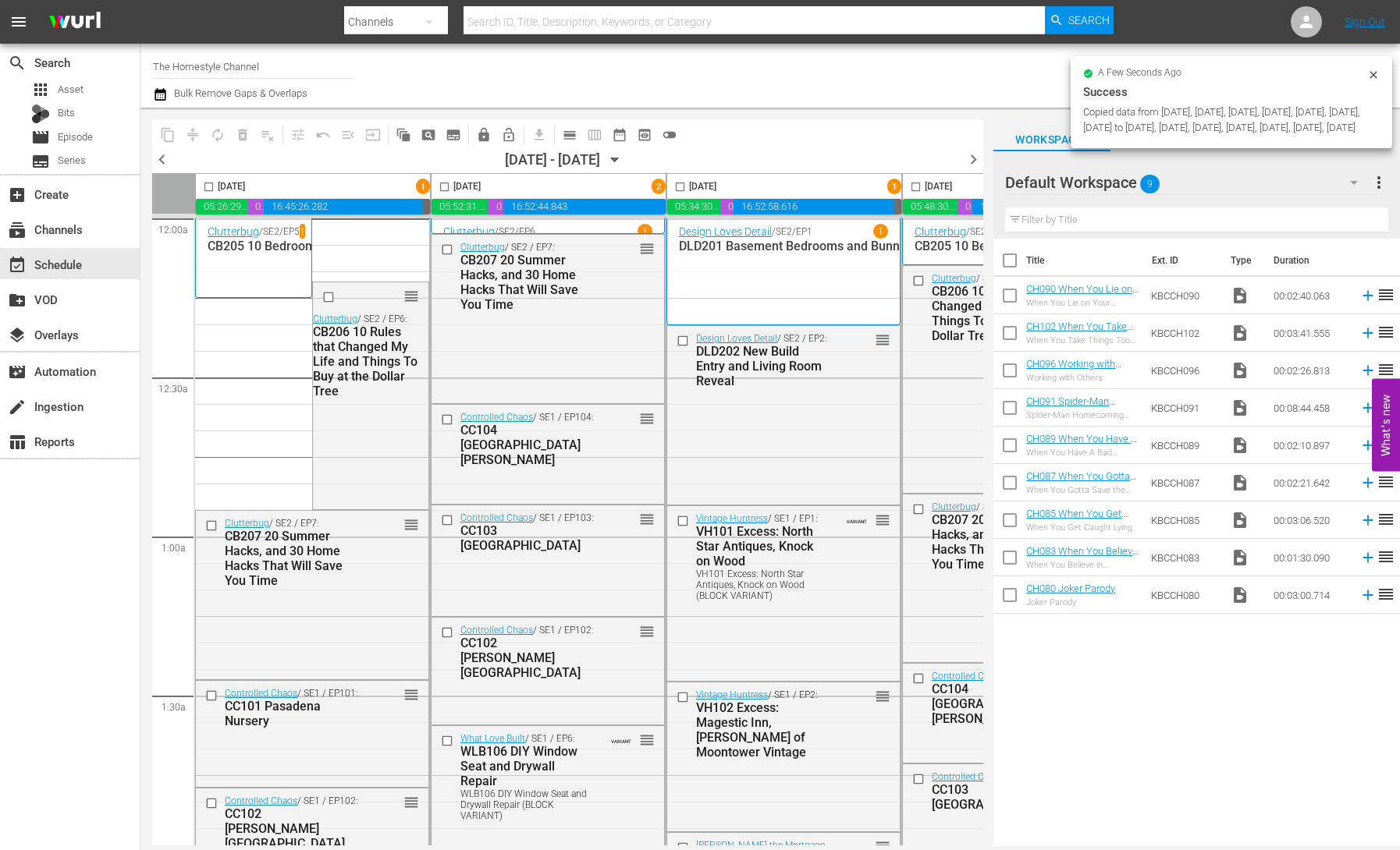
checkbox input "false"
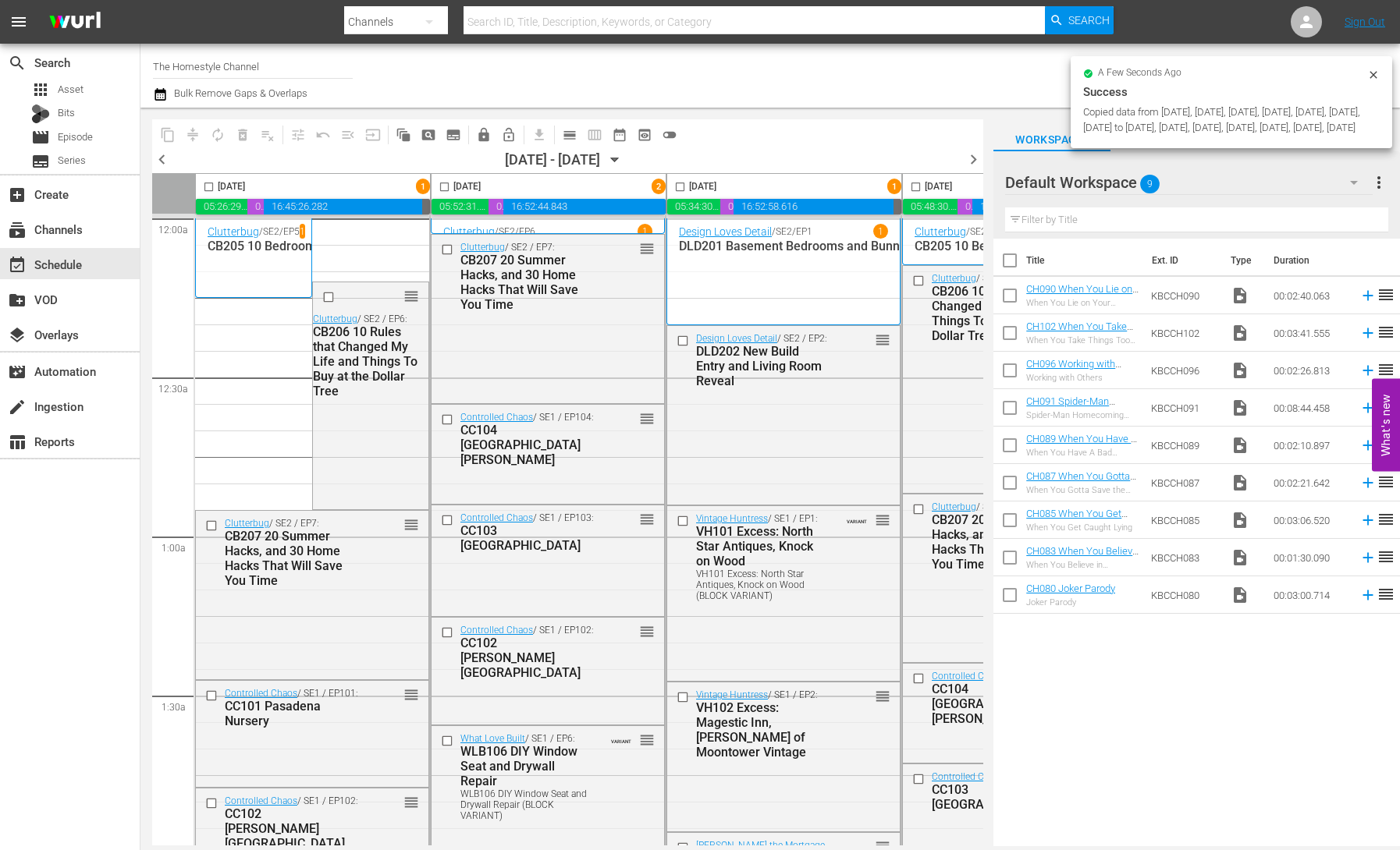
checkbox input "false"
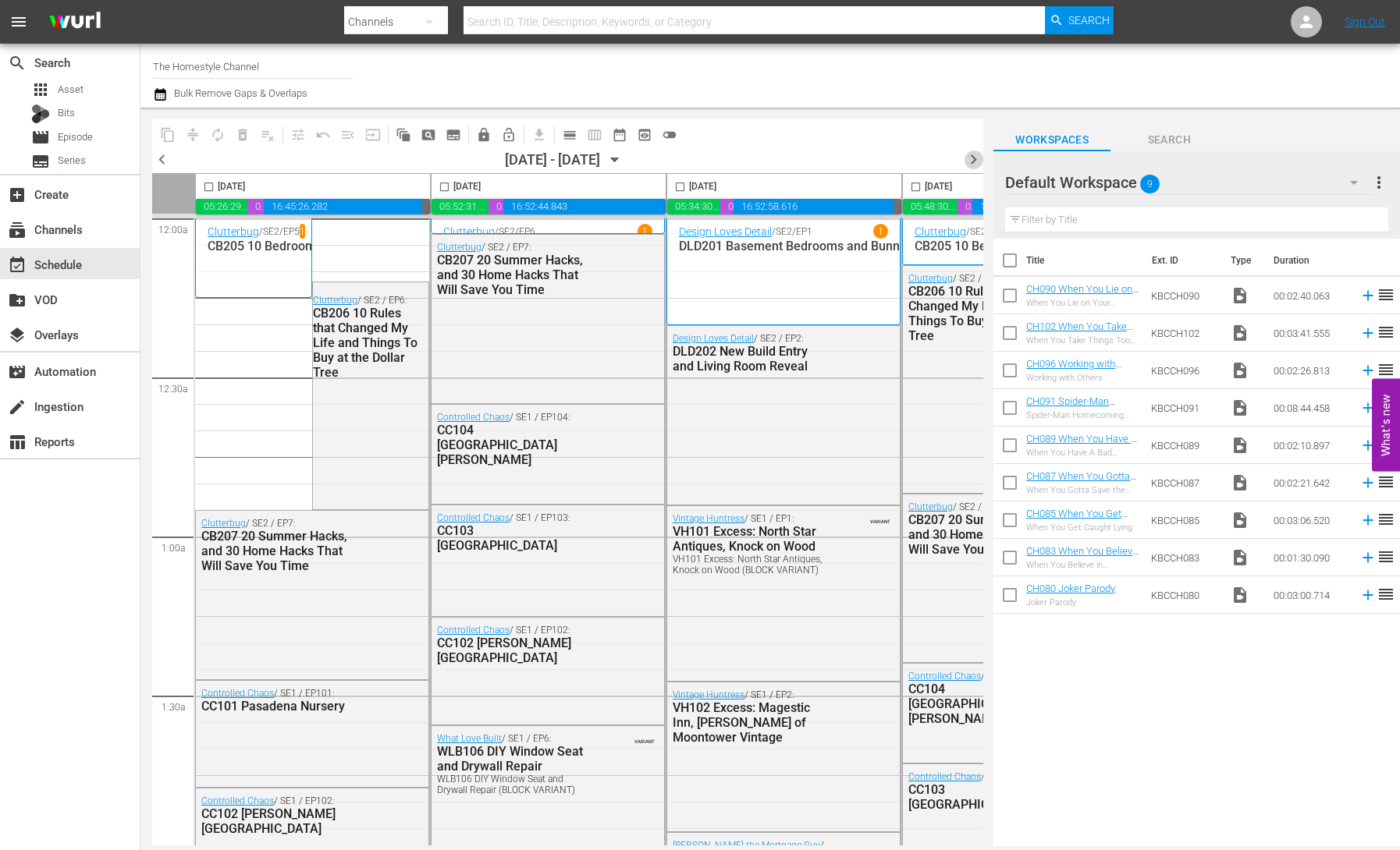
click at [974, 158] on span "chevron_right" at bounding box center [973, 159] width 20 height 20
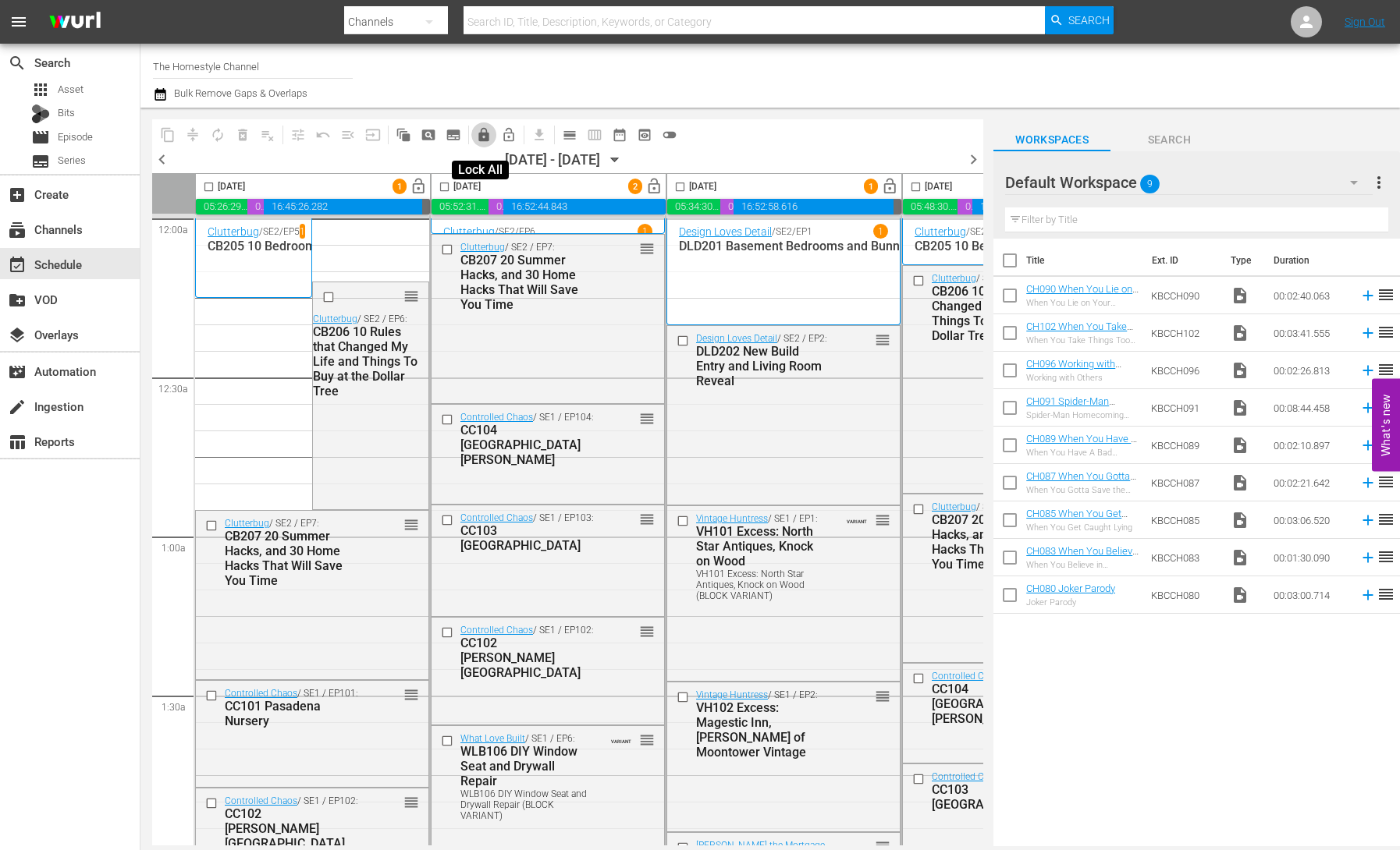
click at [487, 134] on span "lock" at bounding box center [483, 134] width 16 height 16
